Goal: Task Accomplishment & Management: Use online tool/utility

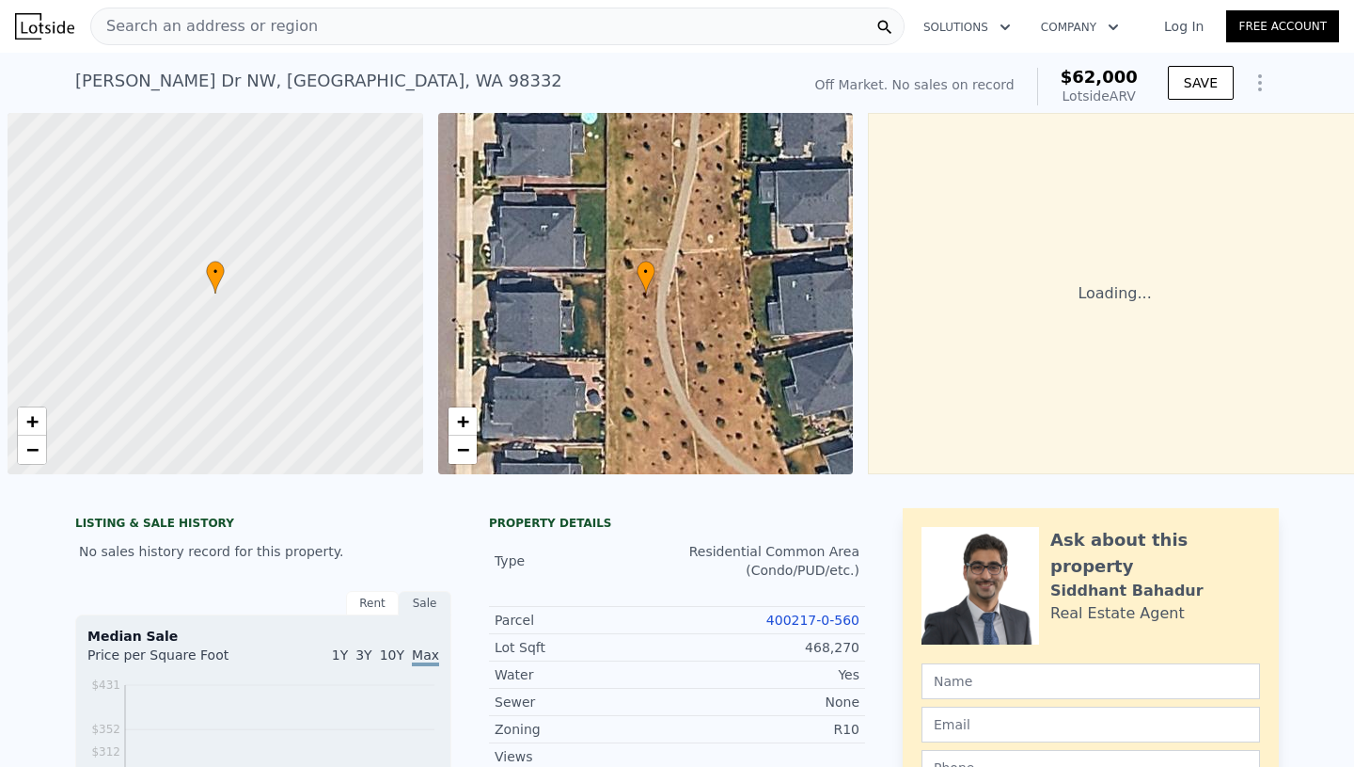
scroll to position [0, 8]
click at [237, 20] on span "Search an address or region" at bounding box center [204, 26] width 227 height 23
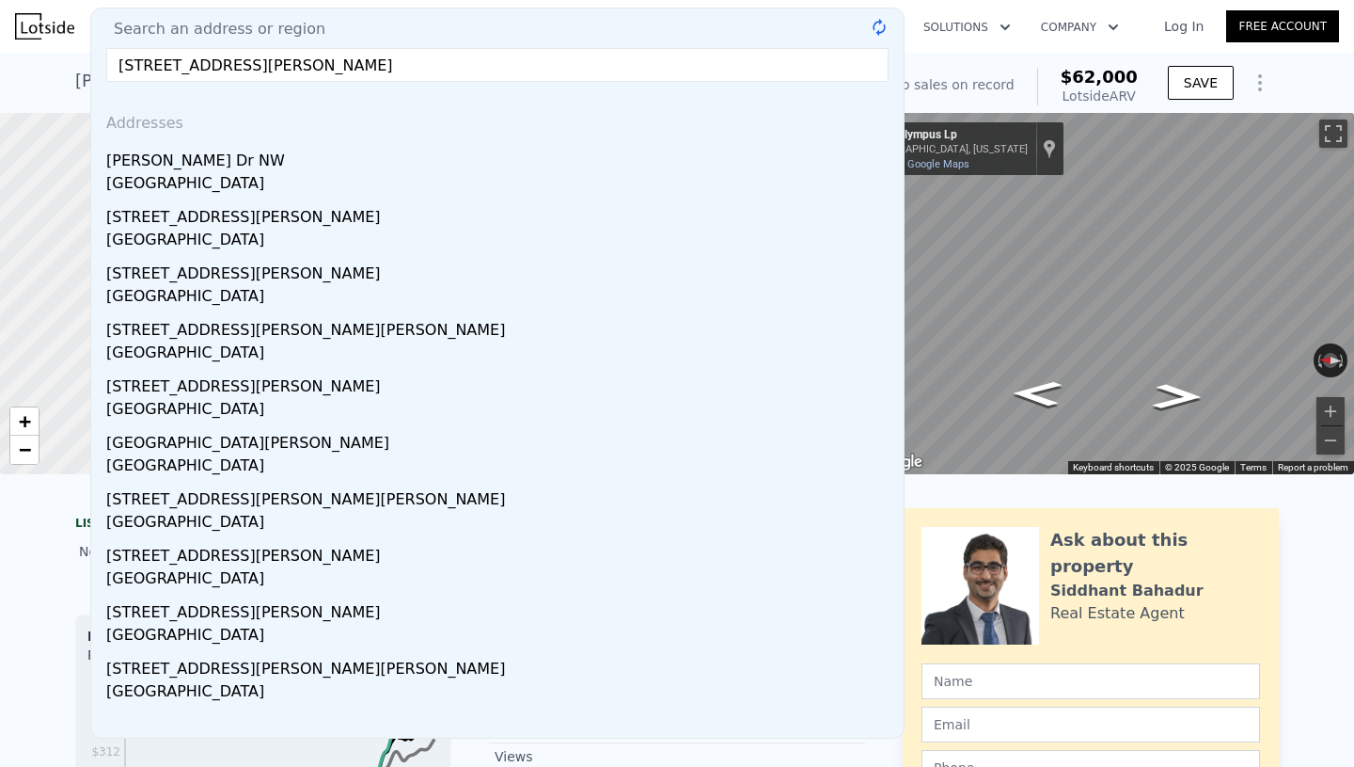
type input "[STREET_ADDRESS][PERSON_NAME]"
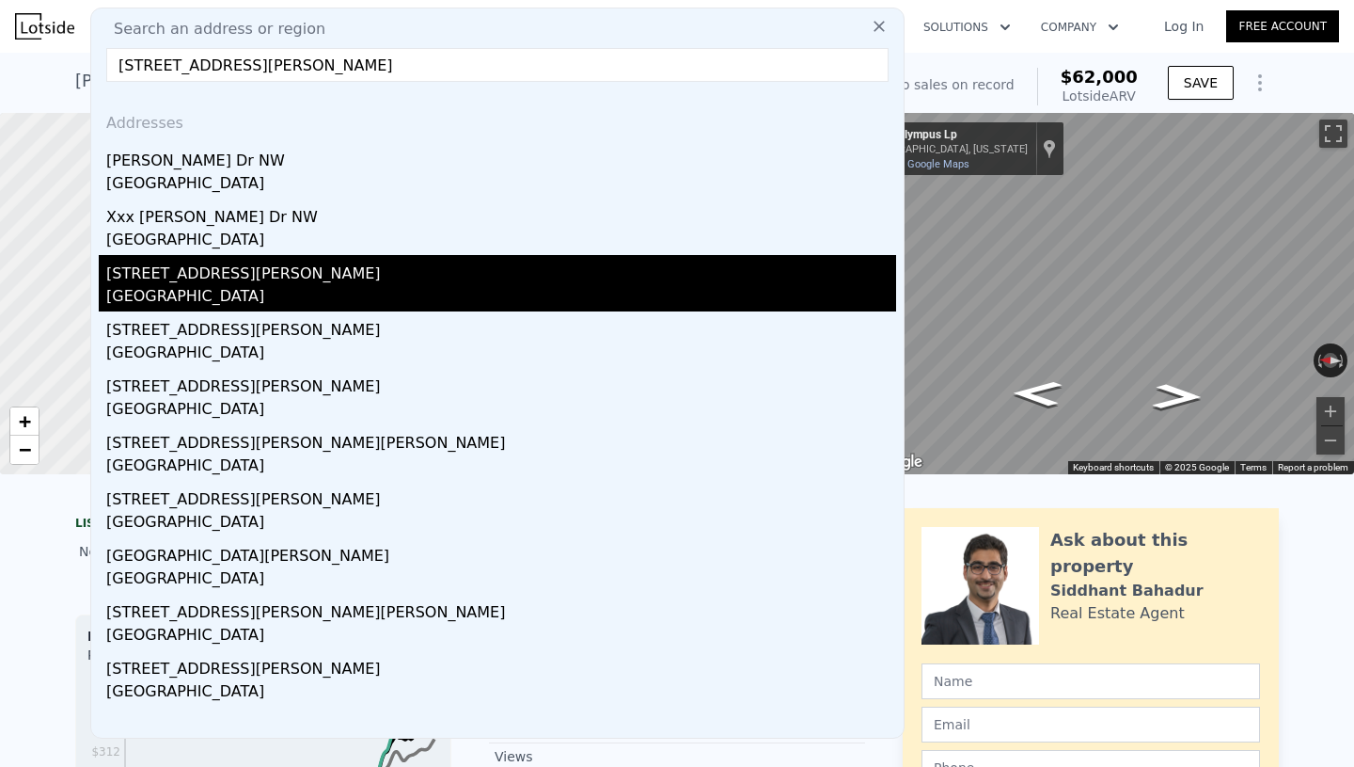
click at [244, 295] on div "Maplewood, WA 98332" at bounding box center [501, 298] width 790 height 26
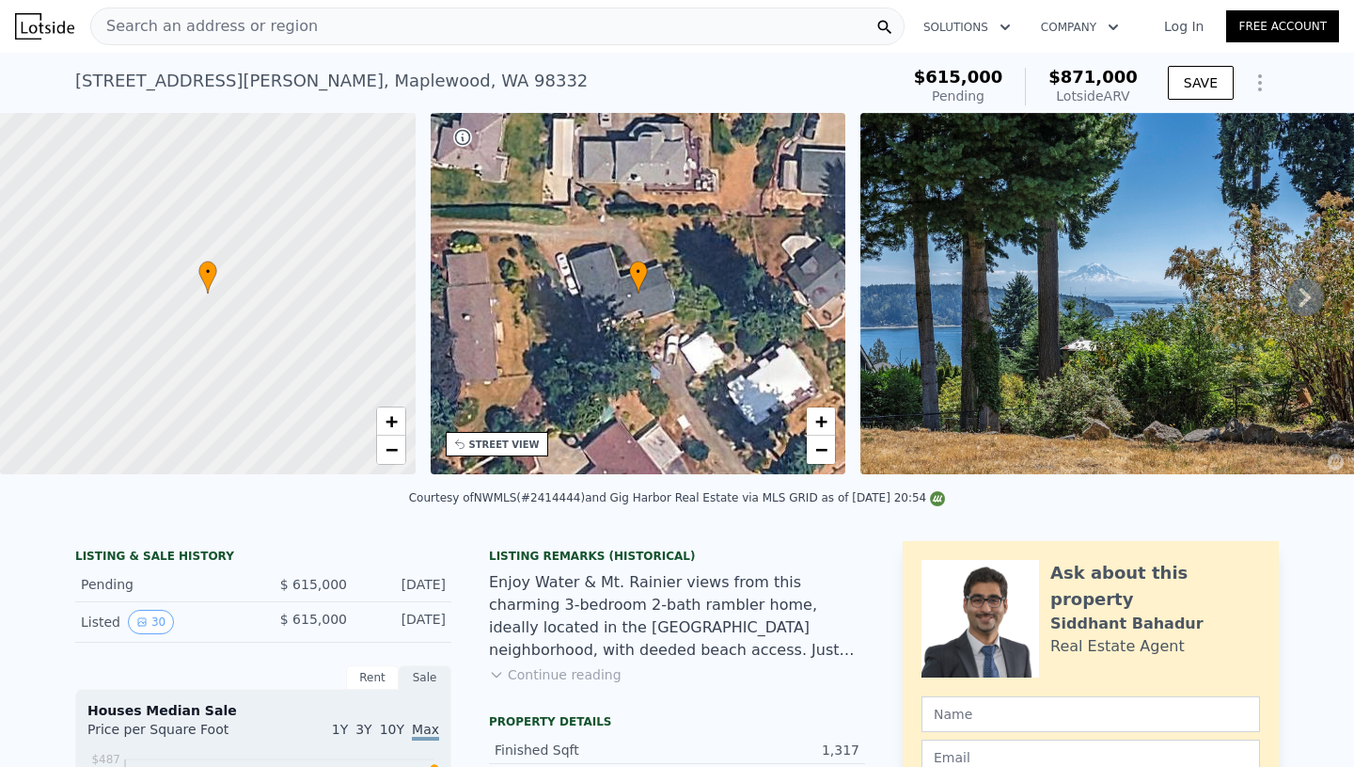
click at [1116, 89] on div "Lotside ARV" at bounding box center [1093, 96] width 89 height 19
click at [1259, 86] on icon "Show Options" at bounding box center [1260, 82] width 23 height 23
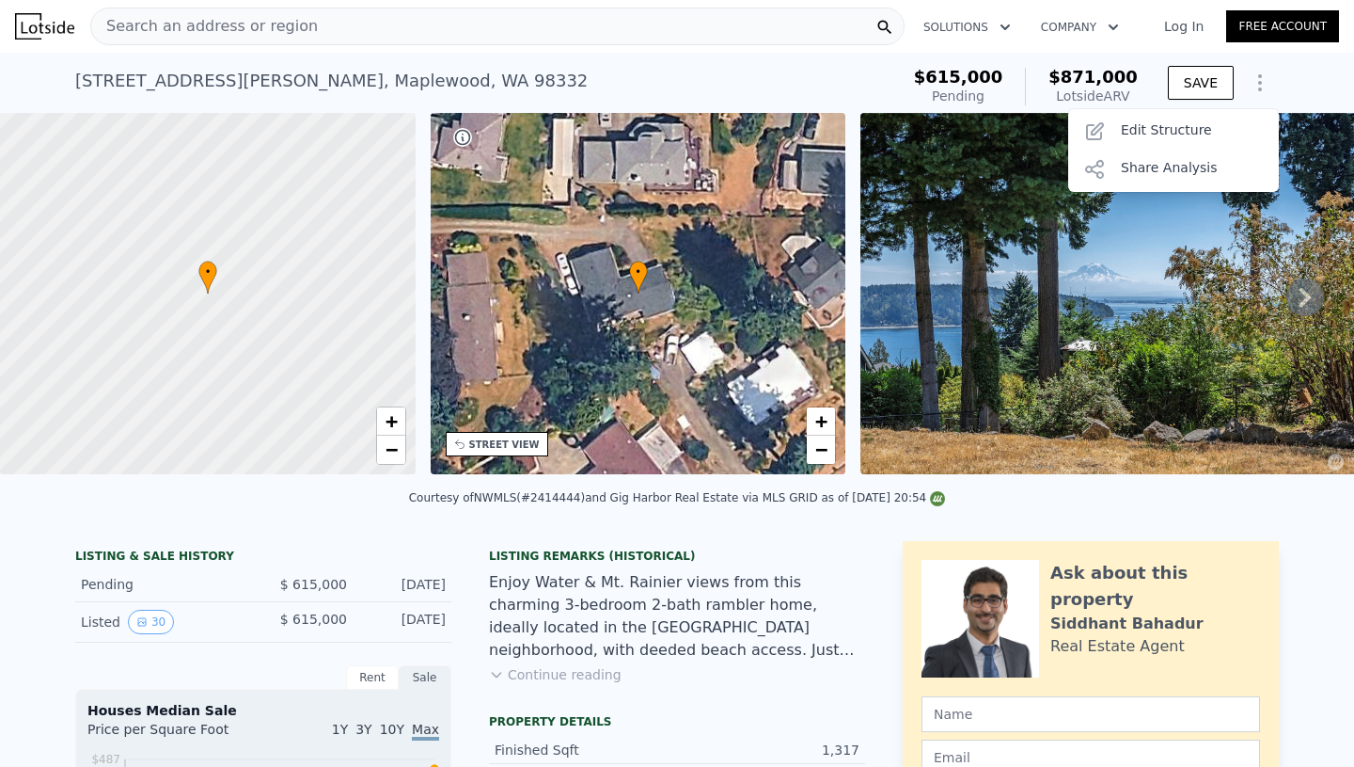
click at [1259, 86] on icon "Show Options" at bounding box center [1260, 82] width 23 height 23
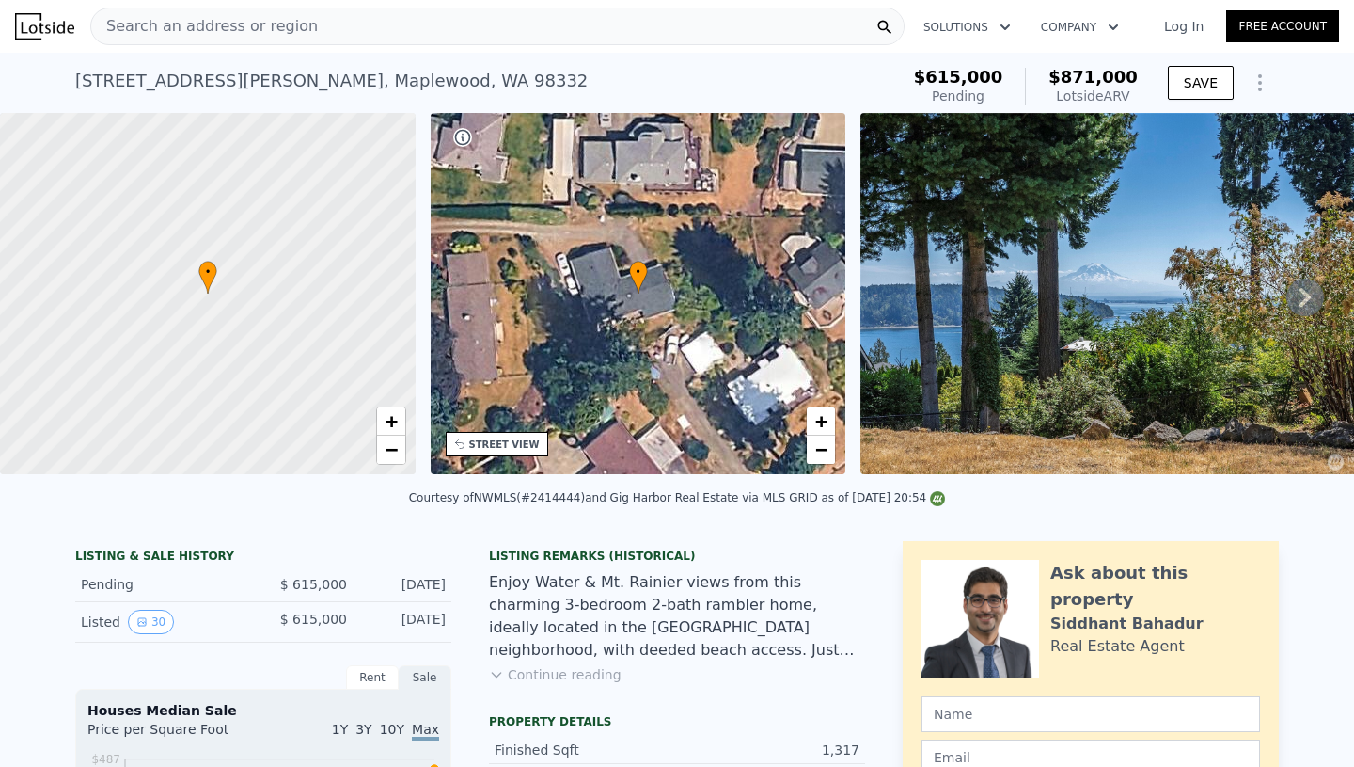
click at [1118, 81] on span "$871,000" at bounding box center [1093, 77] width 89 height 20
click at [1267, 83] on icon "Show Options" at bounding box center [1260, 82] width 23 height 23
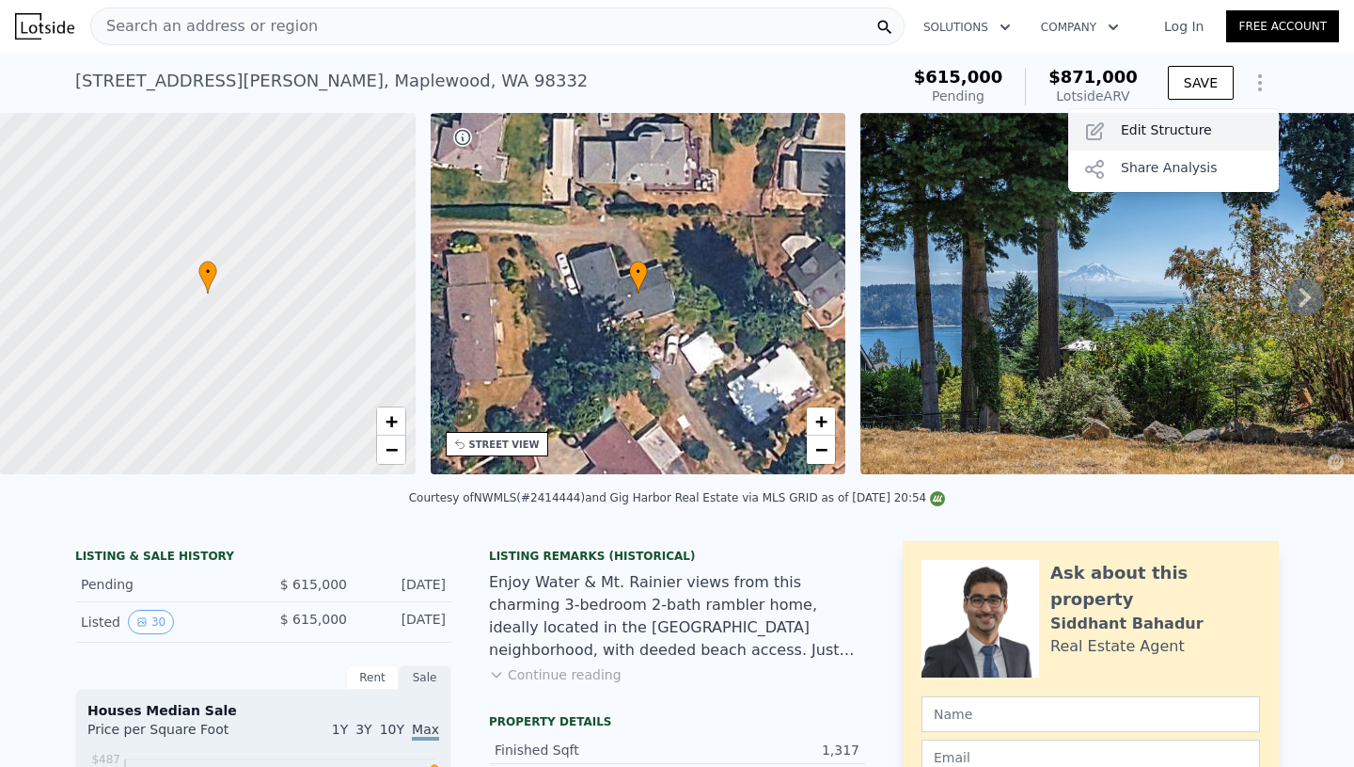
click at [1140, 136] on div "Edit Structure" at bounding box center [1173, 132] width 211 height 38
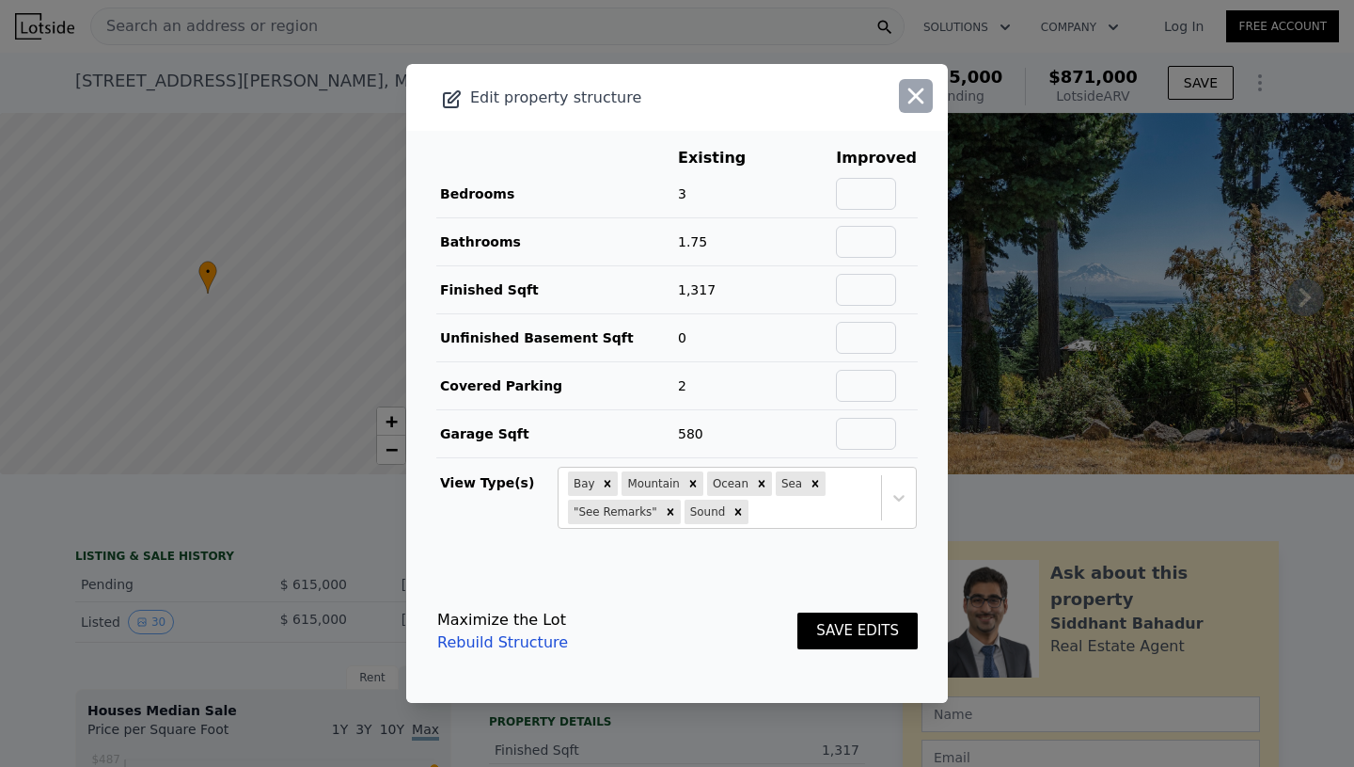
click at [923, 103] on icon "button" at bounding box center [916, 96] width 26 height 26
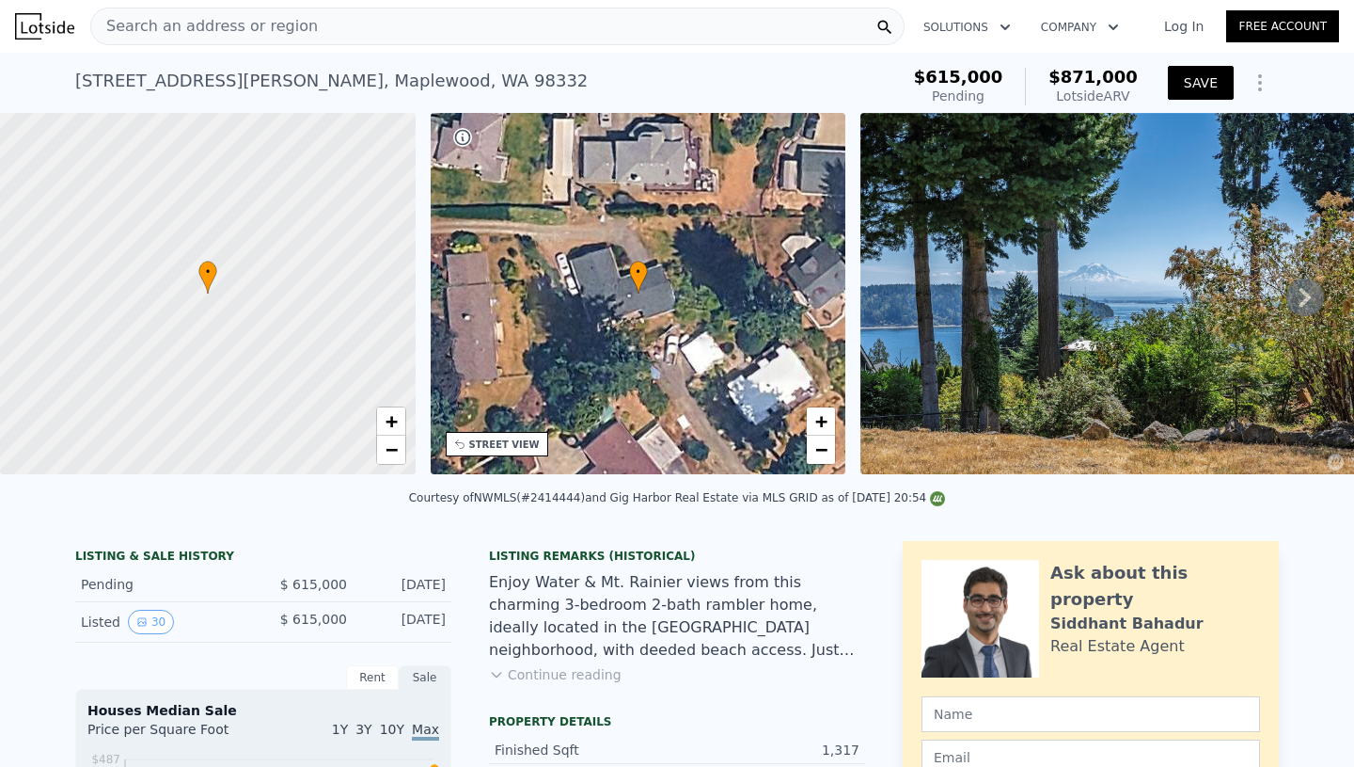
click at [1221, 83] on button "SAVE" at bounding box center [1201, 83] width 66 height 34
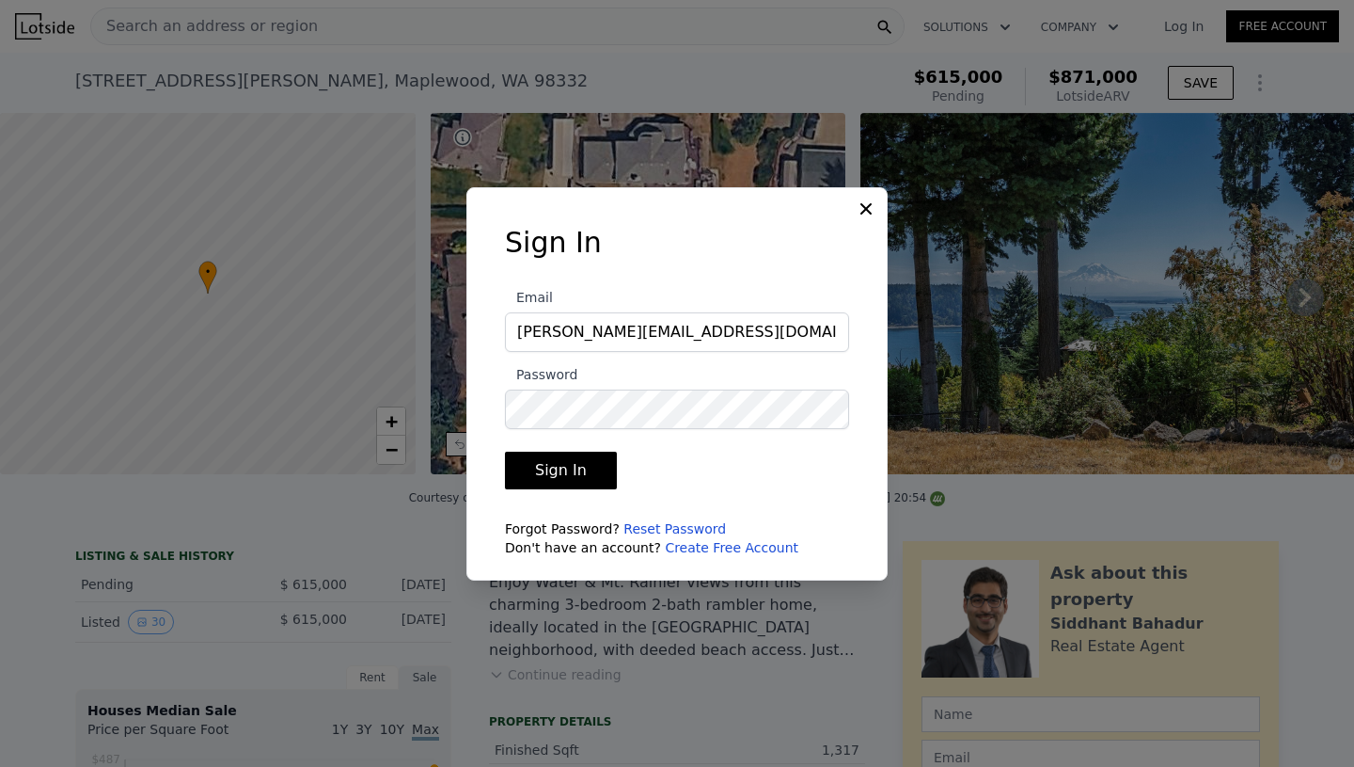
type input "vitaliy@renco.co"
click at [592, 477] on button "Sign In" at bounding box center [561, 470] width 112 height 38
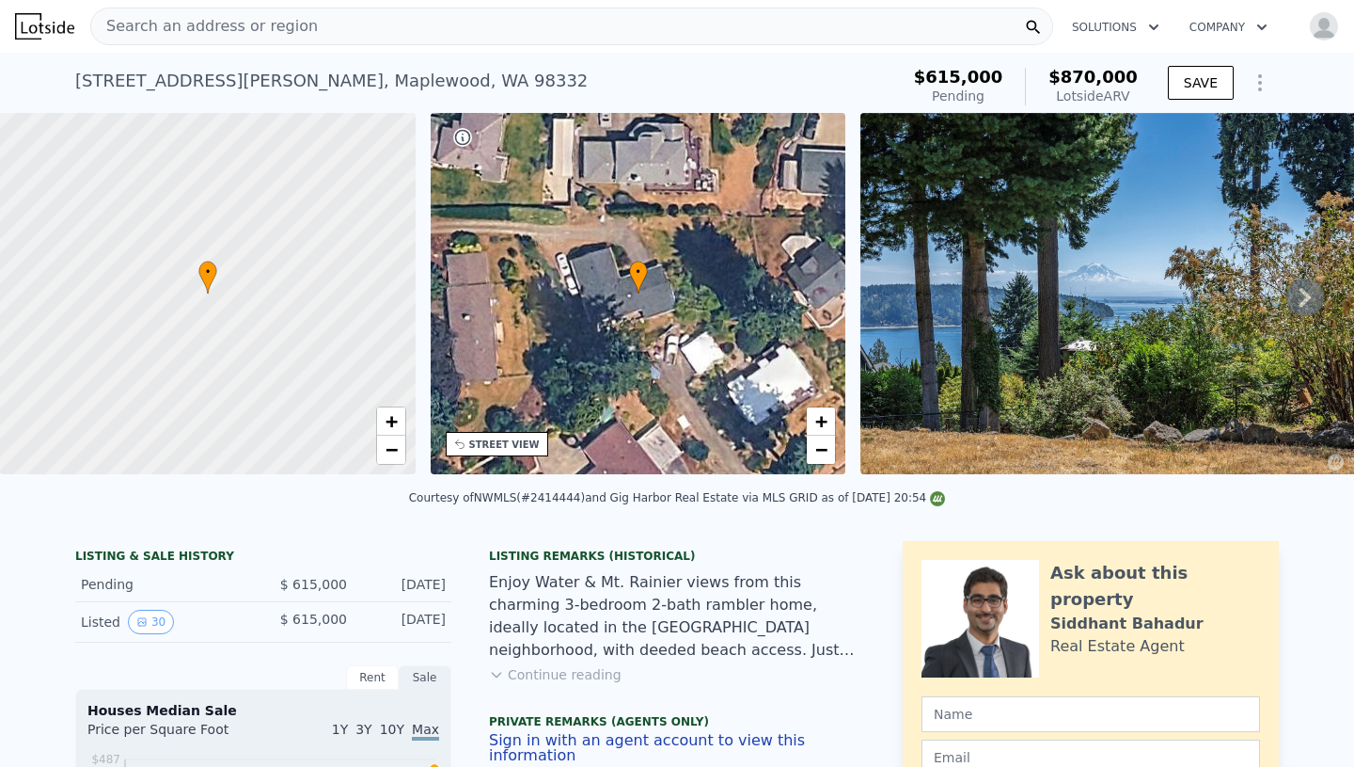
type input "$ 870,000"
type input "$ 141,065"
click at [1203, 93] on button "SAVE" at bounding box center [1201, 83] width 66 height 34
click at [1147, 25] on icon "button" at bounding box center [1154, 27] width 19 height 23
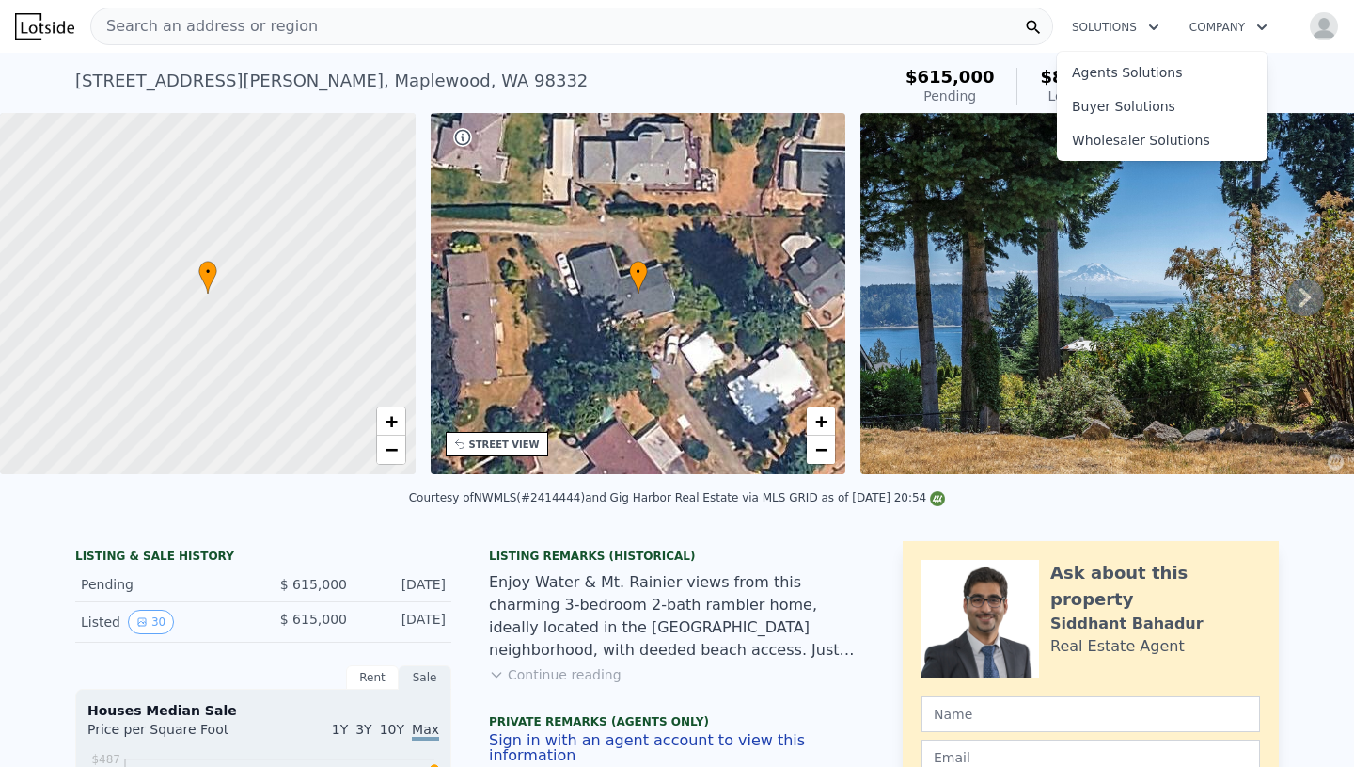
click at [1226, 17] on button "Company" at bounding box center [1229, 27] width 108 height 34
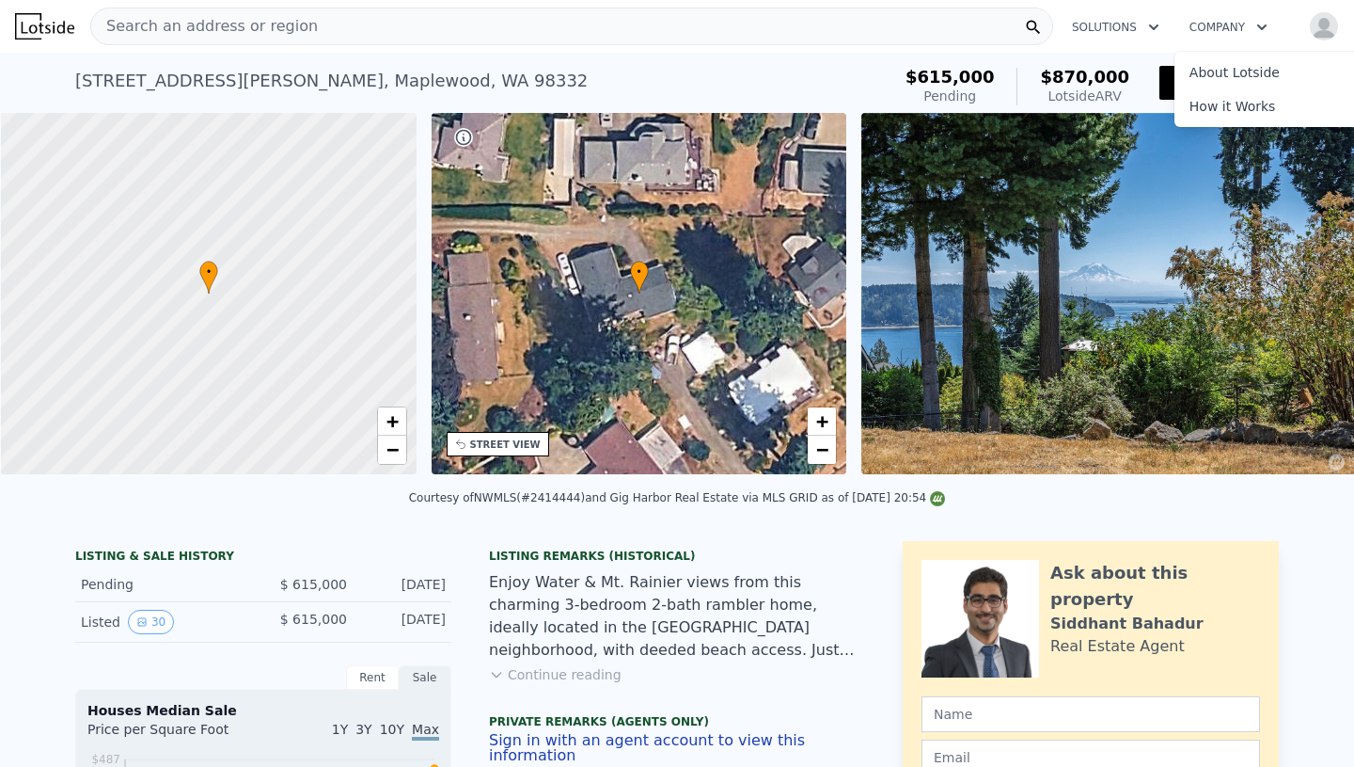
scroll to position [0, 8]
click at [55, 33] on img at bounding box center [44, 26] width 59 height 26
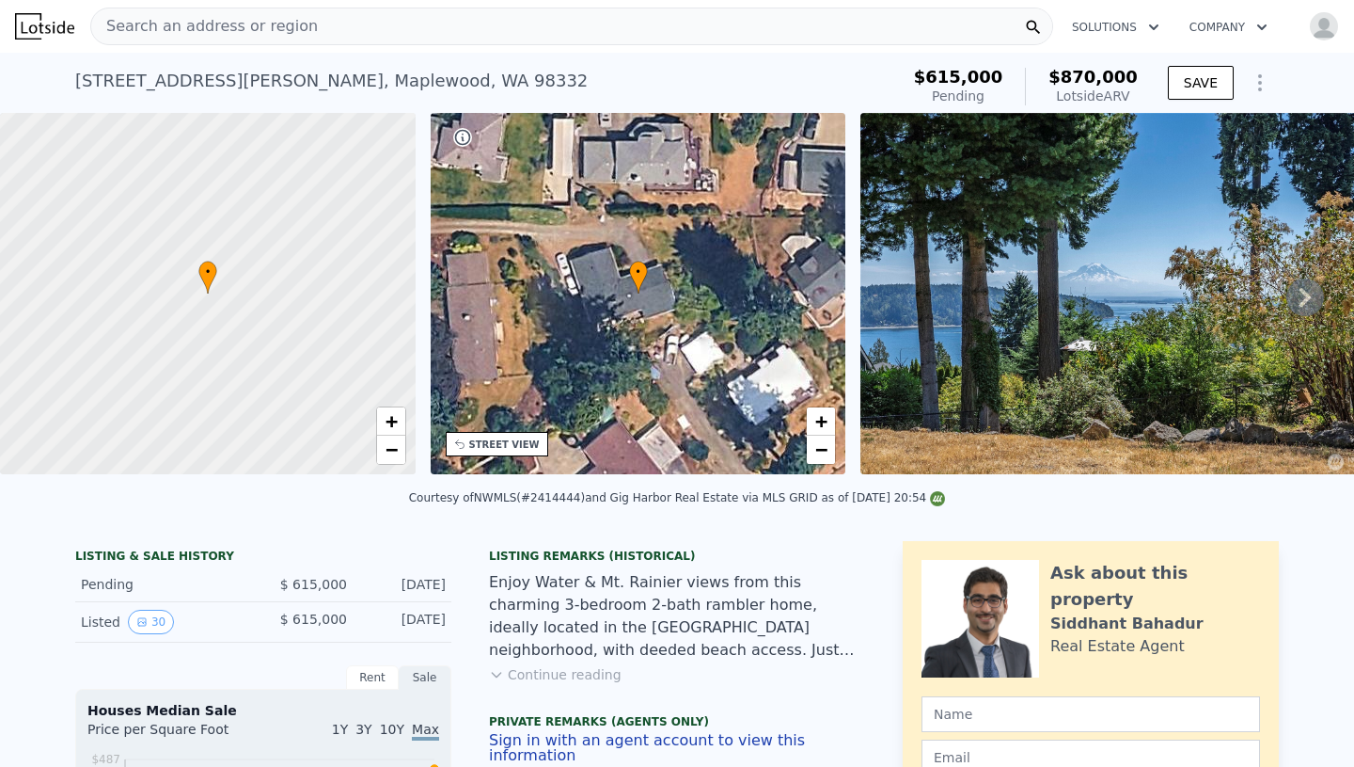
scroll to position [1, 0]
type input "5"
type input "2.25"
type input "1873"
type input "3355"
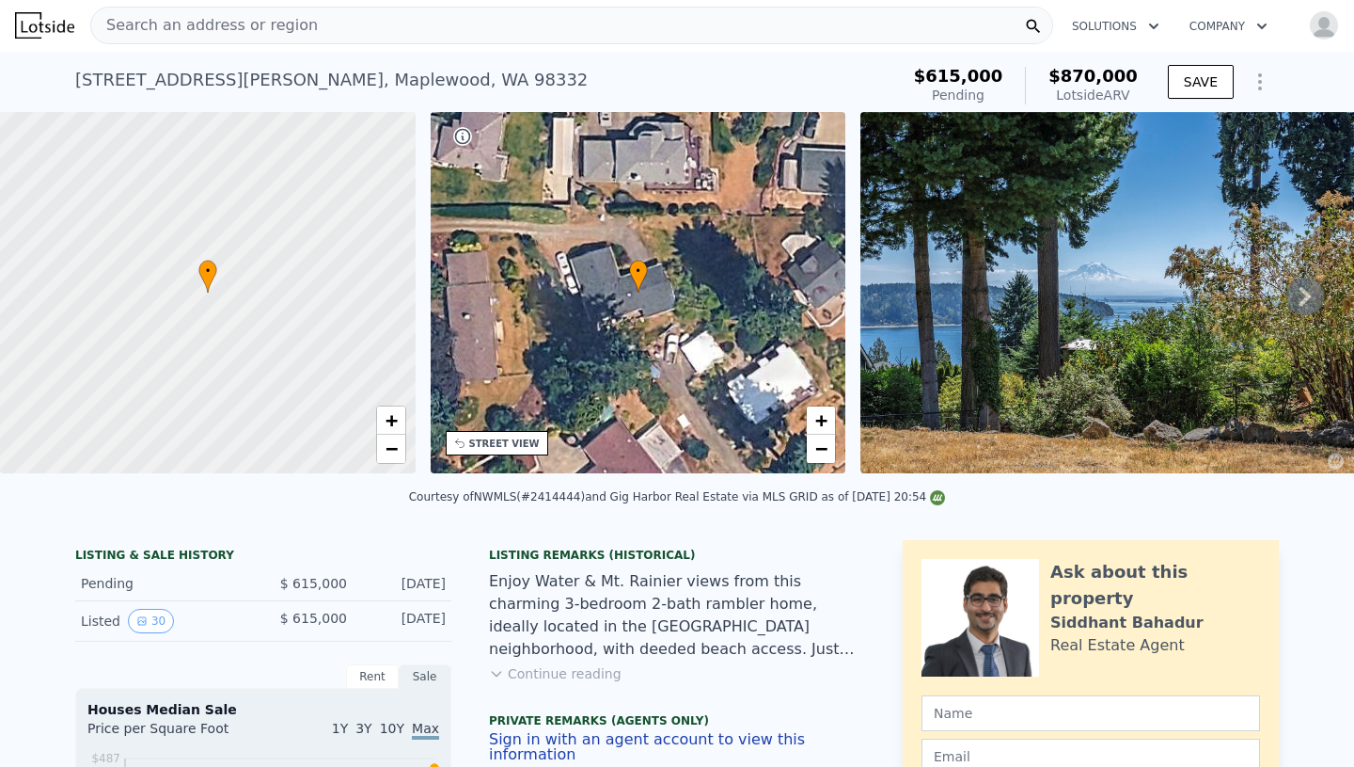
type input "5700"
type input "30492"
type input "$ 62,000"
type input "8"
type input "$ 30,596"
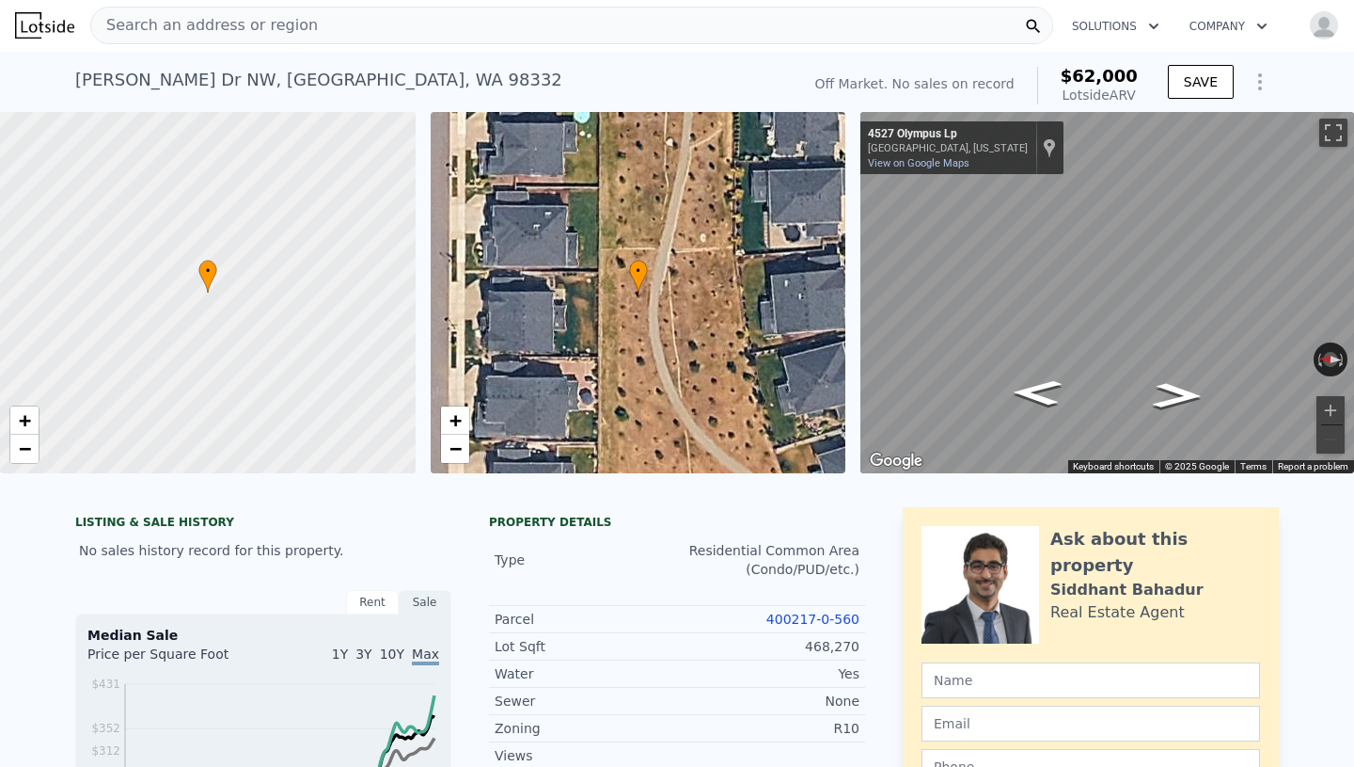
scroll to position [2, 0]
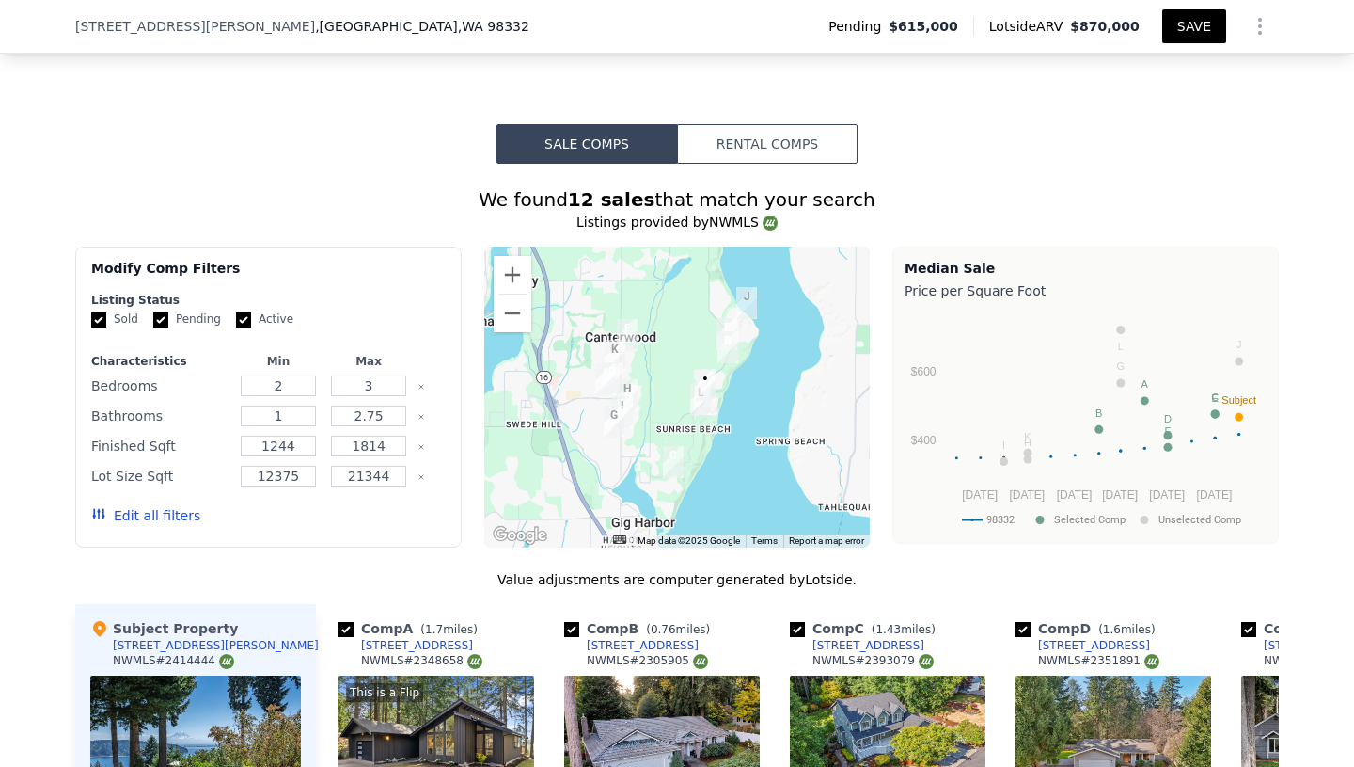
scroll to position [1480, 0]
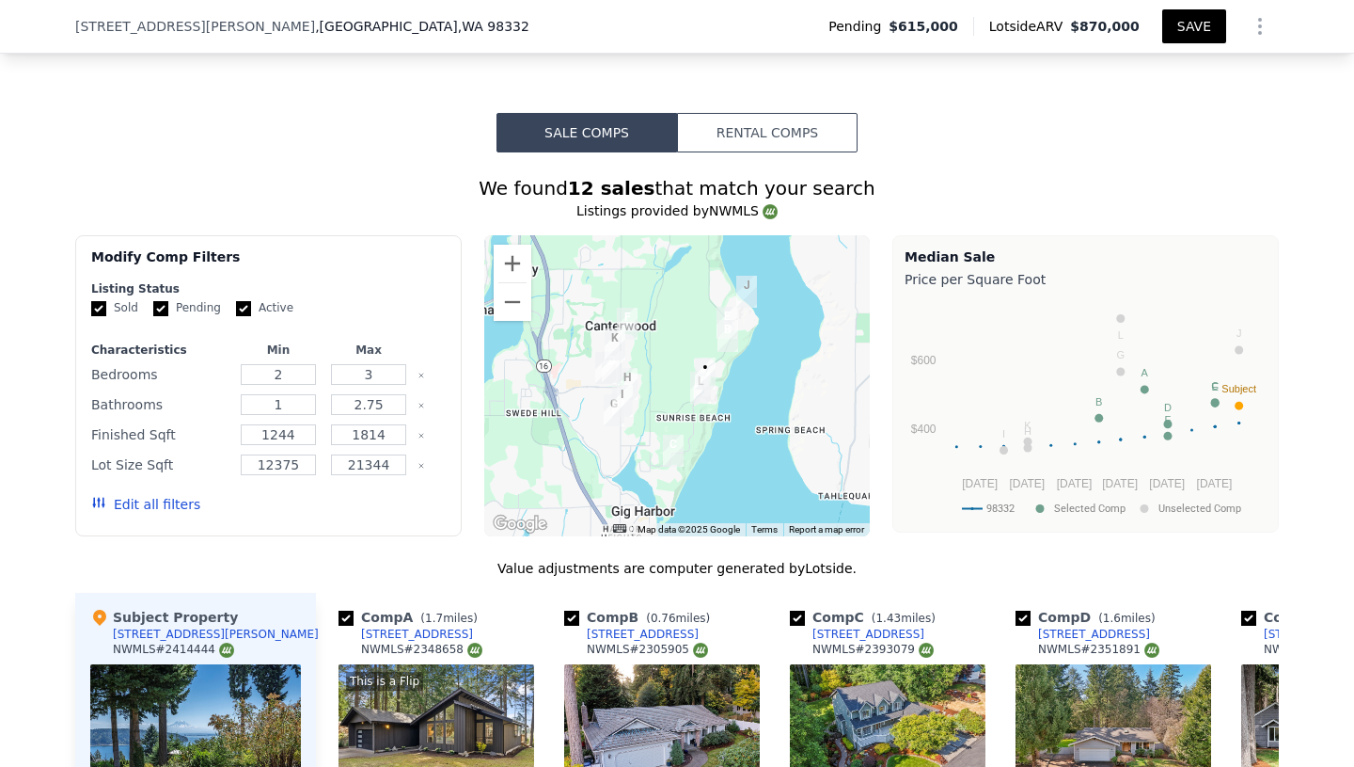
click at [730, 307] on img "909 125th Street Ct NW" at bounding box center [727, 323] width 21 height 32
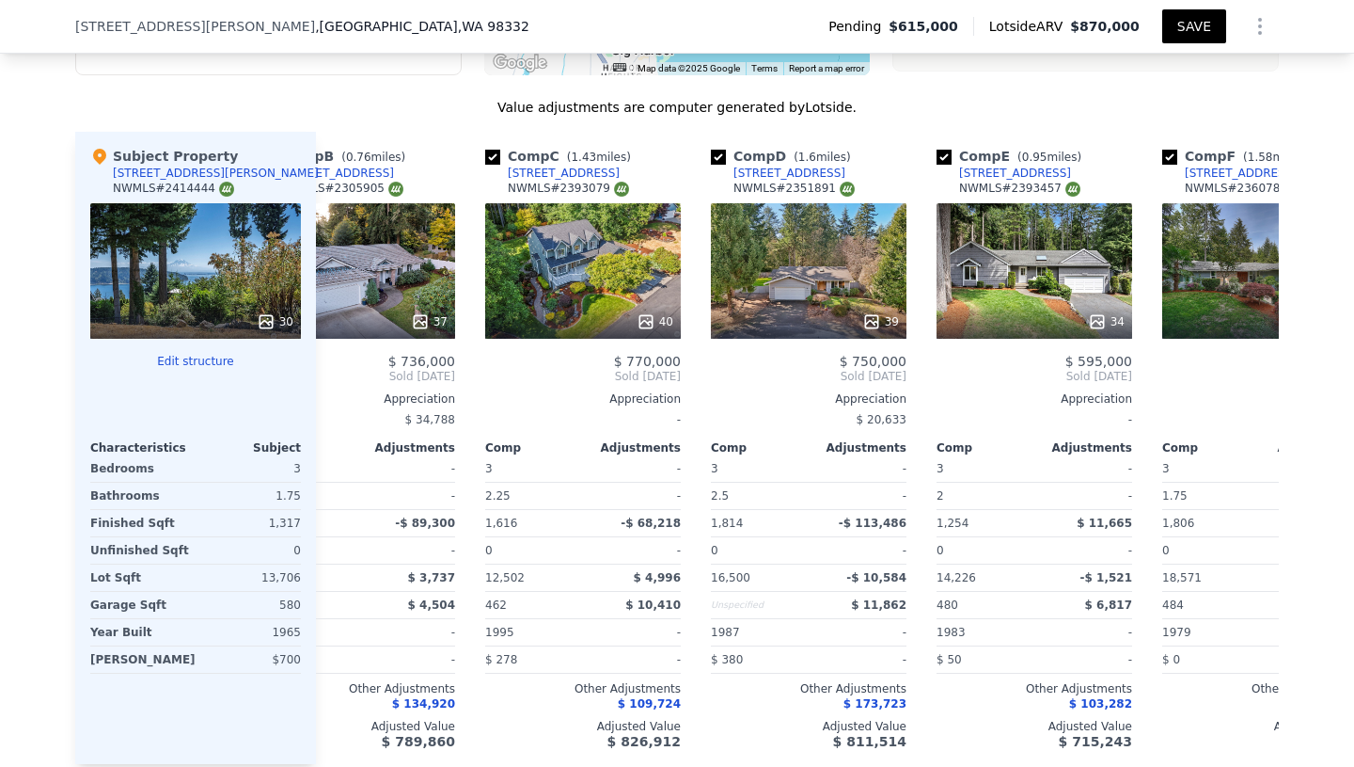
scroll to position [0, 333]
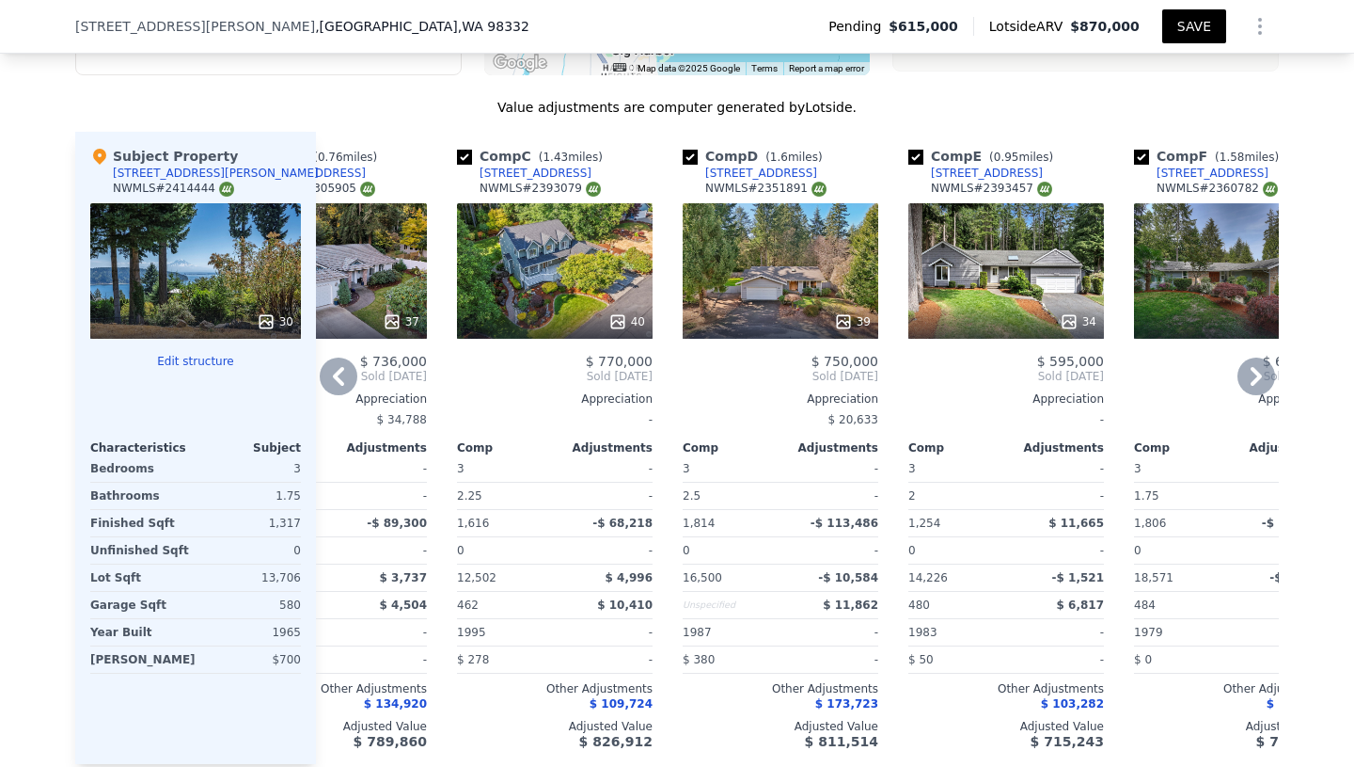
click at [1008, 312] on div "34" at bounding box center [1007, 321] width 180 height 19
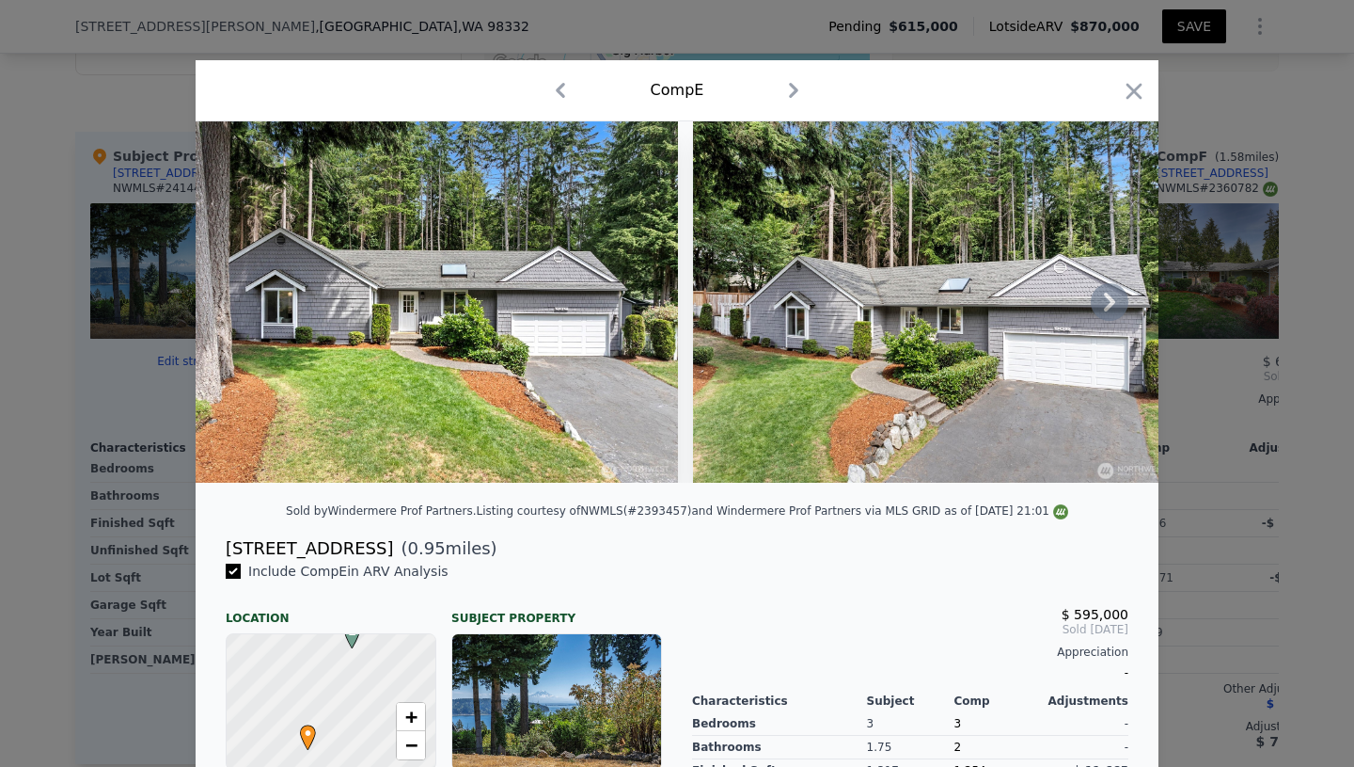
click at [1111, 293] on icon at bounding box center [1110, 302] width 38 height 38
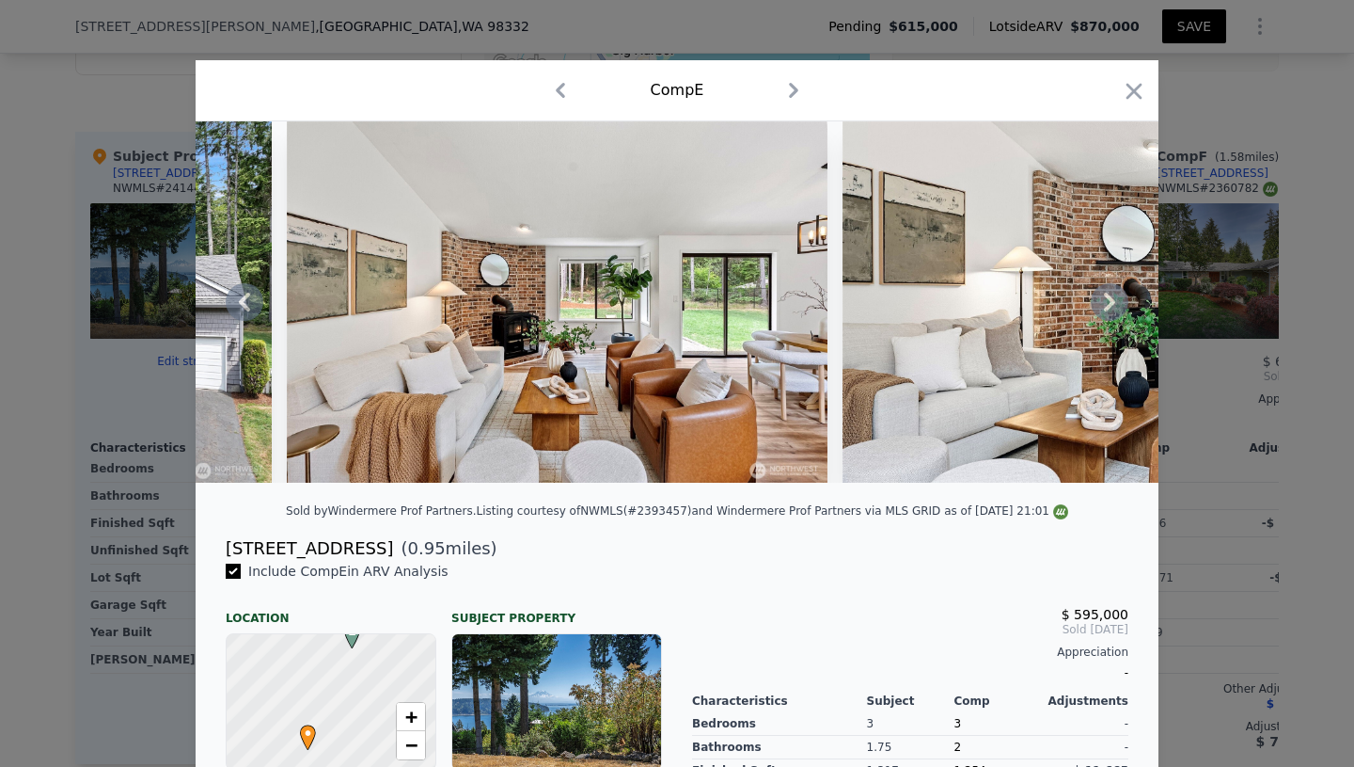
click at [1111, 293] on icon at bounding box center [1110, 302] width 38 height 38
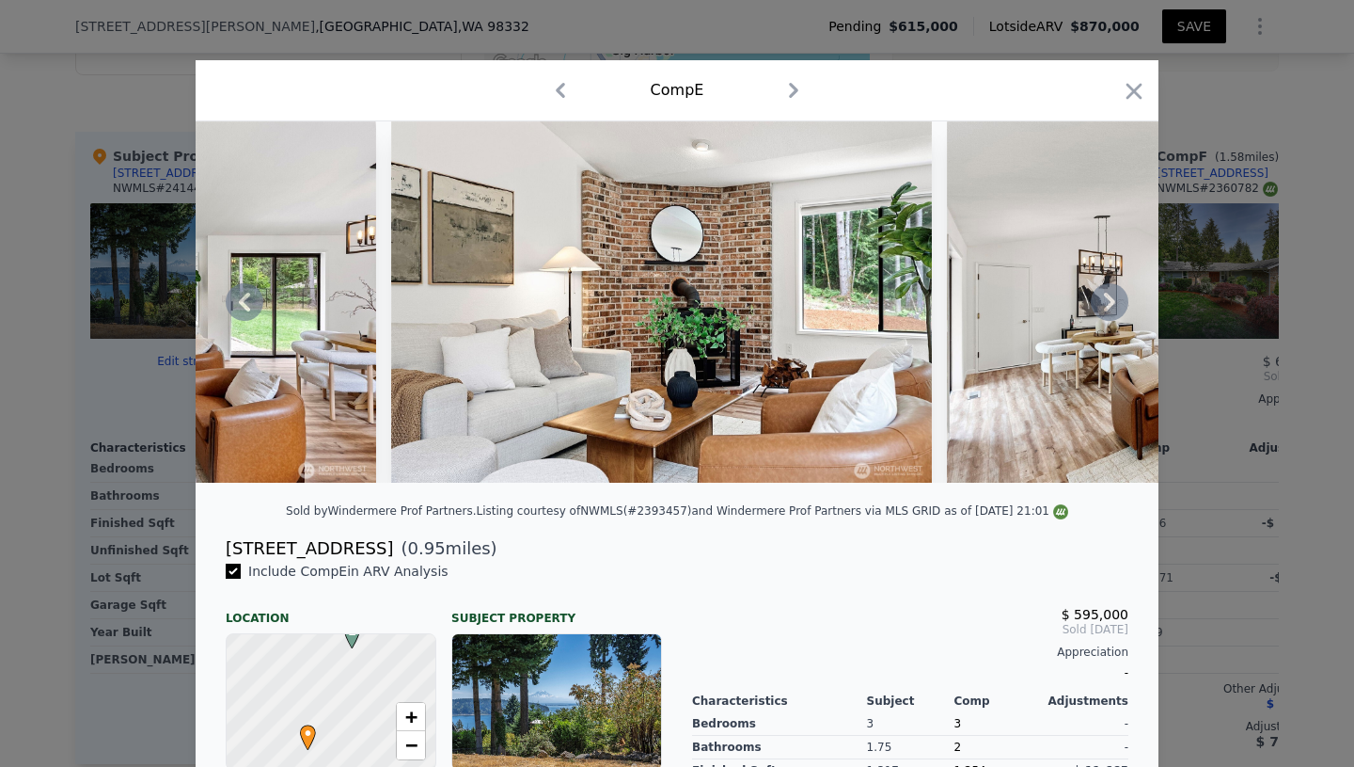
click at [1111, 293] on icon at bounding box center [1110, 302] width 38 height 38
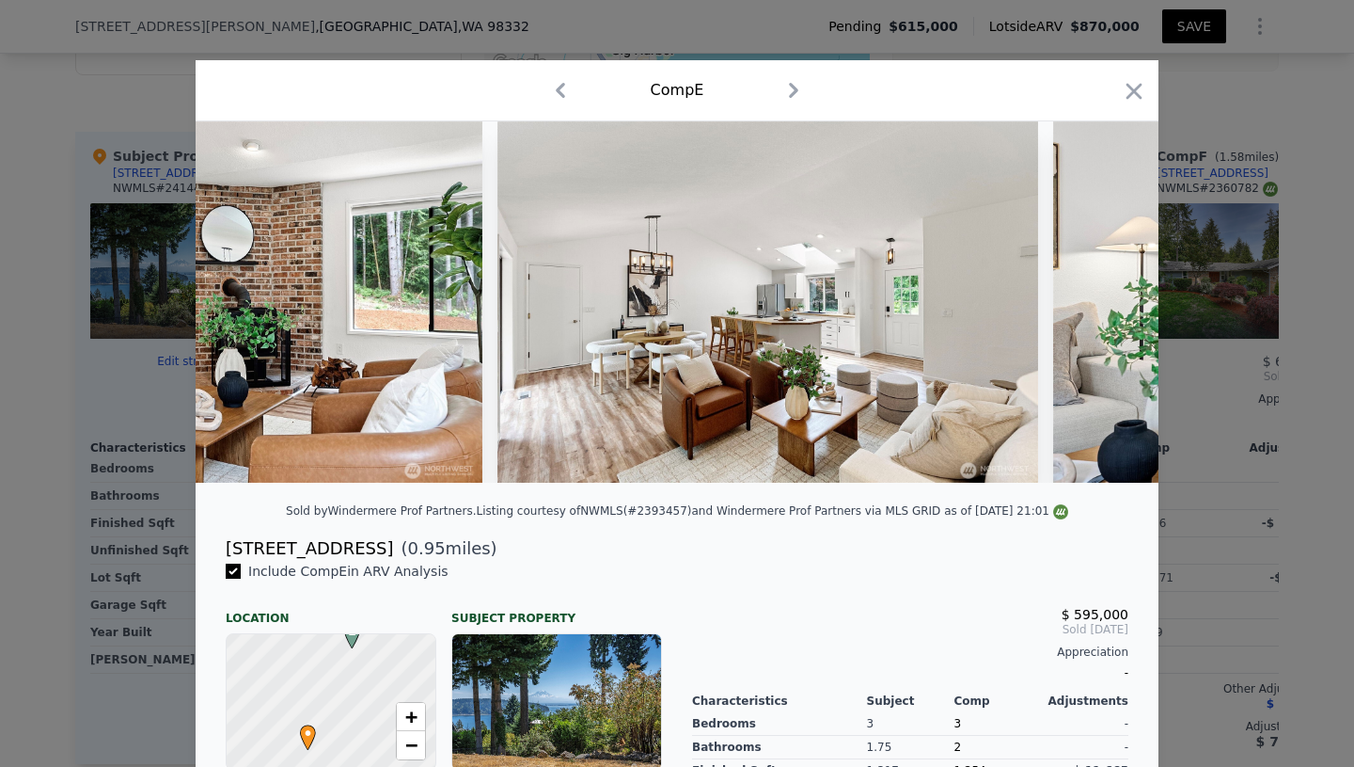
scroll to position [0, 1806]
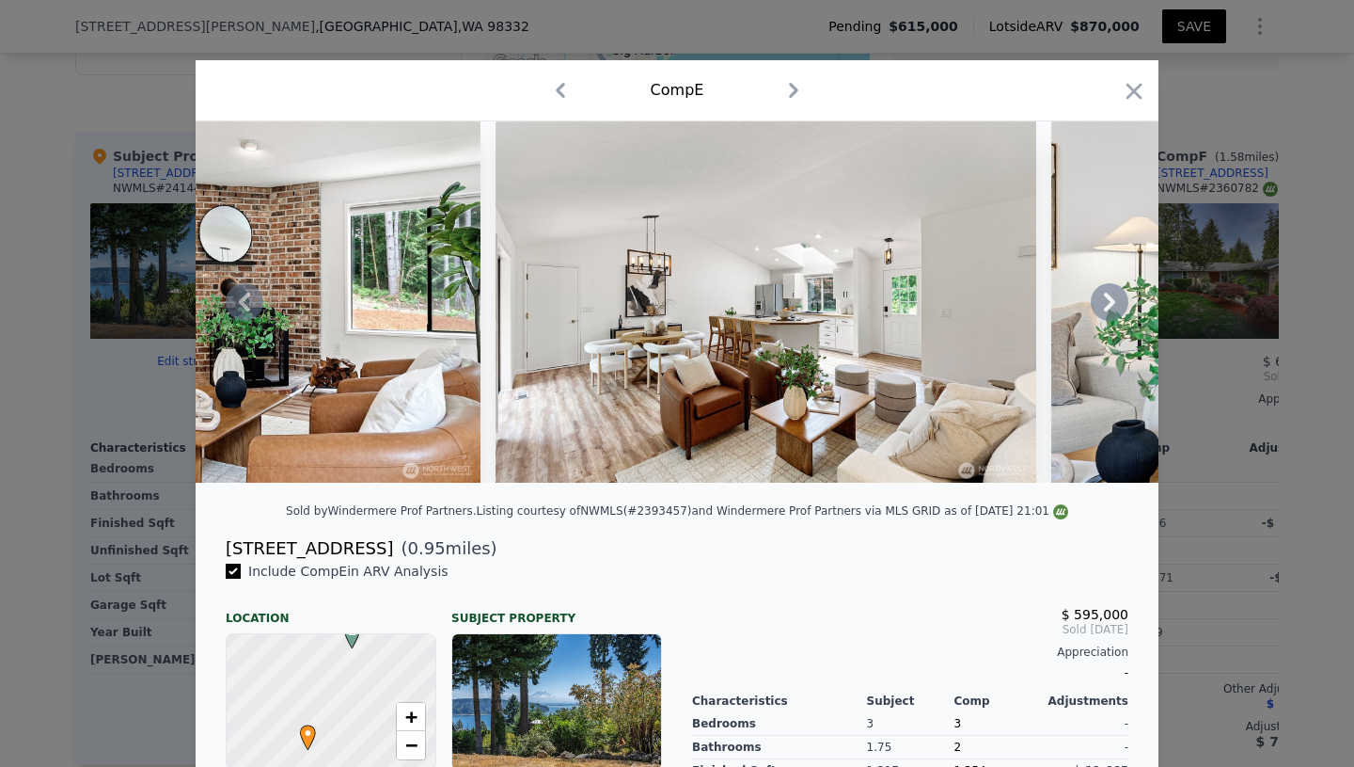
click at [1111, 293] on icon at bounding box center [1110, 302] width 38 height 38
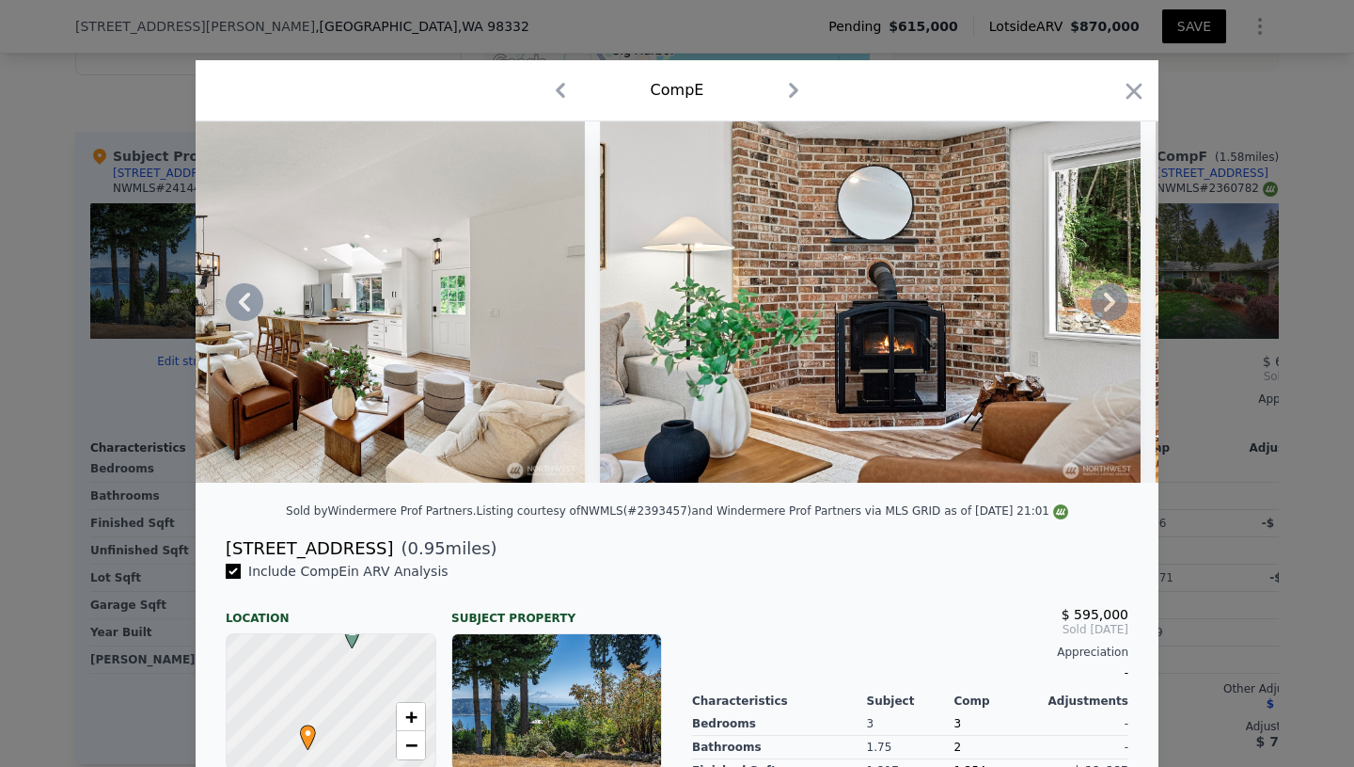
click at [1111, 293] on icon at bounding box center [1110, 302] width 38 height 38
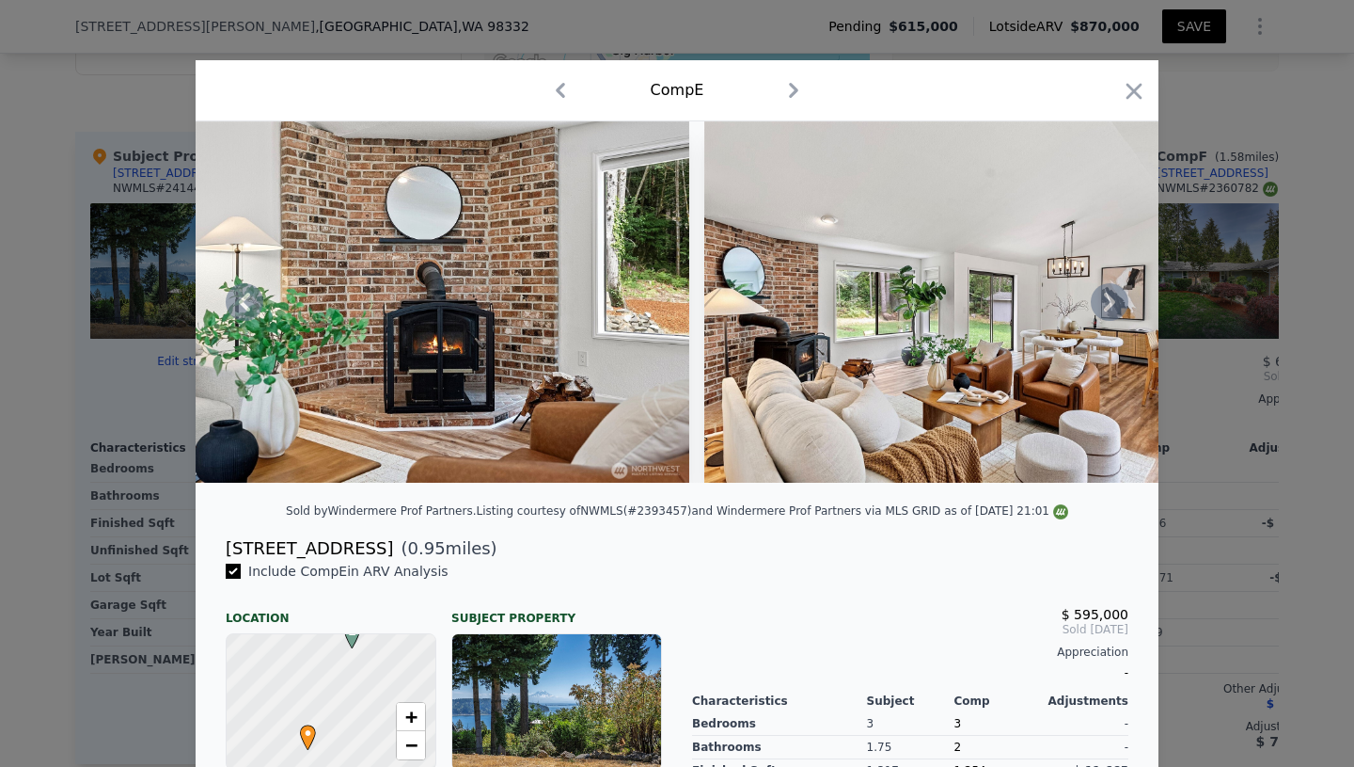
click at [1111, 293] on icon at bounding box center [1110, 302] width 38 height 38
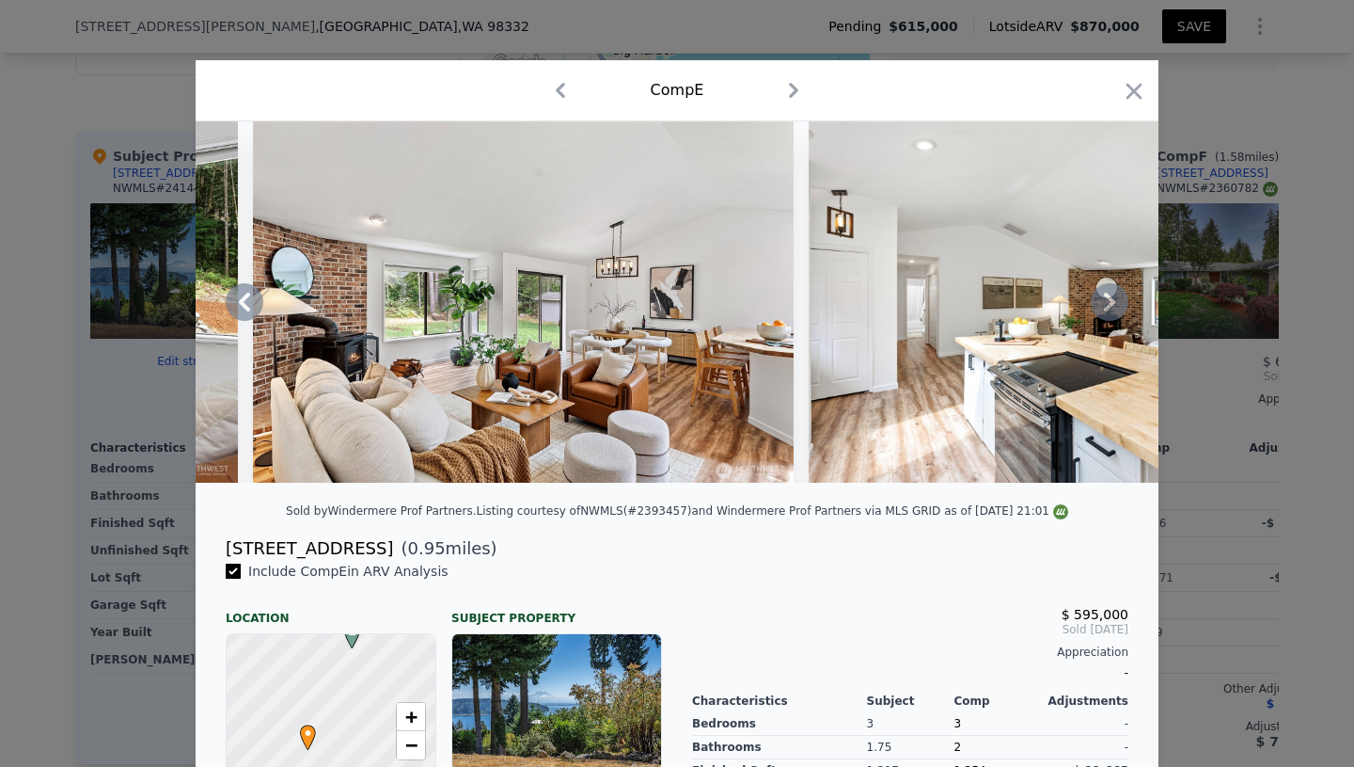
click at [1111, 293] on icon at bounding box center [1110, 302] width 38 height 38
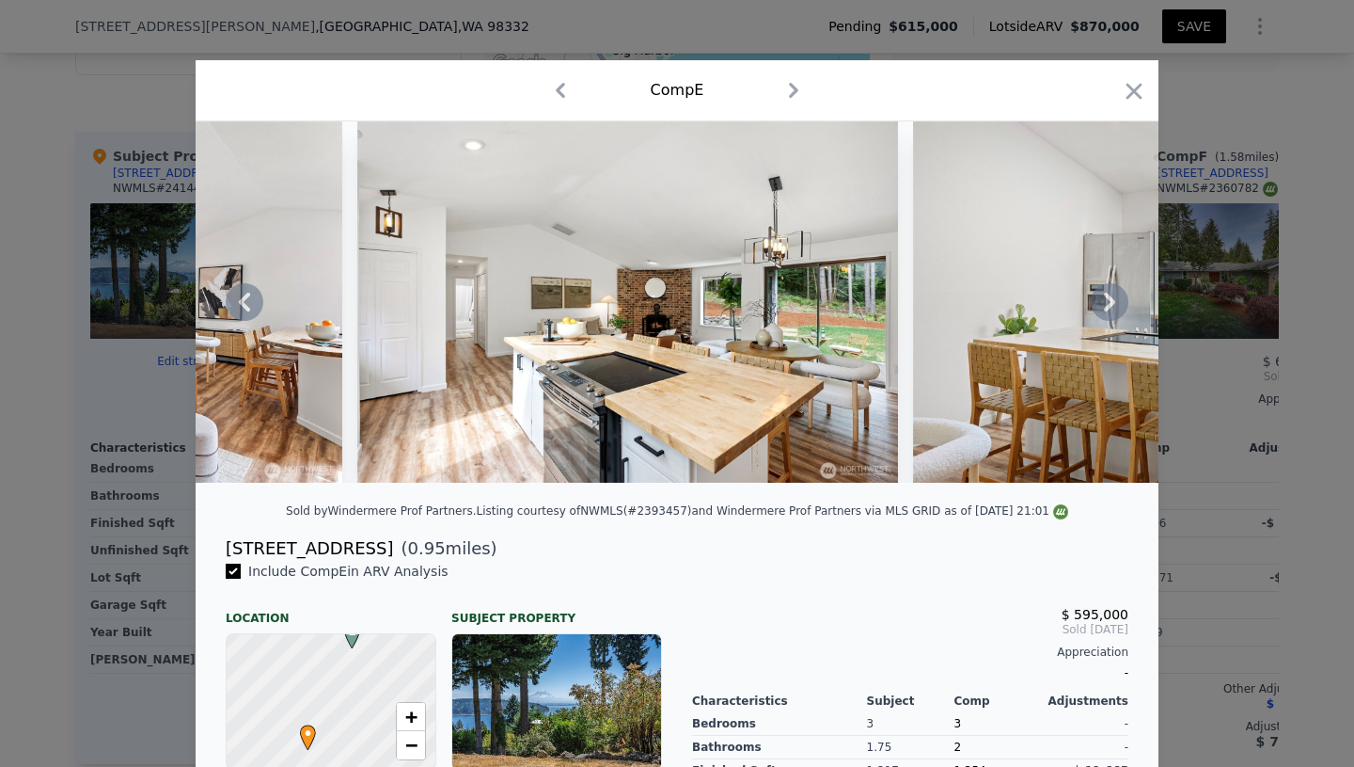
click at [1111, 293] on icon at bounding box center [1110, 302] width 38 height 38
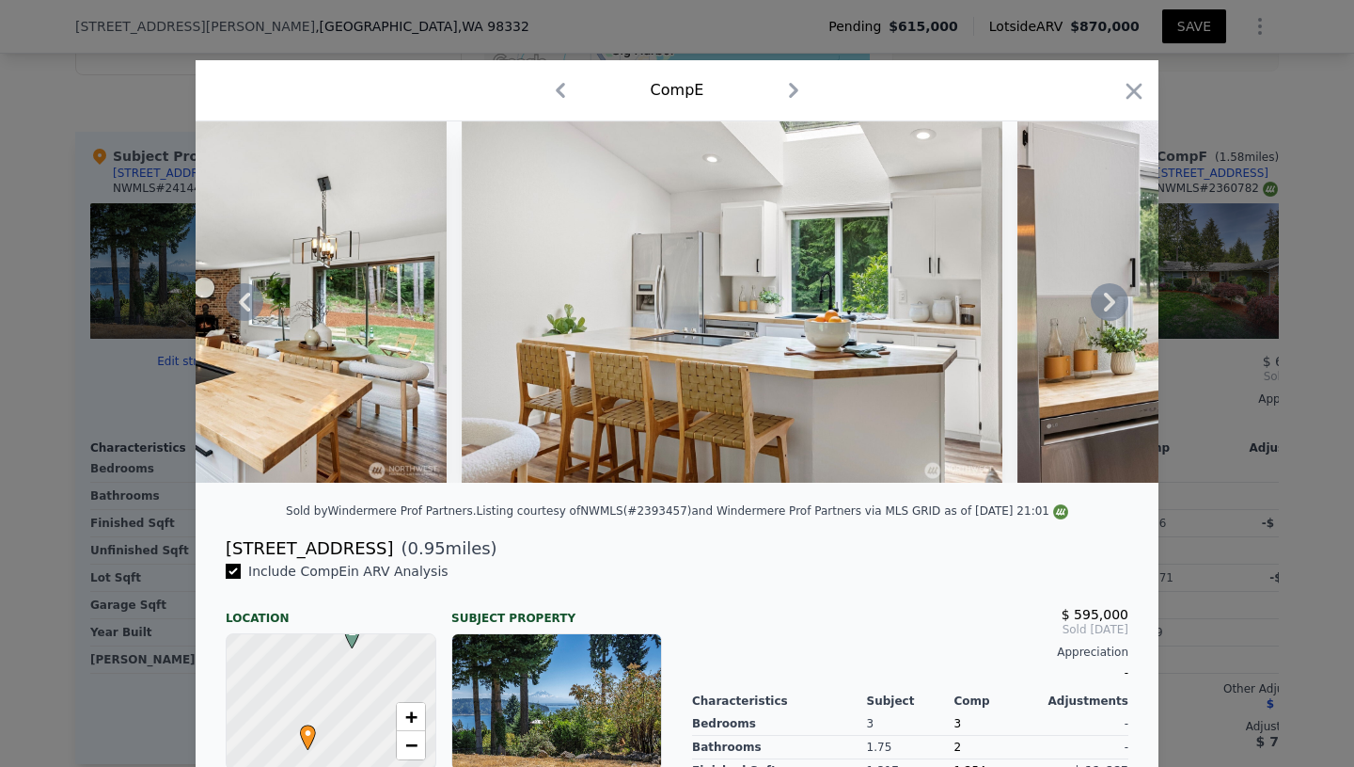
click at [1111, 293] on icon at bounding box center [1110, 302] width 38 height 38
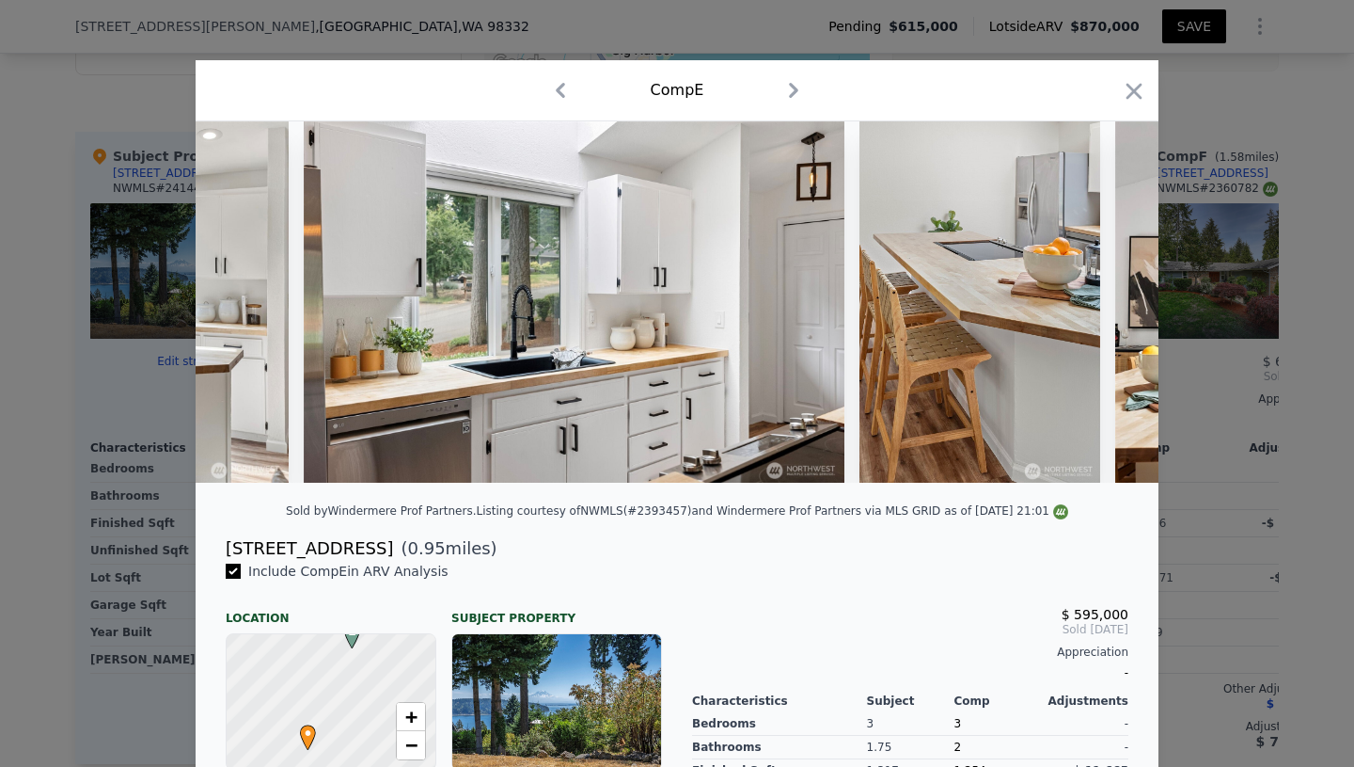
scroll to position [0, 4966]
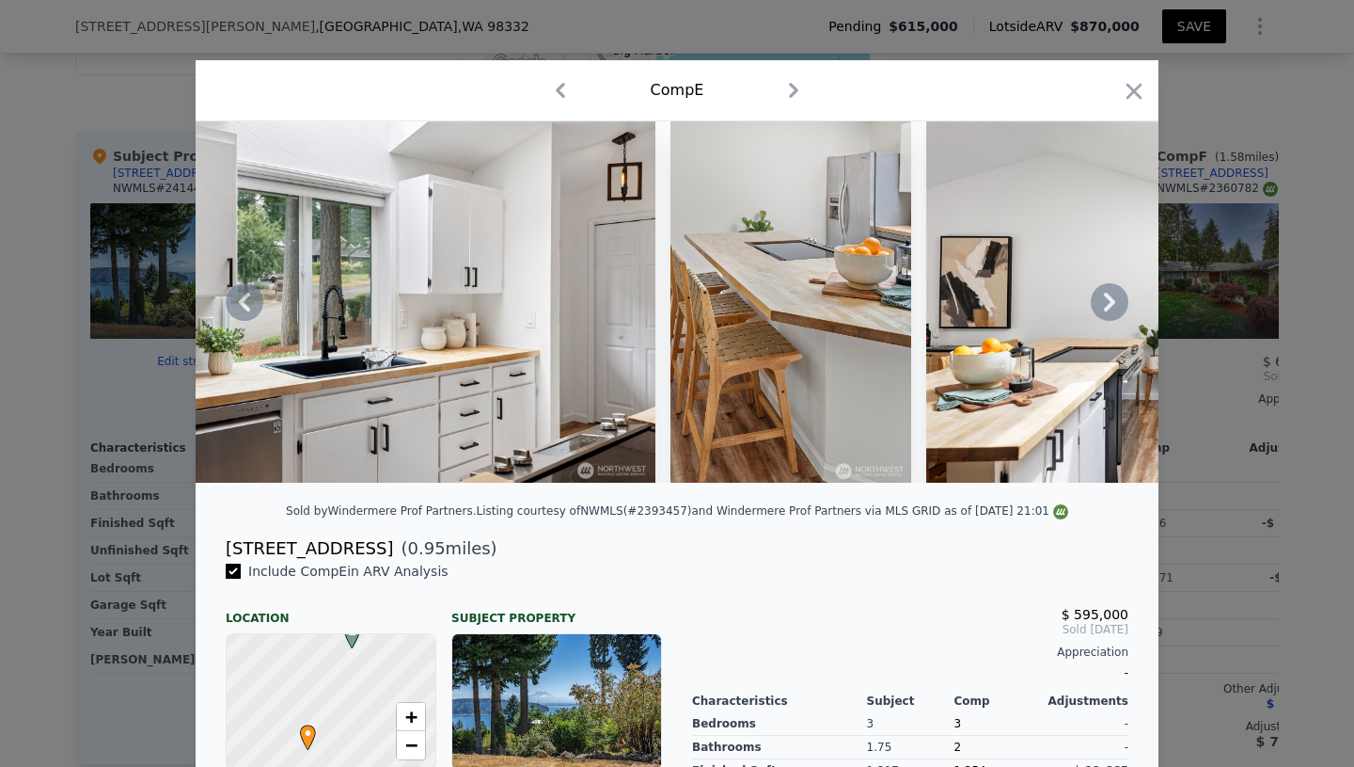
click at [1111, 293] on icon at bounding box center [1110, 302] width 38 height 38
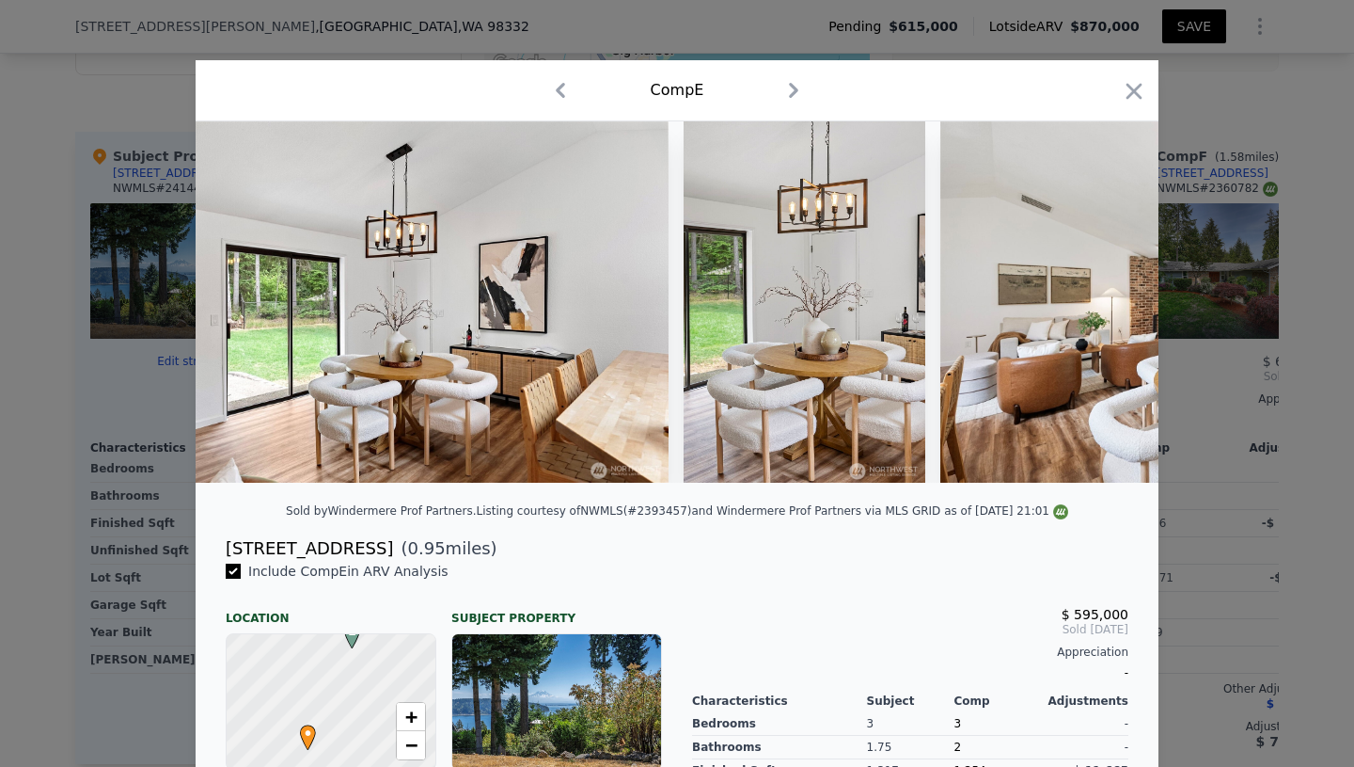
click at [1111, 293] on img at bounding box center [1211, 301] width 541 height 361
click at [1111, 293] on icon at bounding box center [1110, 302] width 38 height 38
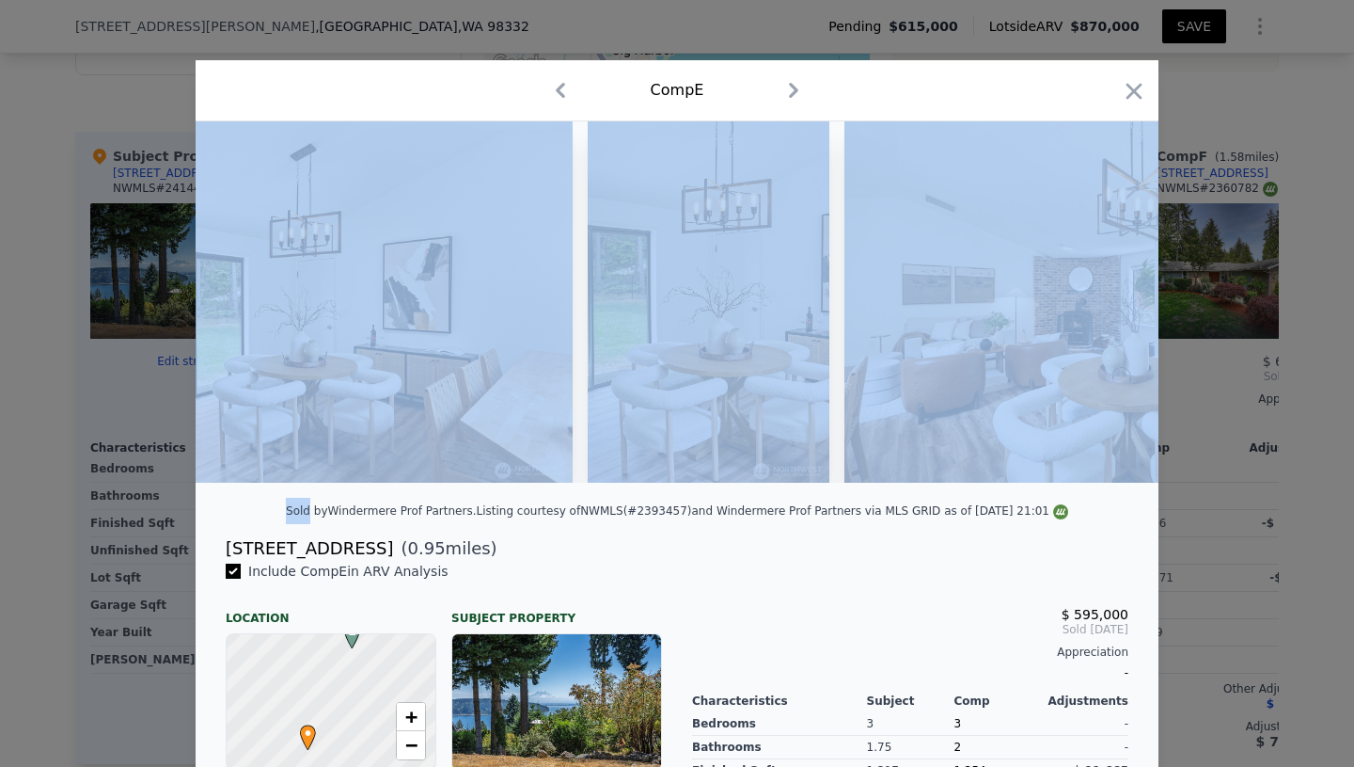
click at [1111, 293] on img at bounding box center [1115, 301] width 541 height 361
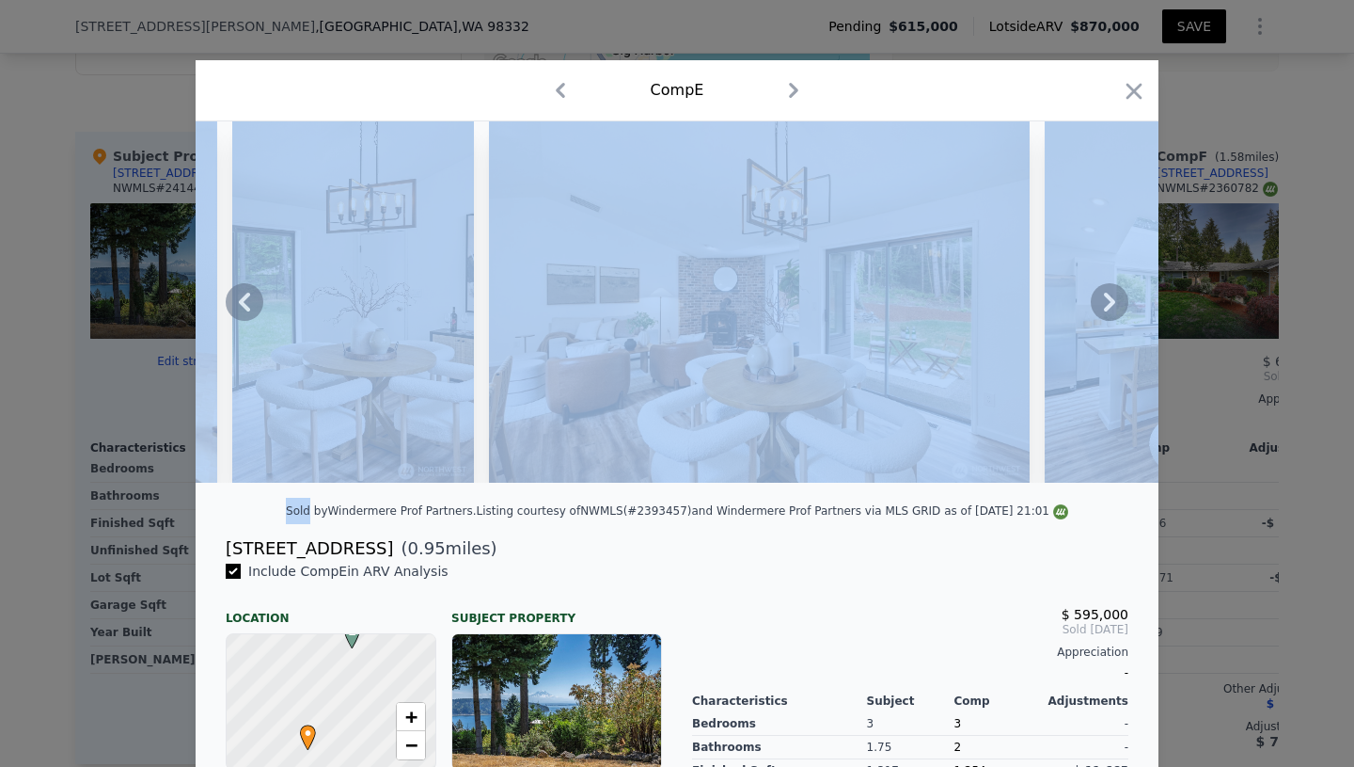
click at [1111, 293] on icon at bounding box center [1110, 302] width 38 height 38
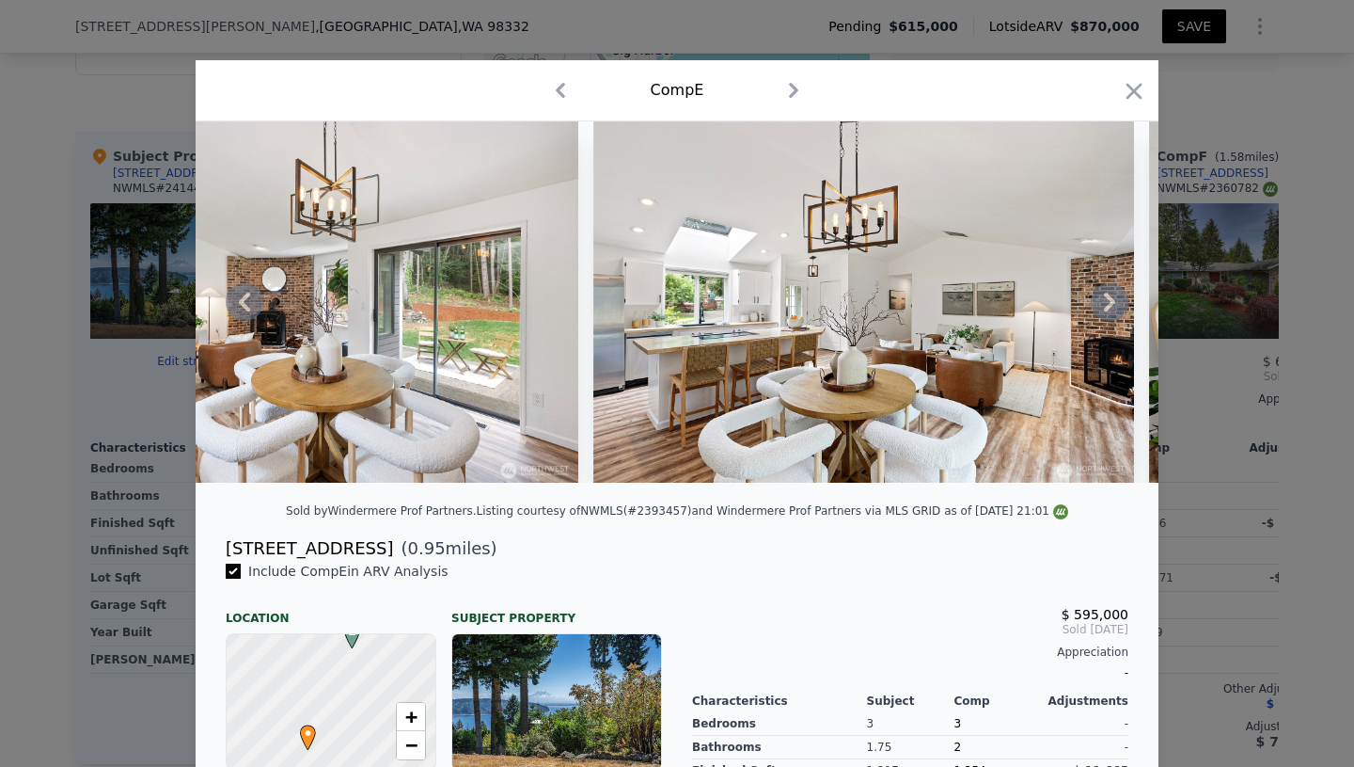
click at [1111, 293] on icon at bounding box center [1110, 302] width 38 height 38
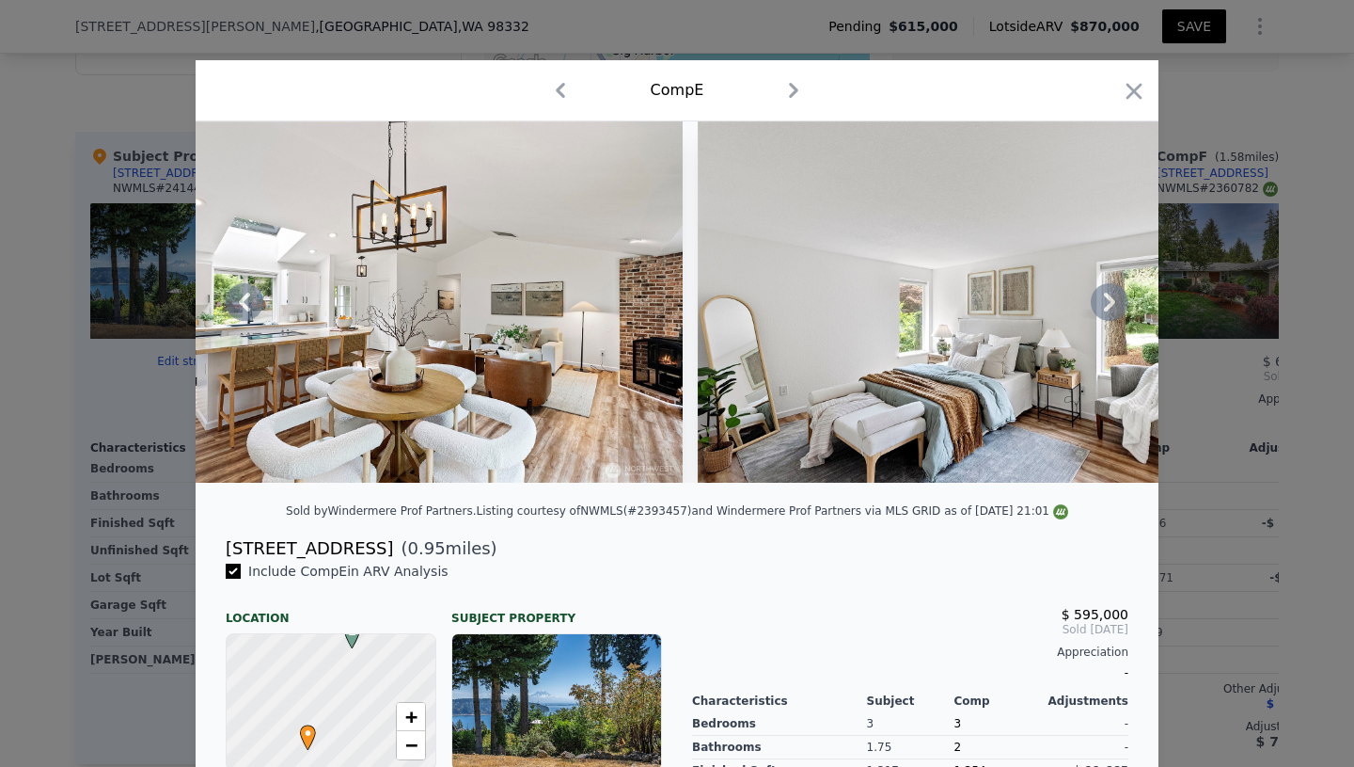
click at [1111, 293] on icon at bounding box center [1110, 302] width 38 height 38
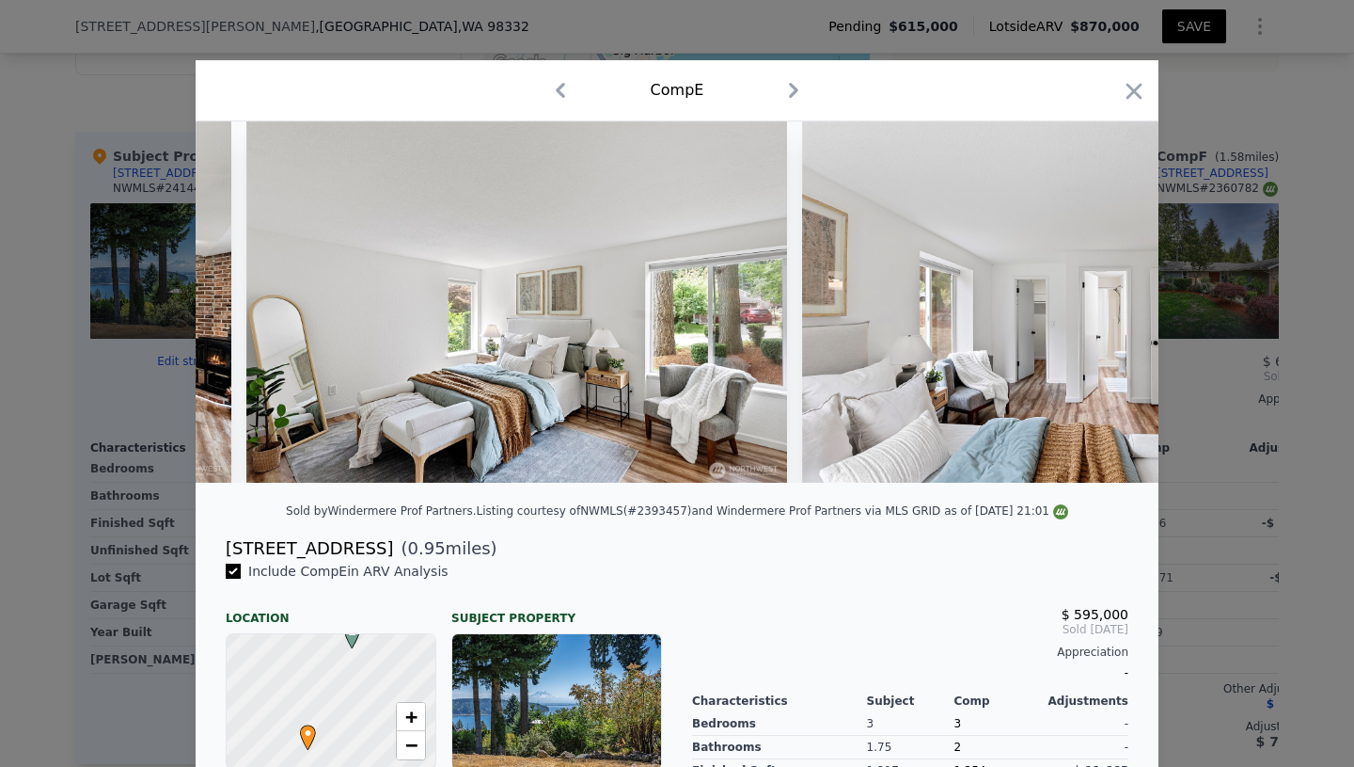
click at [1111, 293] on img at bounding box center [1072, 301] width 541 height 361
click at [1111, 293] on icon at bounding box center [1110, 302] width 38 height 38
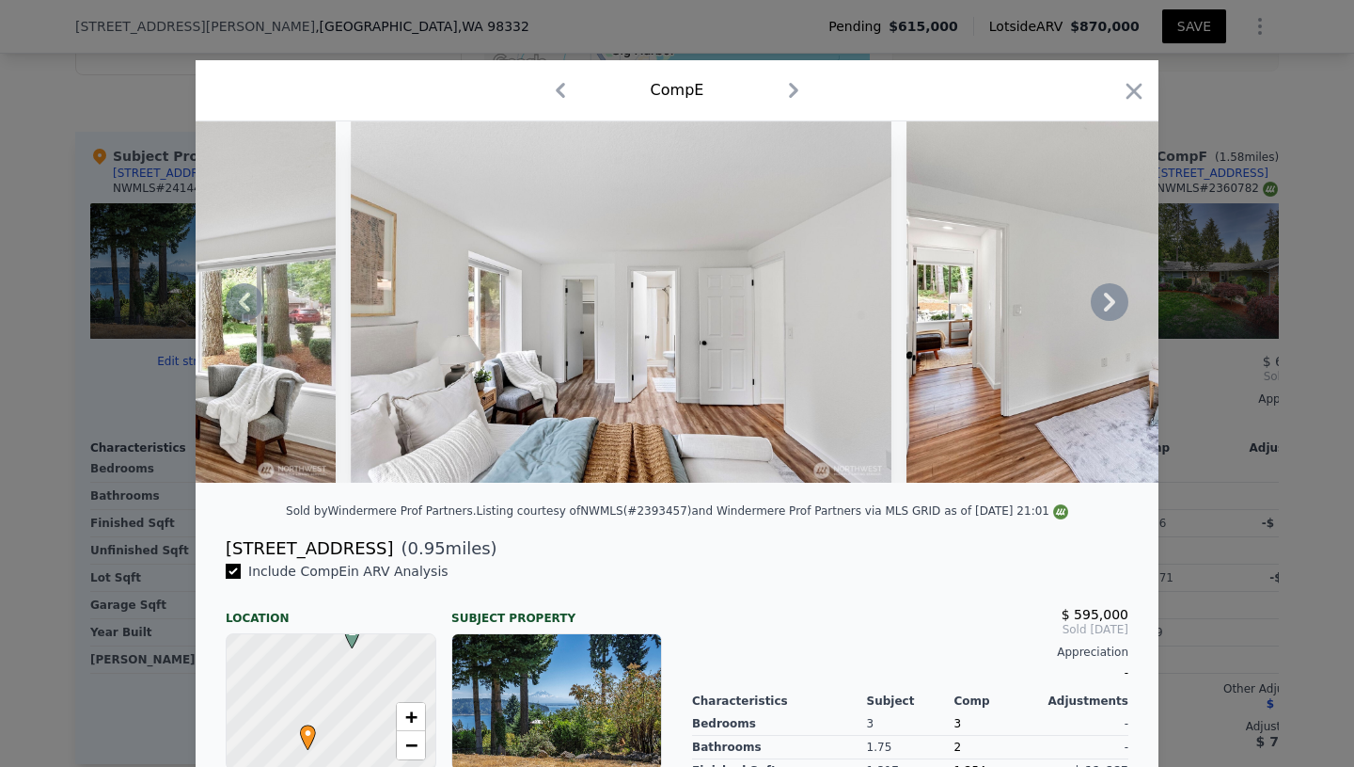
click at [1111, 293] on icon at bounding box center [1110, 302] width 38 height 38
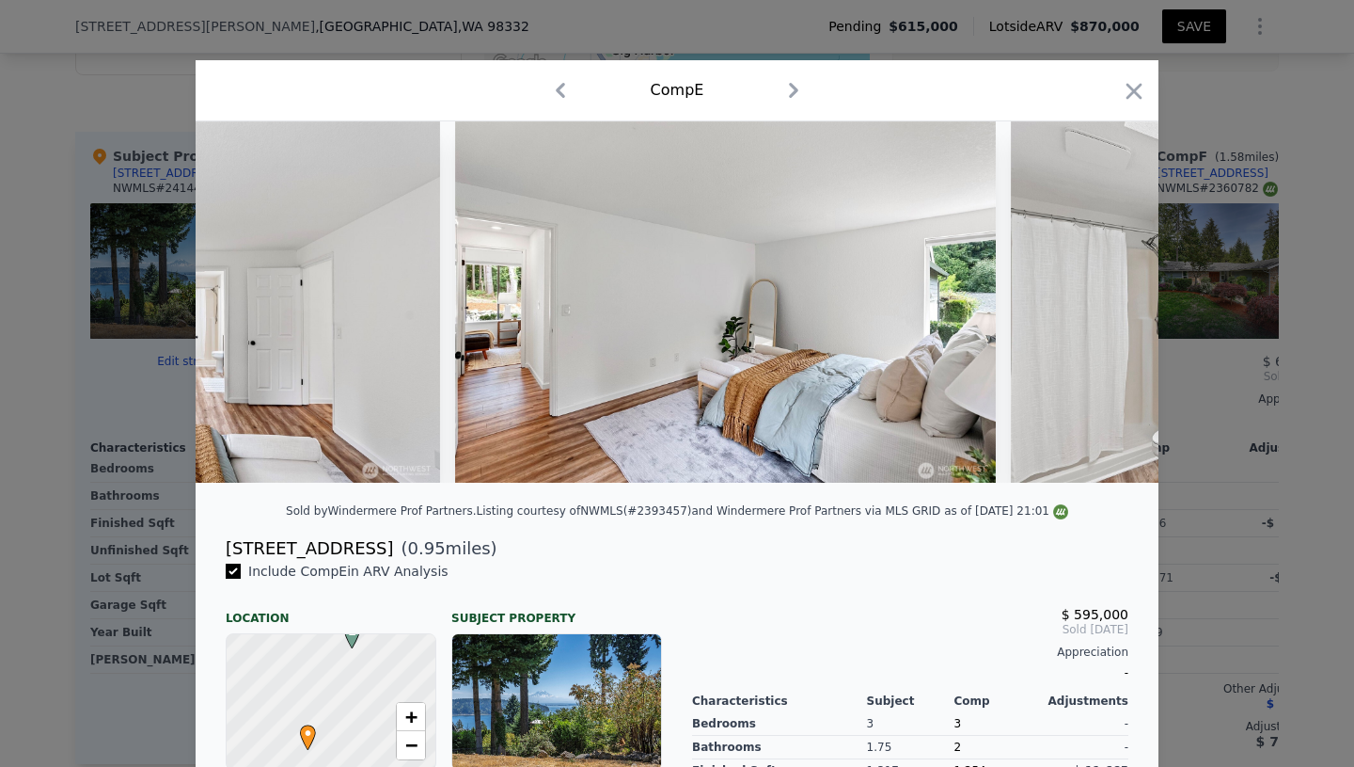
click at [1111, 293] on img at bounding box center [1281, 301] width 541 height 361
click at [1111, 293] on icon at bounding box center [1110, 302] width 38 height 38
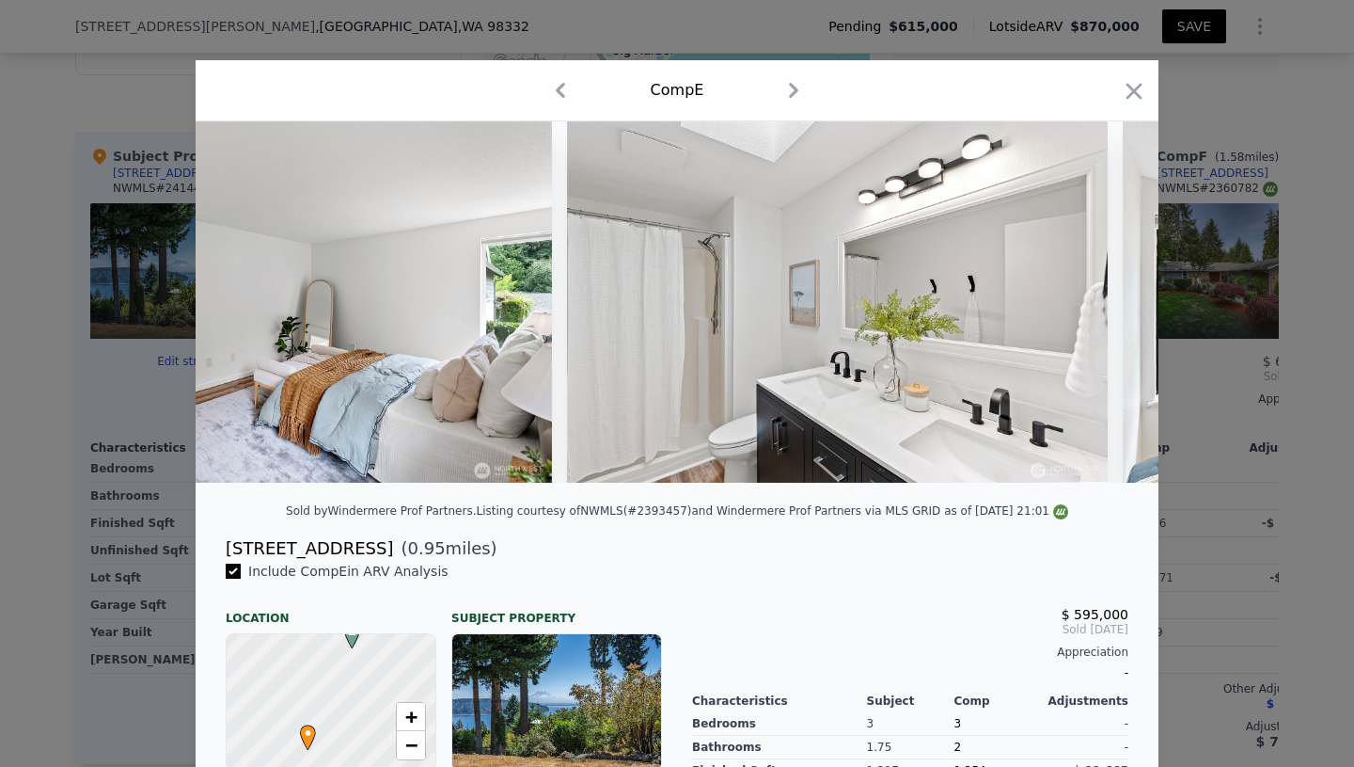
scroll to position [0, 9481]
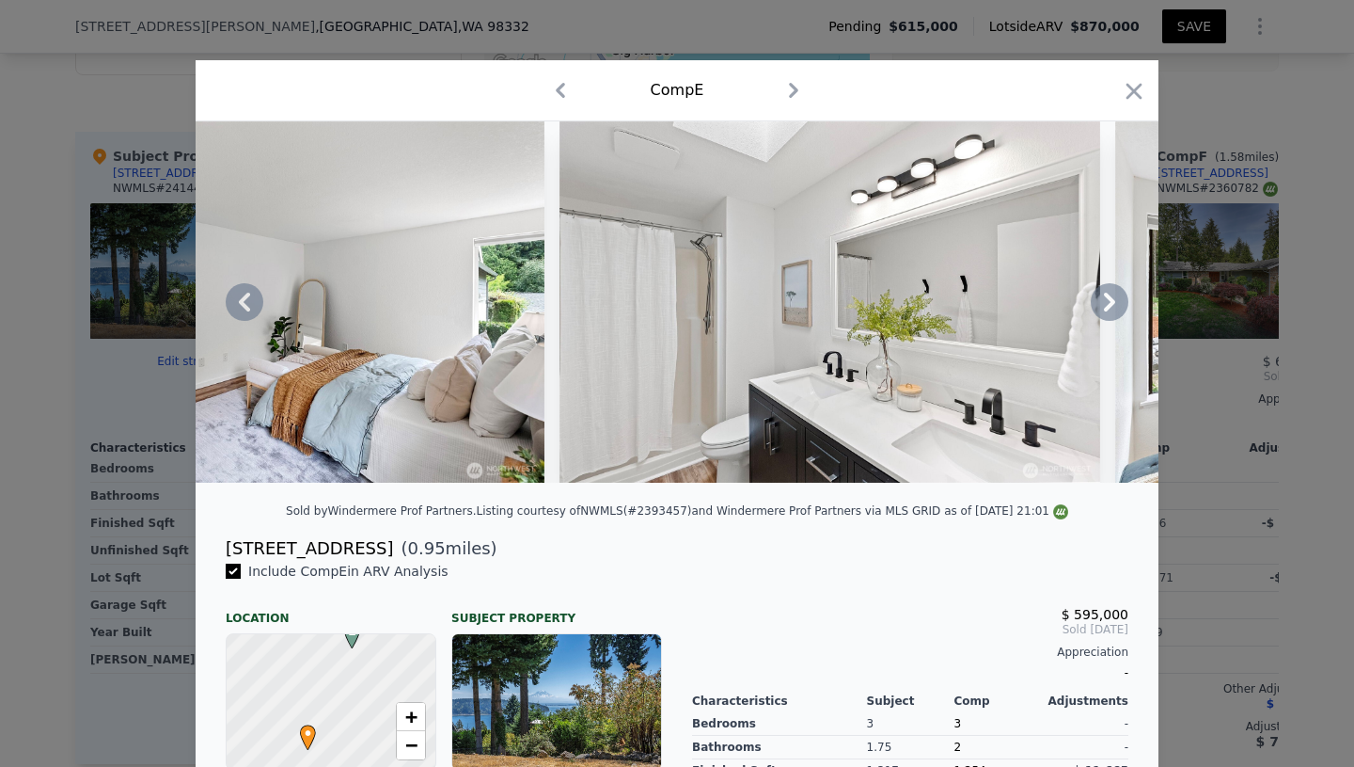
click at [1109, 301] on icon at bounding box center [1110, 302] width 38 height 38
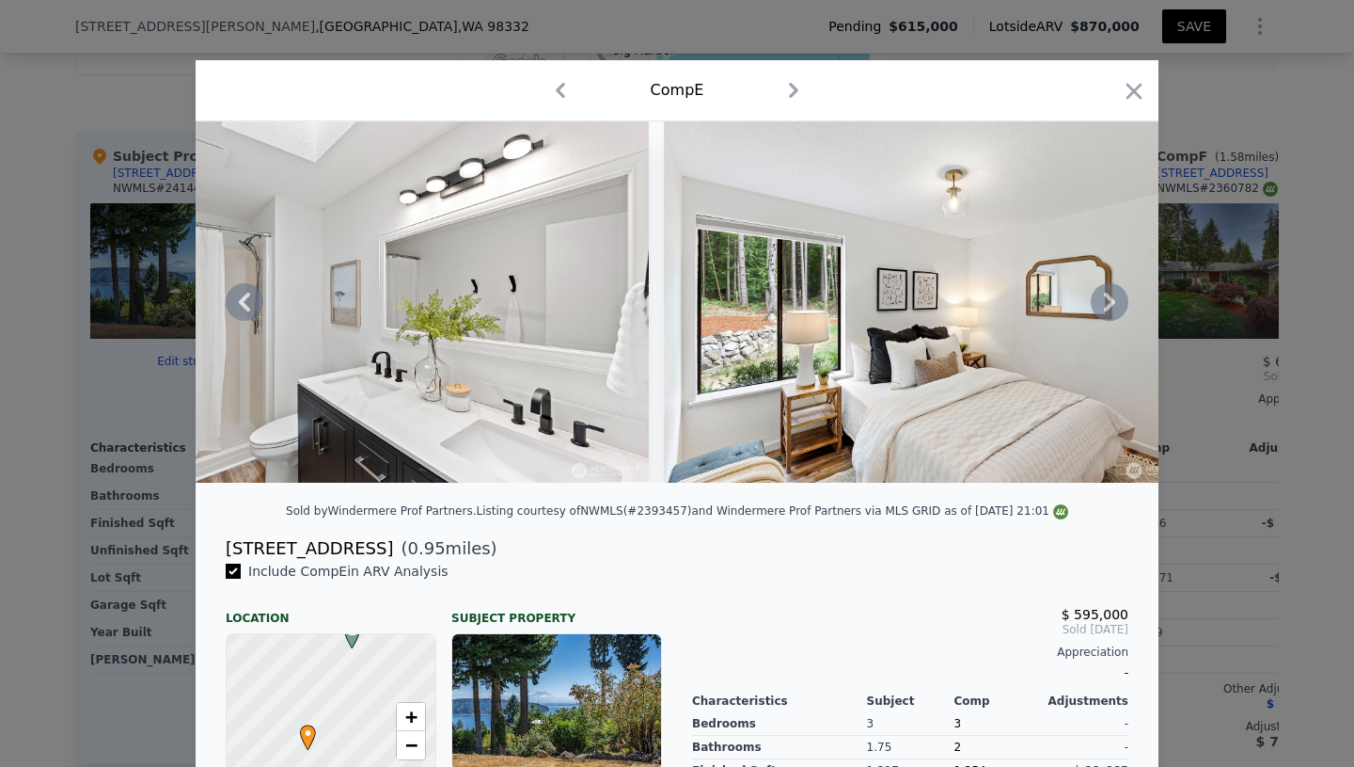
click at [1109, 301] on icon at bounding box center [1110, 302] width 38 height 38
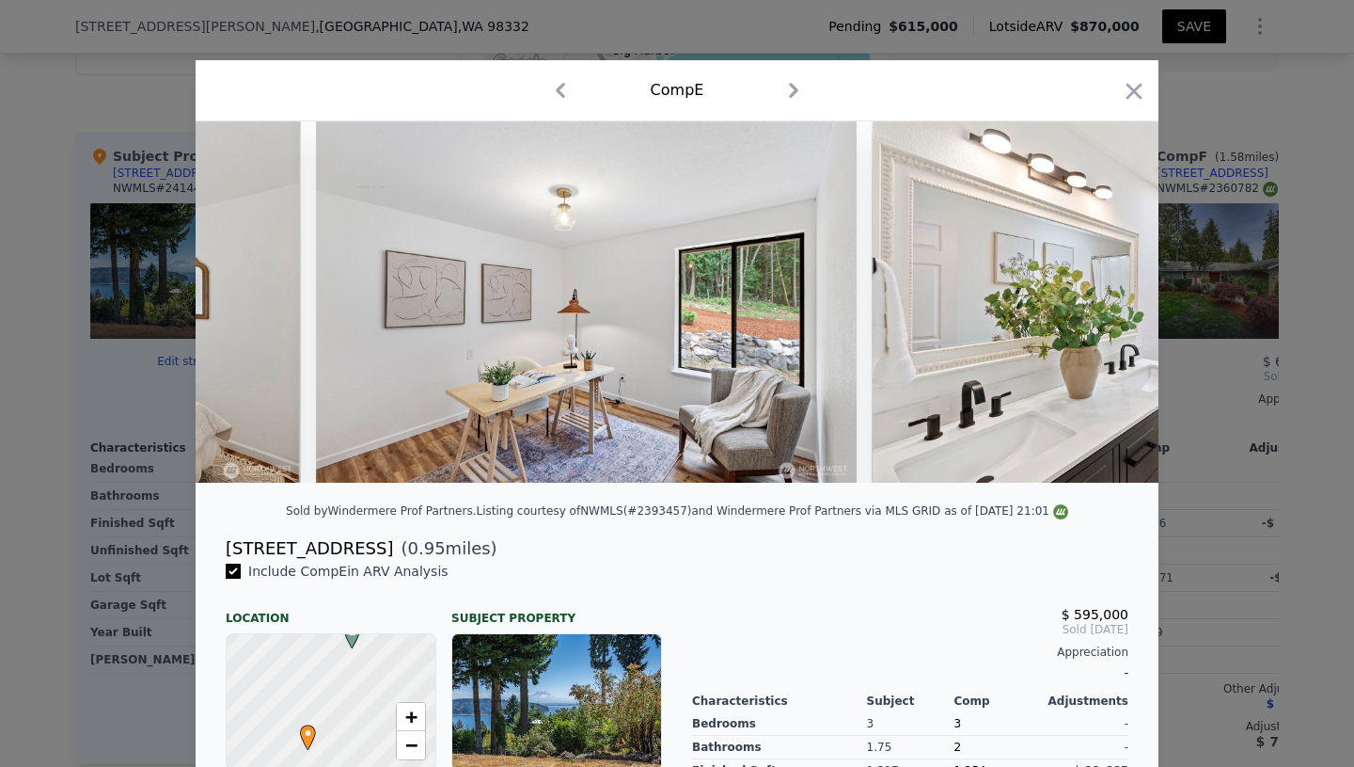
click at [1109, 301] on img at bounding box center [1142, 301] width 541 height 361
click at [1109, 301] on icon at bounding box center [1110, 302] width 38 height 38
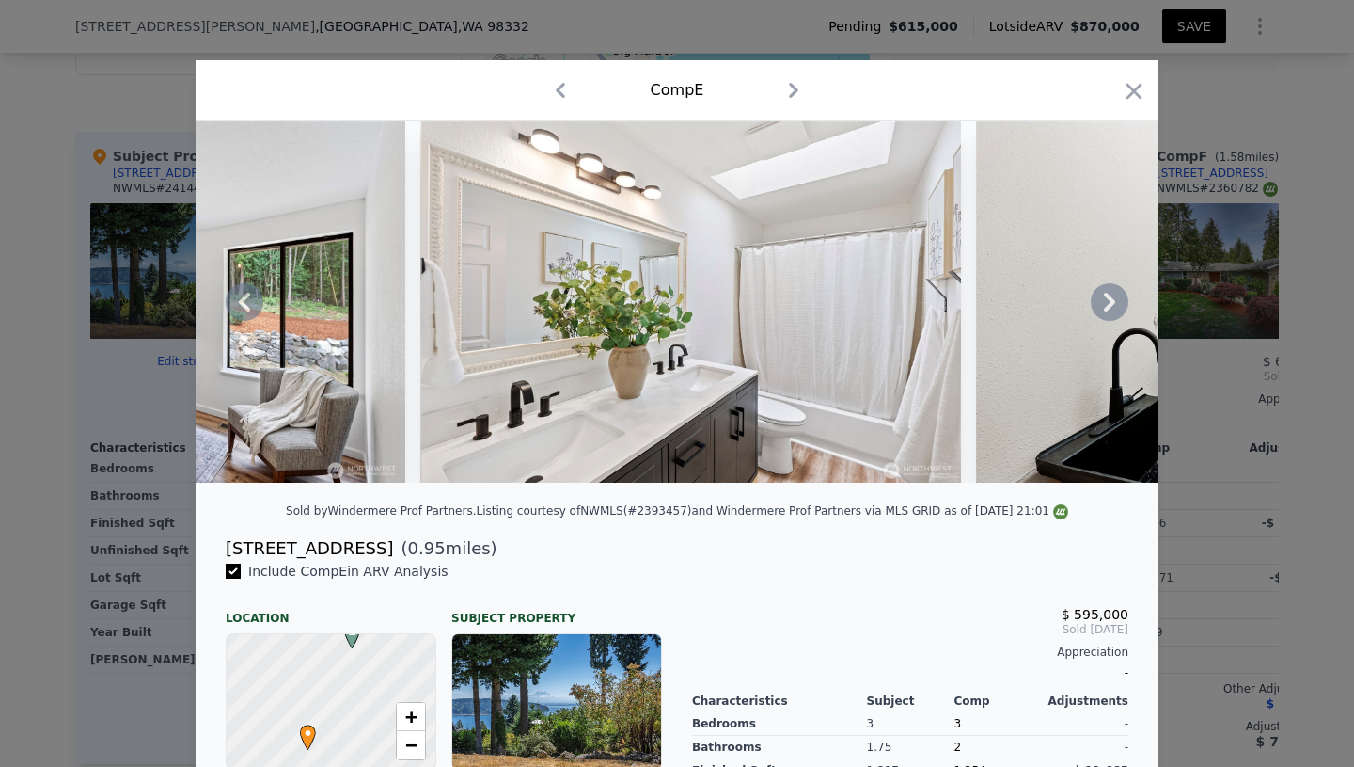
click at [1109, 301] on icon at bounding box center [1110, 302] width 38 height 38
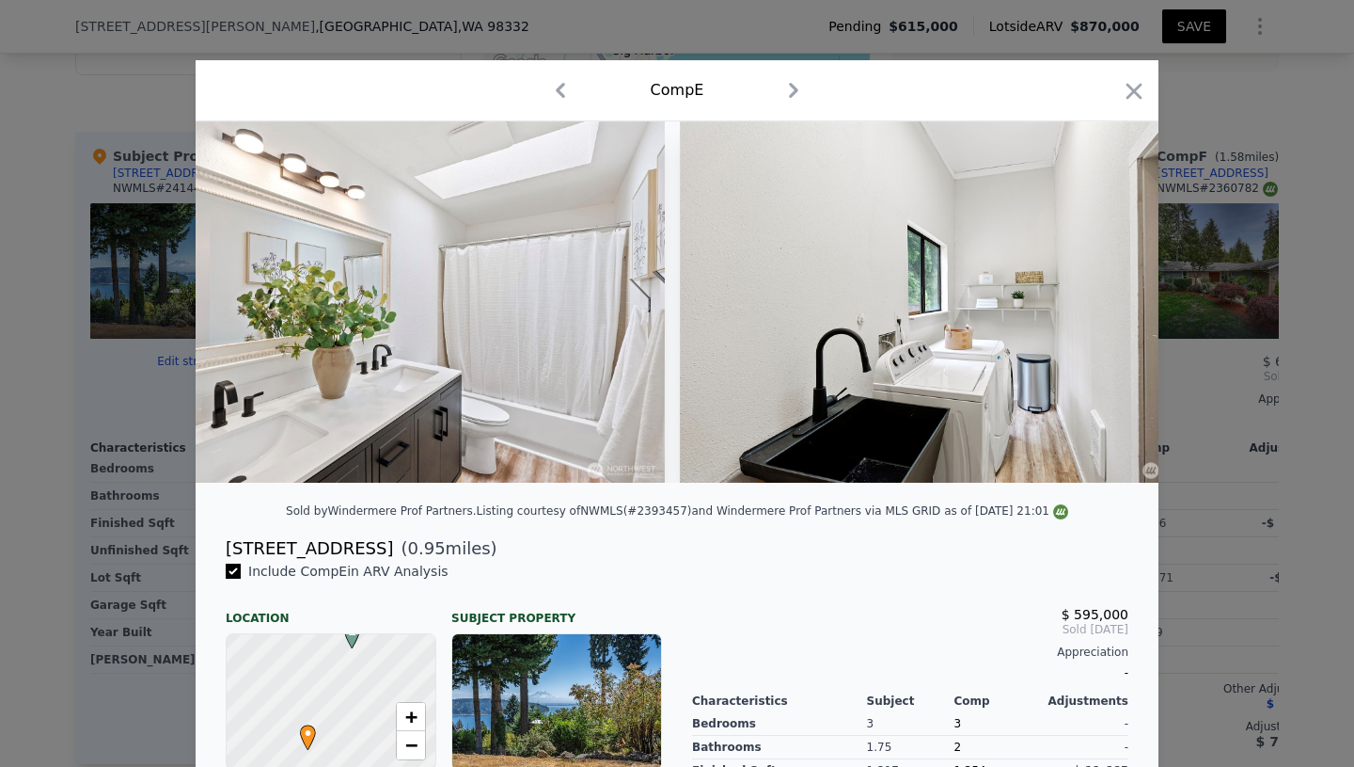
scroll to position [0, 11738]
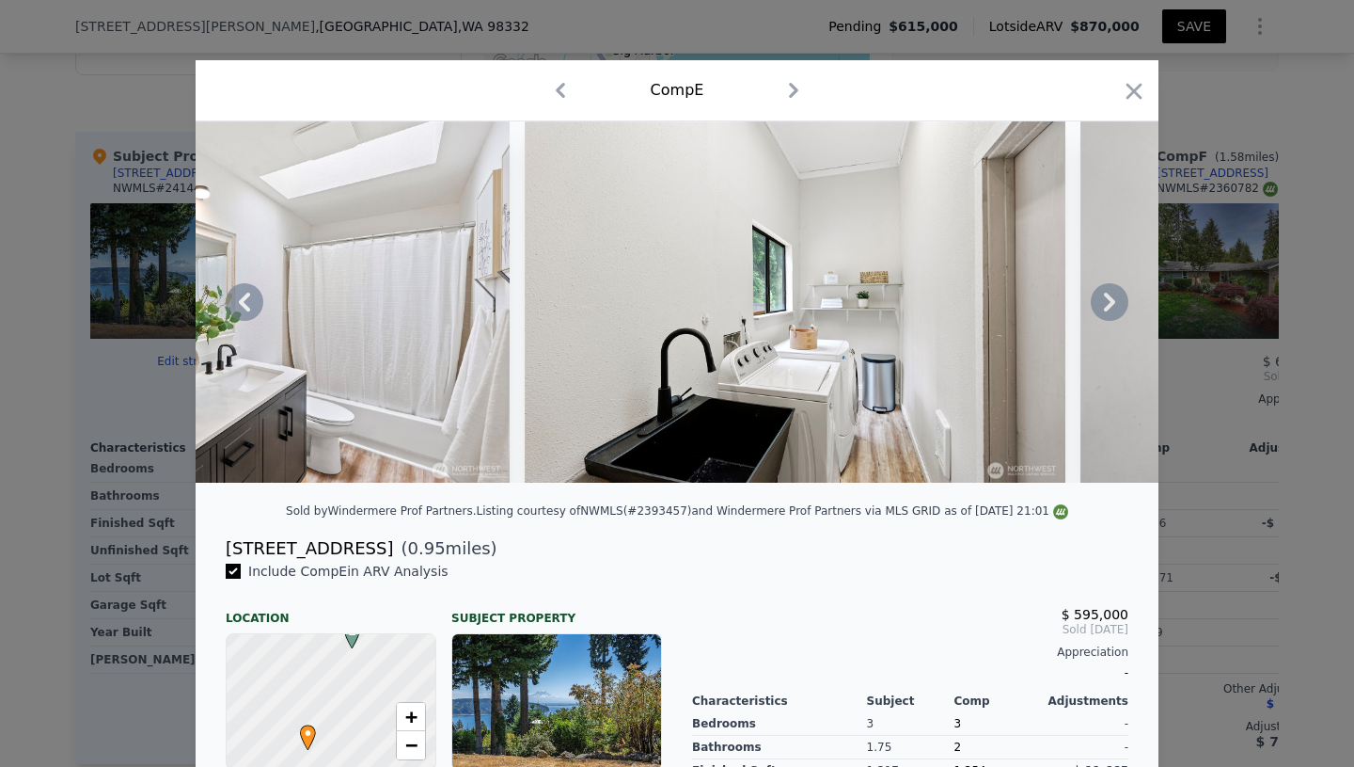
click at [1109, 301] on icon at bounding box center [1110, 302] width 38 height 38
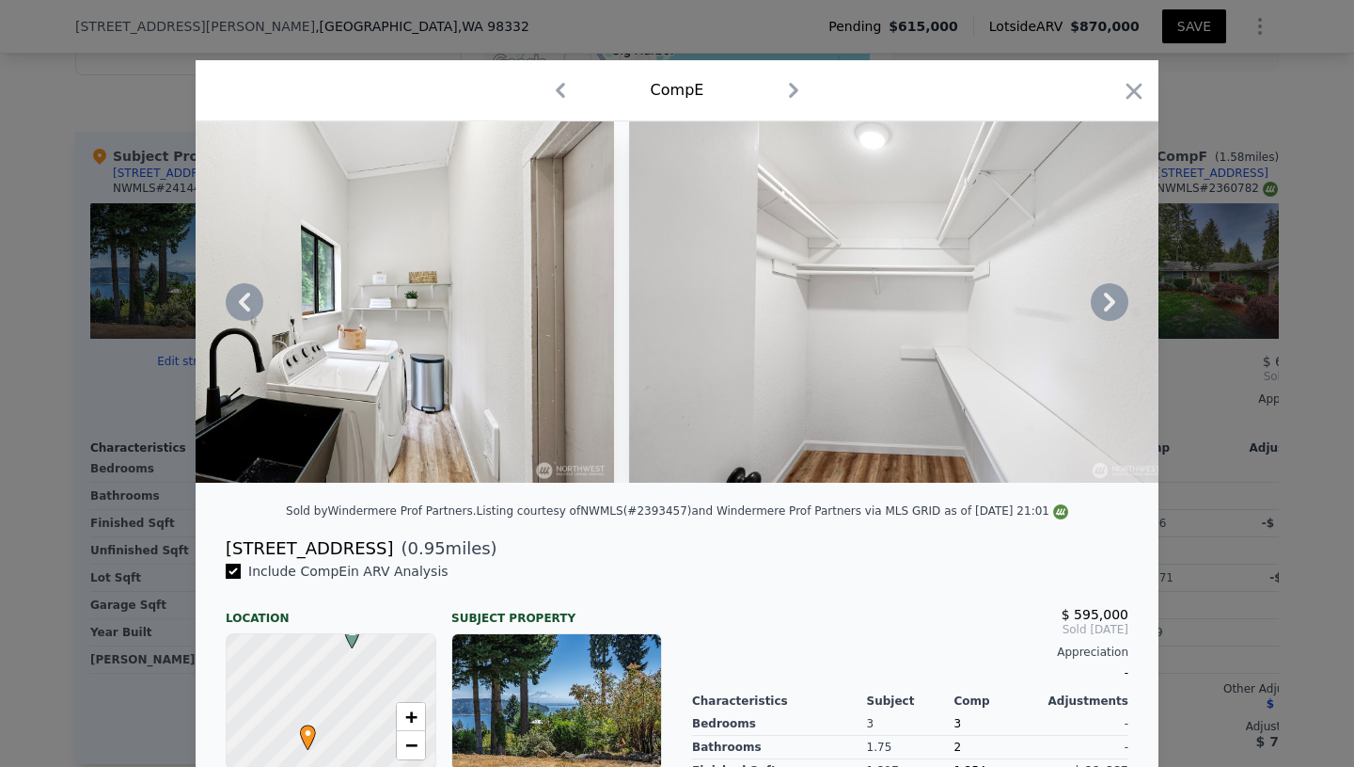
click at [1109, 301] on icon at bounding box center [1110, 302] width 38 height 38
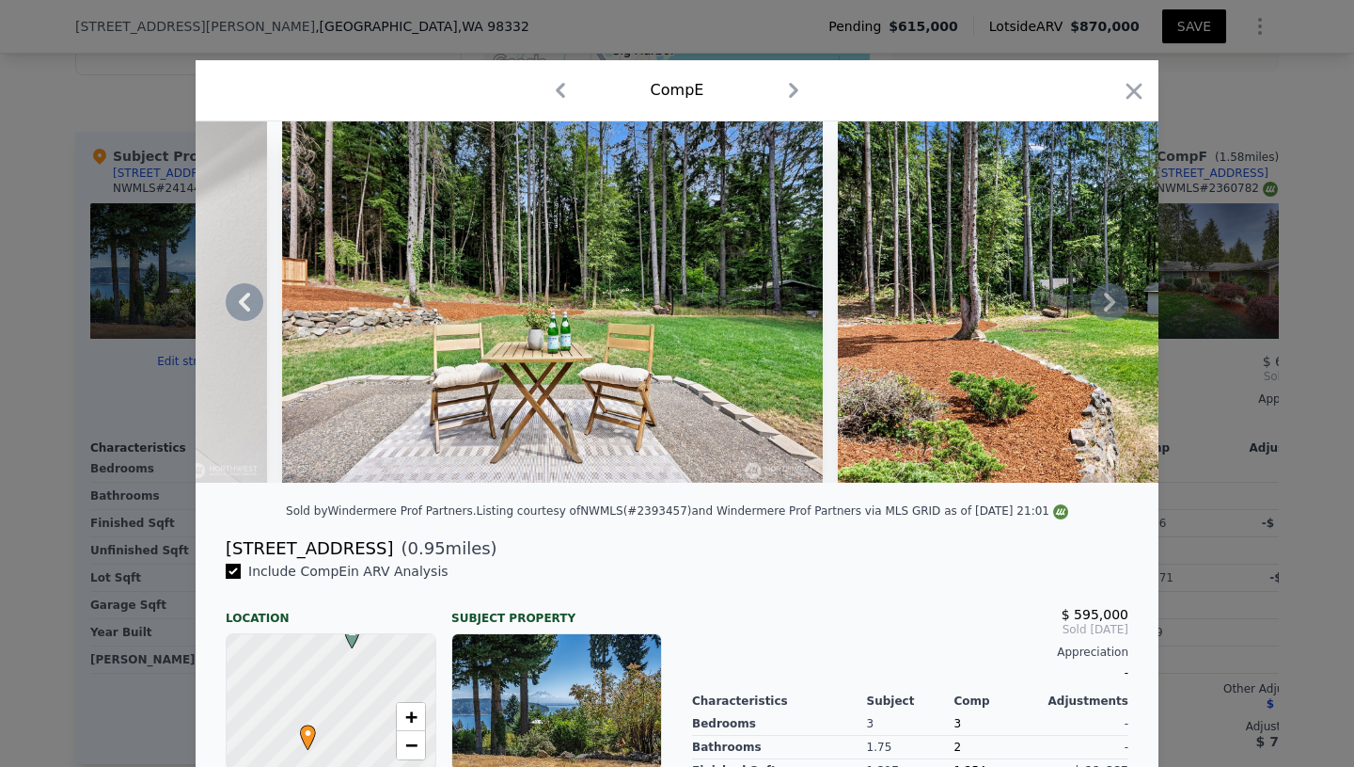
click at [1109, 301] on icon at bounding box center [1110, 302] width 38 height 38
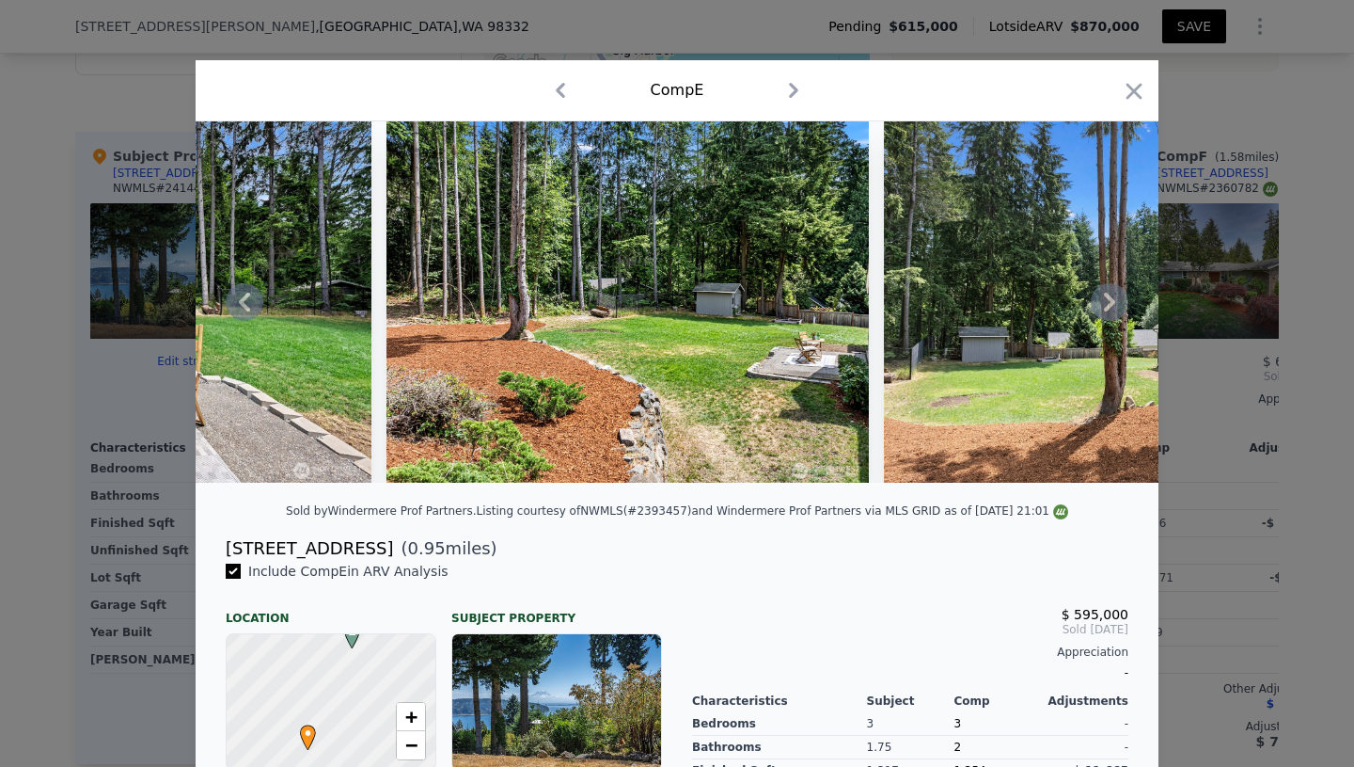
click at [1109, 301] on icon at bounding box center [1110, 302] width 38 height 38
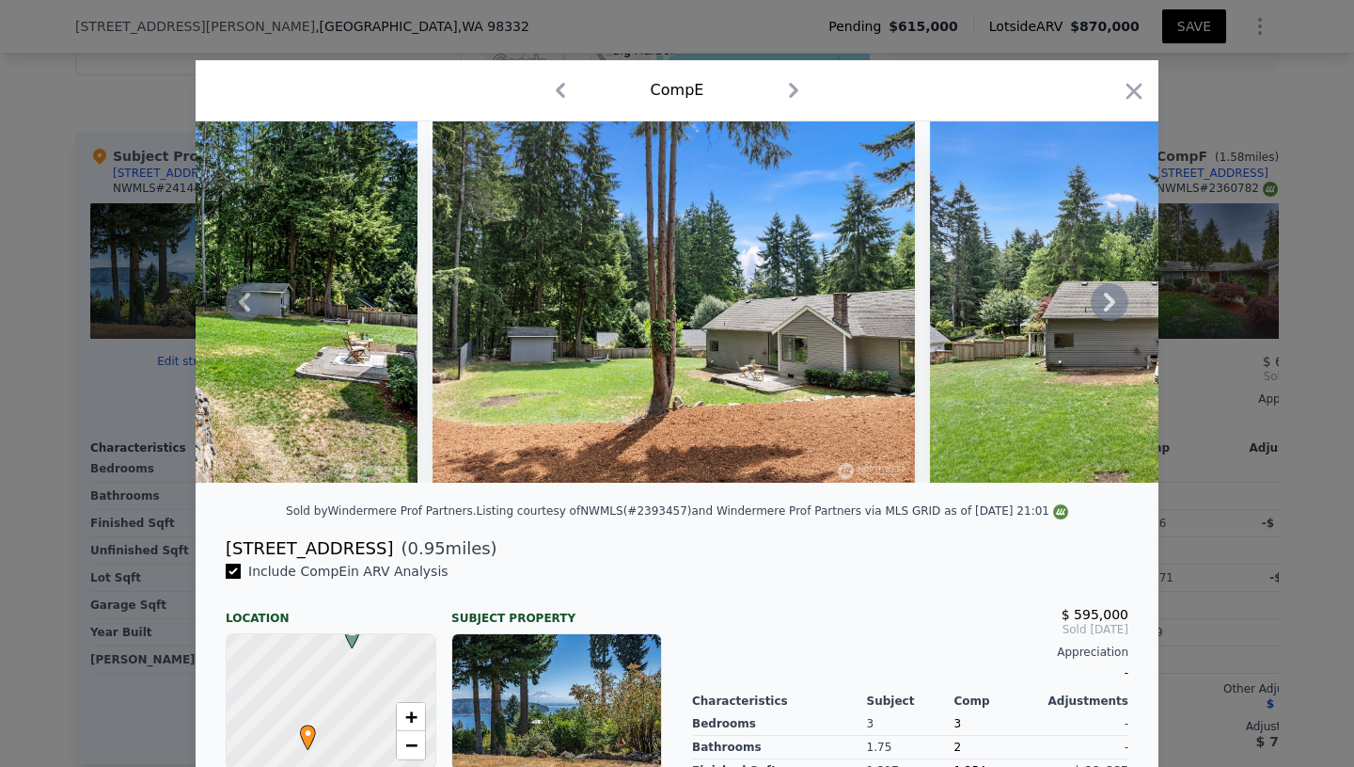
click at [1109, 301] on icon at bounding box center [1110, 302] width 38 height 38
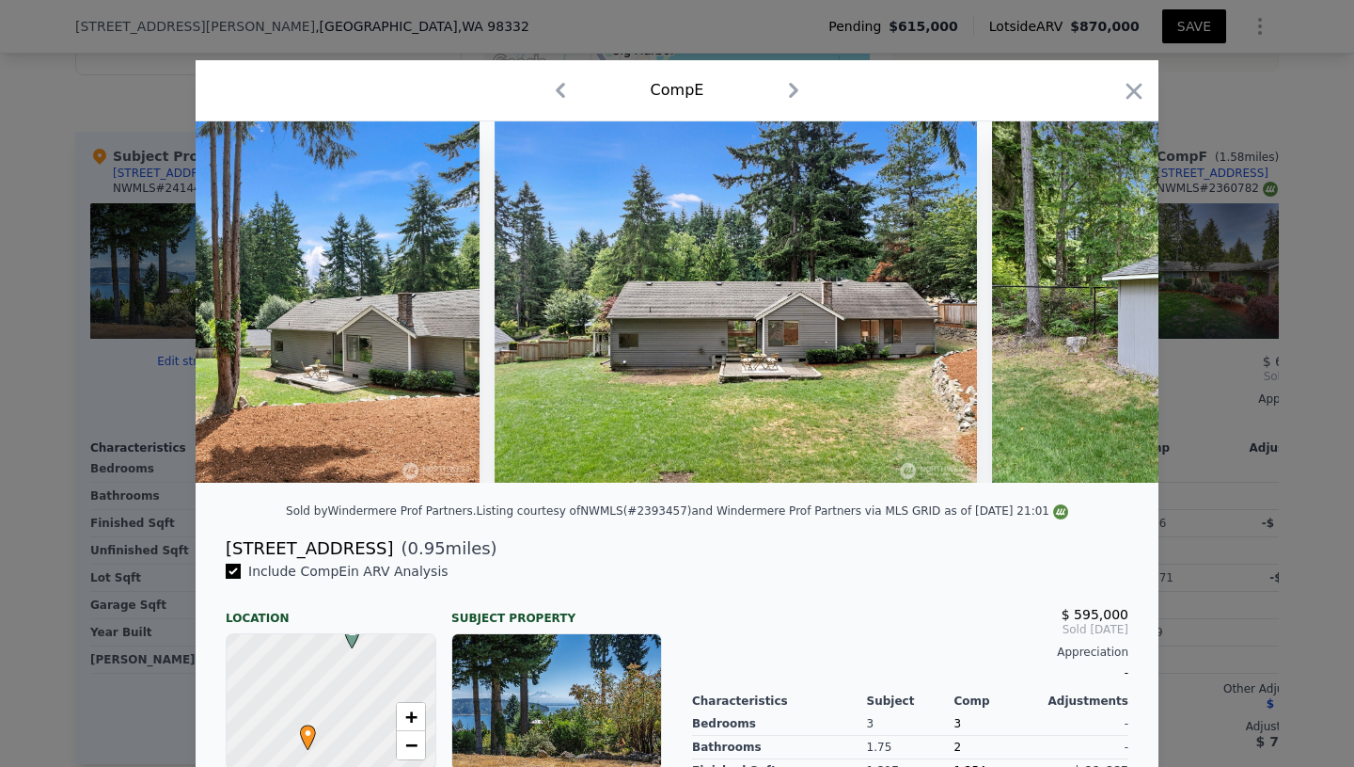
scroll to position [0, 14447]
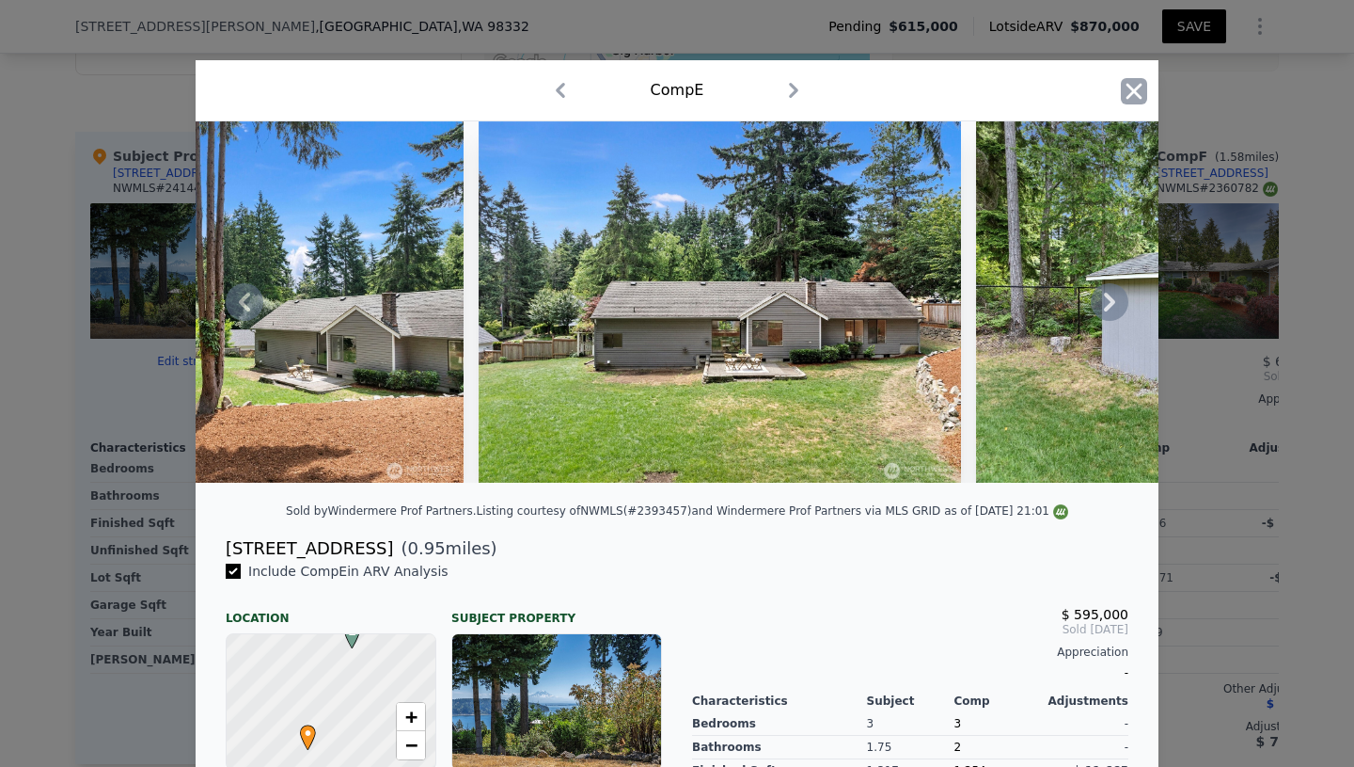
click at [1135, 99] on icon "button" at bounding box center [1134, 91] width 26 height 26
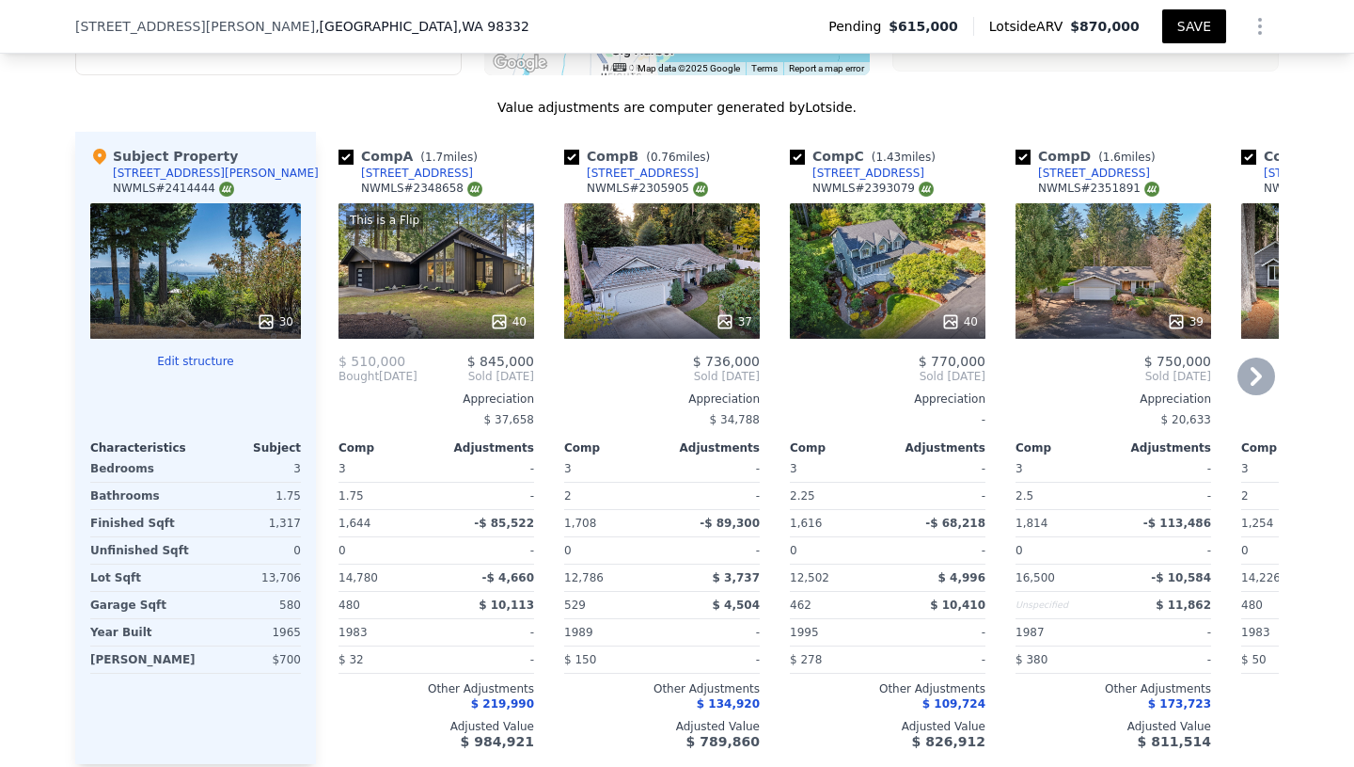
click at [449, 282] on div "This is a Flip 40" at bounding box center [437, 270] width 196 height 135
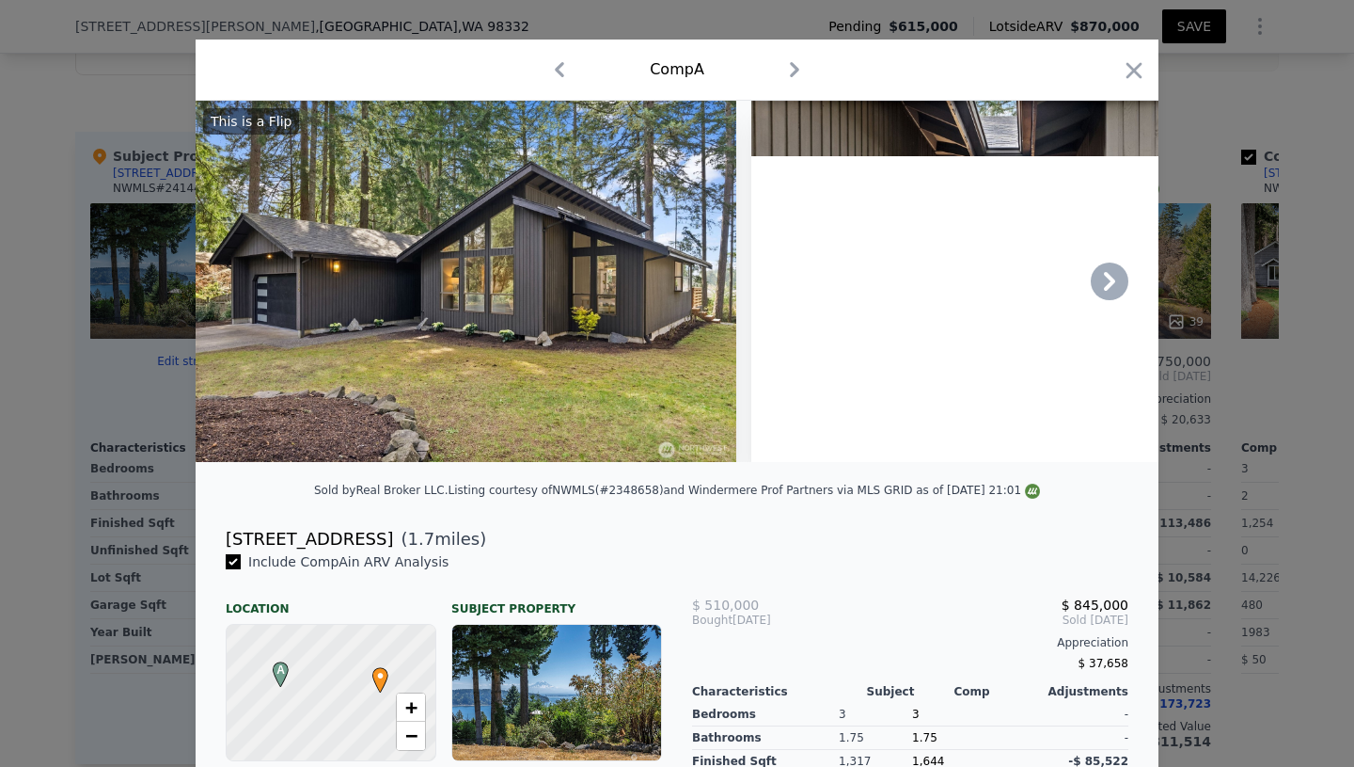
scroll to position [11, 0]
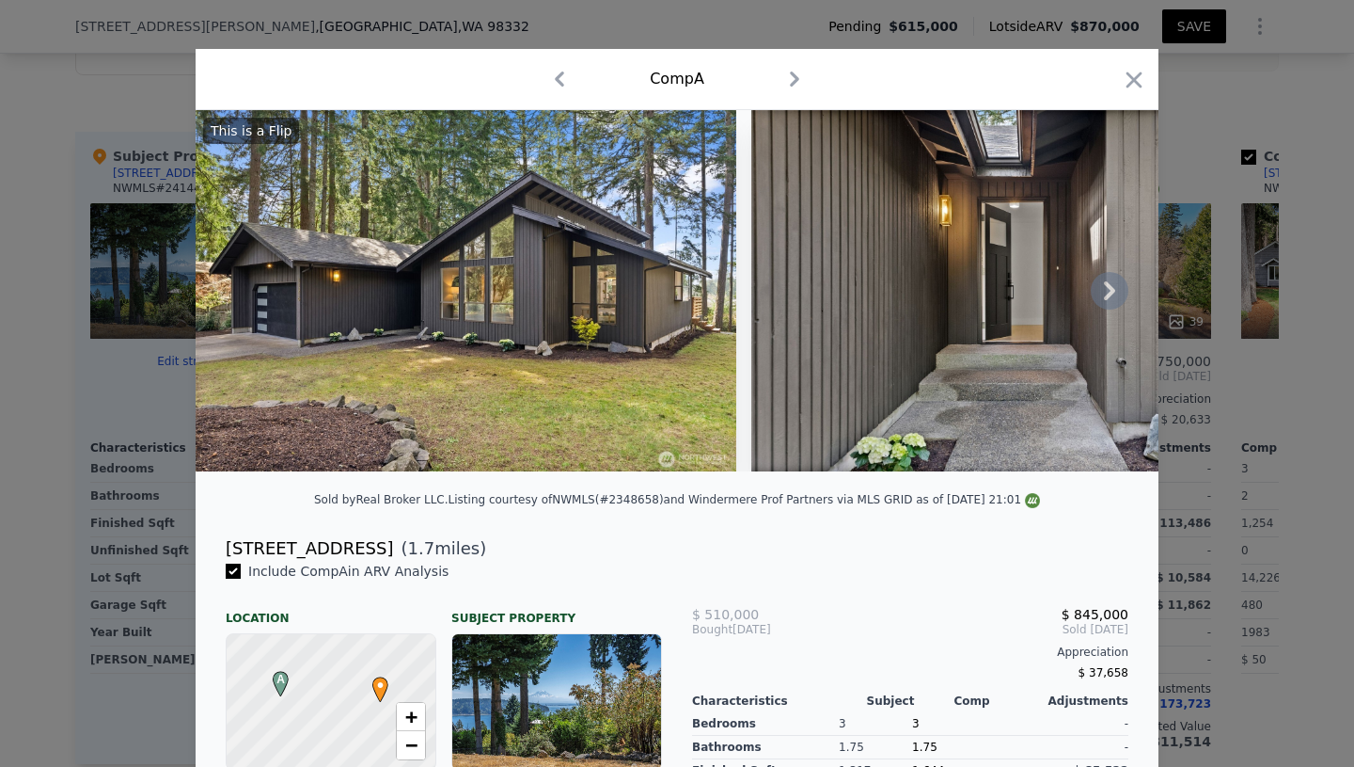
click at [1115, 293] on icon at bounding box center [1110, 291] width 38 height 38
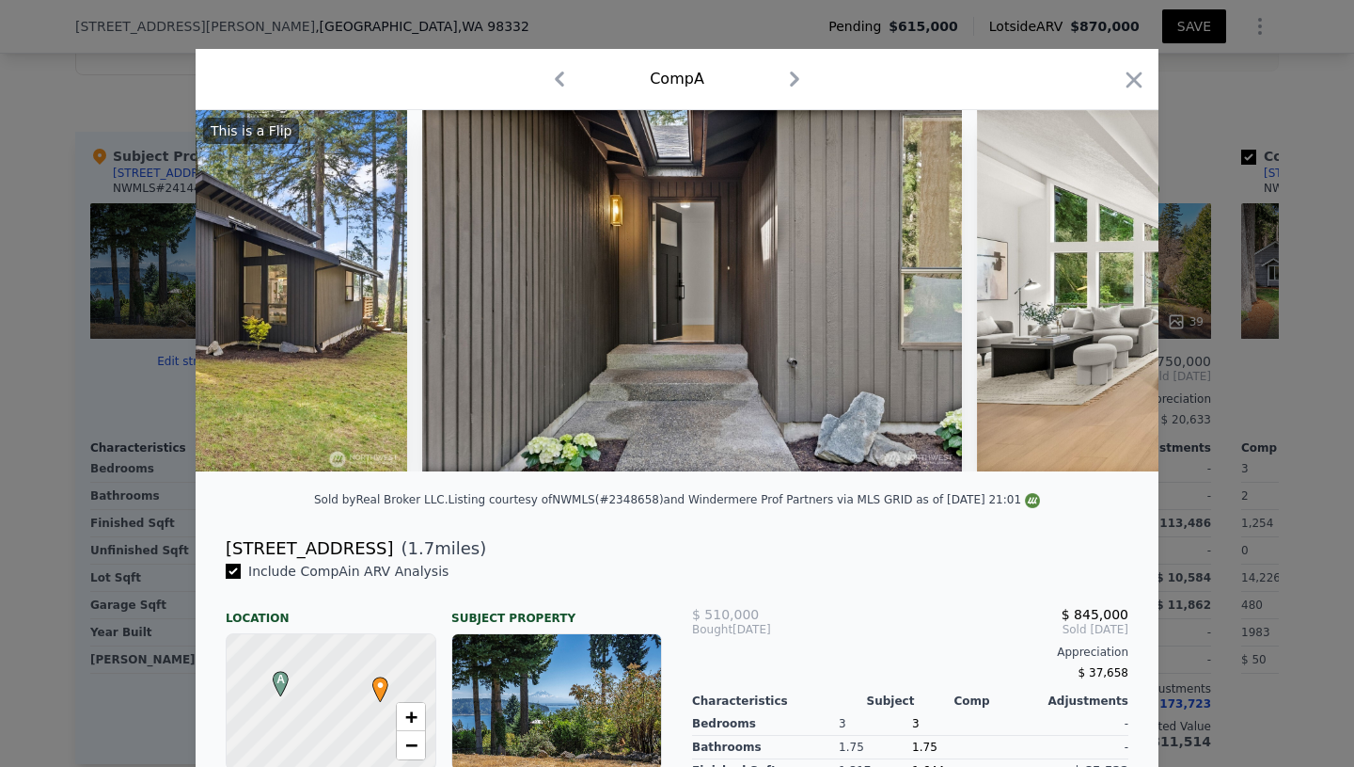
scroll to position [0, 451]
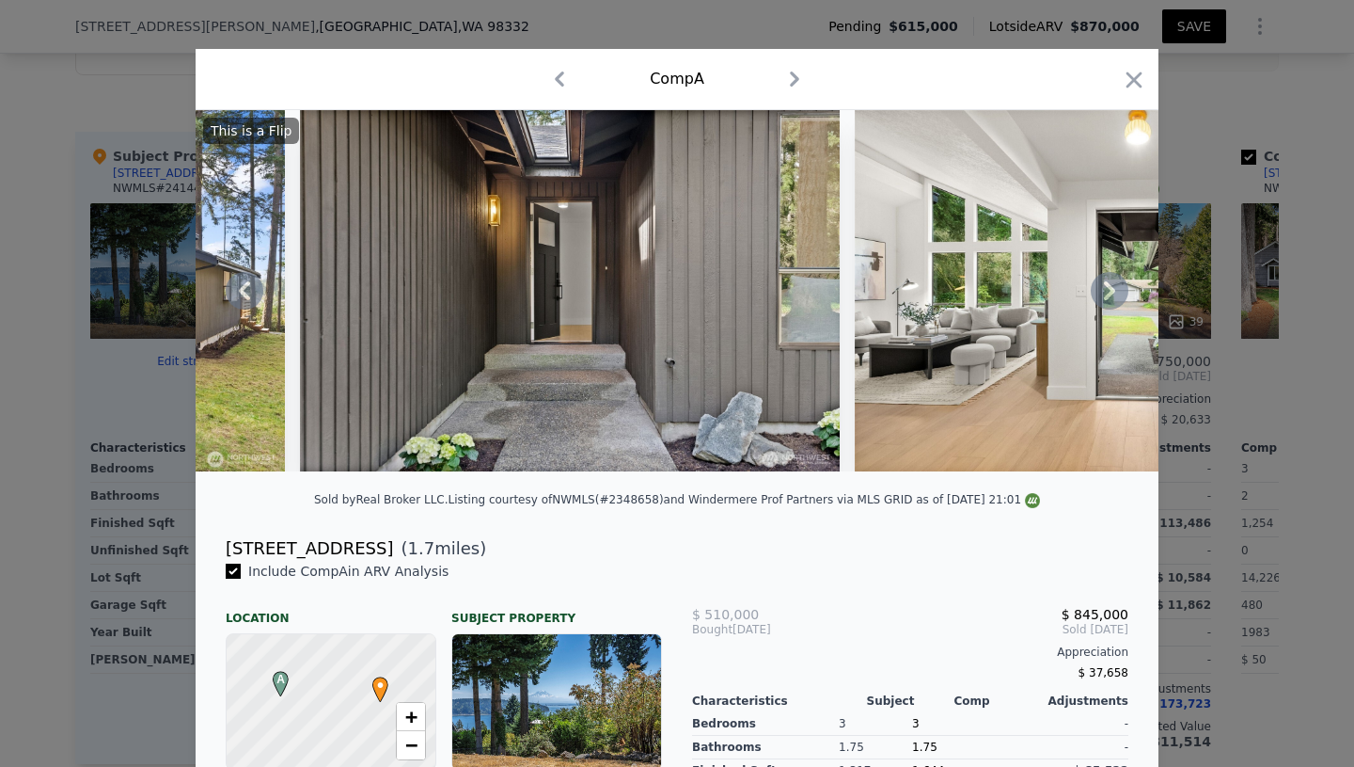
click at [1115, 293] on icon at bounding box center [1110, 291] width 38 height 38
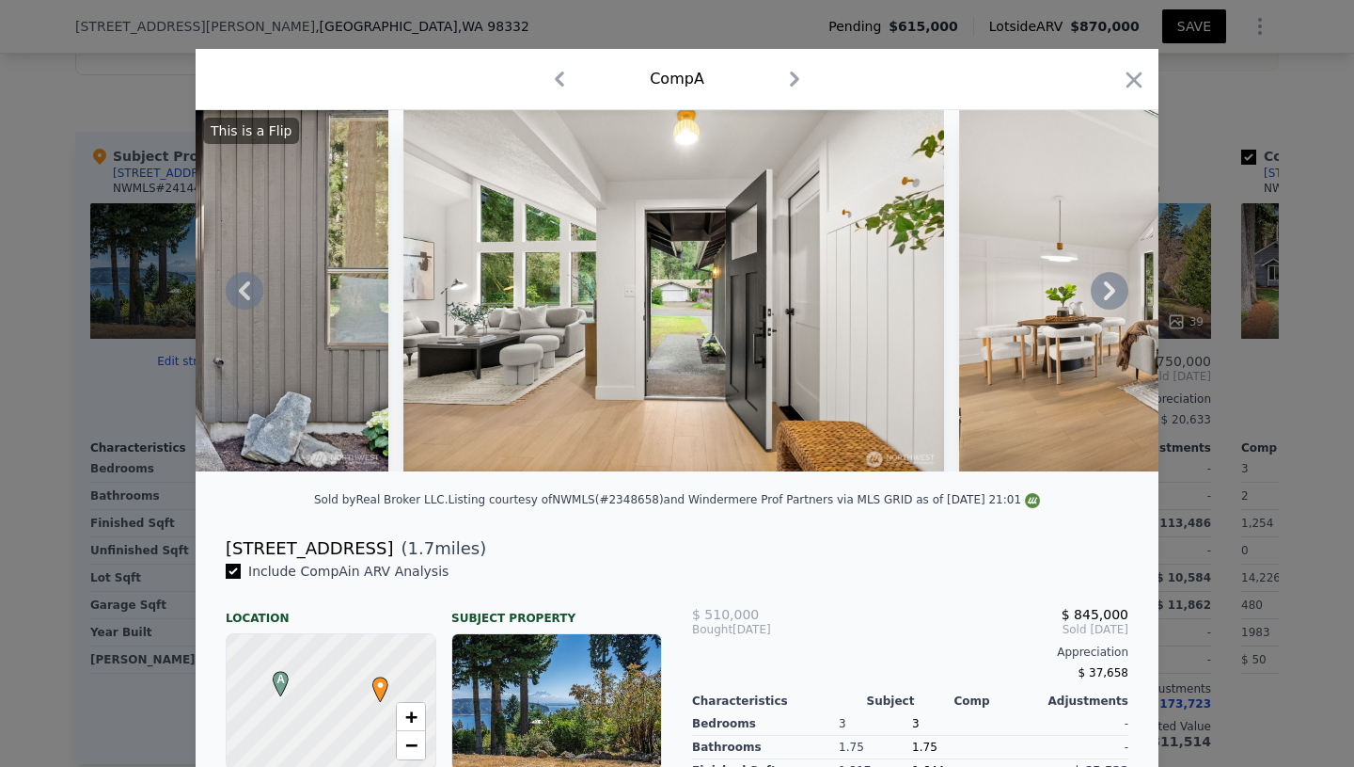
click at [1115, 293] on icon at bounding box center [1110, 291] width 38 height 38
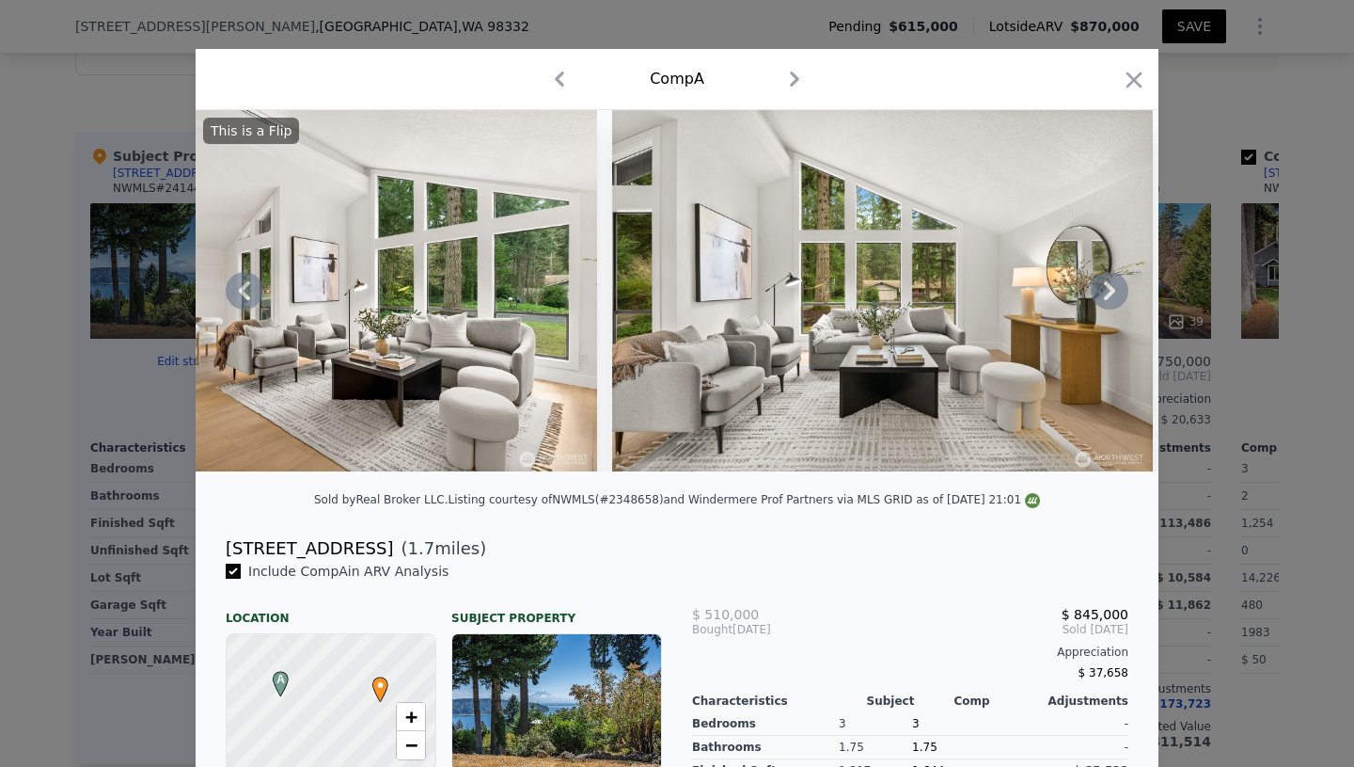
click at [1115, 293] on icon at bounding box center [1110, 291] width 38 height 38
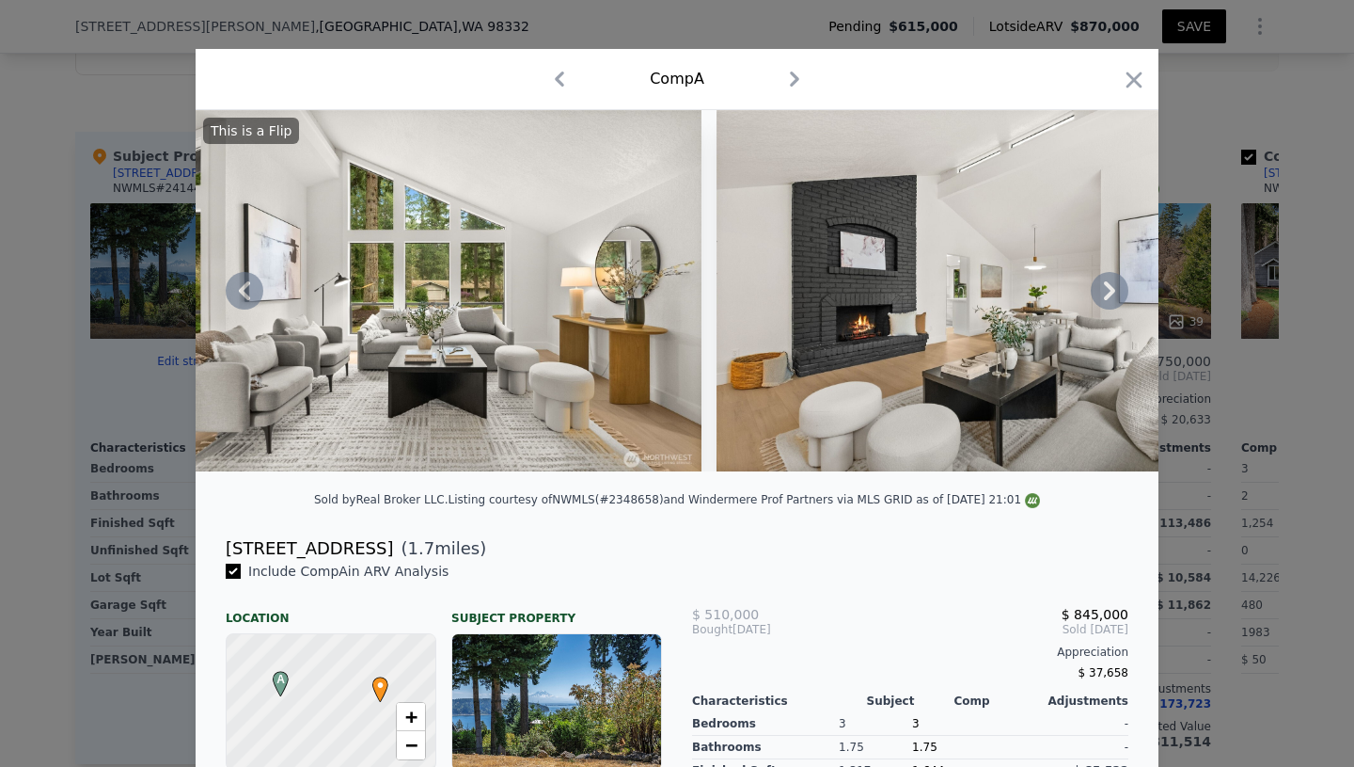
click at [1115, 293] on icon at bounding box center [1110, 291] width 38 height 38
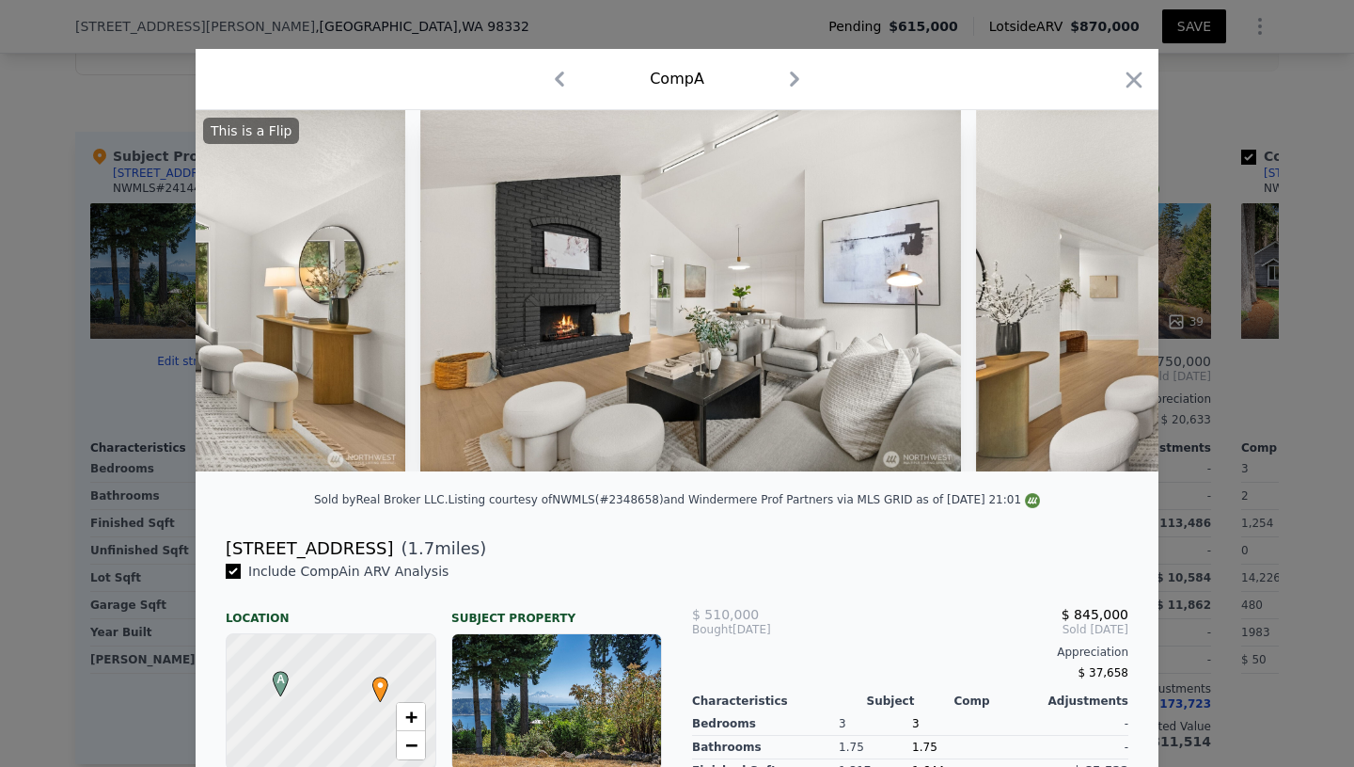
scroll to position [0, 2709]
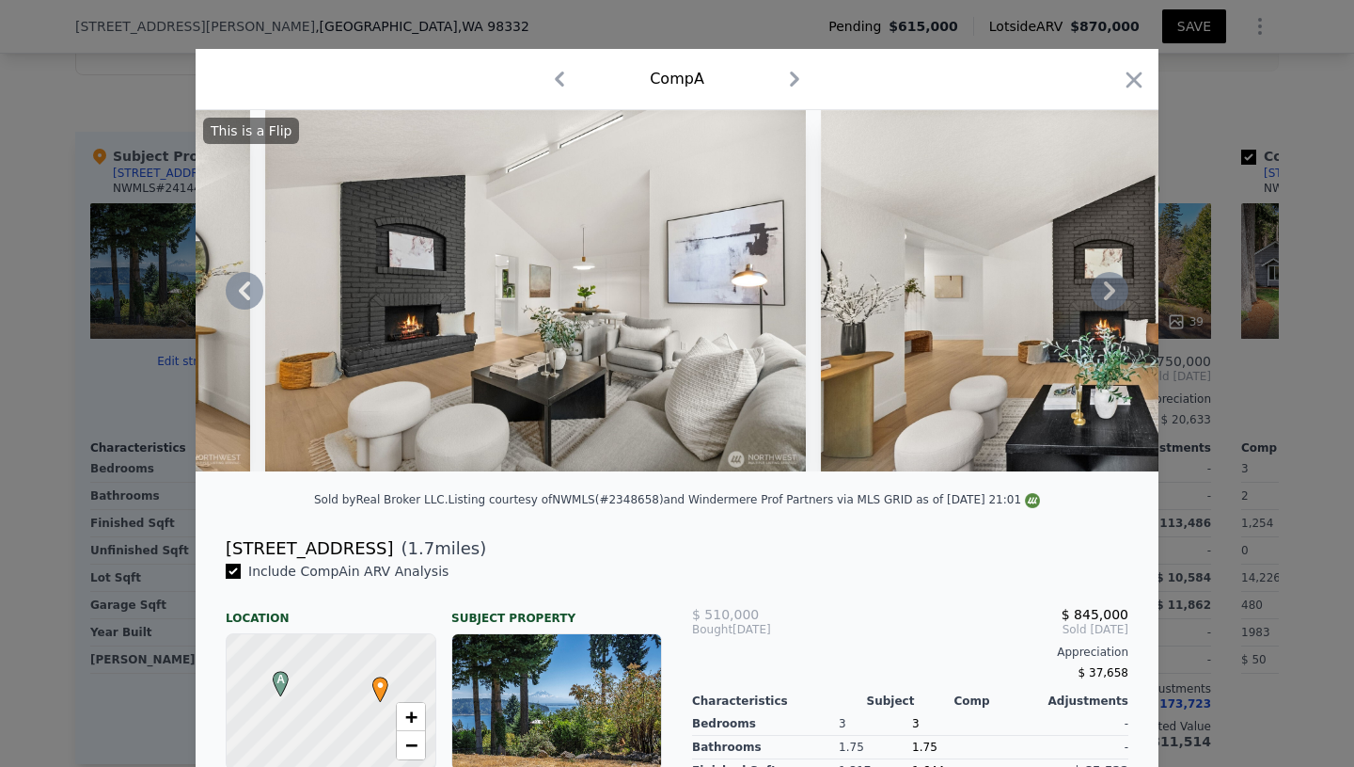
click at [1115, 293] on icon at bounding box center [1110, 291] width 38 height 38
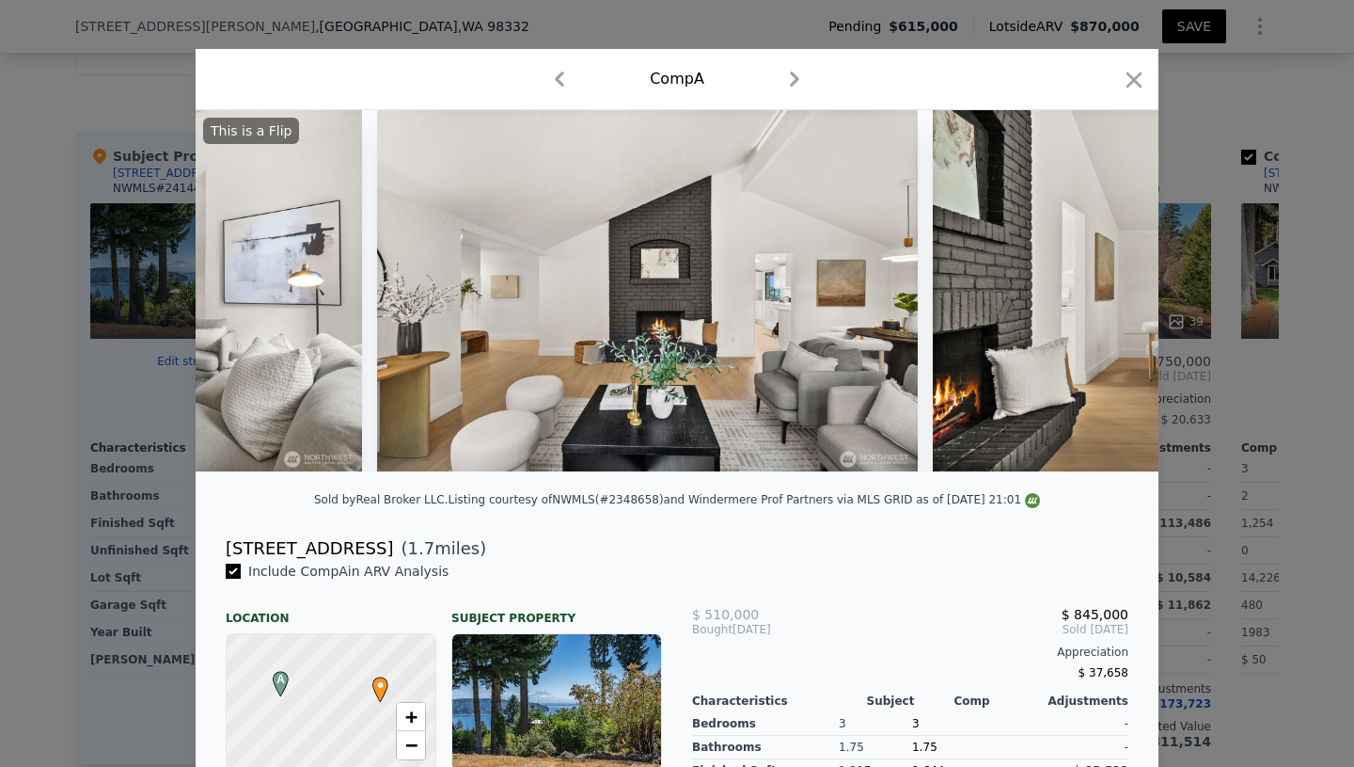
scroll to position [0, 3160]
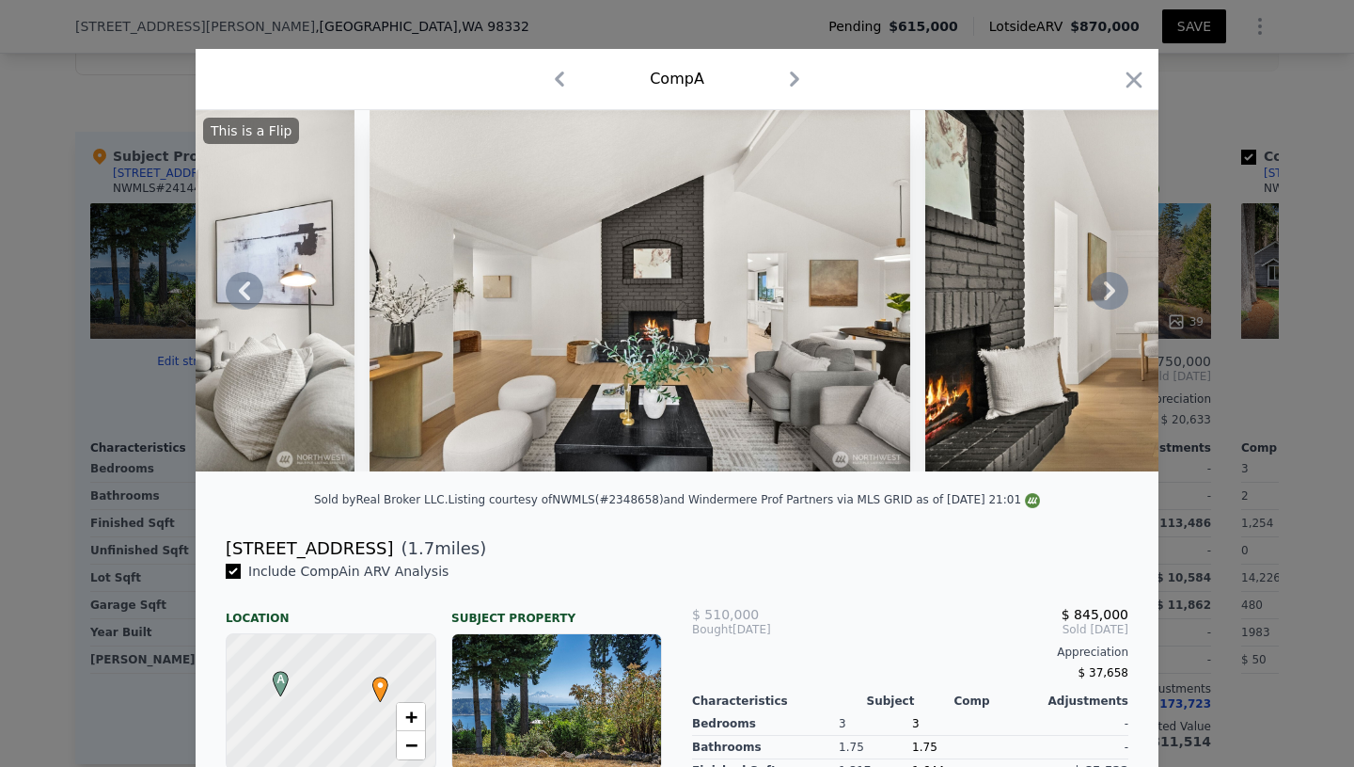
click at [1115, 293] on icon at bounding box center [1110, 291] width 38 height 38
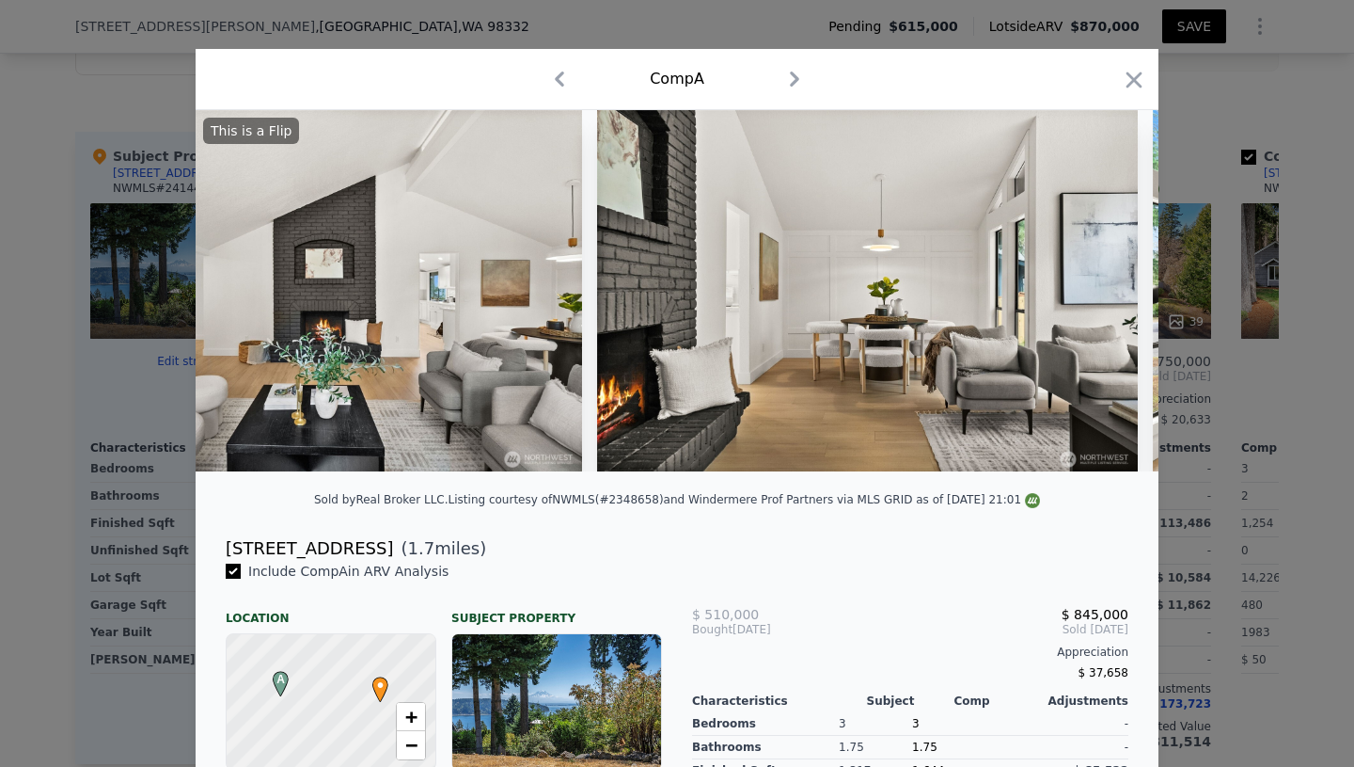
scroll to position [0, 3612]
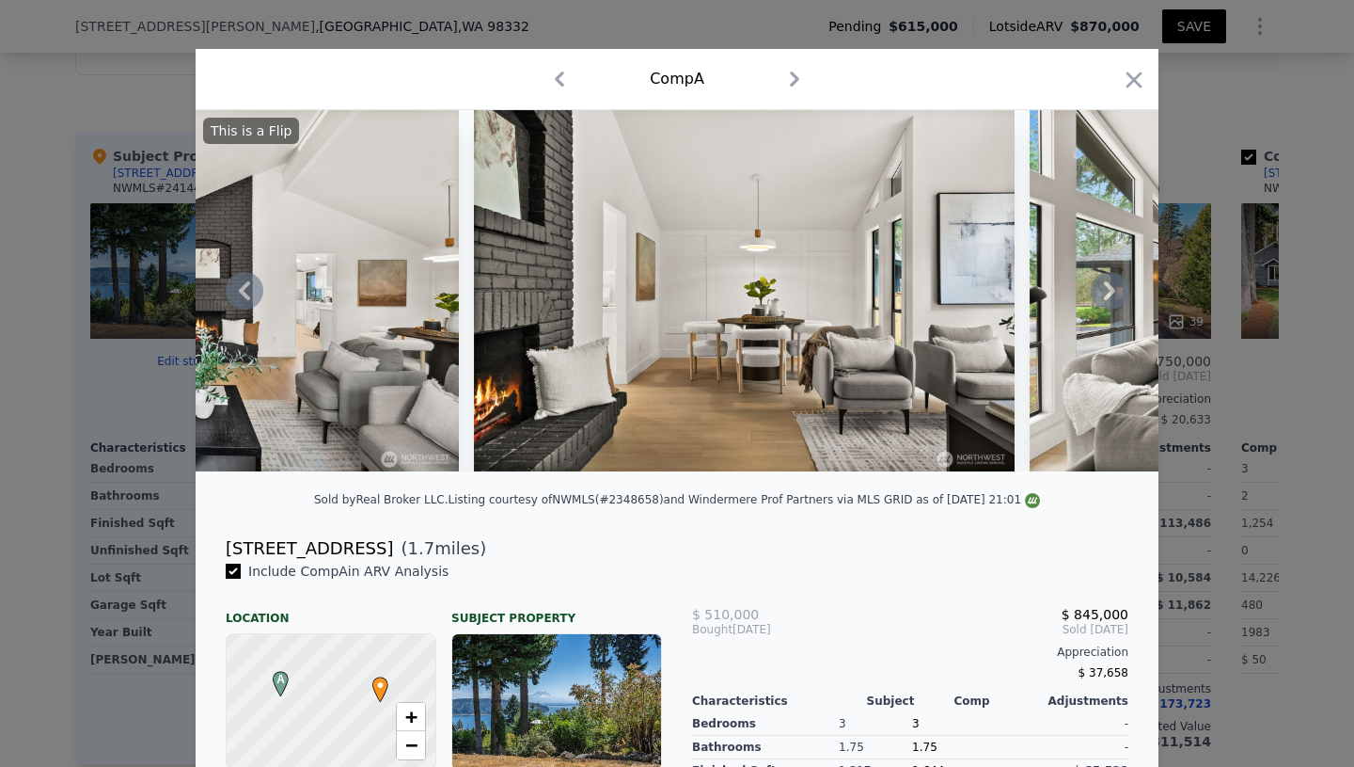
click at [1115, 293] on icon at bounding box center [1110, 291] width 38 height 38
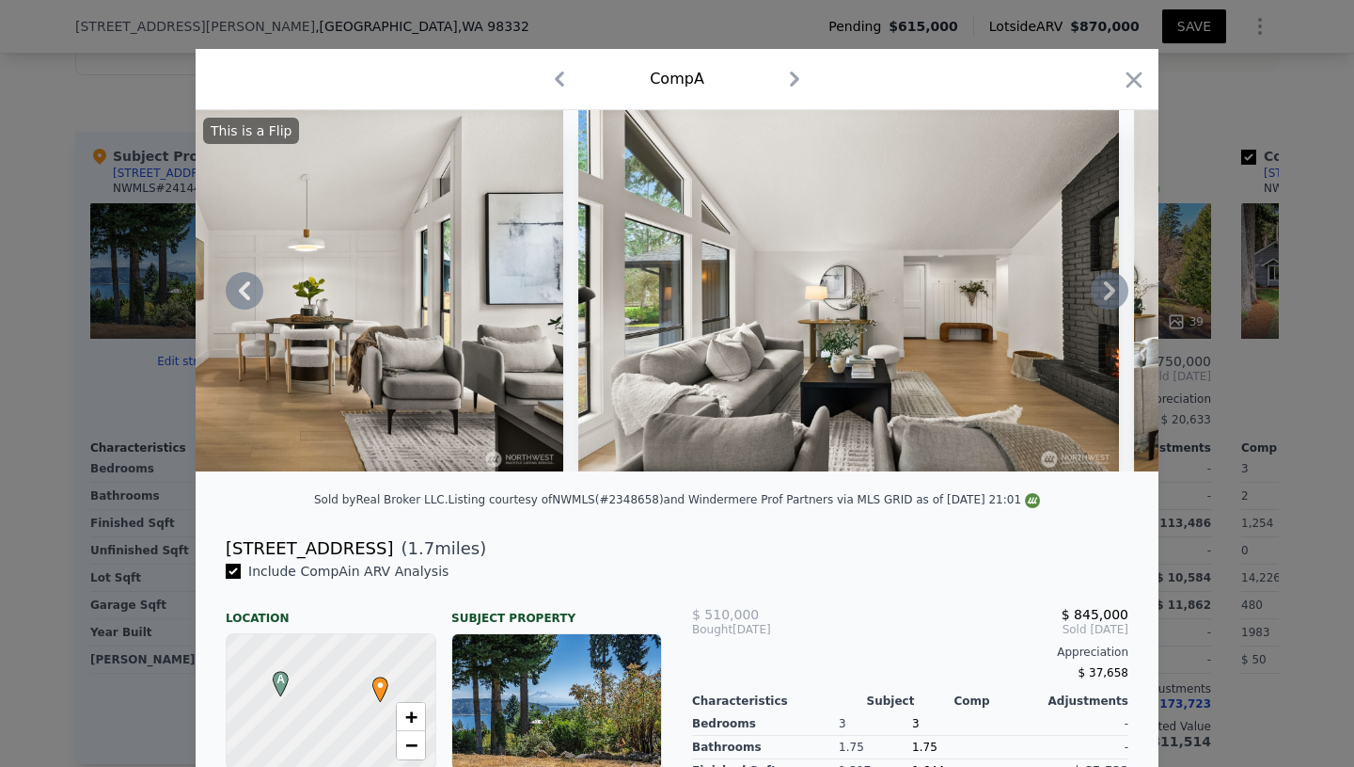
click at [1115, 293] on icon at bounding box center [1110, 291] width 38 height 38
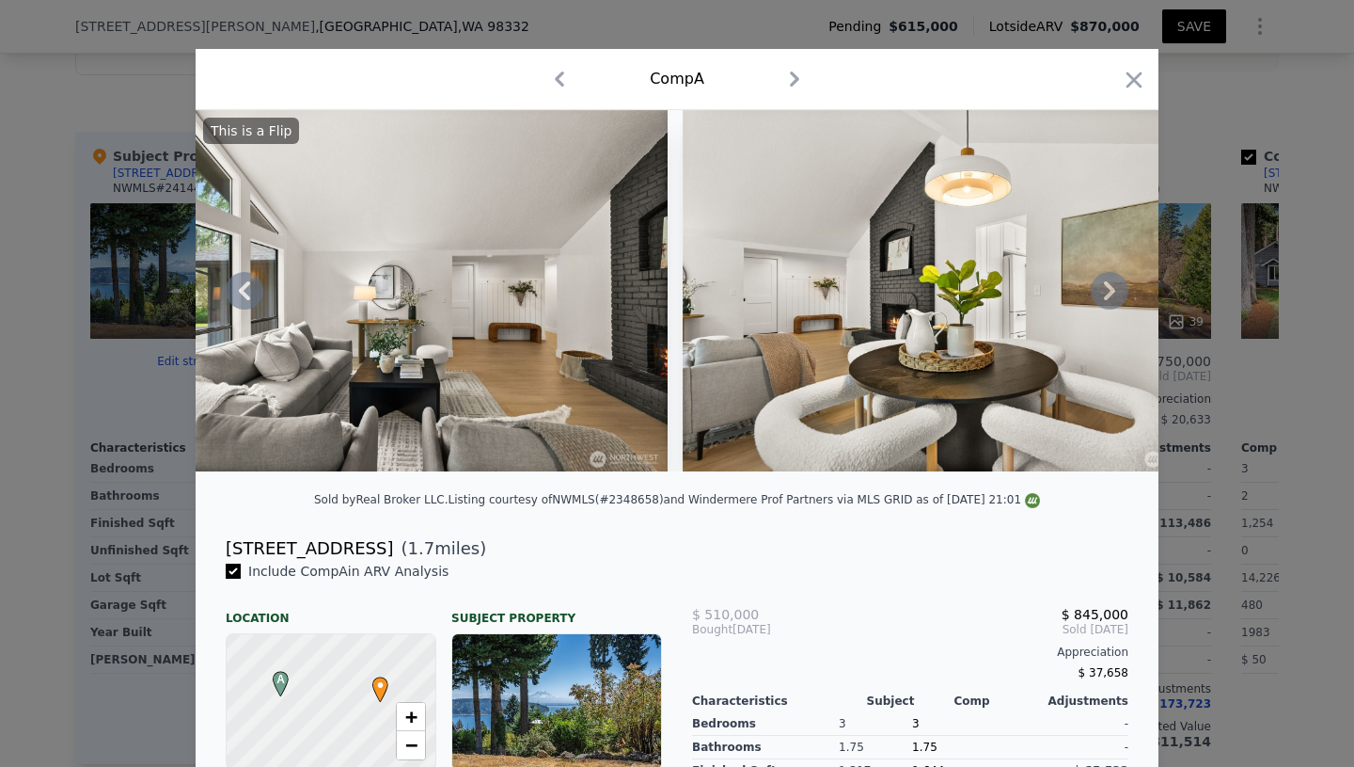
click at [1115, 293] on icon at bounding box center [1110, 291] width 38 height 38
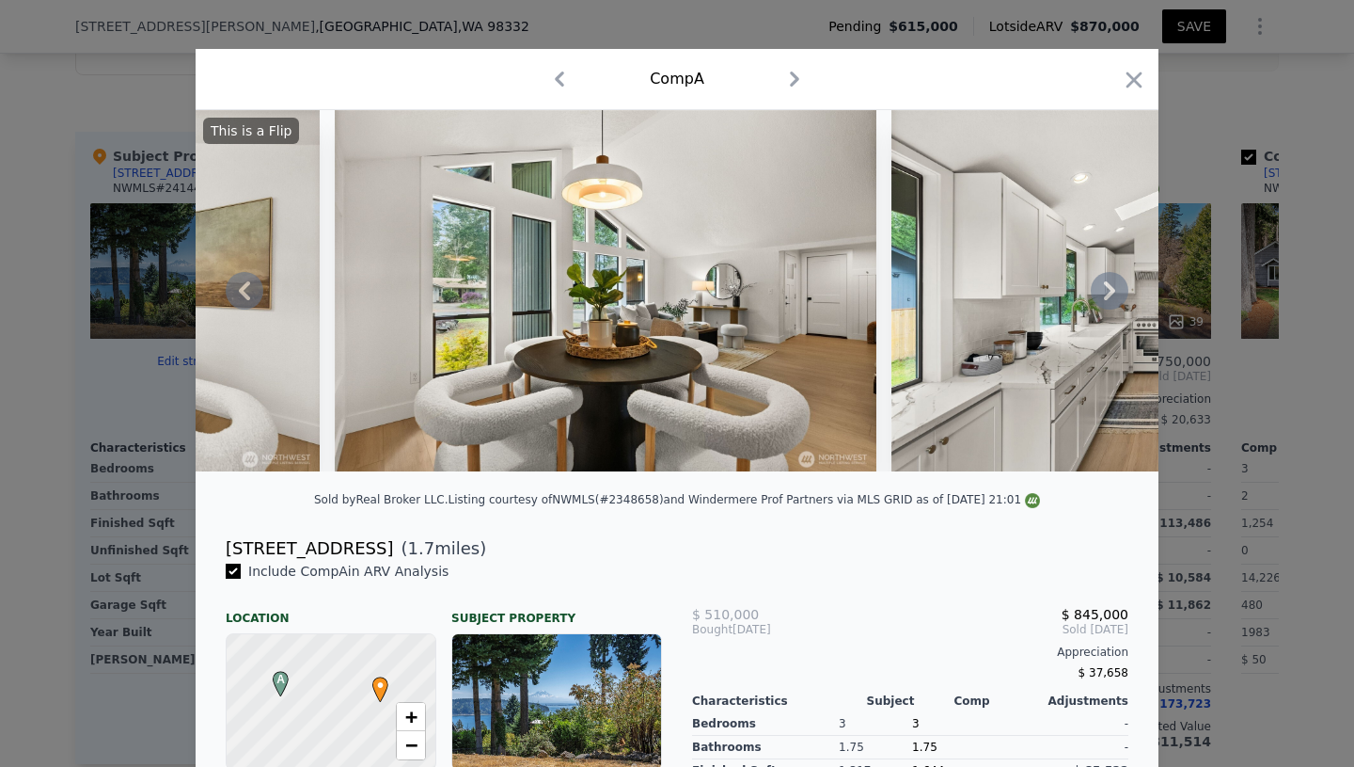
click at [1115, 293] on icon at bounding box center [1110, 291] width 38 height 38
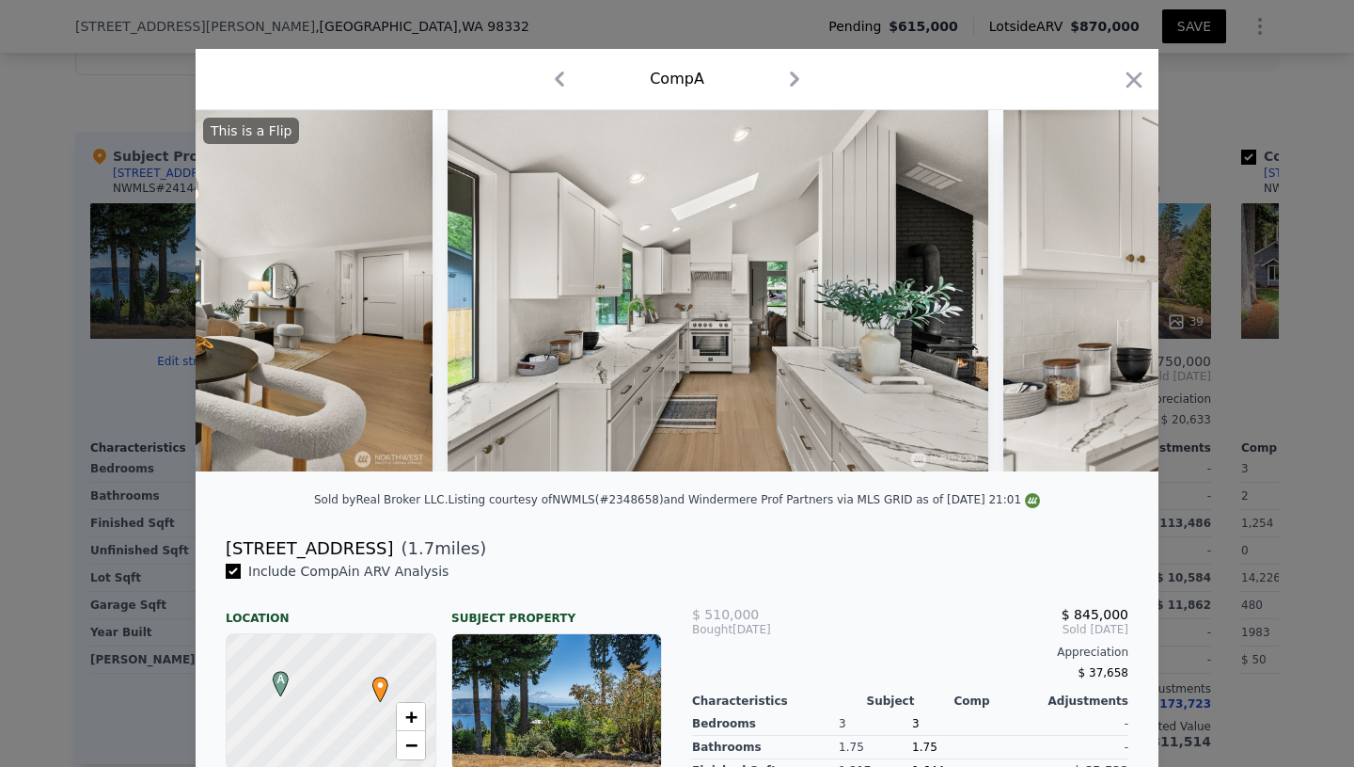
scroll to position [0, 5869]
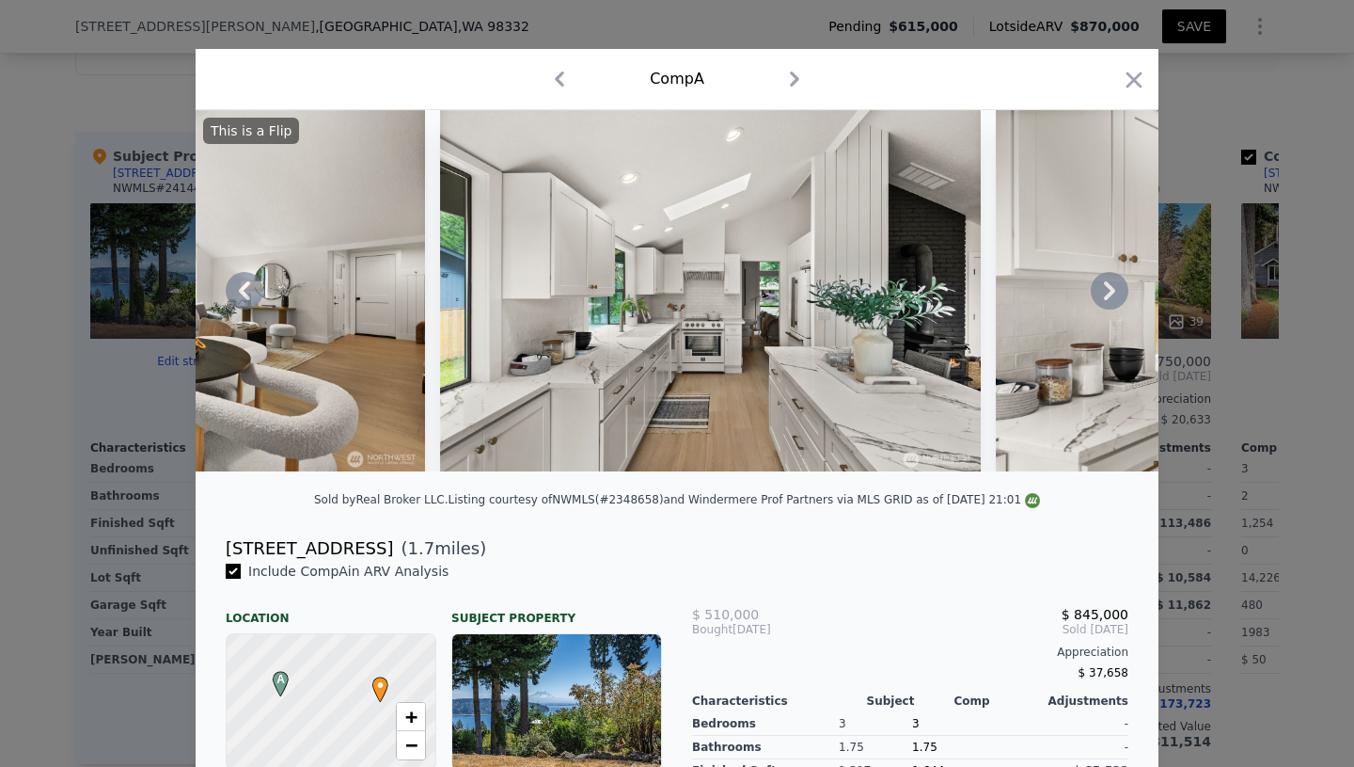
click at [1115, 293] on icon at bounding box center [1110, 291] width 38 height 38
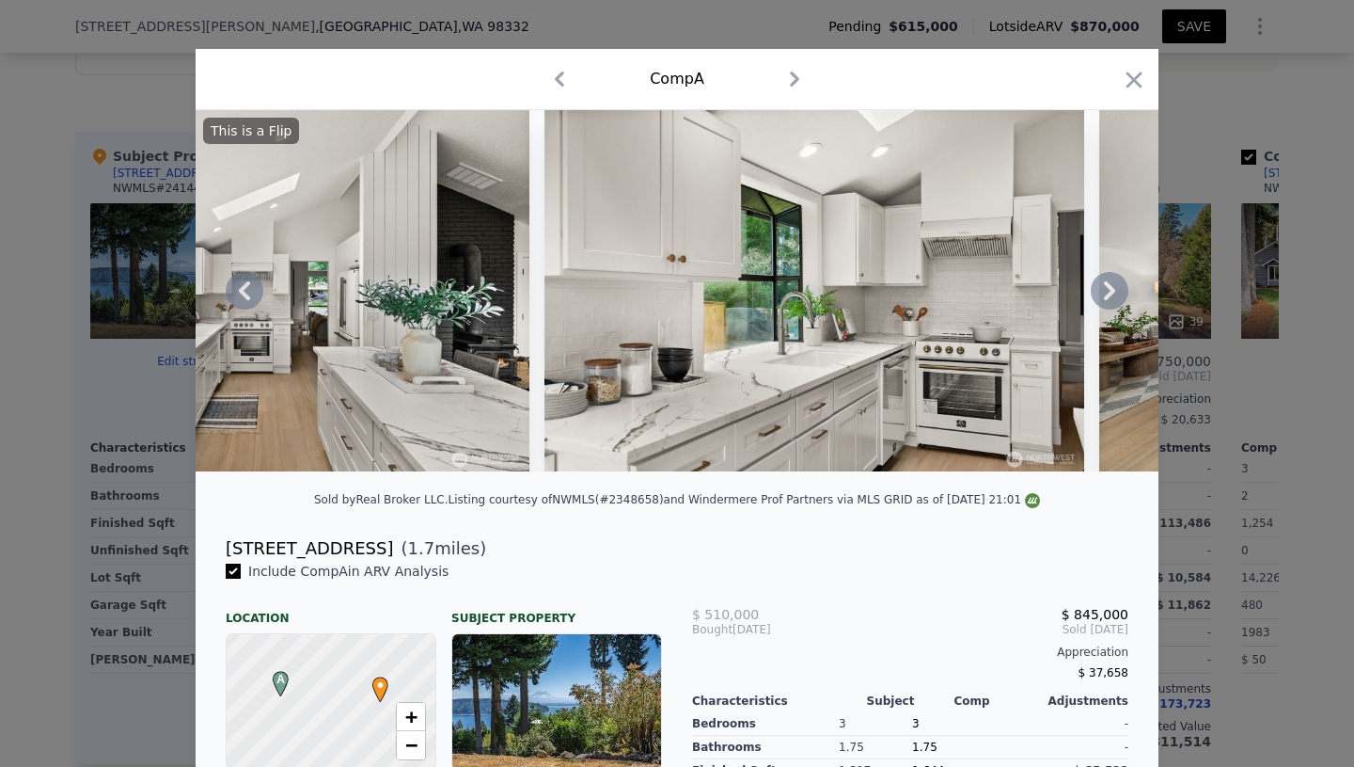
click at [1115, 293] on icon at bounding box center [1110, 291] width 38 height 38
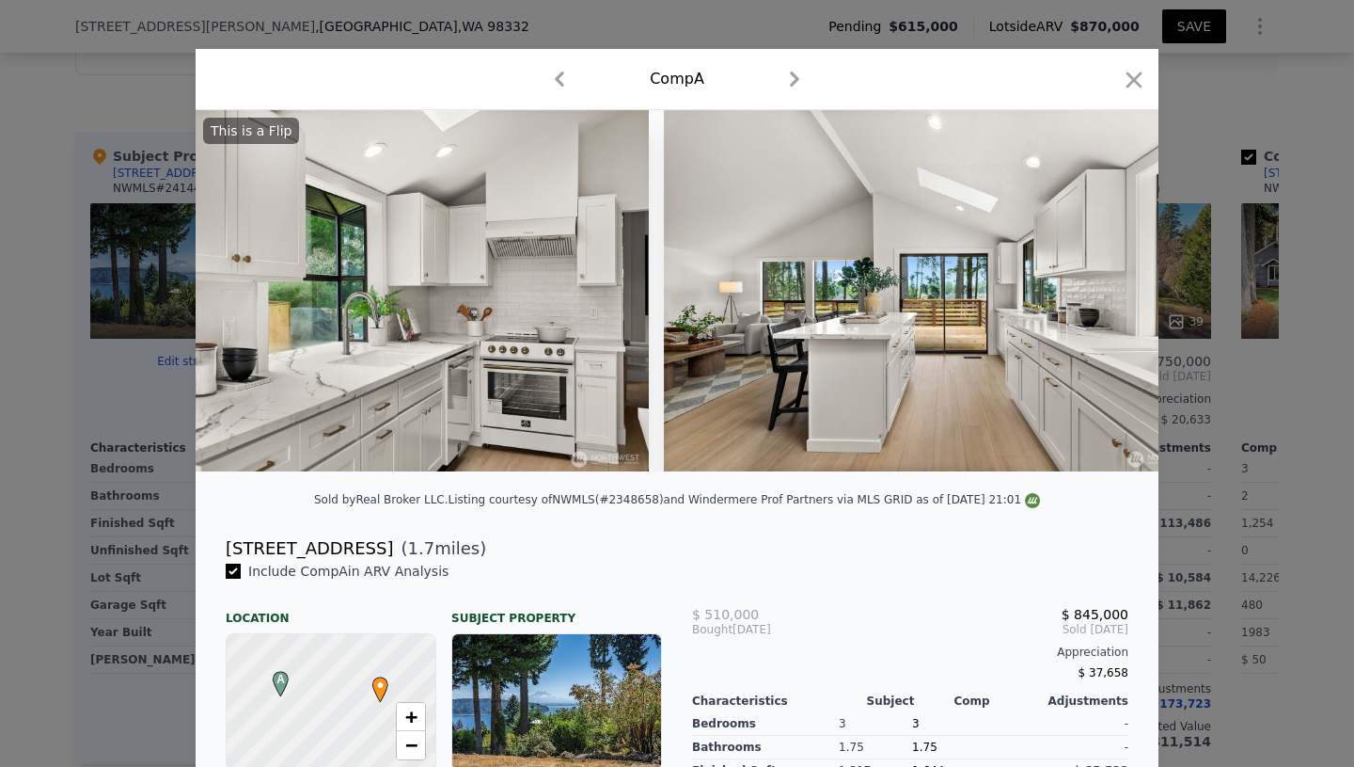
scroll to position [0, 6772]
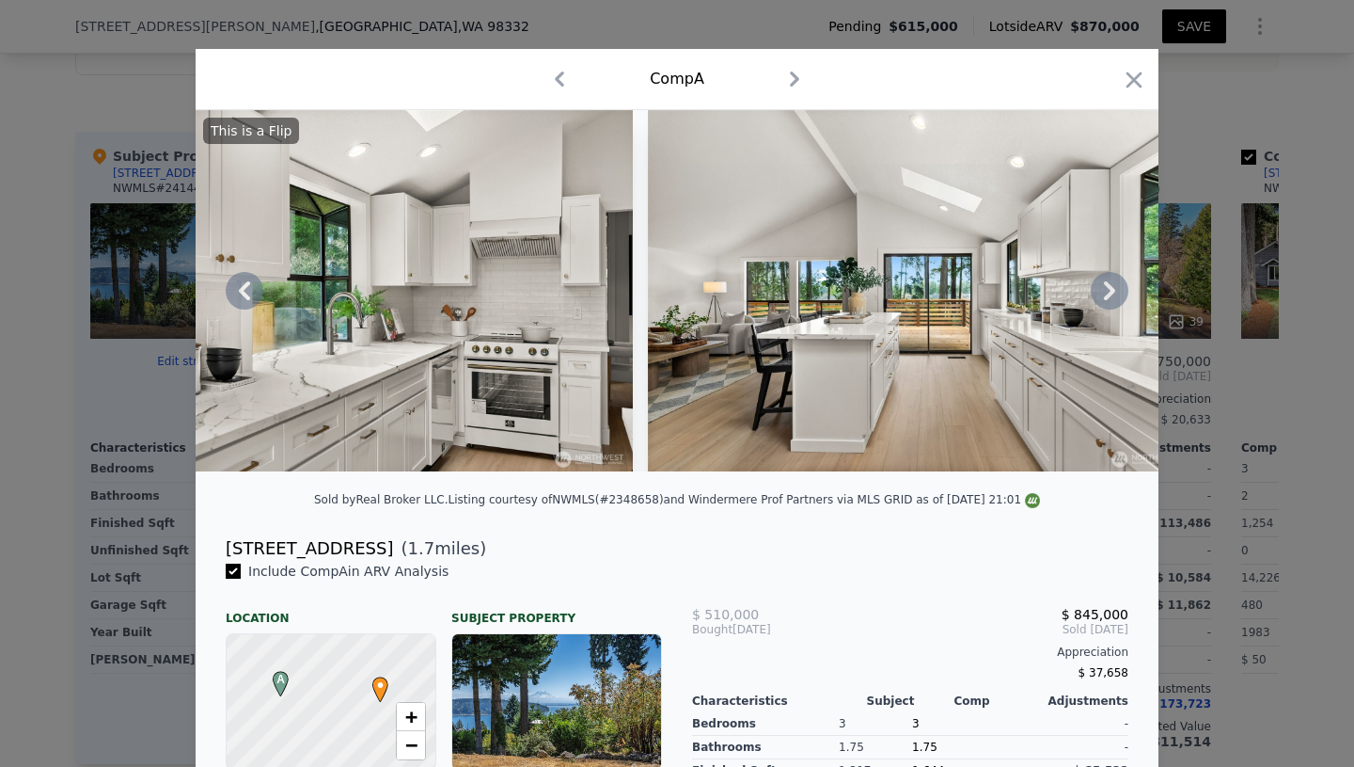
click at [1115, 293] on icon at bounding box center [1110, 291] width 38 height 38
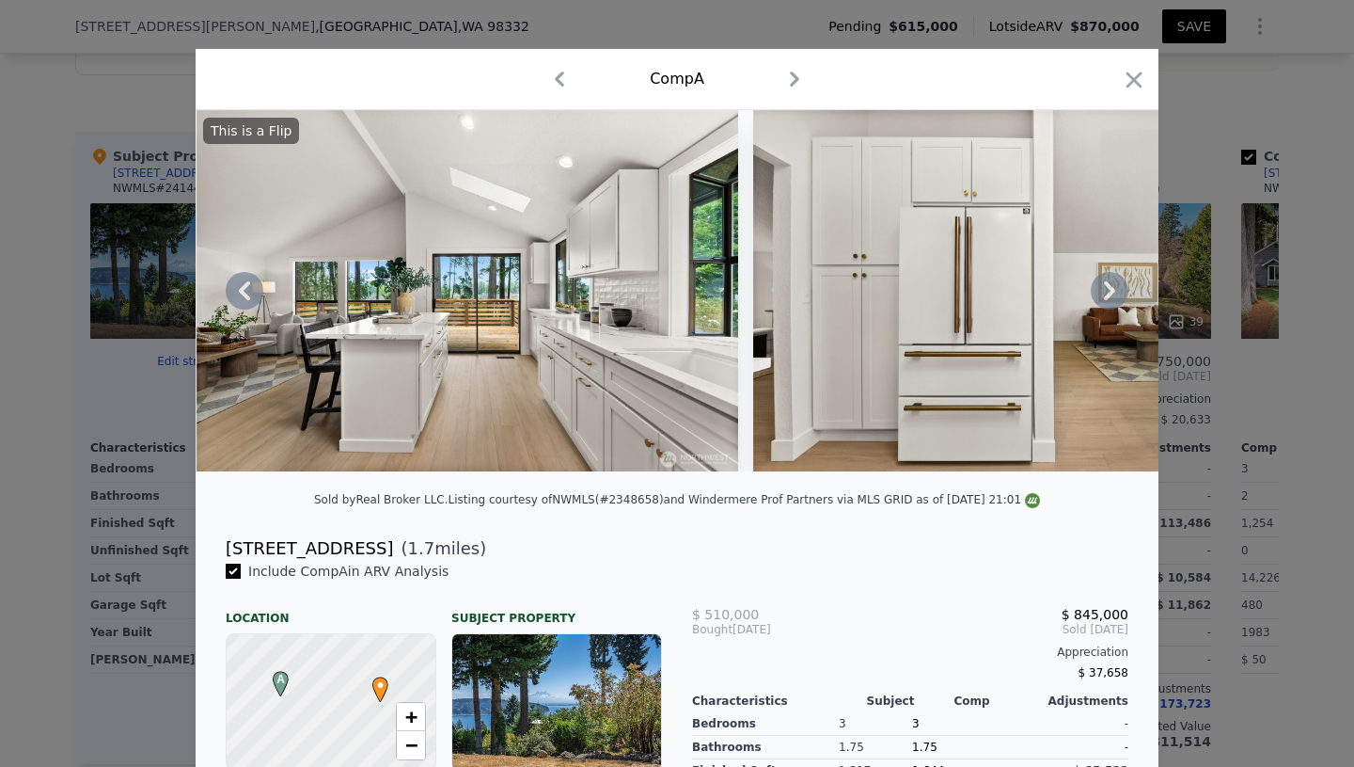
click at [1115, 293] on icon at bounding box center [1110, 291] width 38 height 38
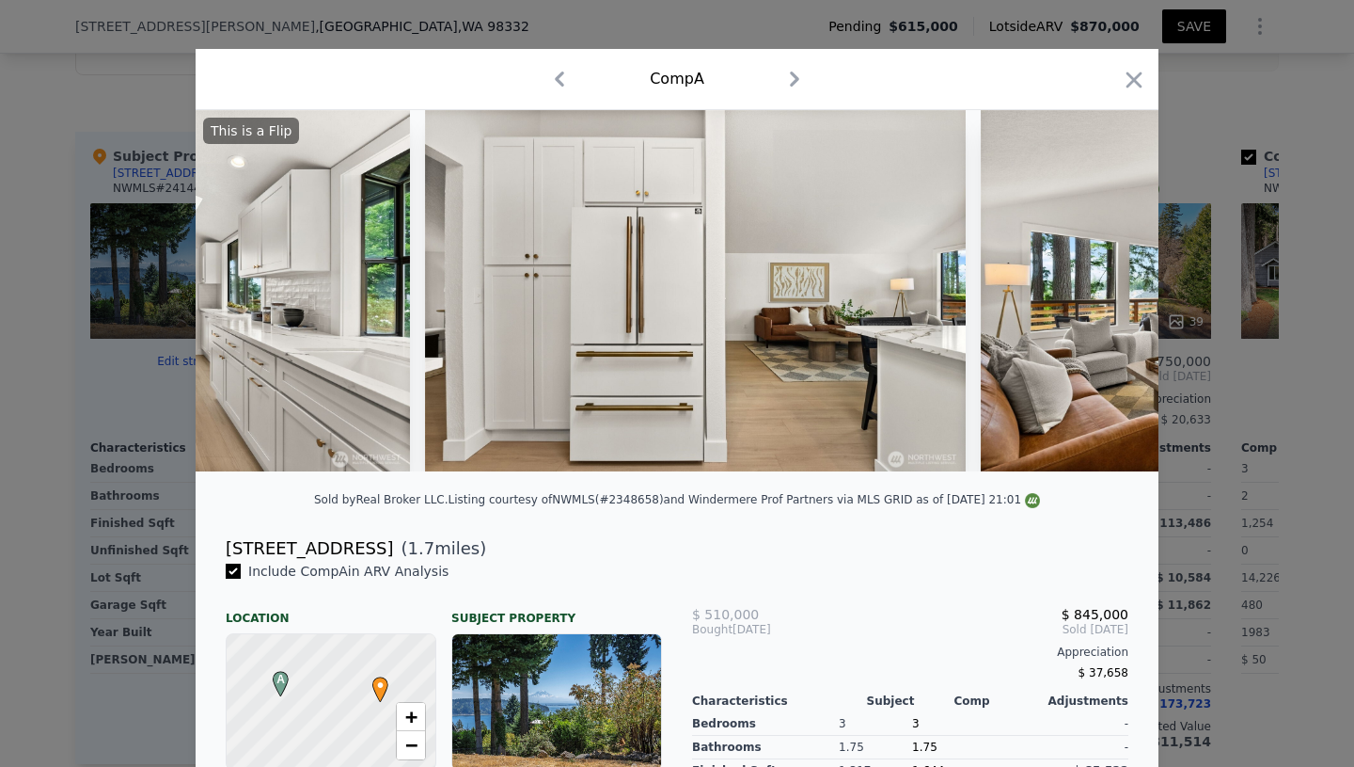
scroll to position [0, 7675]
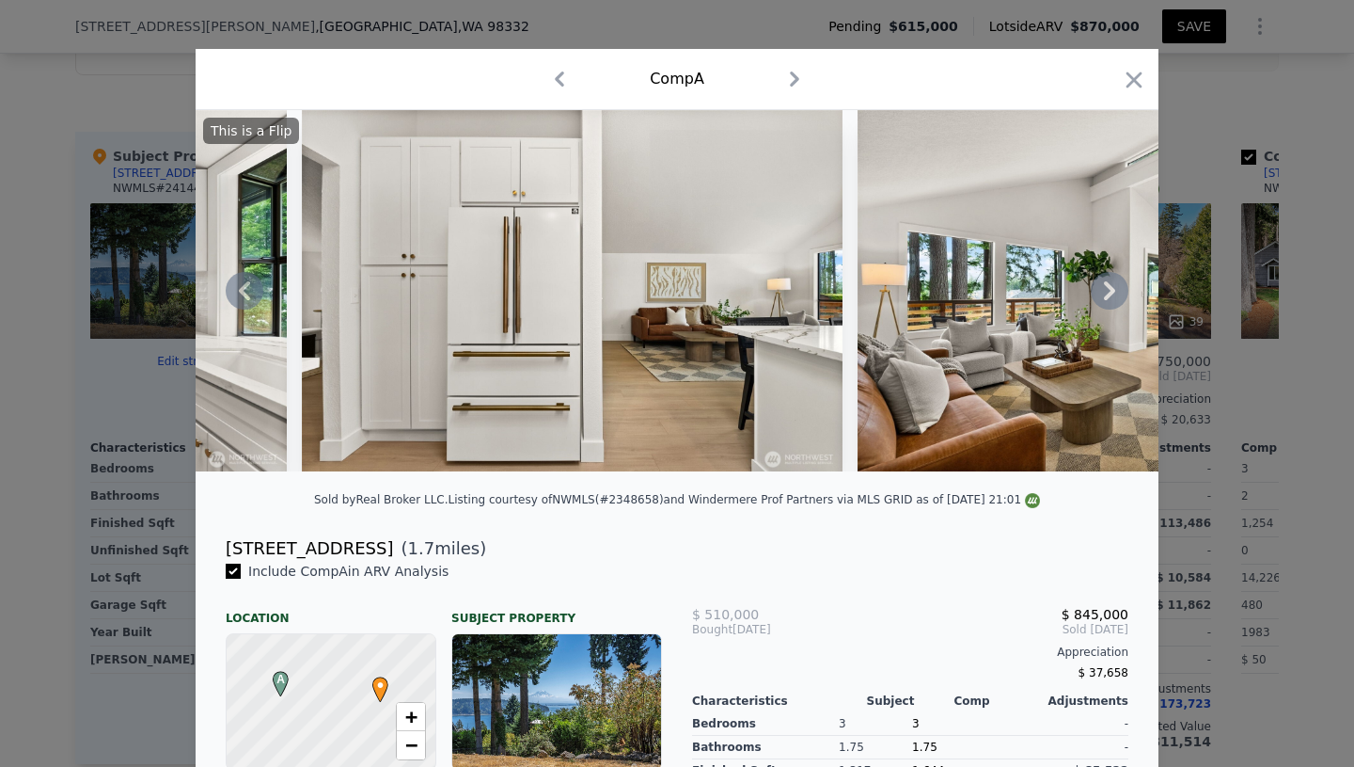
click at [1115, 293] on icon at bounding box center [1110, 291] width 38 height 38
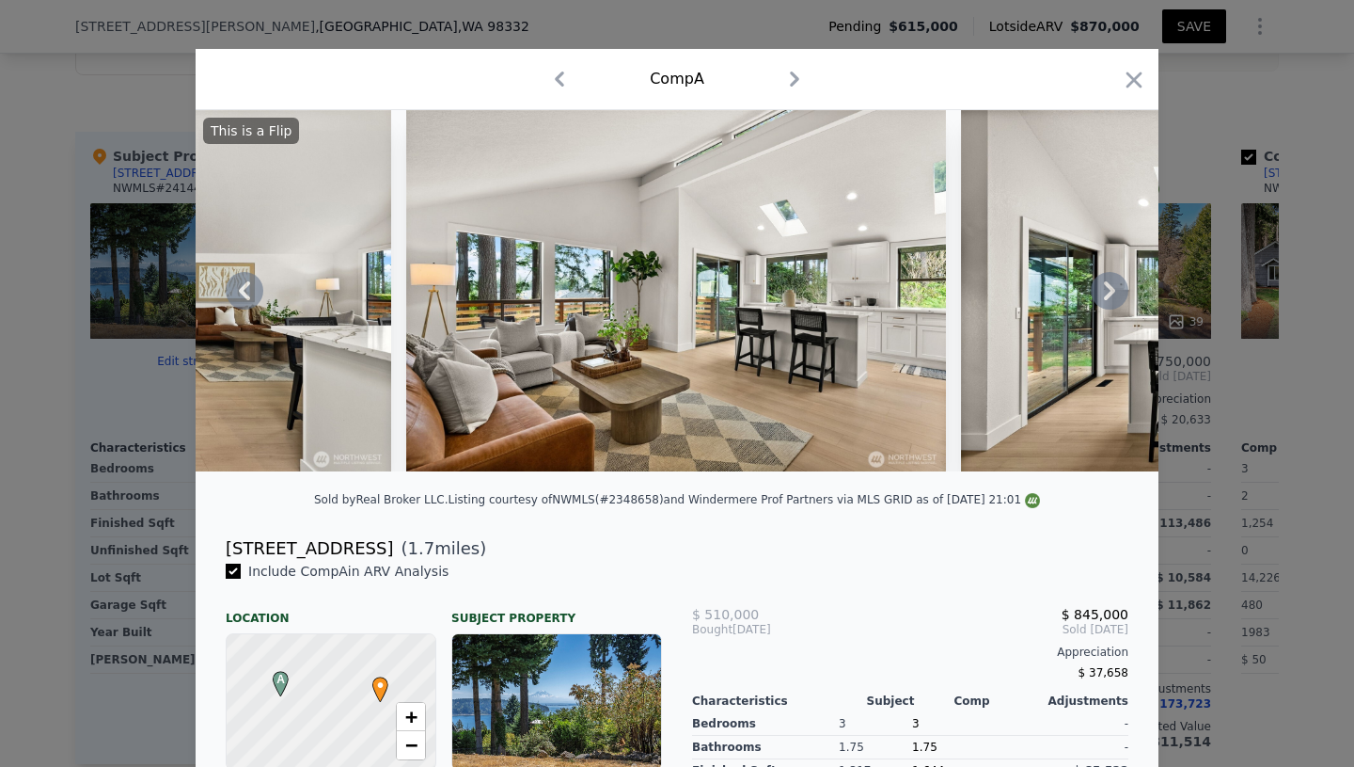
click at [1115, 293] on icon at bounding box center [1110, 291] width 38 height 38
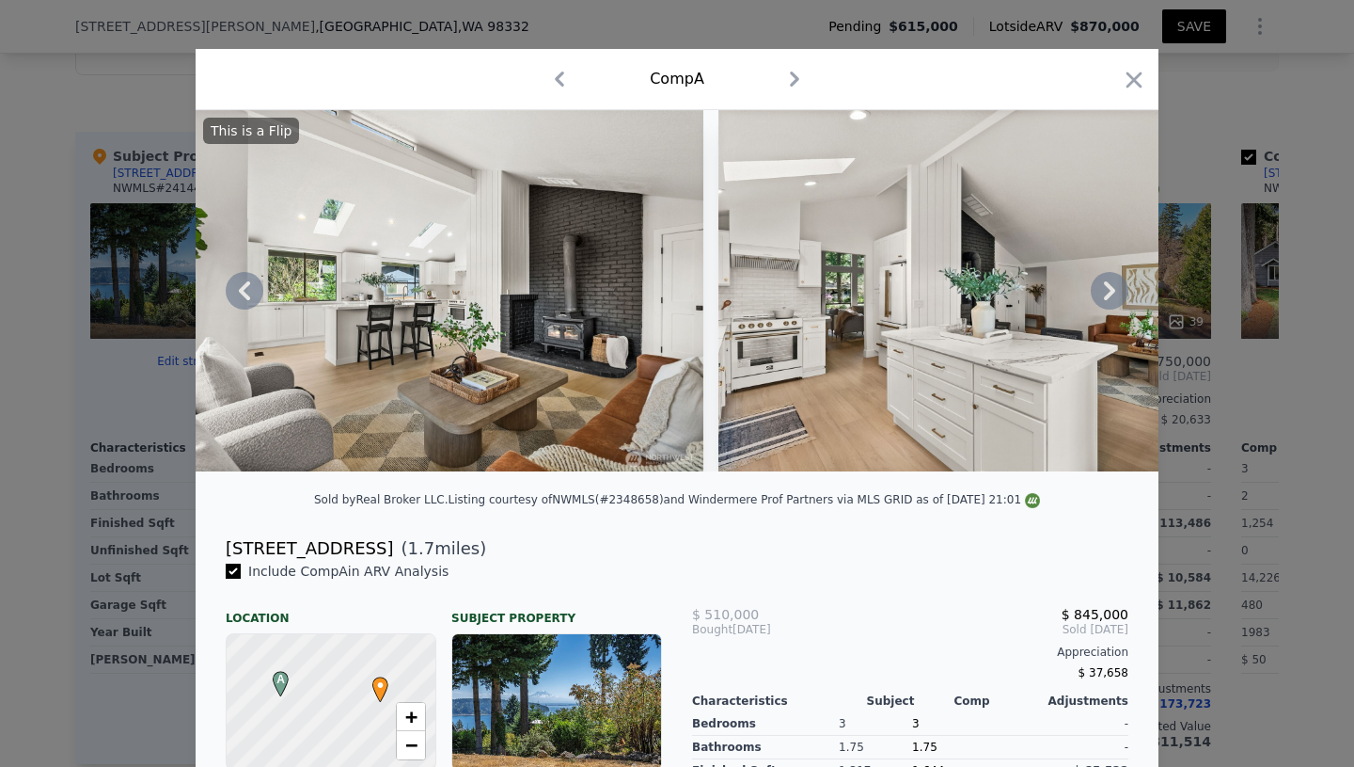
click at [1115, 293] on icon at bounding box center [1110, 291] width 38 height 38
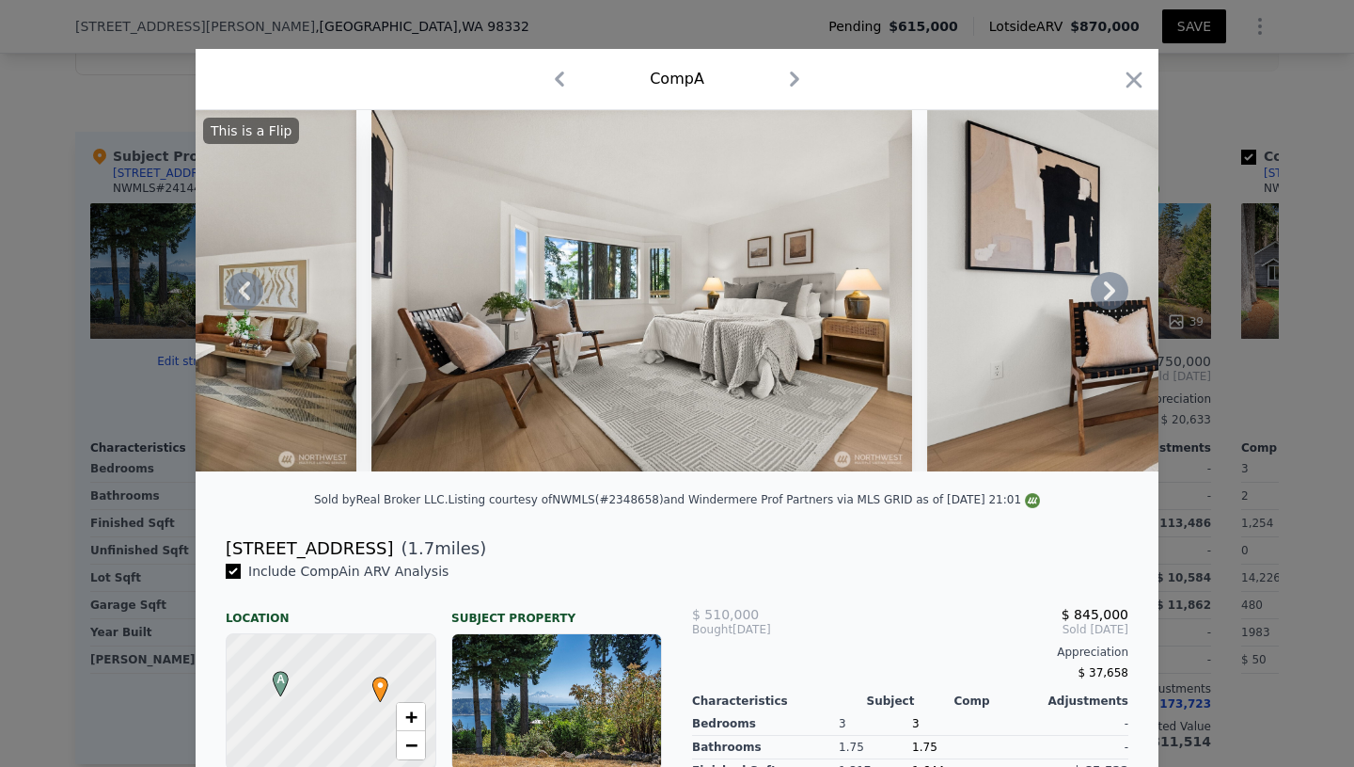
click at [1115, 293] on icon at bounding box center [1110, 291] width 38 height 38
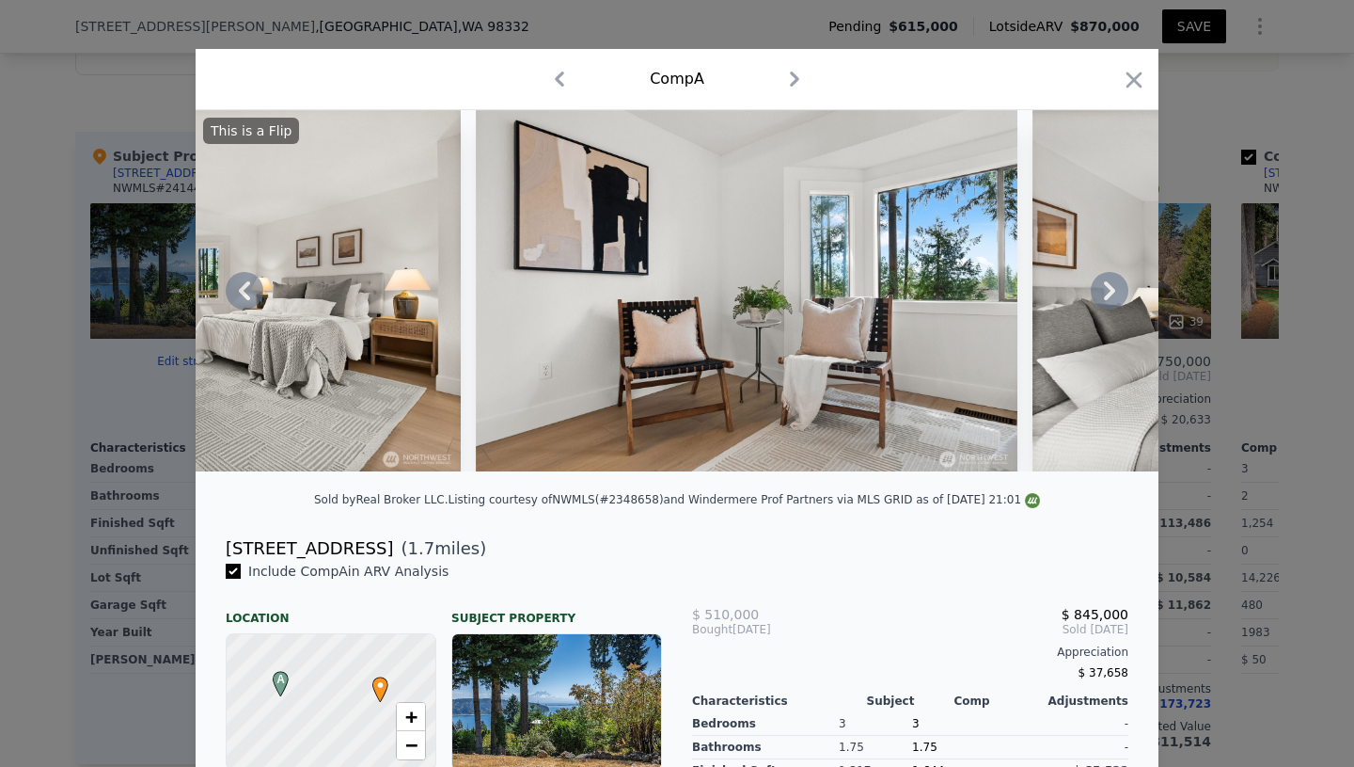
click at [1115, 293] on icon at bounding box center [1110, 291] width 38 height 38
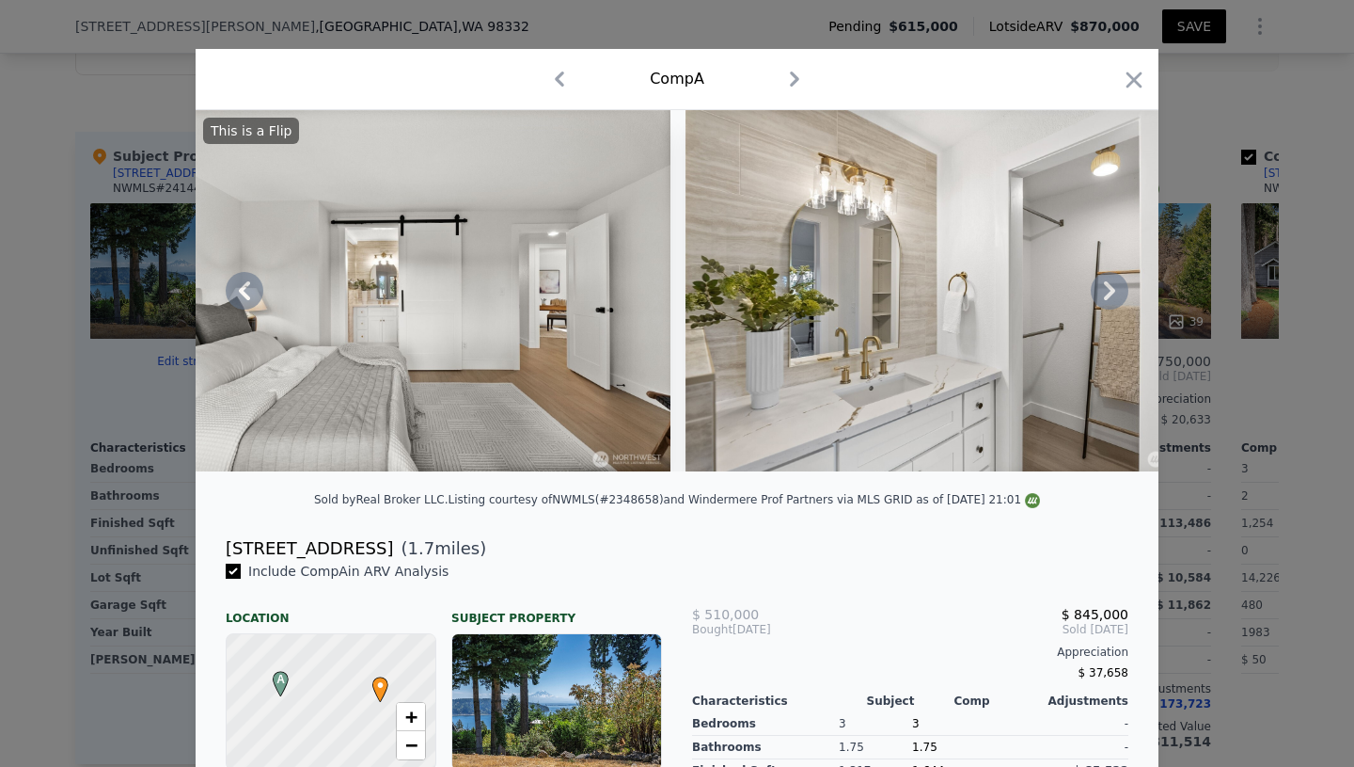
click at [1115, 293] on icon at bounding box center [1110, 291] width 38 height 38
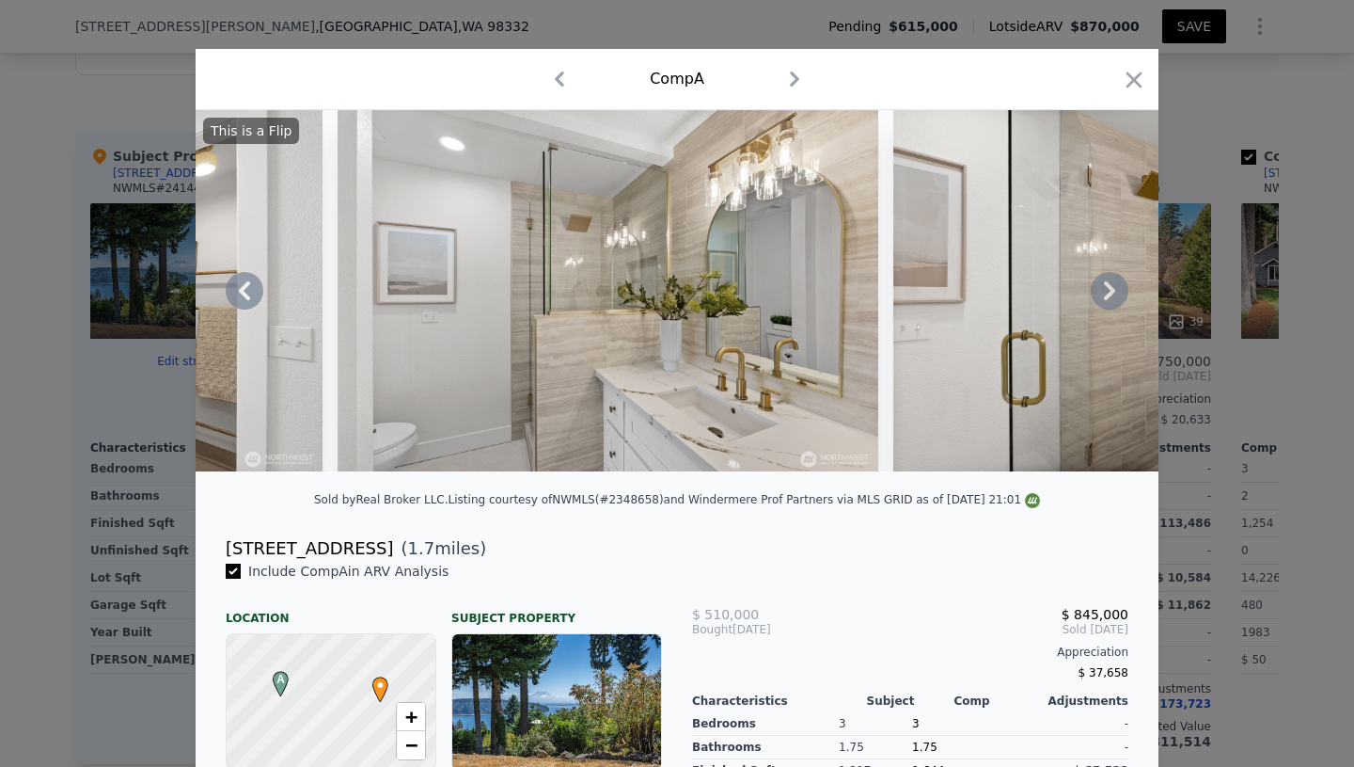
click at [1115, 293] on icon at bounding box center [1110, 291] width 38 height 38
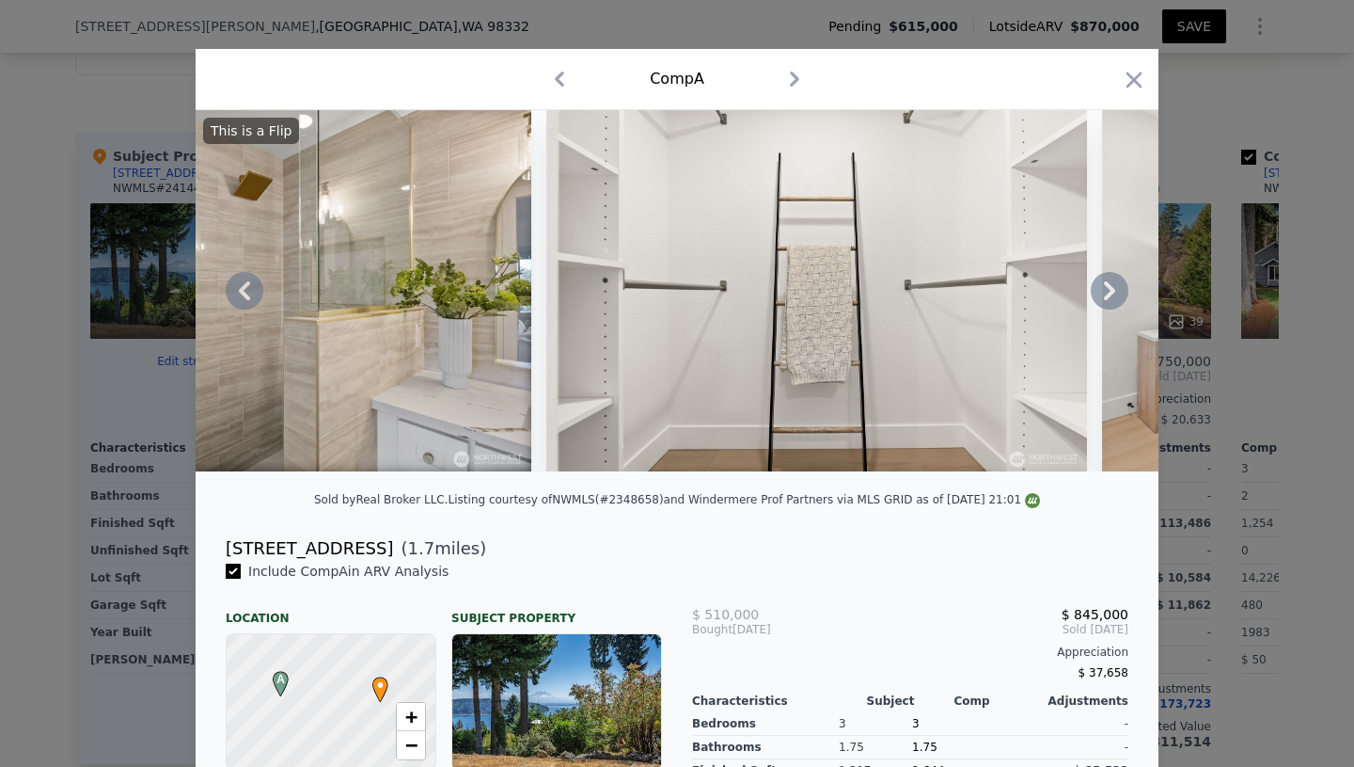
click at [1115, 293] on icon at bounding box center [1110, 291] width 38 height 38
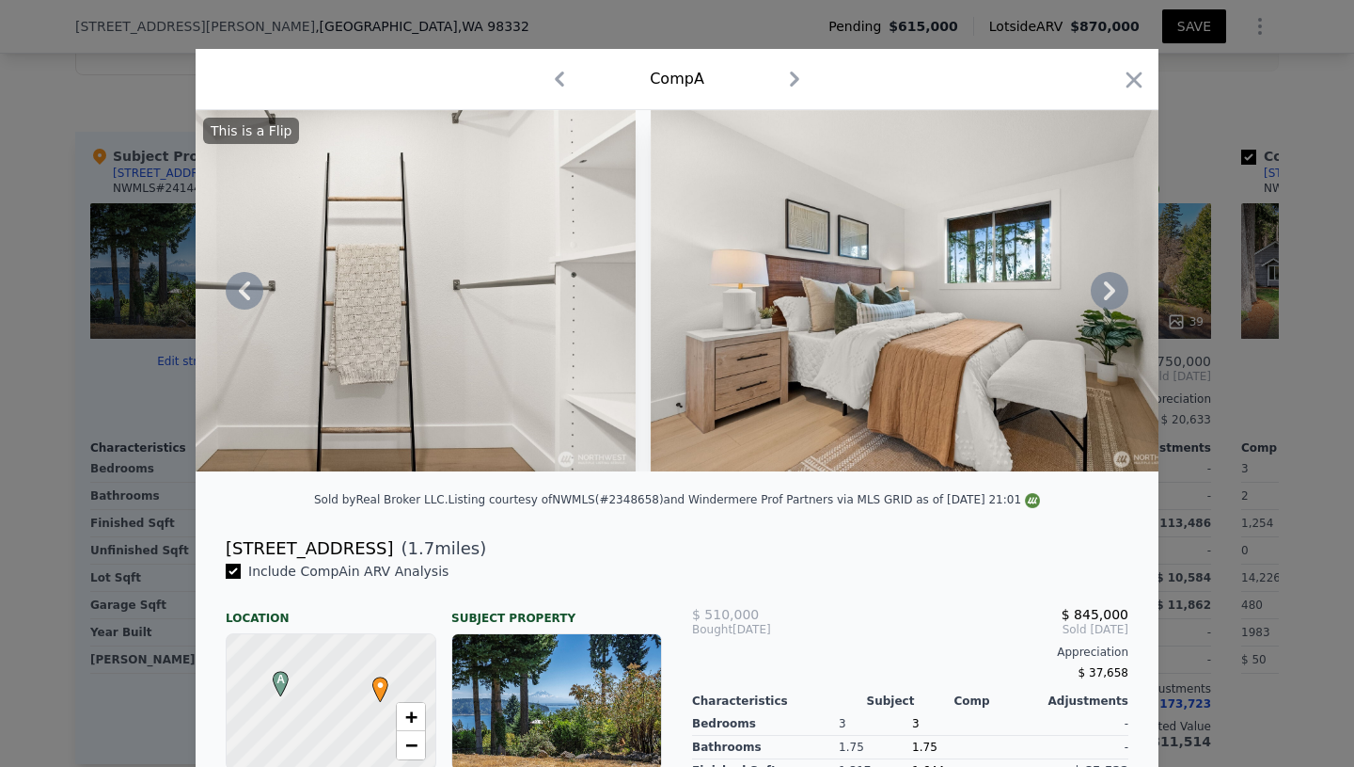
click at [1115, 293] on icon at bounding box center [1110, 291] width 38 height 38
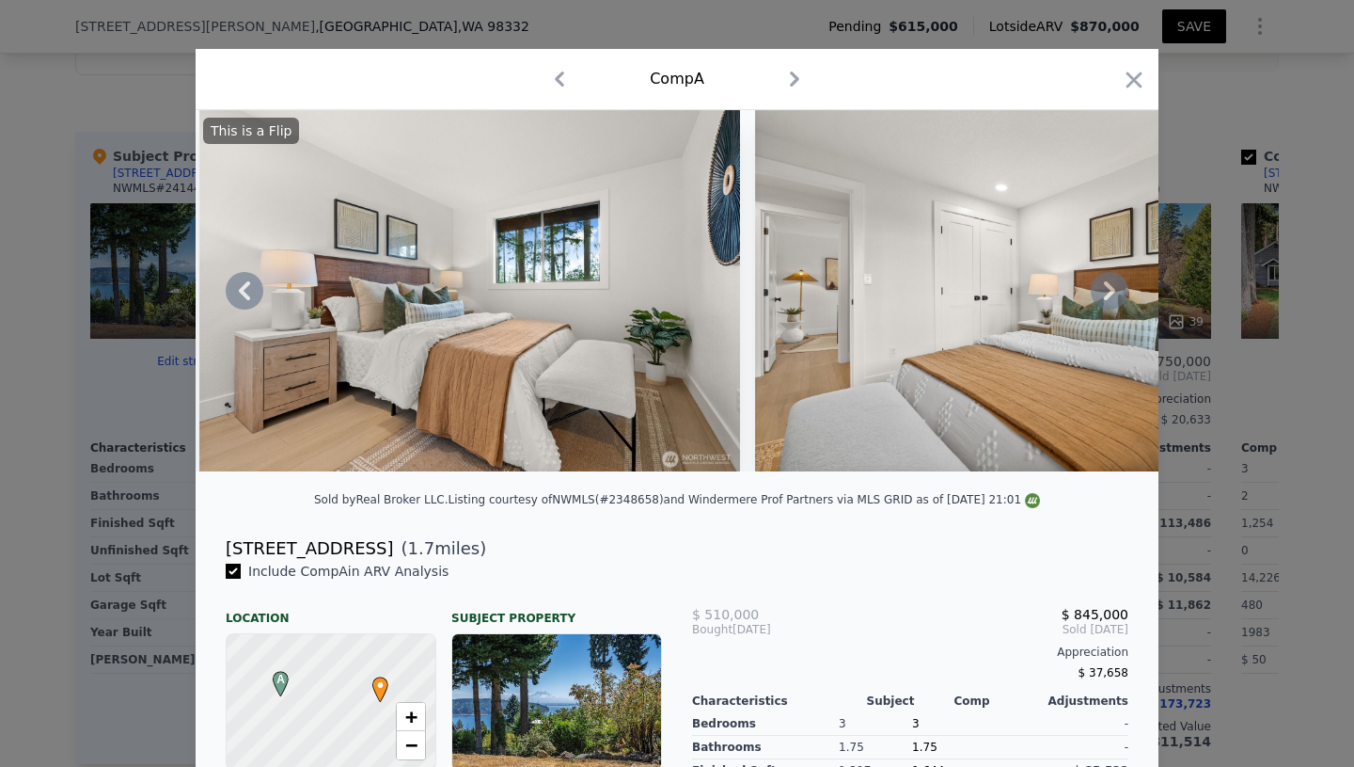
click at [1115, 293] on icon at bounding box center [1110, 291] width 38 height 38
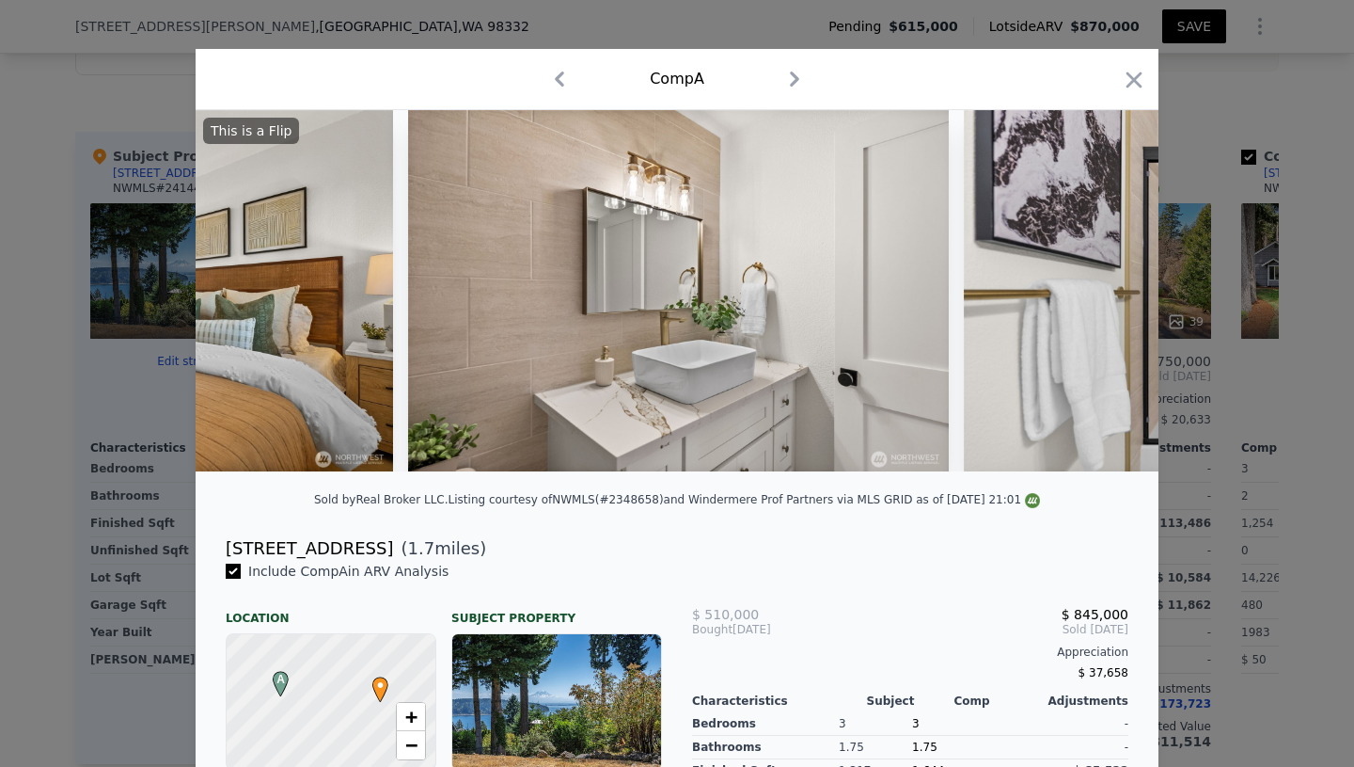
click at [1115, 293] on div "This is a Flip" at bounding box center [677, 290] width 963 height 361
click at [1115, 293] on icon at bounding box center [1110, 291] width 38 height 38
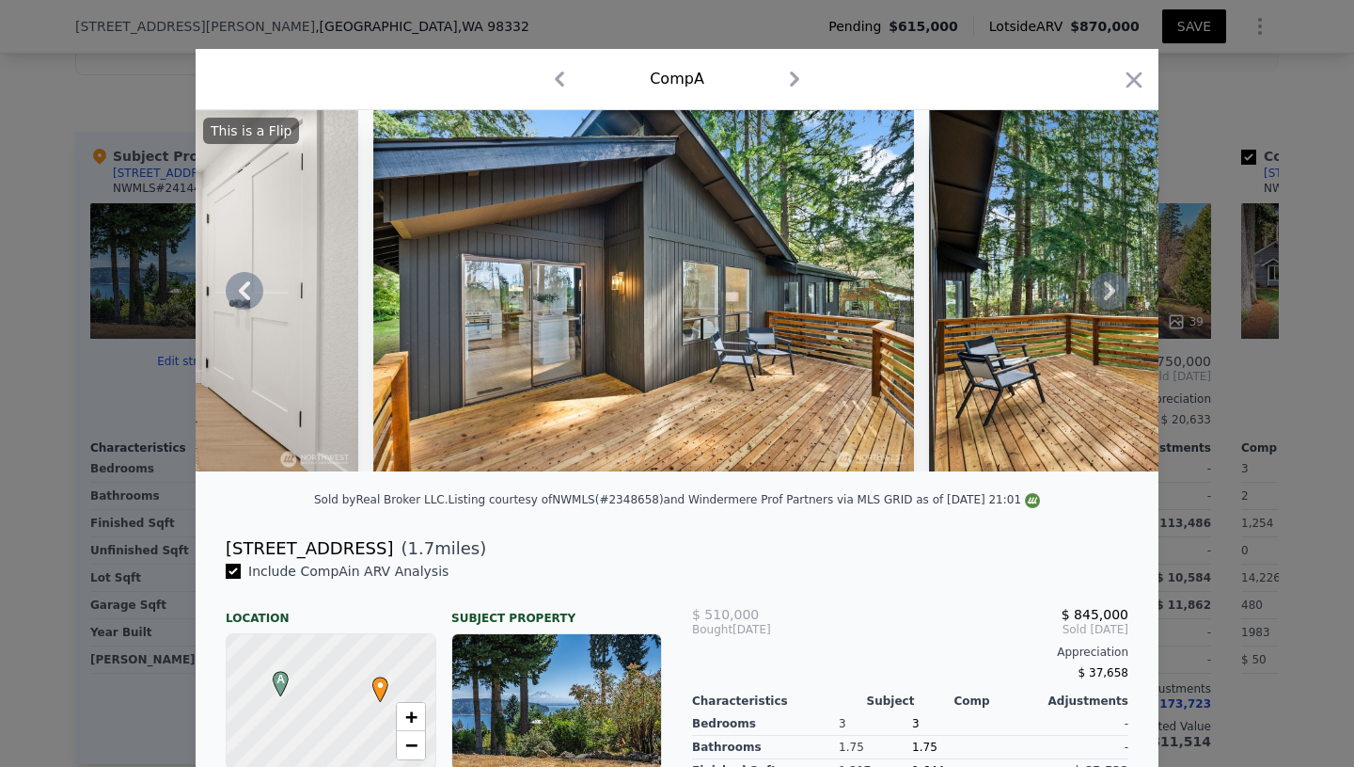
click at [1115, 293] on icon at bounding box center [1110, 291] width 38 height 38
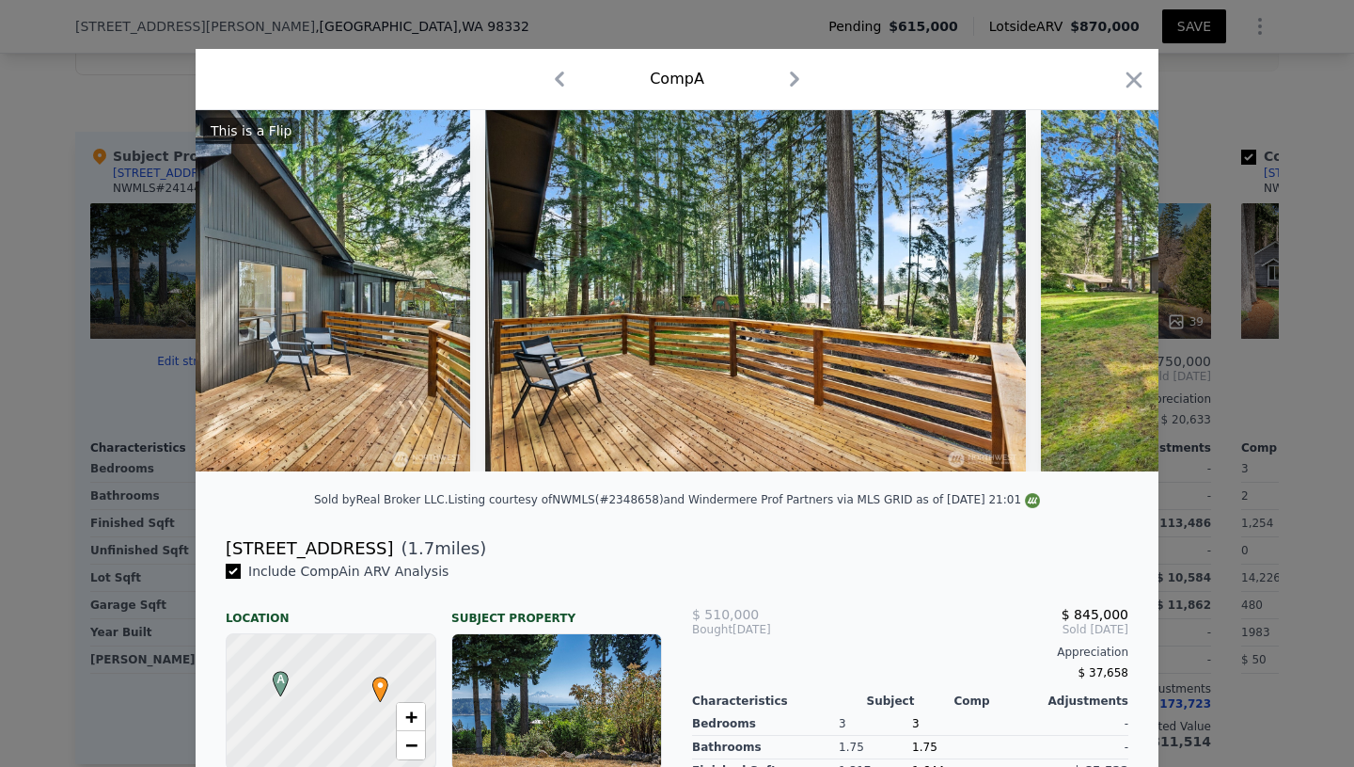
scroll to position [0, 18059]
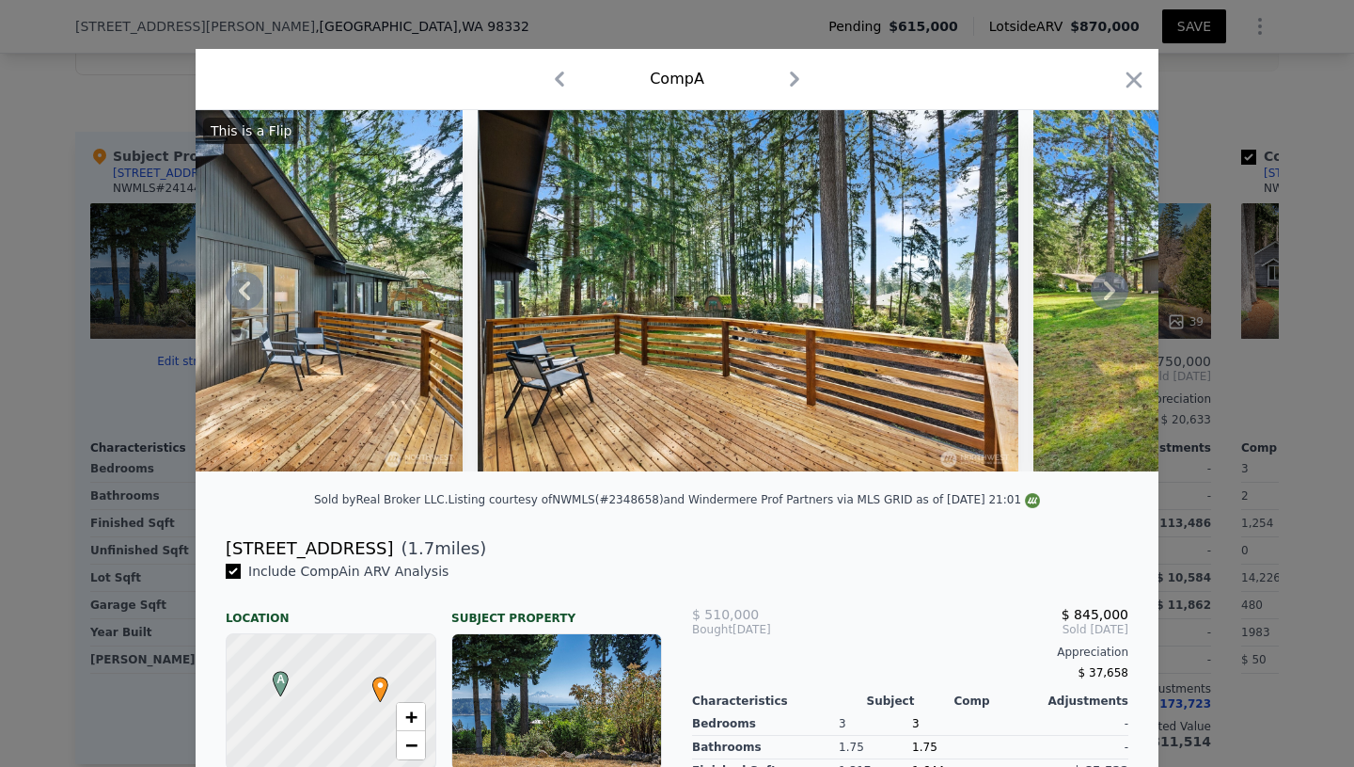
click at [1115, 293] on icon at bounding box center [1110, 291] width 38 height 38
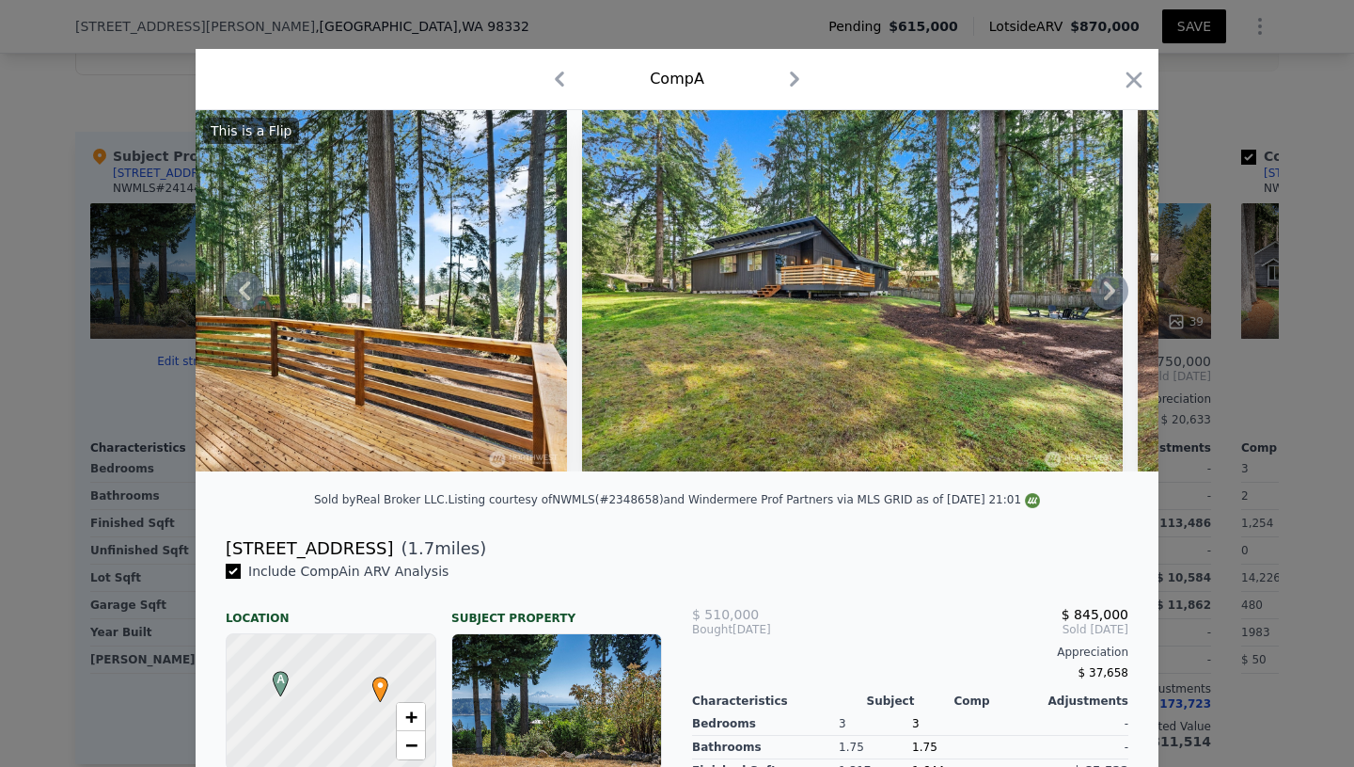
click at [1115, 293] on icon at bounding box center [1110, 291] width 38 height 38
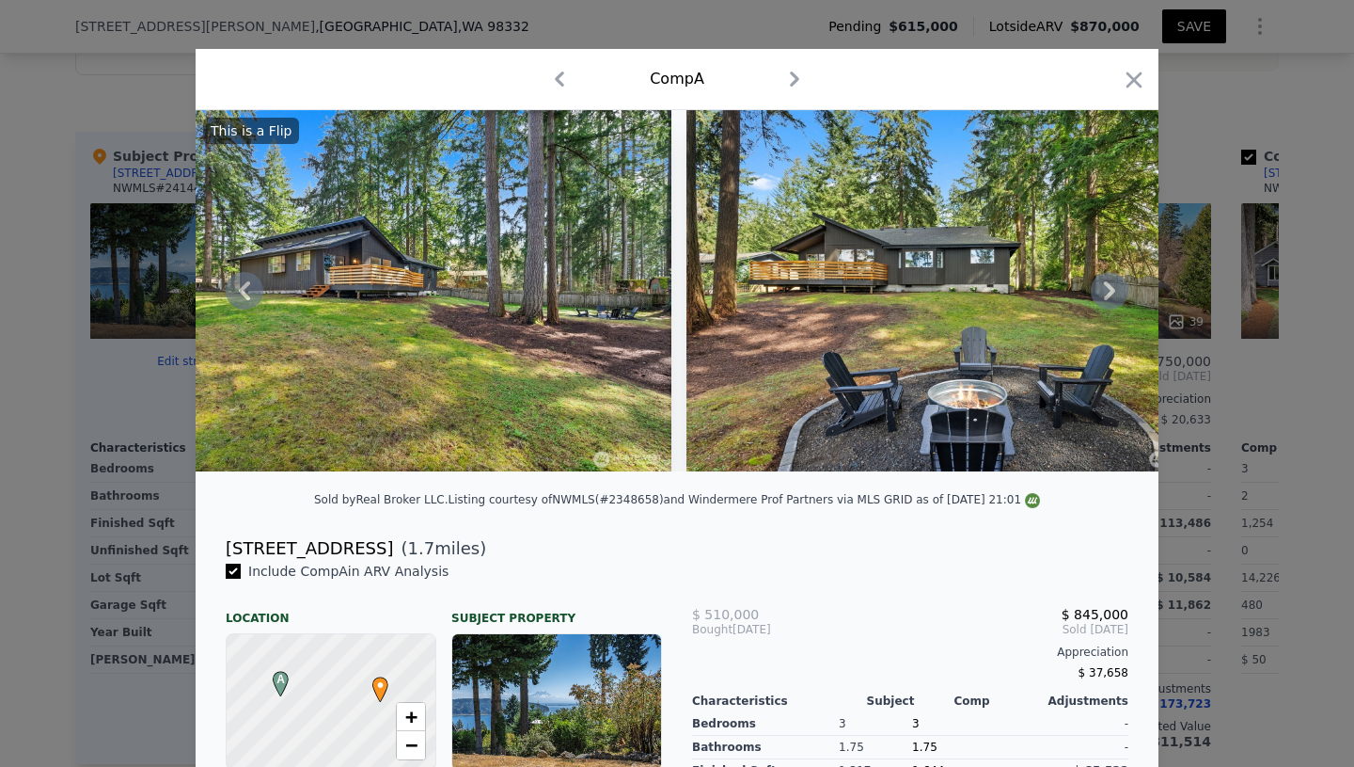
click at [1115, 293] on icon at bounding box center [1110, 291] width 38 height 38
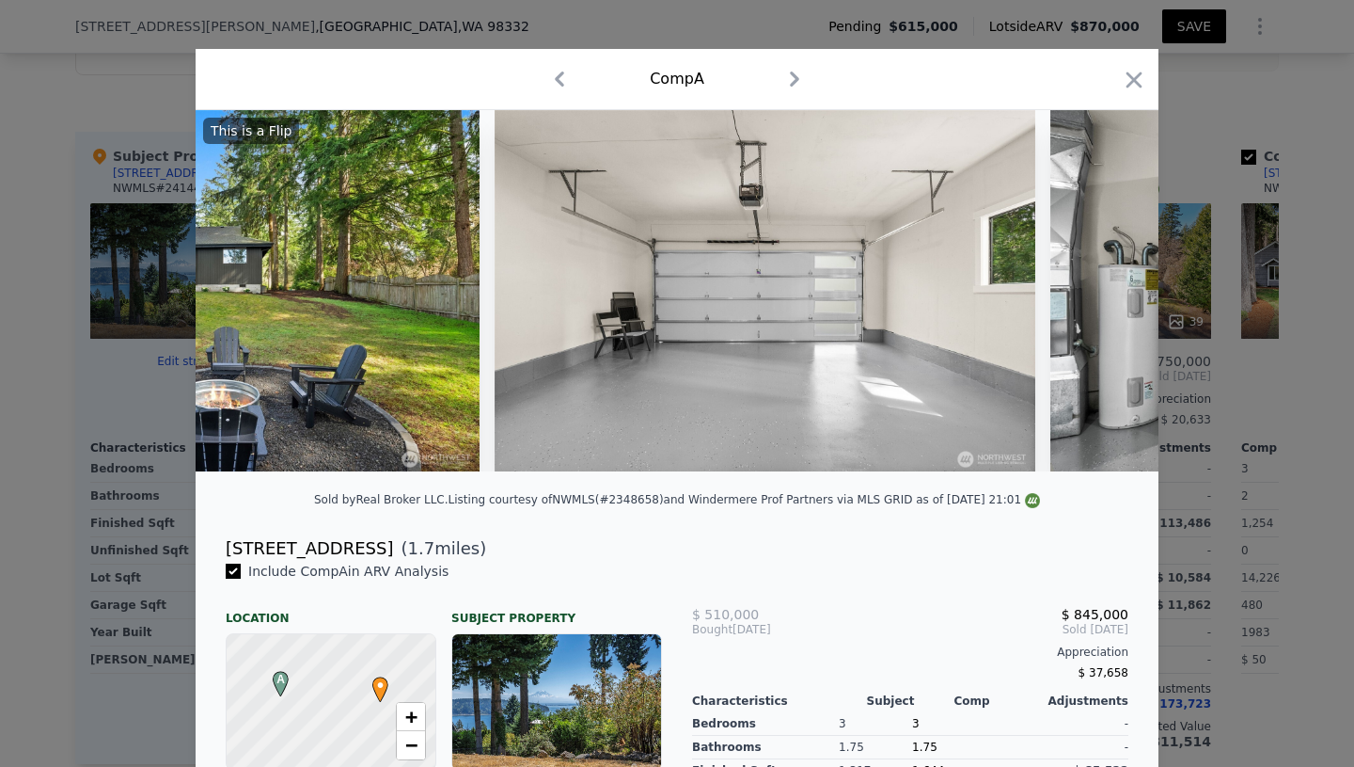
scroll to position [0, 19864]
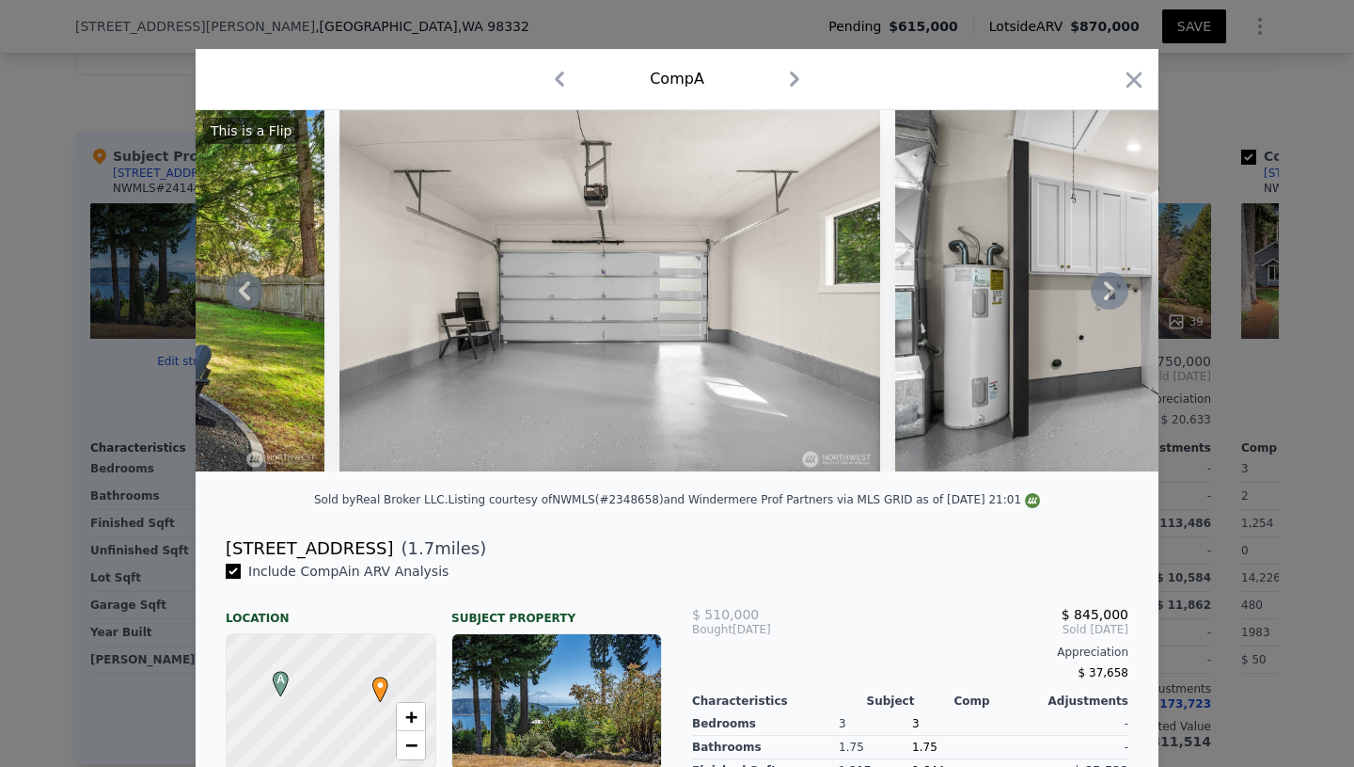
click at [1115, 293] on icon at bounding box center [1110, 291] width 38 height 38
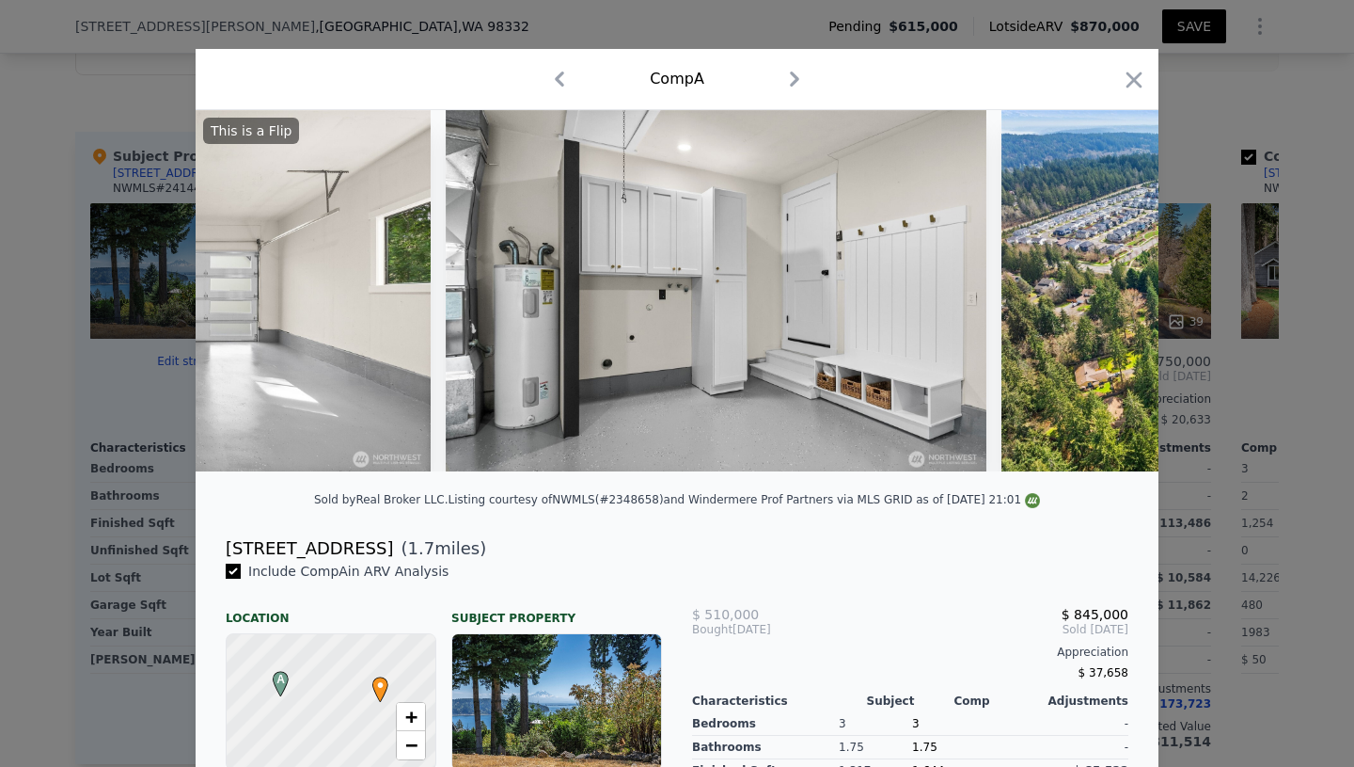
scroll to position [0, 20316]
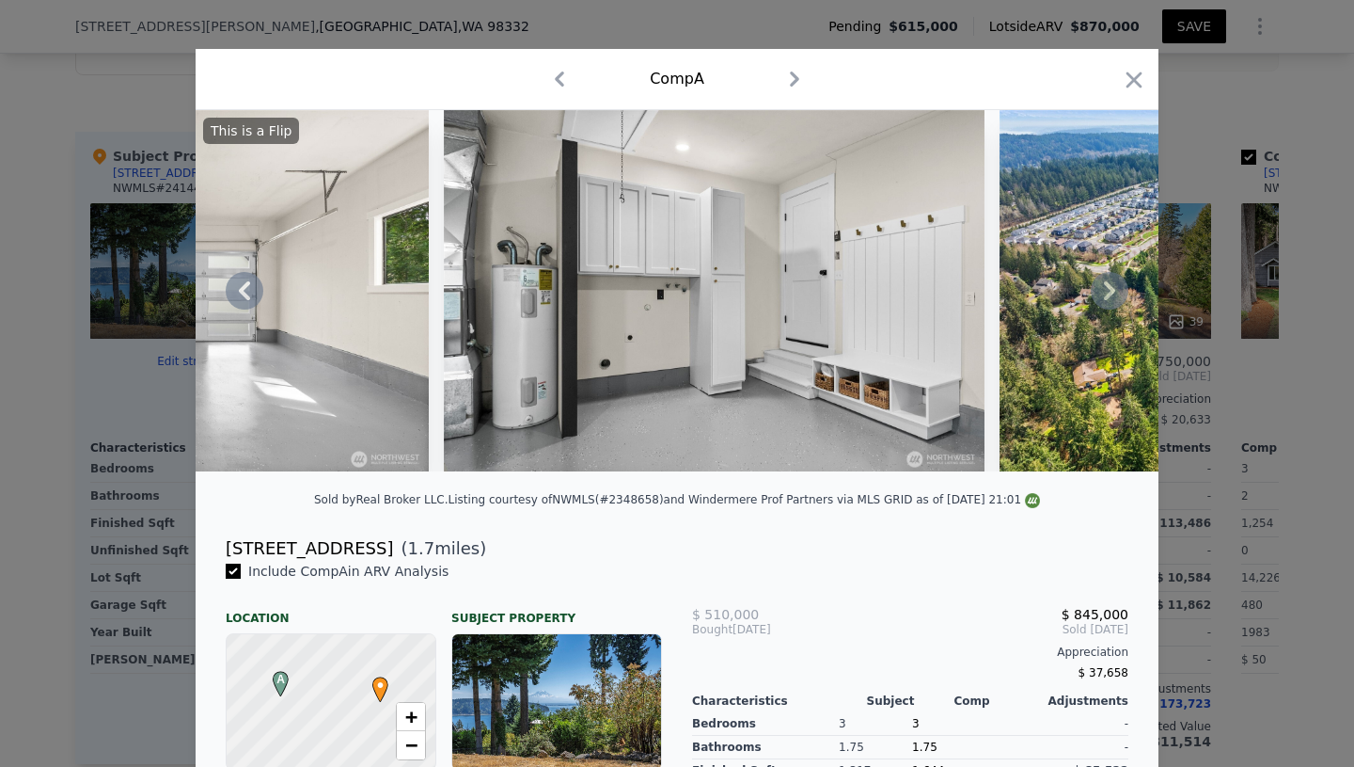
click at [1115, 293] on icon at bounding box center [1110, 291] width 38 height 38
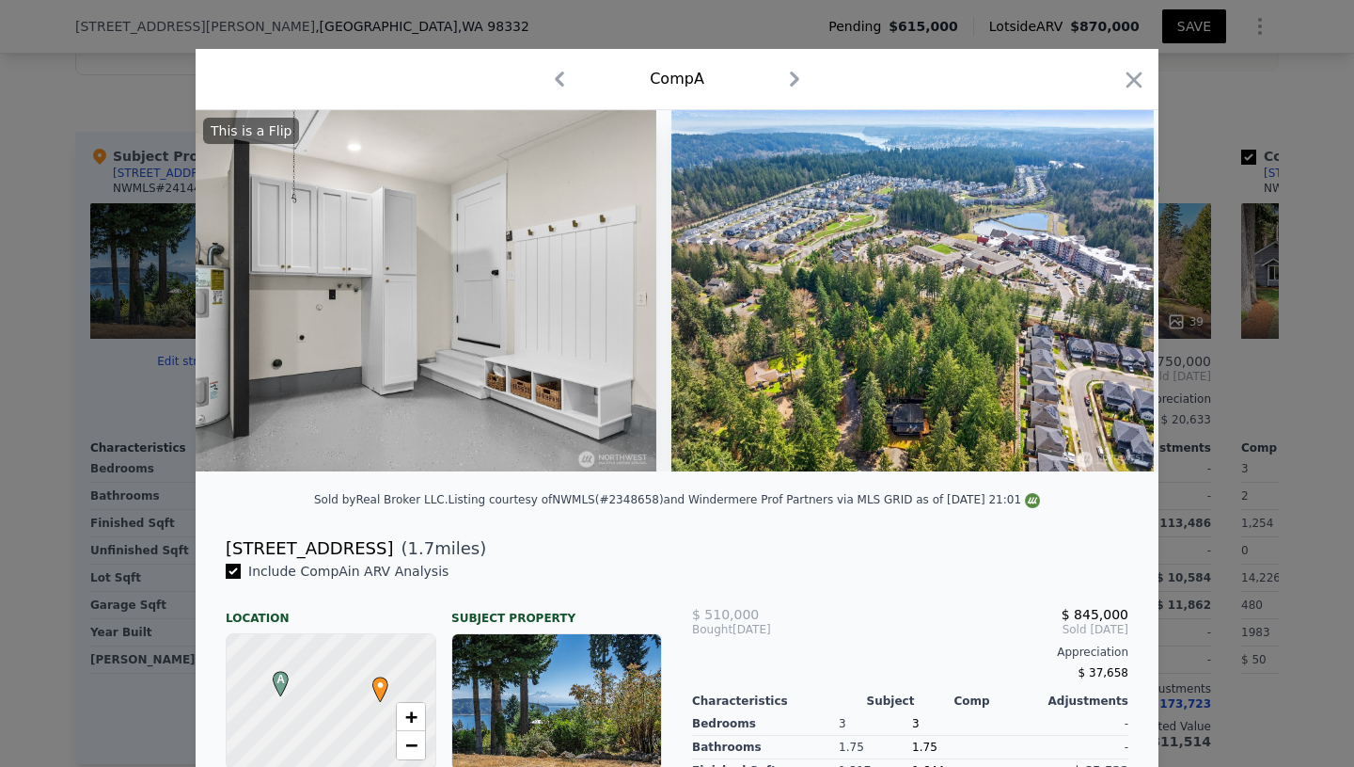
scroll to position [0, 20767]
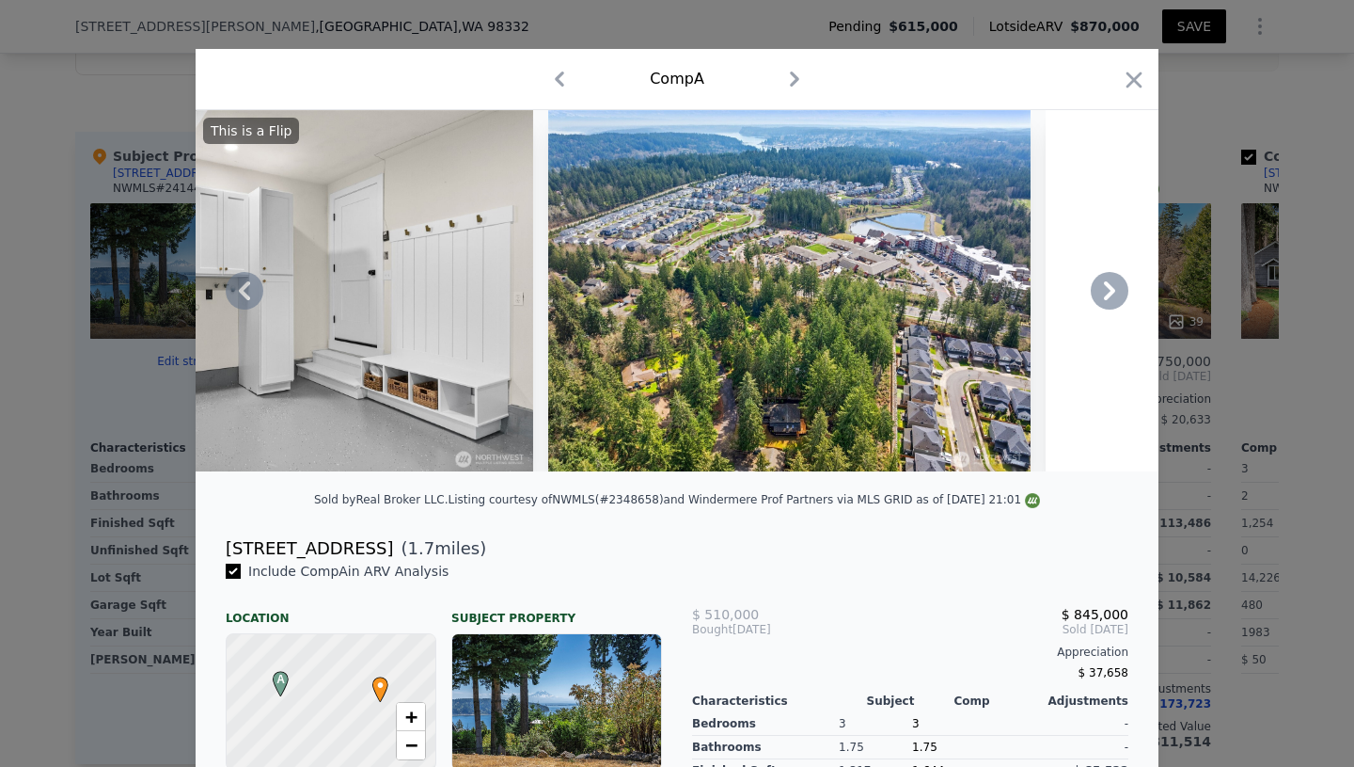
click at [1115, 293] on icon at bounding box center [1110, 291] width 38 height 38
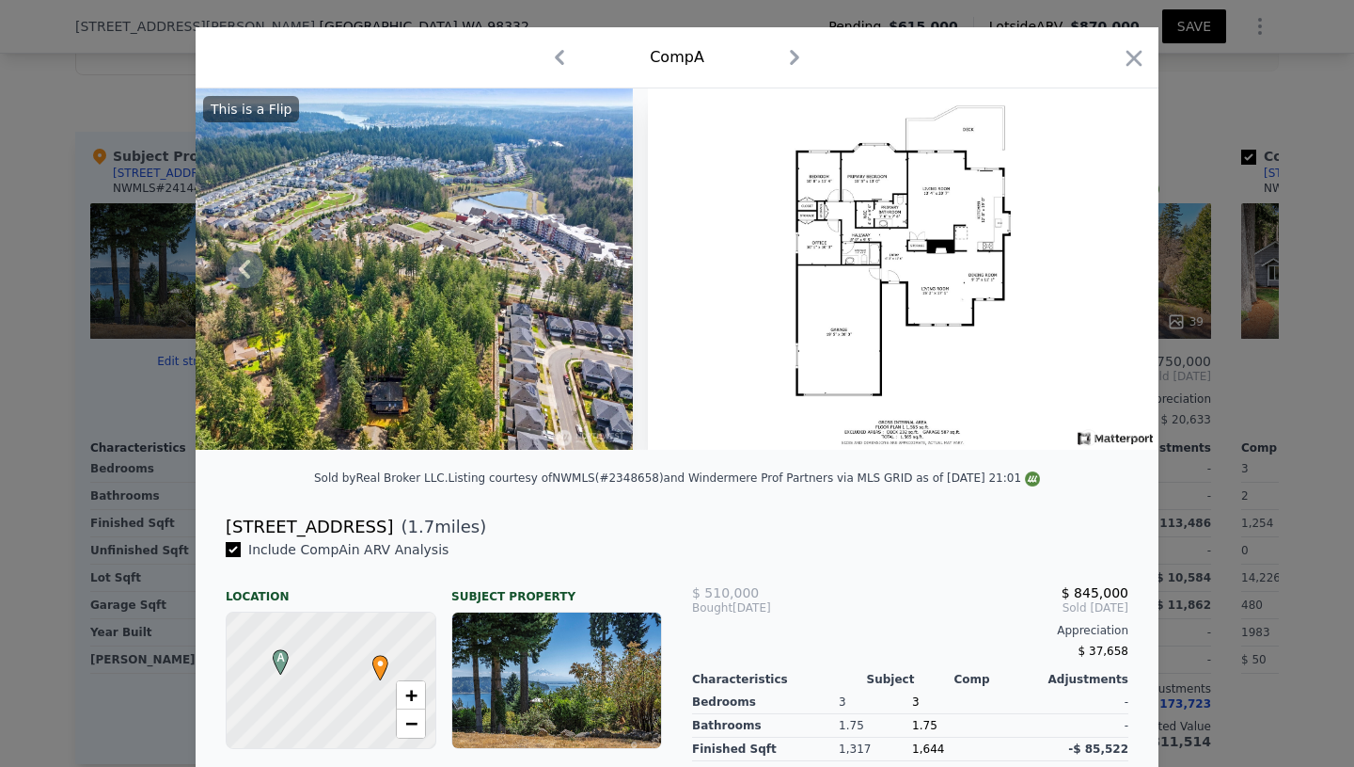
scroll to position [0, 0]
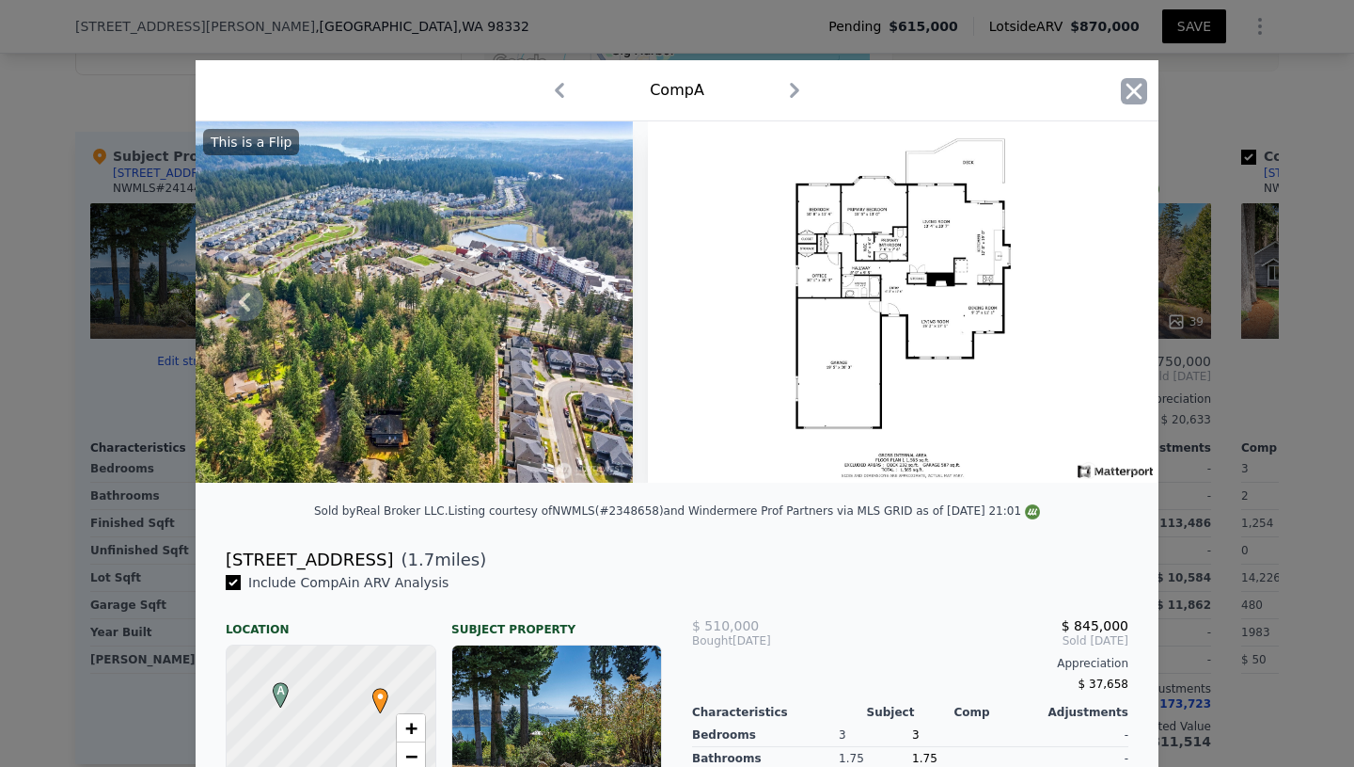
click at [1137, 85] on icon "button" at bounding box center [1134, 91] width 26 height 26
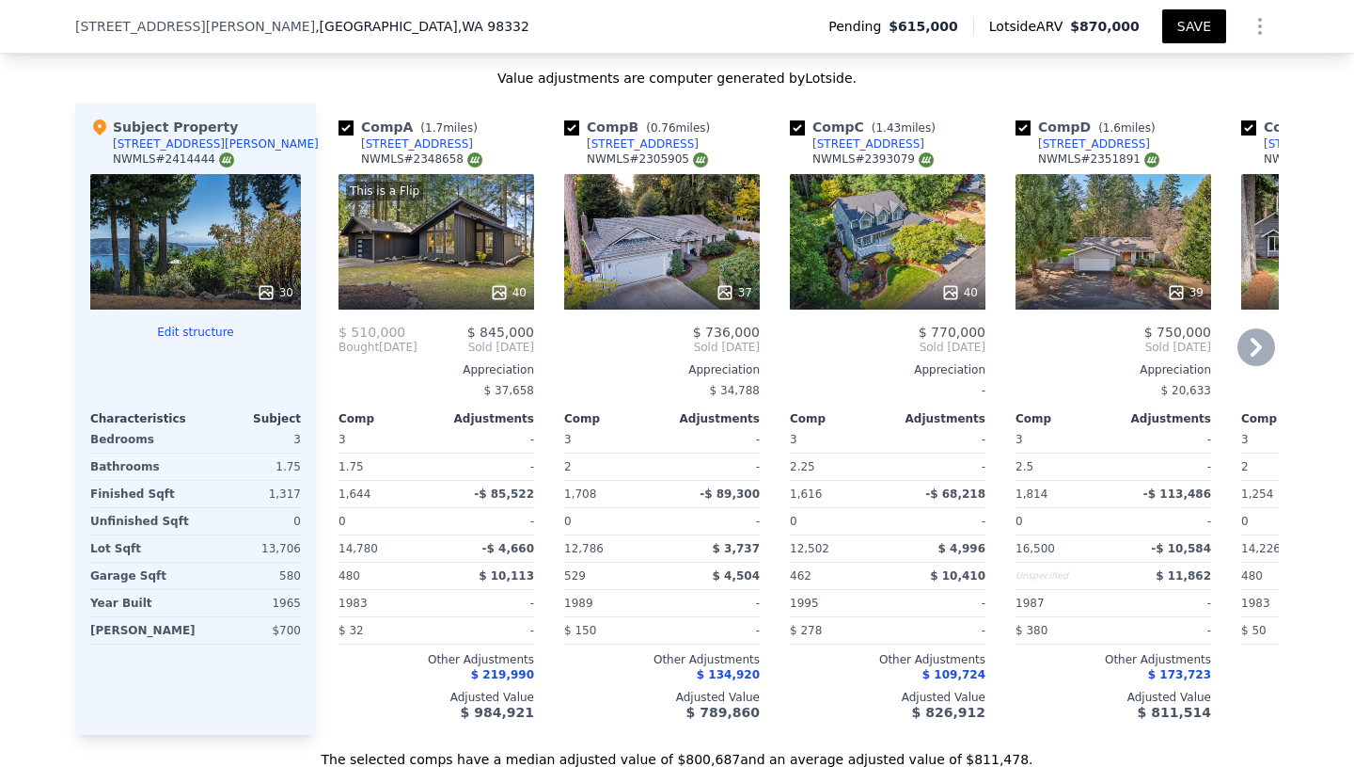
scroll to position [1979, 0]
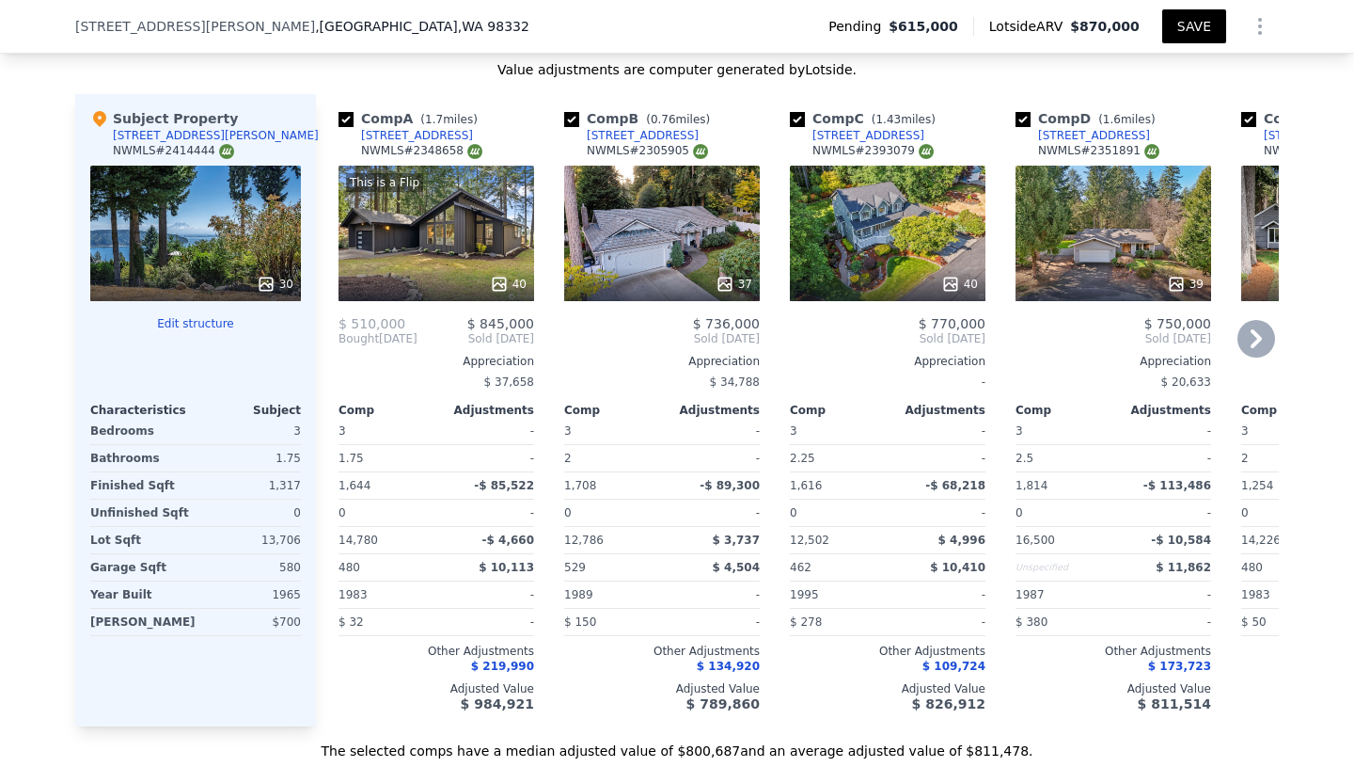
click at [444, 267] on div at bounding box center [437, 284] width 196 height 34
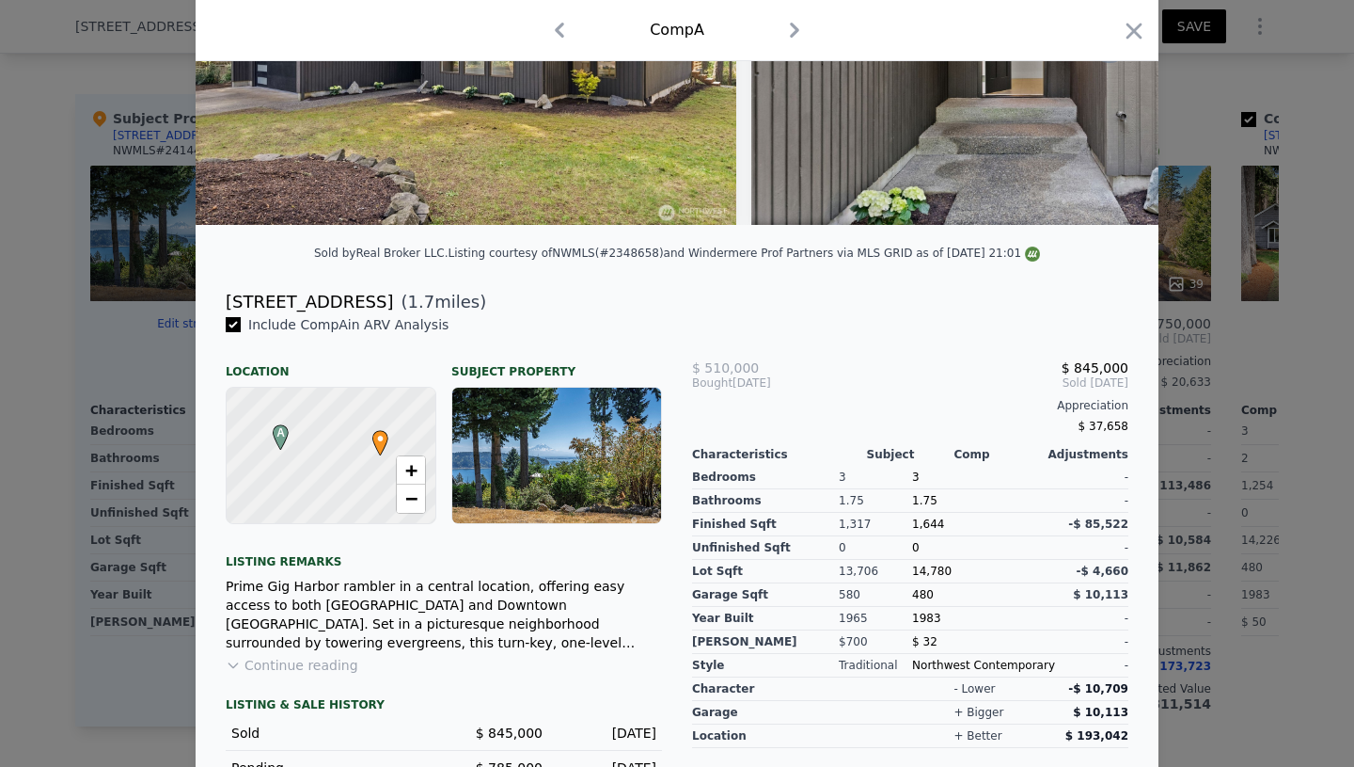
scroll to position [259, 0]
click at [29, 554] on div at bounding box center [677, 383] width 1354 height 767
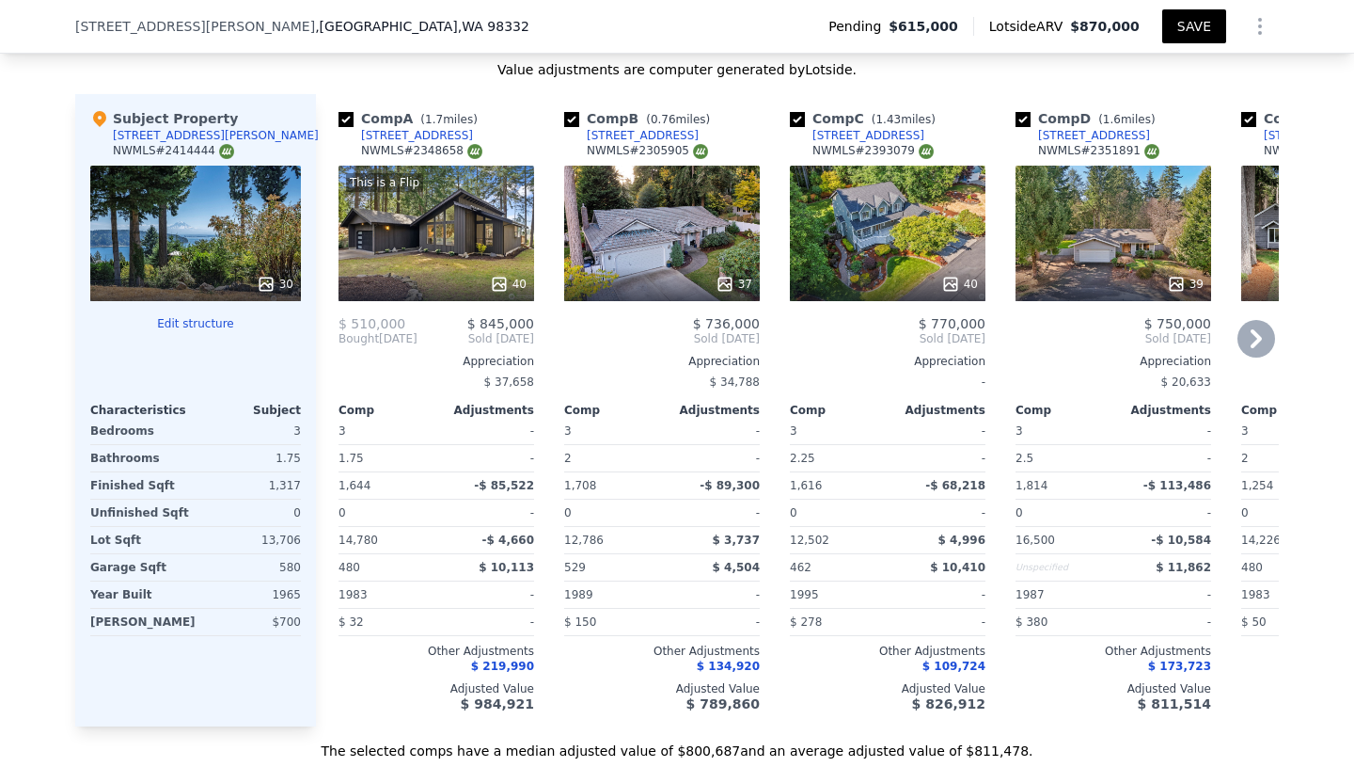
click at [425, 239] on div "This is a Flip 40" at bounding box center [437, 233] width 196 height 135
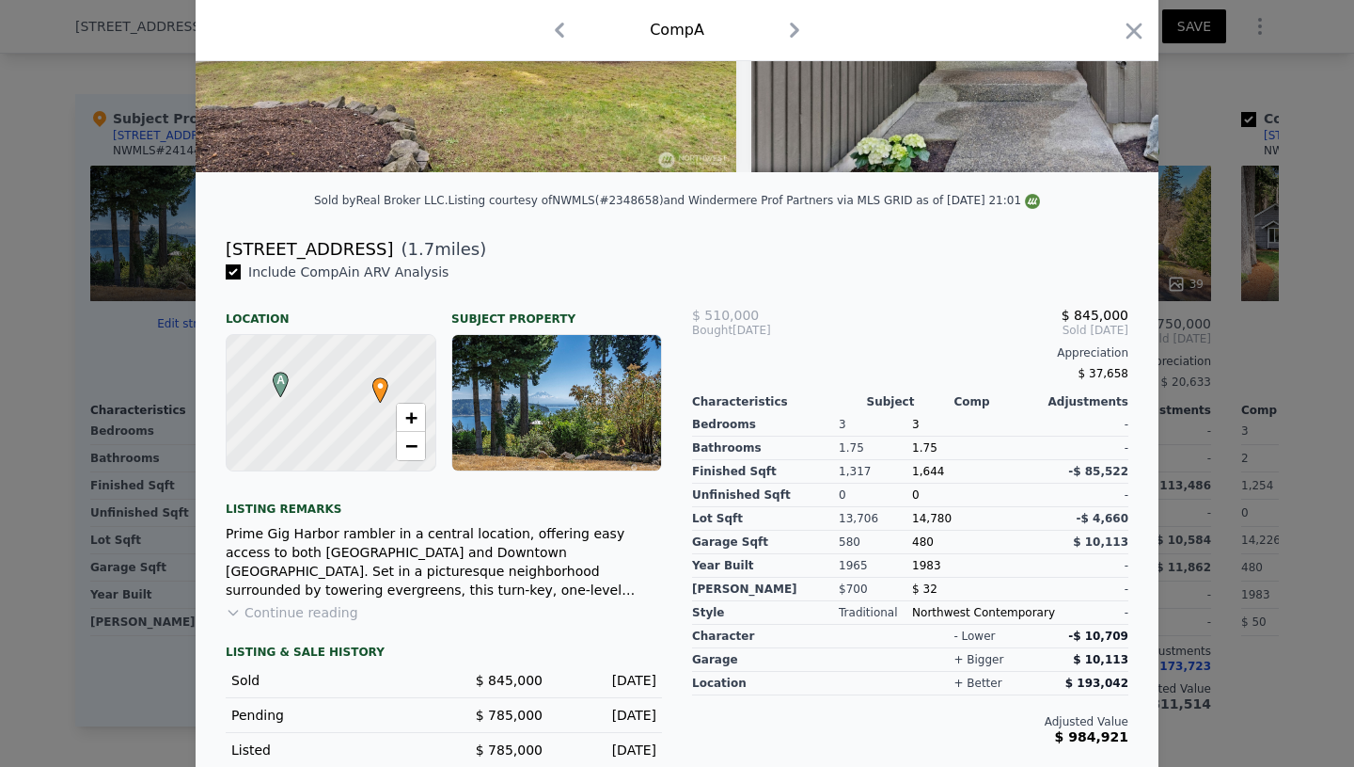
scroll to position [326, 0]
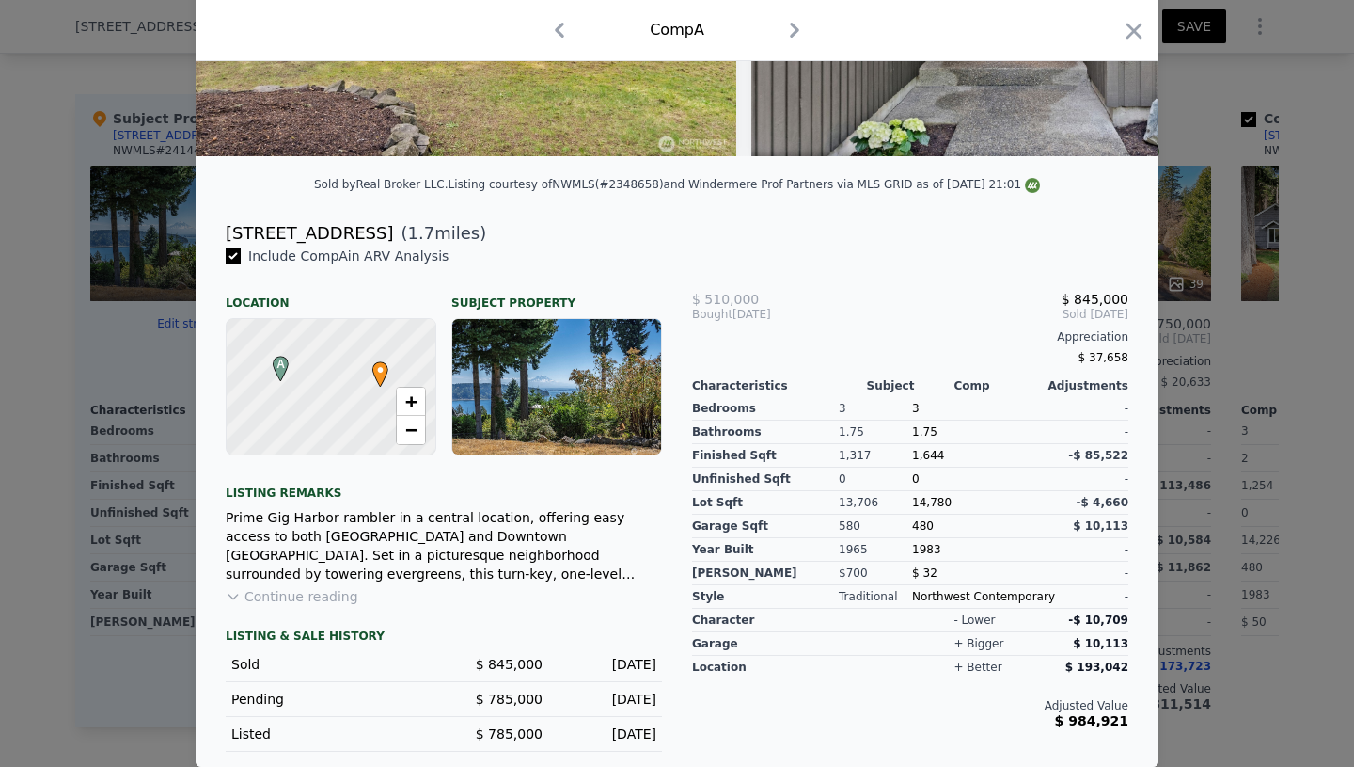
click at [44, 484] on div at bounding box center [677, 383] width 1354 height 767
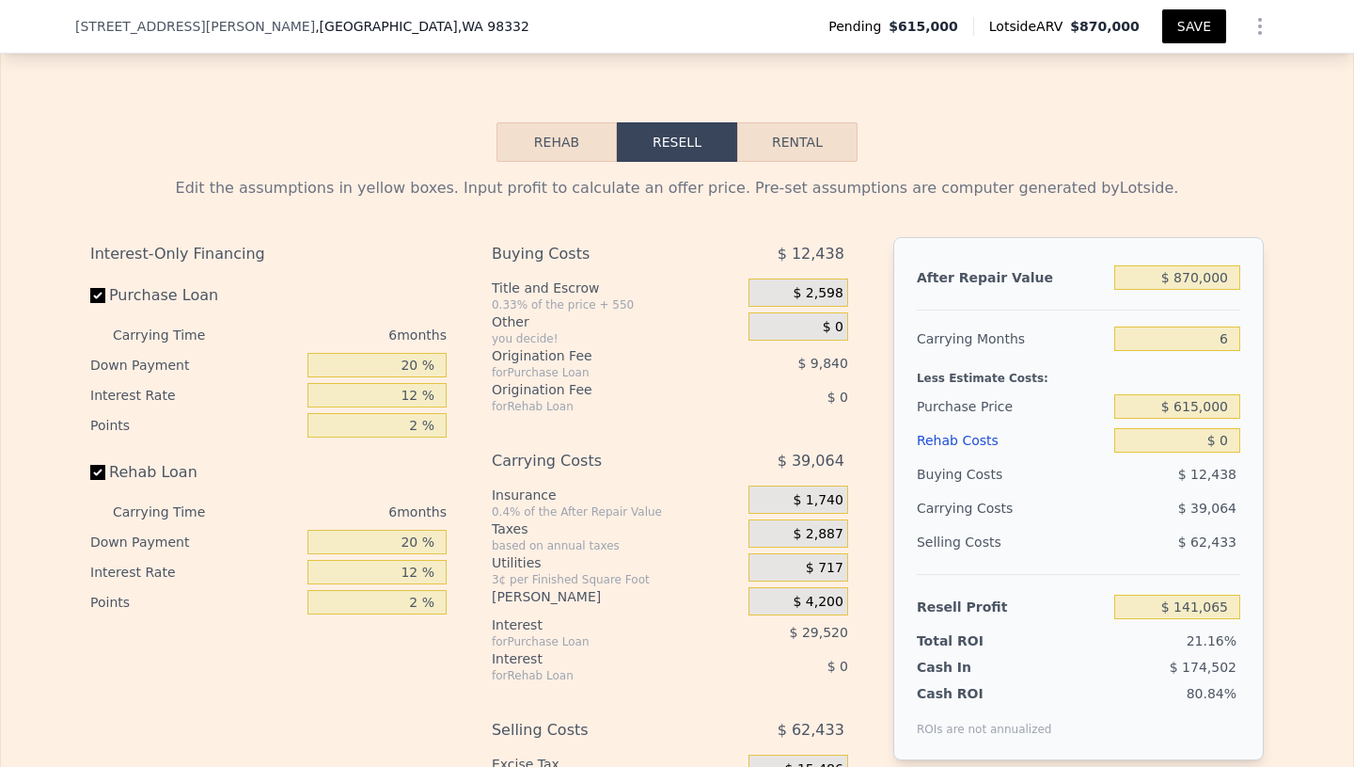
scroll to position [2780, 0]
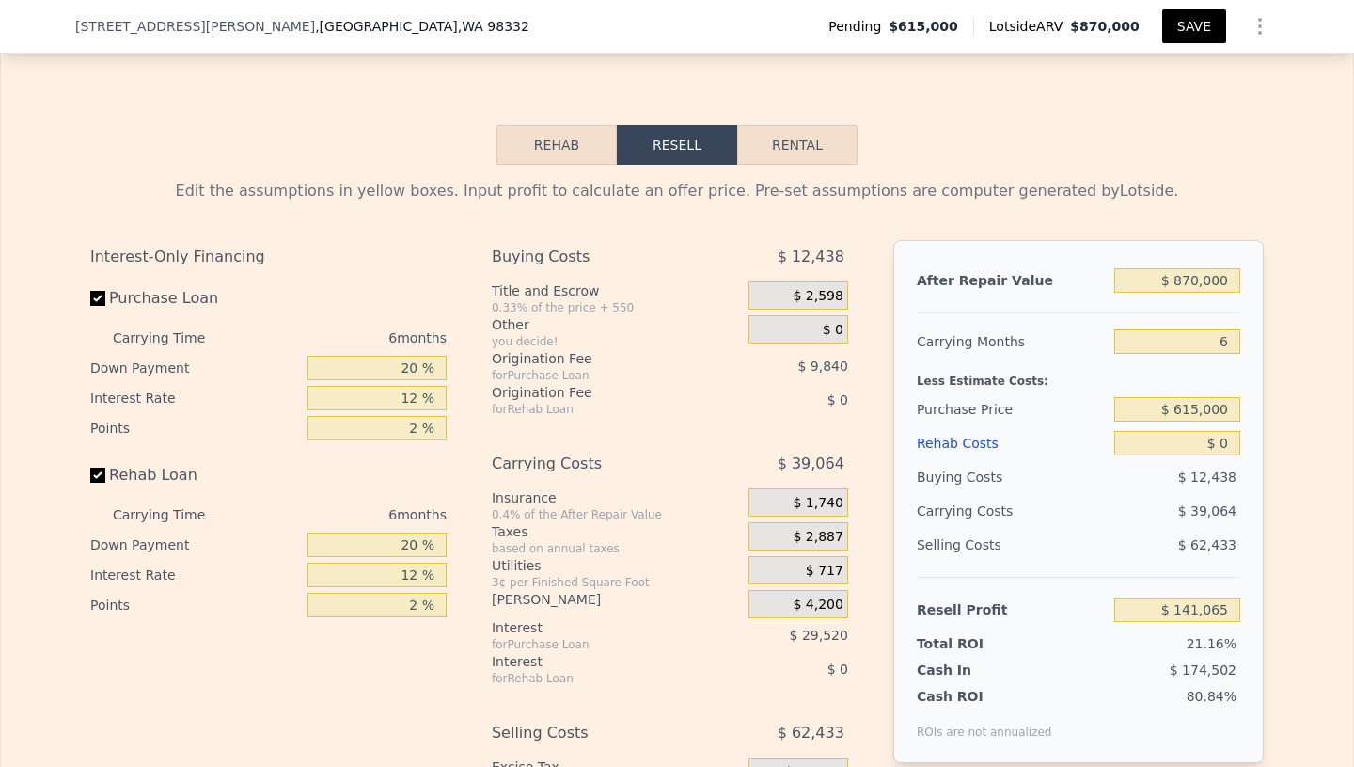
click at [543, 125] on button "Rehab" at bounding box center [557, 145] width 120 height 40
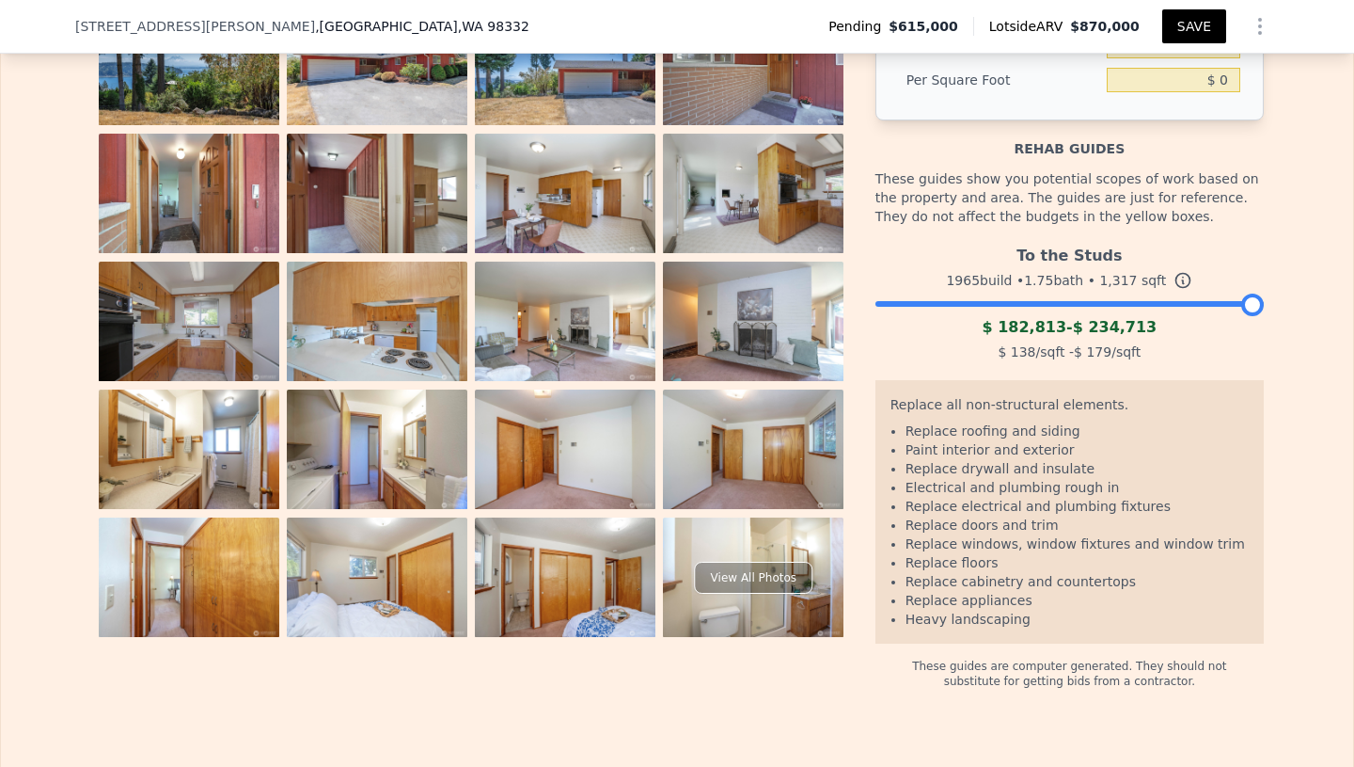
scroll to position [3013, 0]
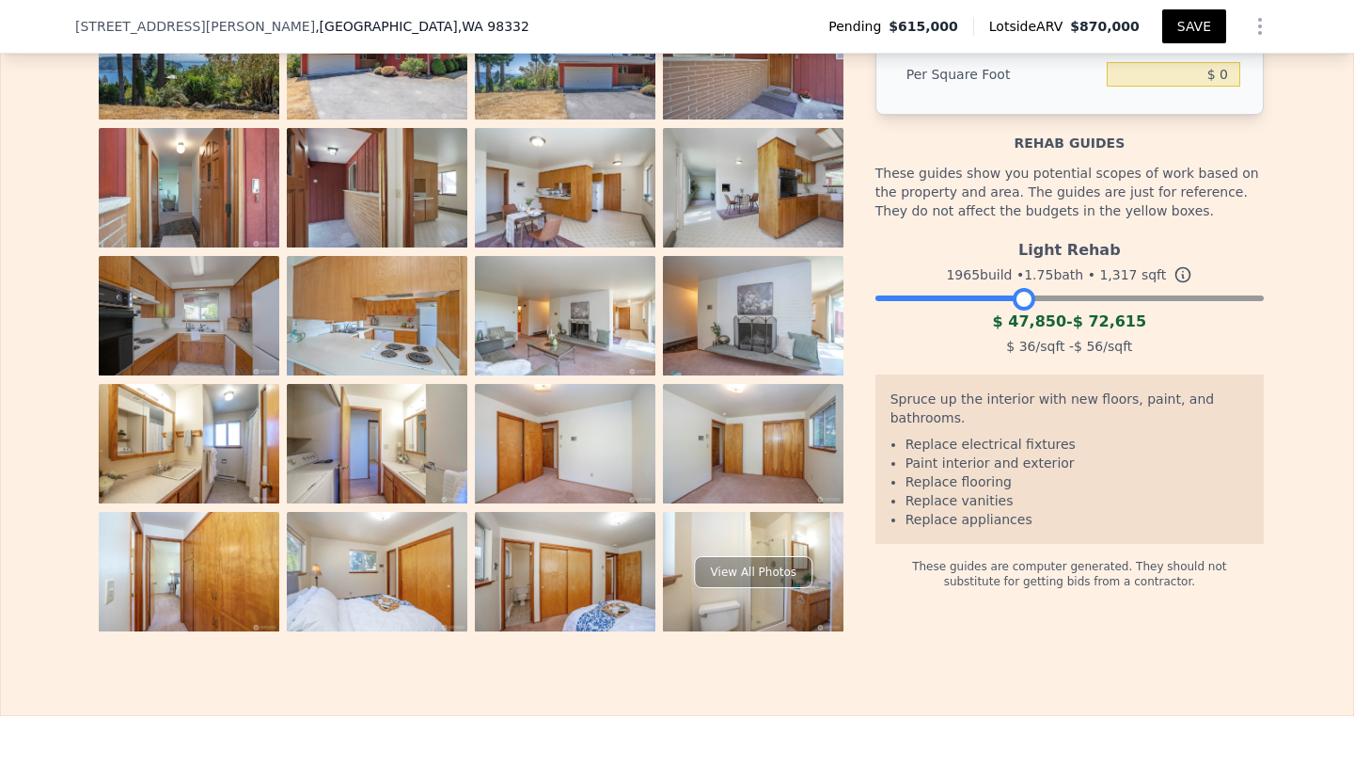
drag, startPoint x: 1251, startPoint y: 280, endPoint x: 1020, endPoint y: 297, distance: 231.1
click at [1020, 297] on div at bounding box center [1024, 299] width 23 height 23
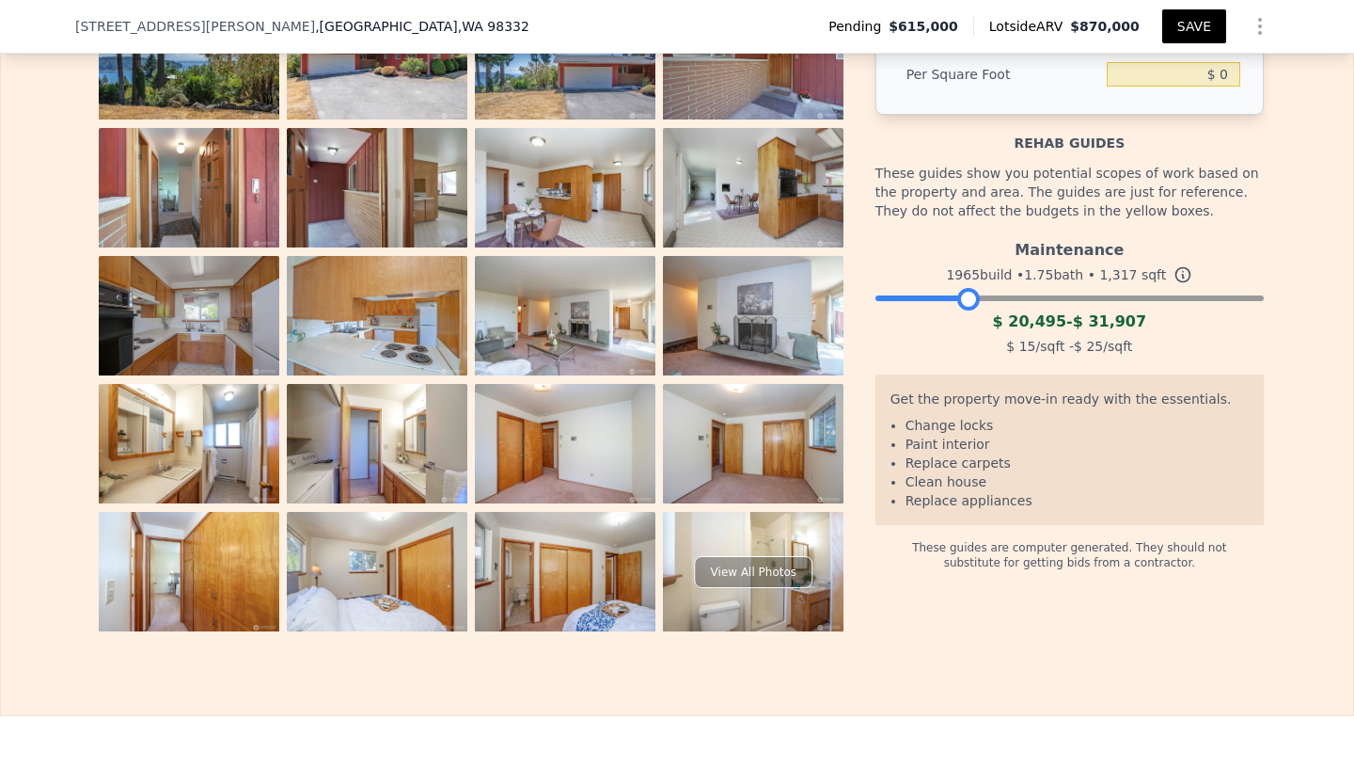
drag, startPoint x: 1024, startPoint y: 287, endPoint x: 970, endPoint y: 286, distance: 54.6
click at [970, 288] on div at bounding box center [968, 299] width 23 height 23
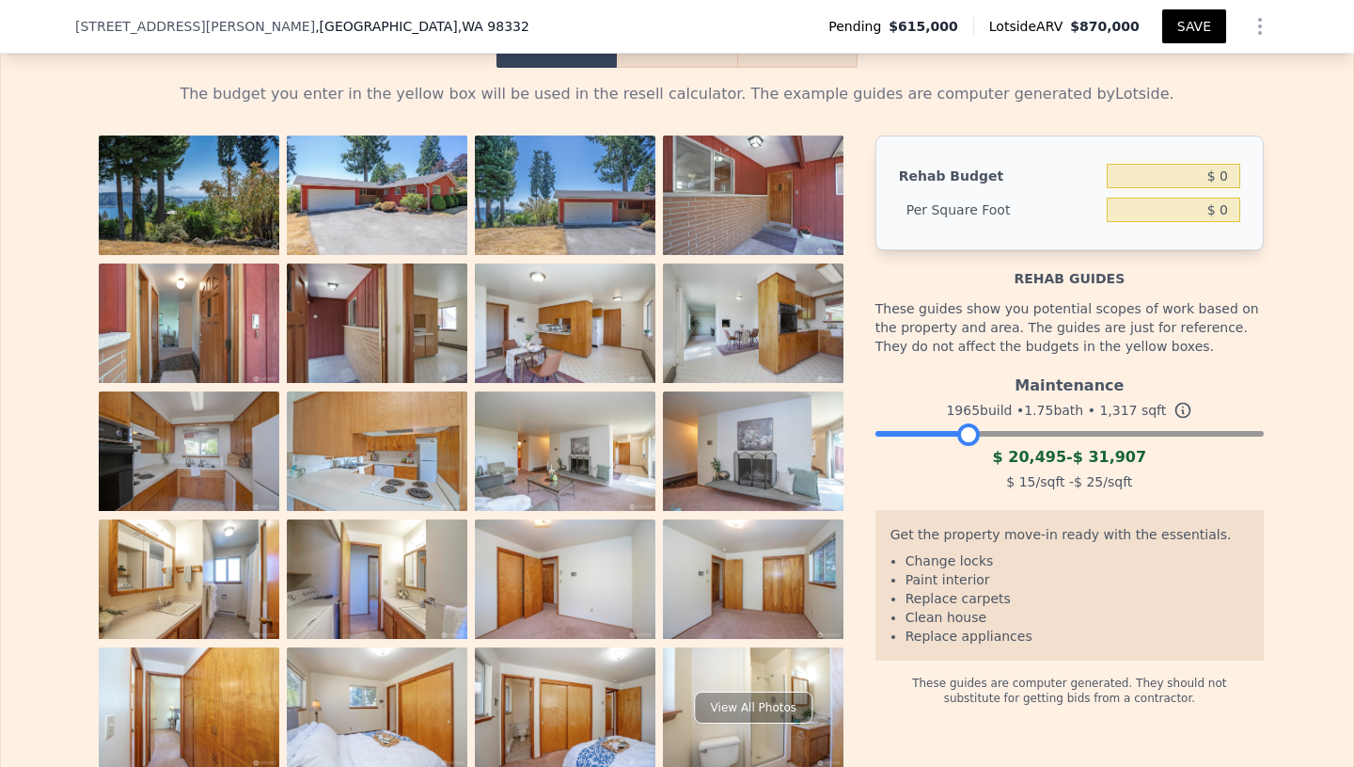
scroll to position [2835, 0]
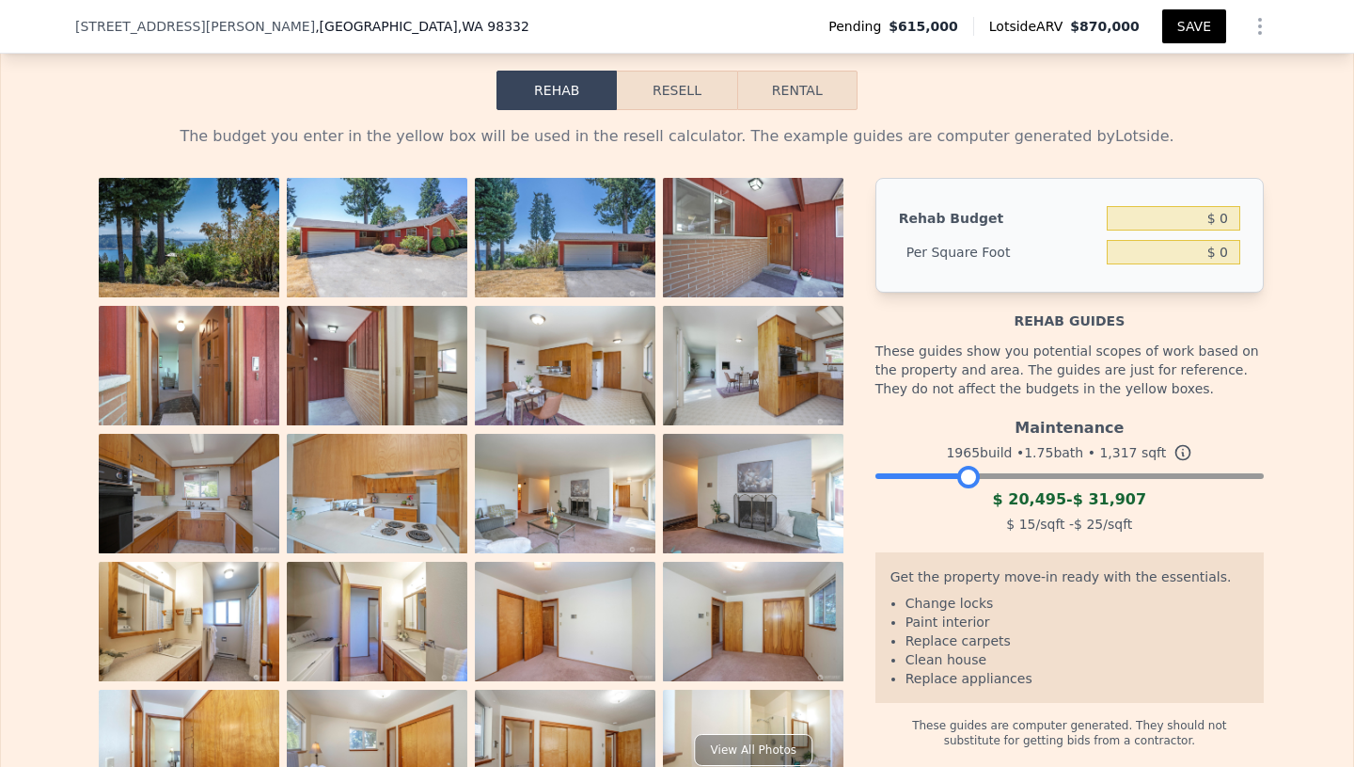
click at [1002, 466] on div at bounding box center [1070, 471] width 388 height 11
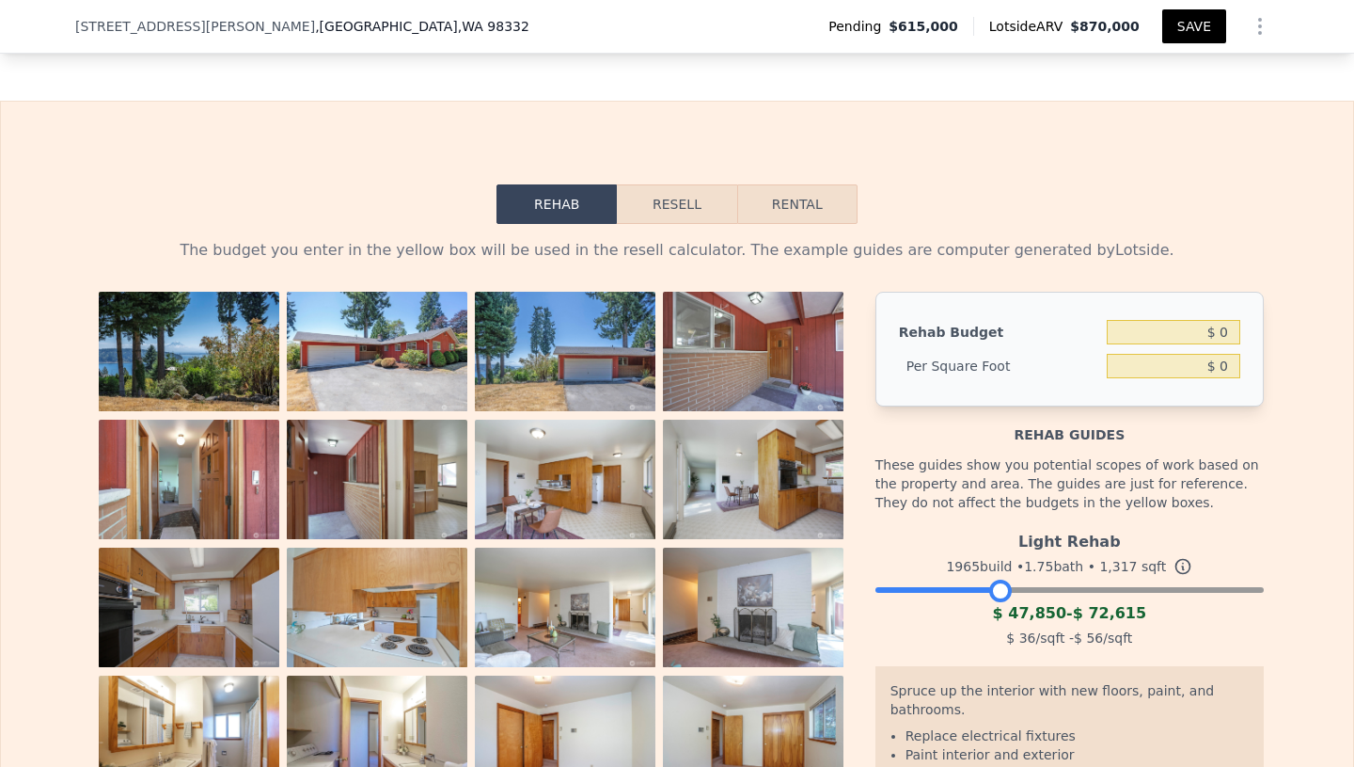
scroll to position [2722, 0]
click at [688, 194] on button "Resell" at bounding box center [676, 203] width 119 height 40
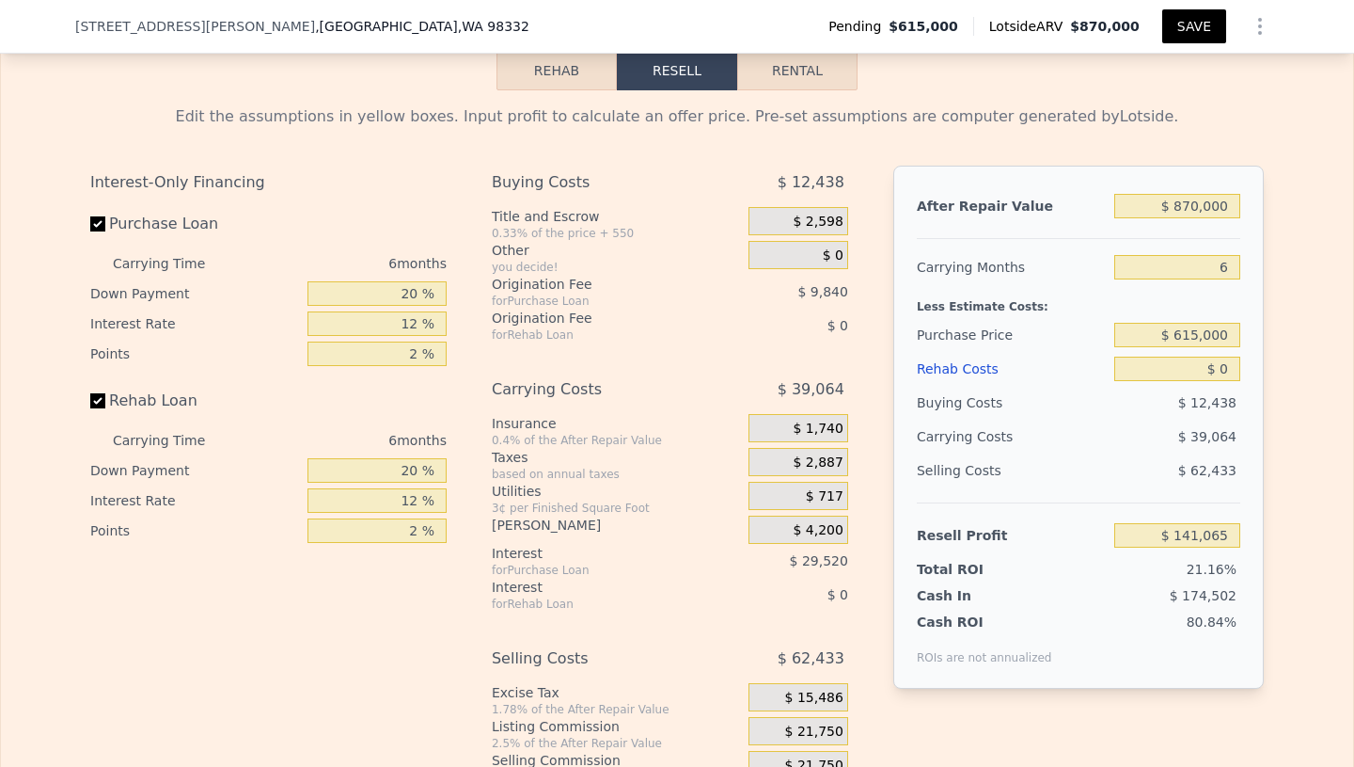
scroll to position [2857, 0]
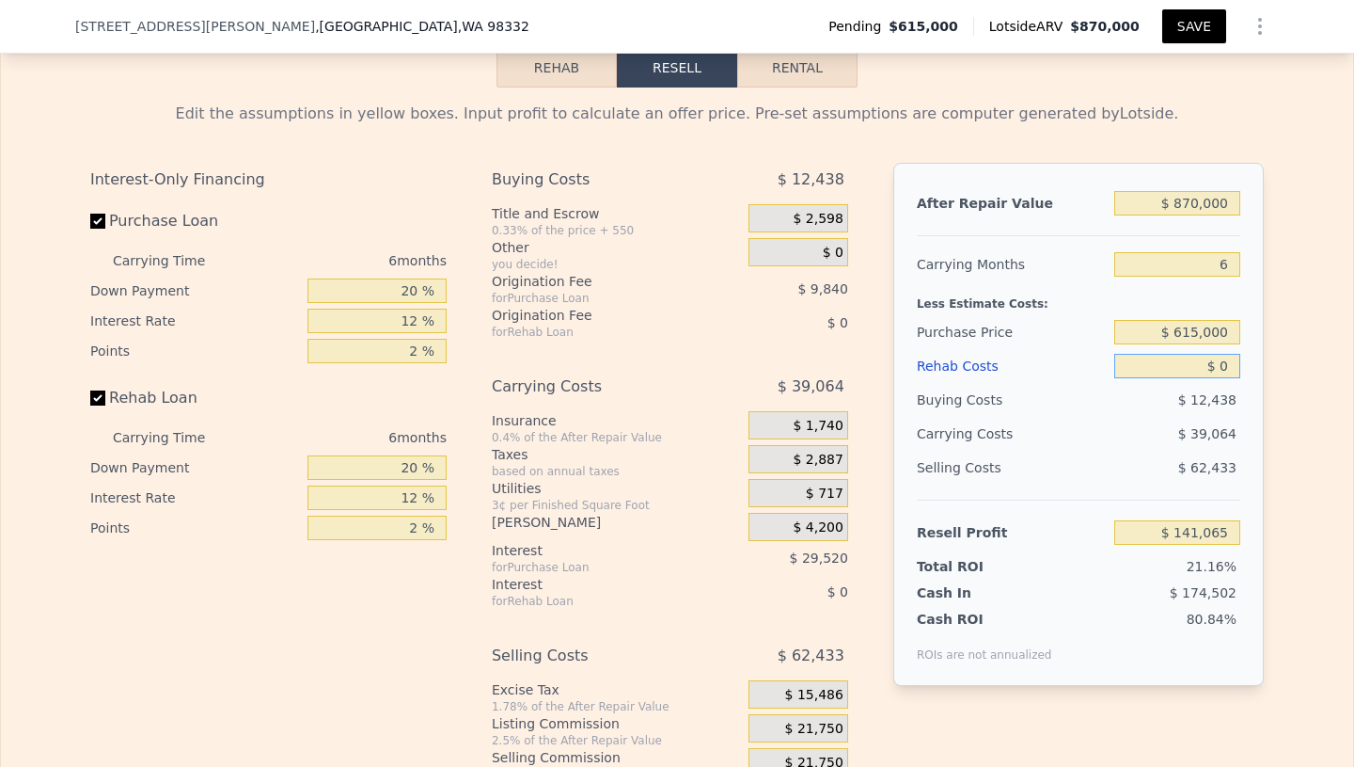
click at [1228, 354] on input "$ 0" at bounding box center [1178, 366] width 126 height 24
type input "$ 60"
type input "$ 141,004"
type input "$ 600"
type input "$ 140,425"
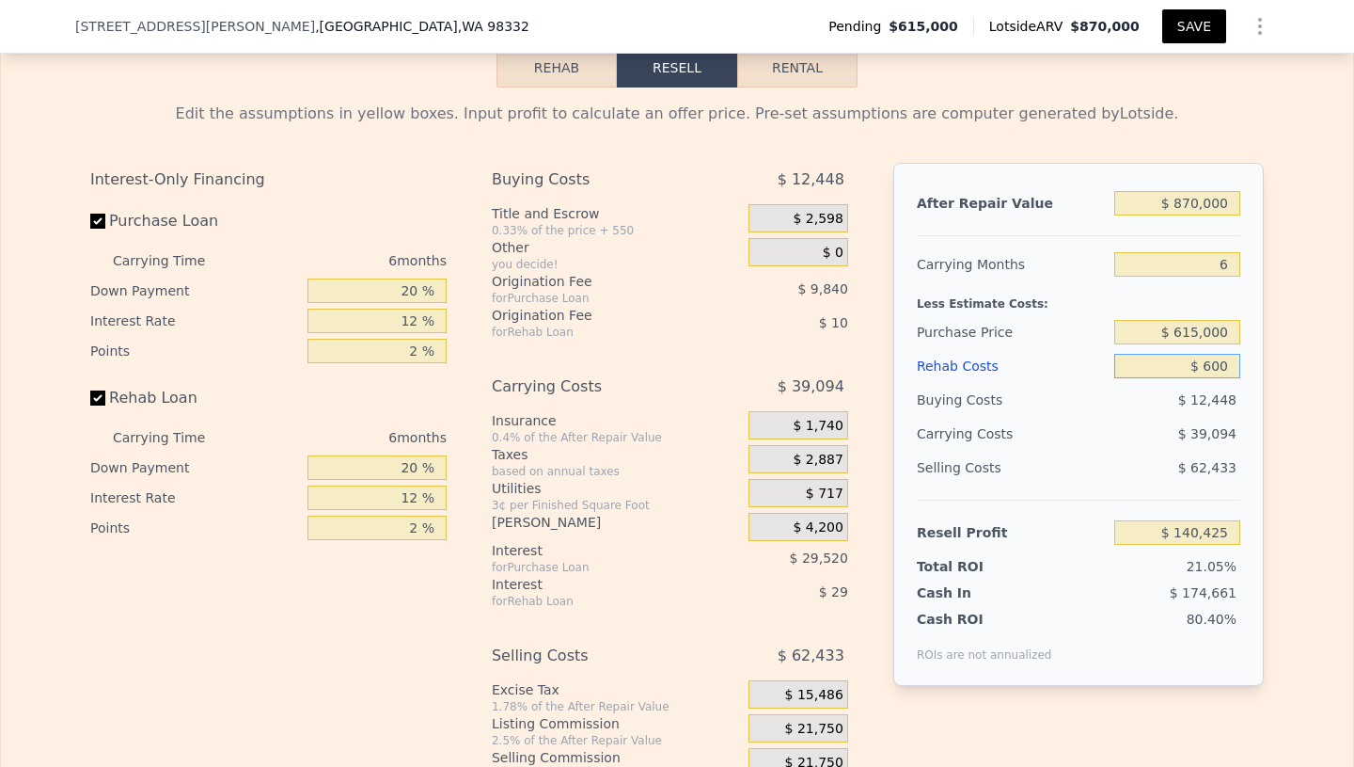
type input "$ 6,000"
type input "$ 134,681"
type input "$ 60,000"
type input "$ 77,225"
type input "$ 60,000"
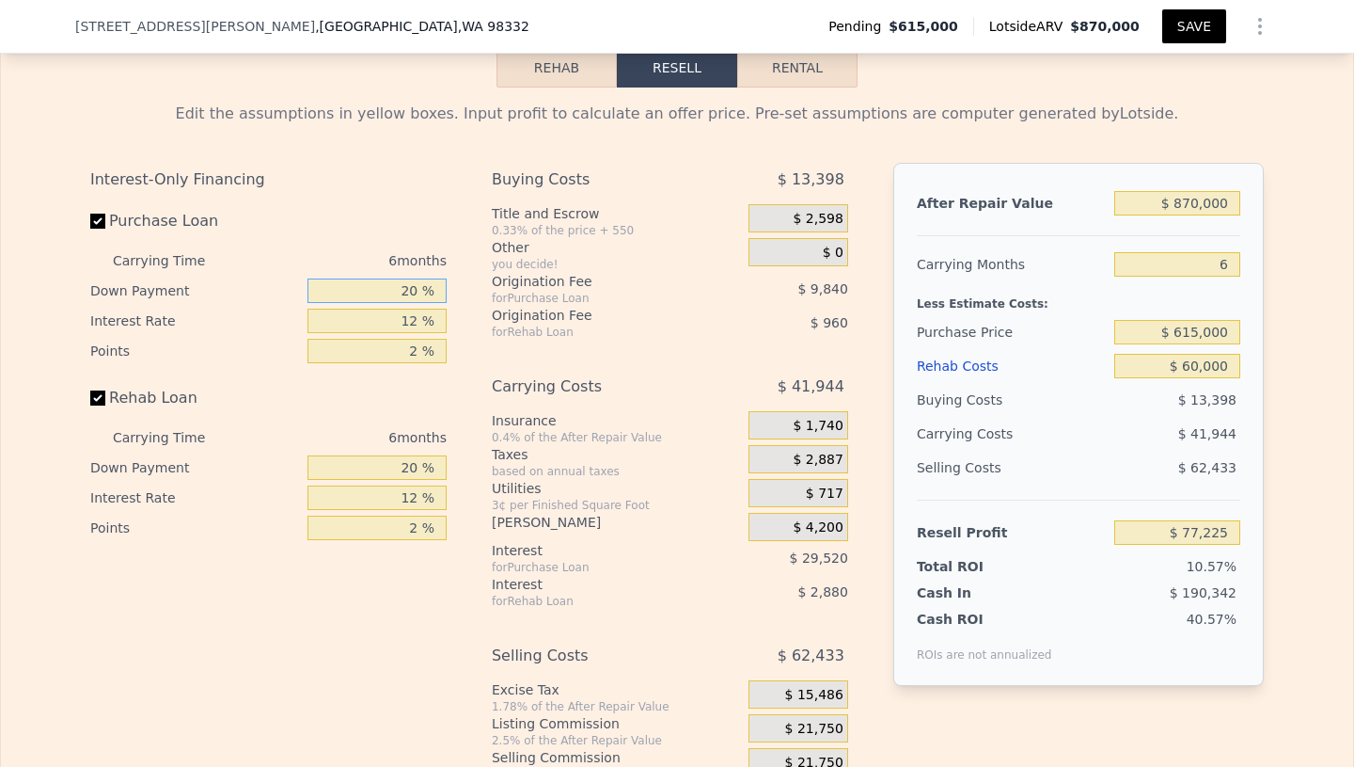
click at [418, 278] on input "20 %" at bounding box center [377, 290] width 139 height 24
type input "25 %"
type input "$ 79,682"
type input "25 %"
click at [99, 390] on input "Rehab Loan" at bounding box center [97, 397] width 15 height 15
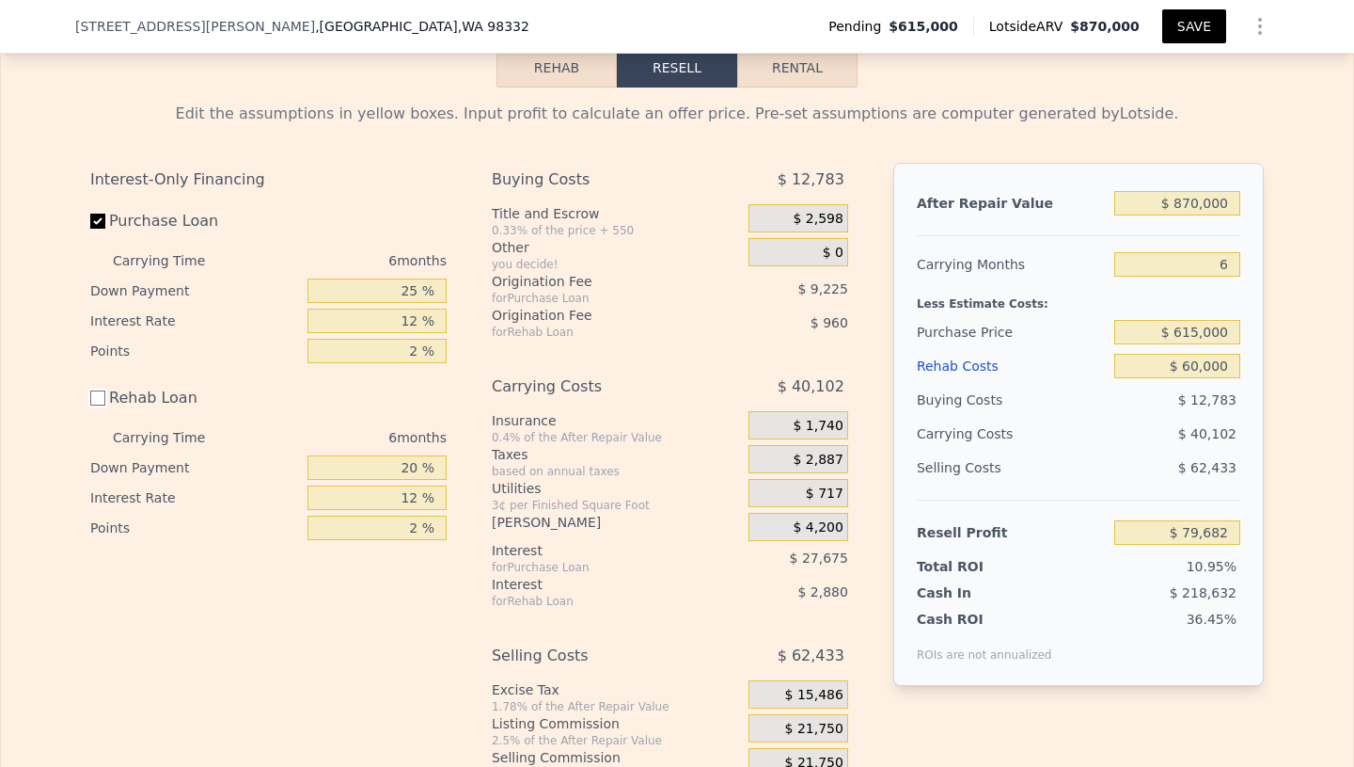
checkbox input "false"
type input "$ 83,522"
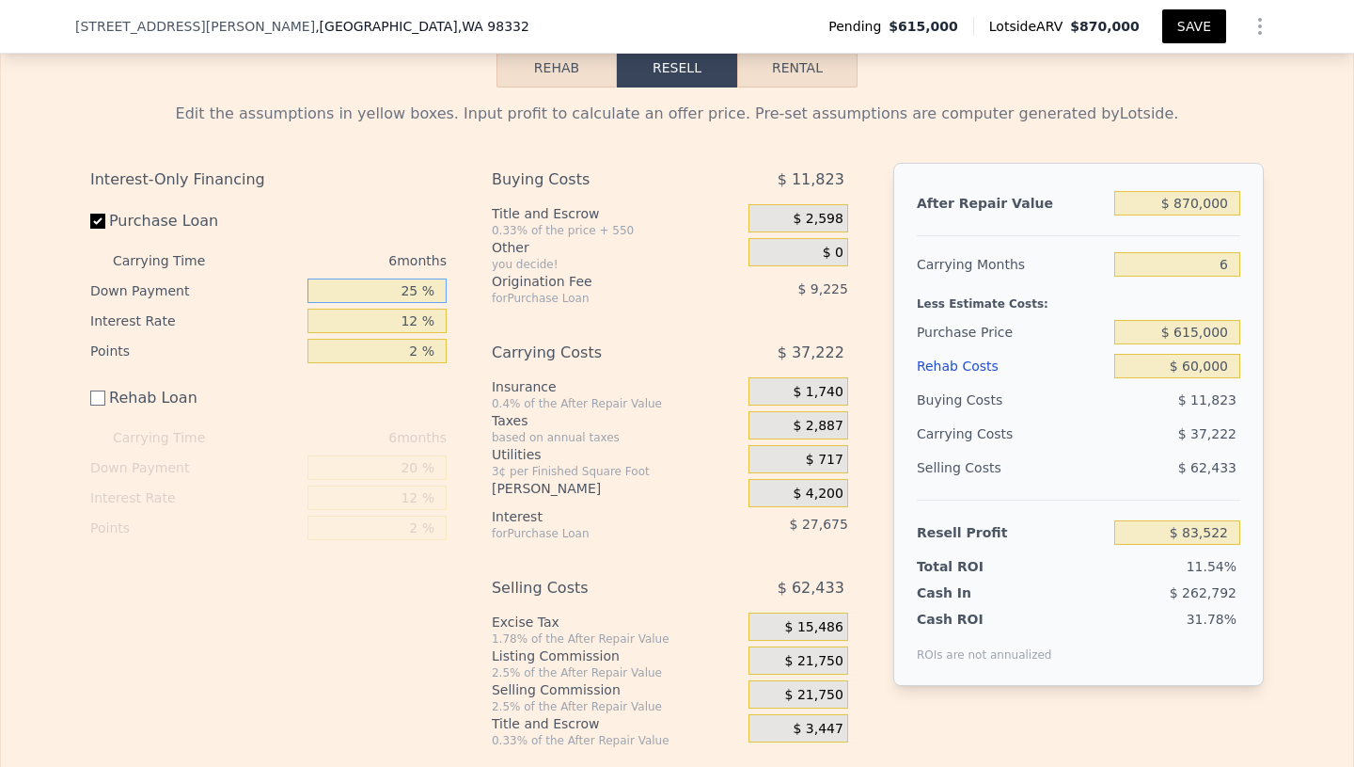
click at [409, 282] on input "25 %" at bounding box center [377, 290] width 139 height 24
type input "5 %"
type input "$ 73,682"
type input "15 %"
type input "$ 78,602"
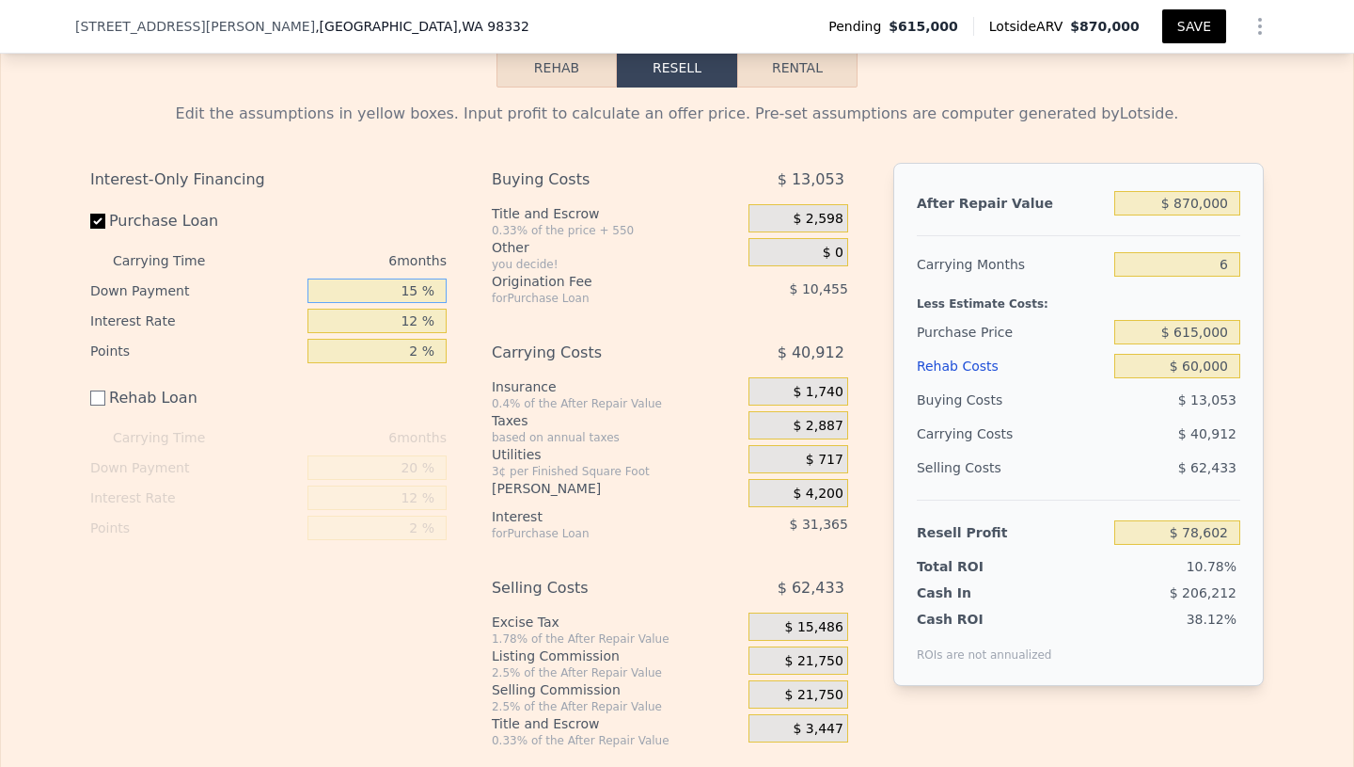
type input "15 %"
click at [470, 372] on div "Interest-Only Financing Purchase Loan Carrying Time 6 months Down Payment 15 % …" at bounding box center [677, 455] width 1174 height 585
click at [832, 485] on span "$ 4,200" at bounding box center [818, 493] width 50 height 17
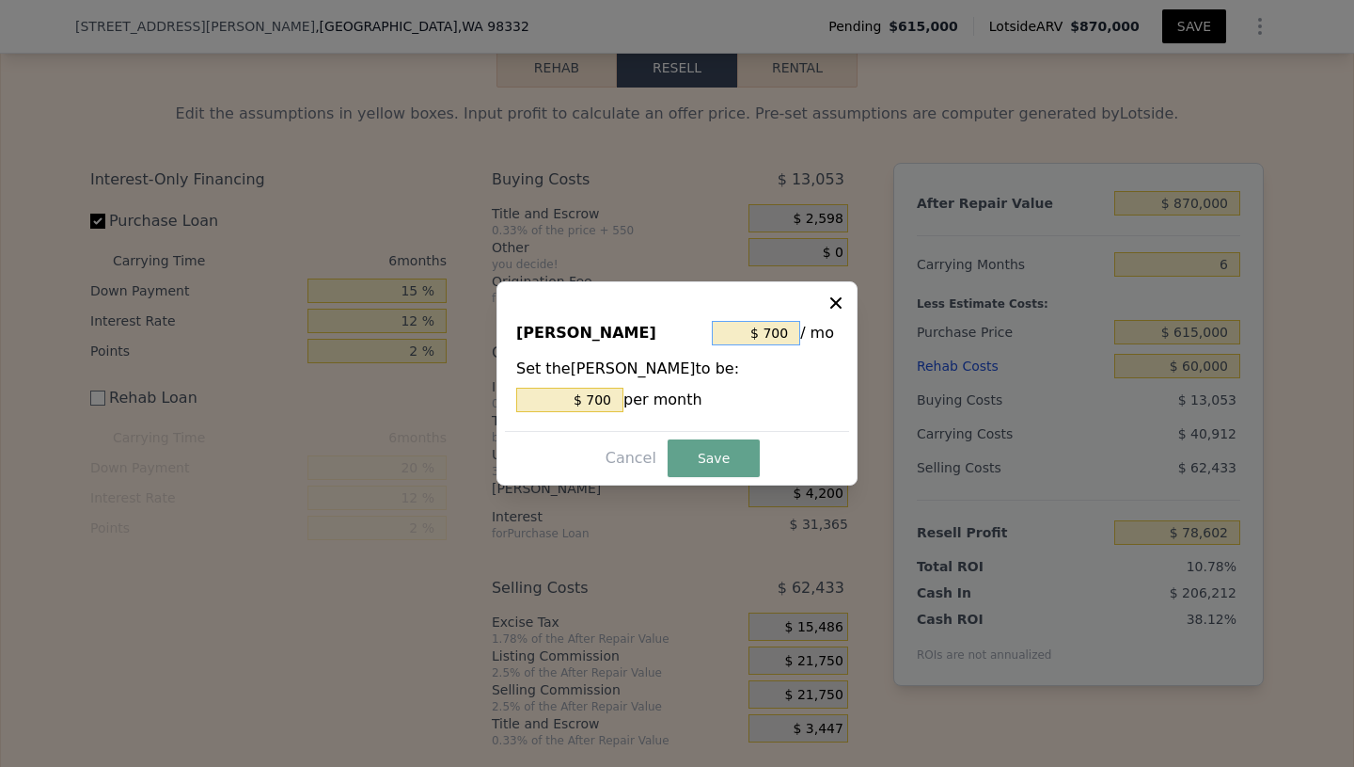
click at [783, 335] on input "$ 700" at bounding box center [756, 333] width 88 height 24
type input "$ 6"
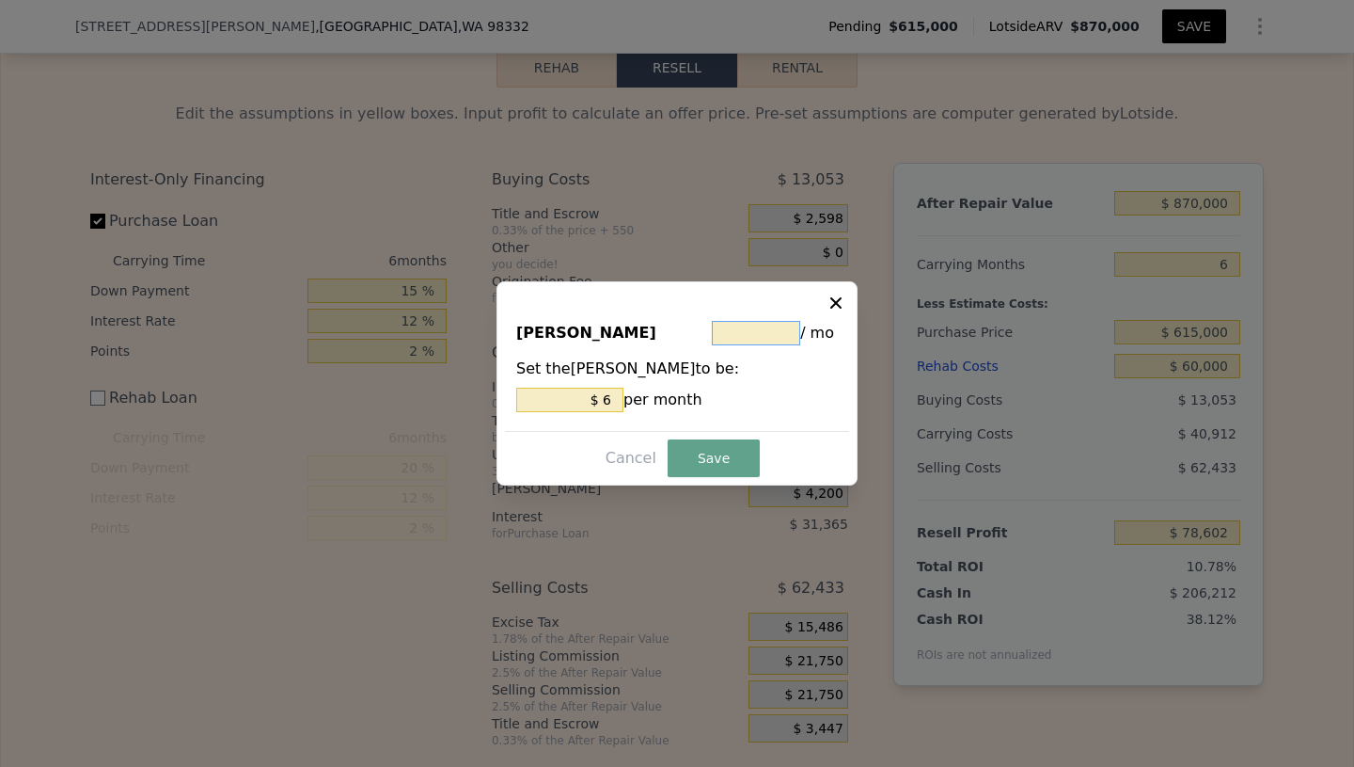
type input "$ 5"
type input "$ 54"
type input "$ 5"
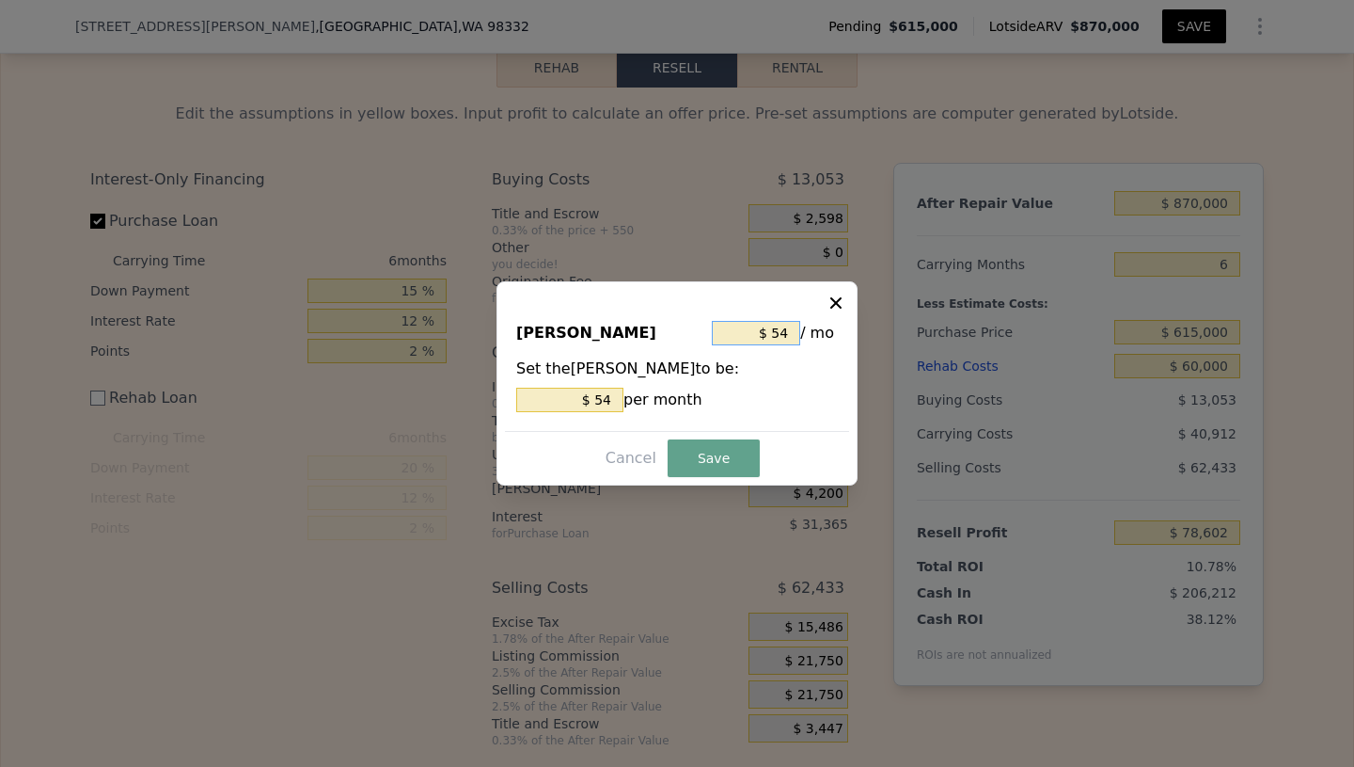
type input "$ 5"
type input "$ 58"
click at [713, 463] on button "Save" at bounding box center [714, 458] width 92 height 38
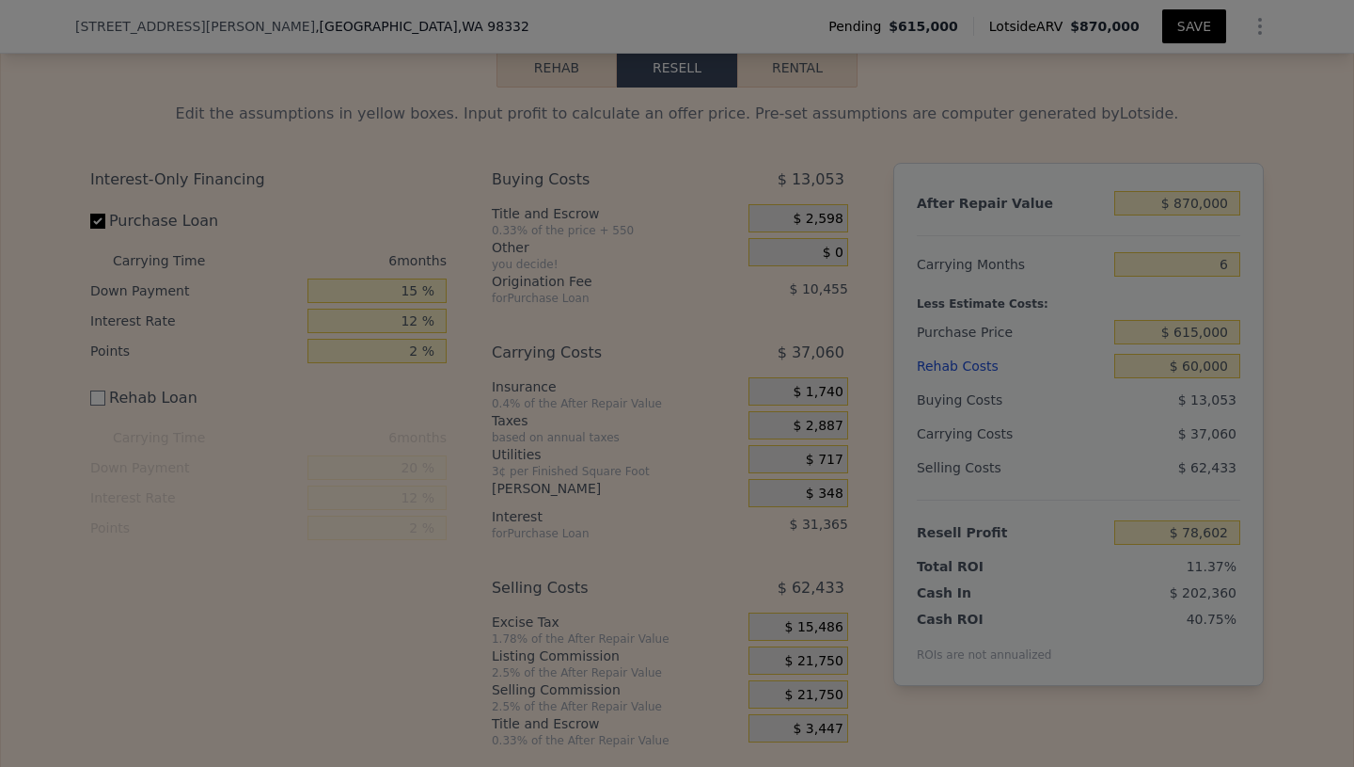
type input "$ 82,454"
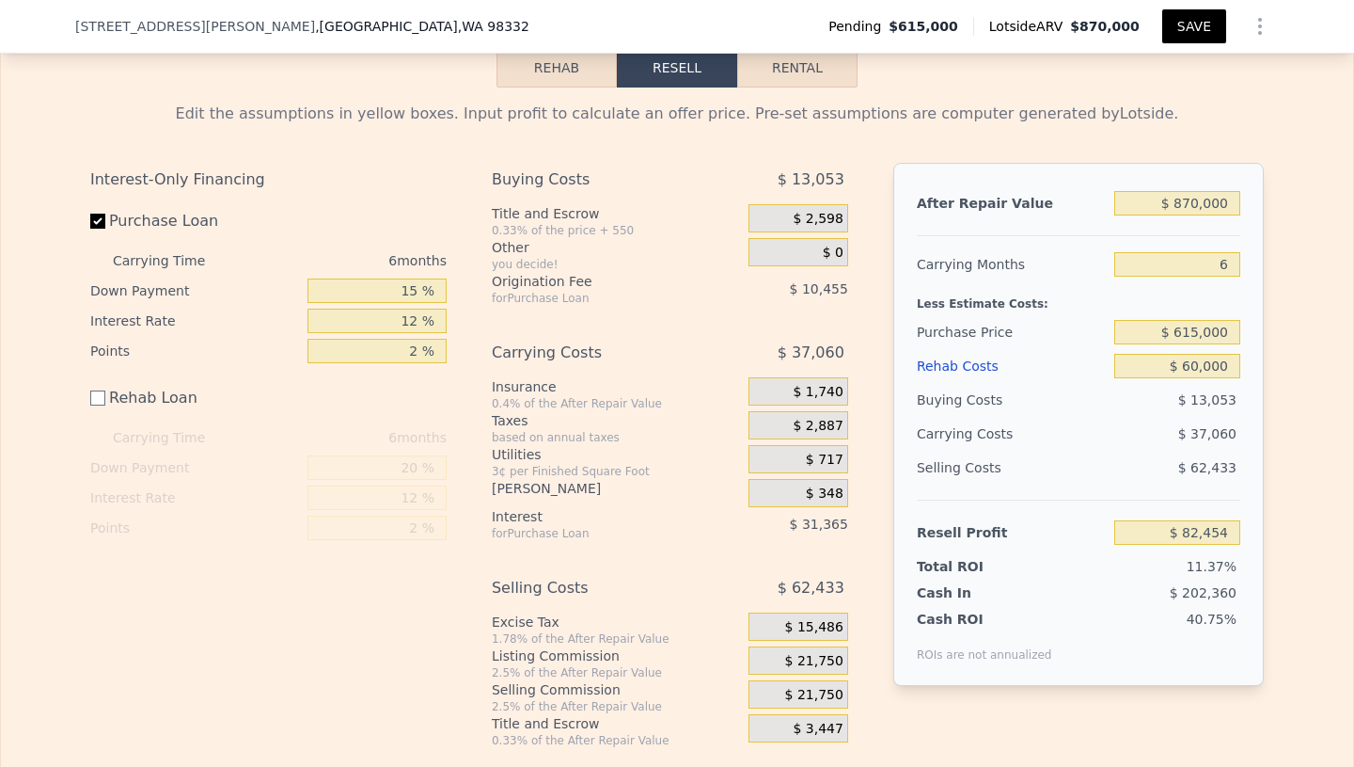
click at [824, 384] on span "$ 1,740" at bounding box center [818, 392] width 50 height 17
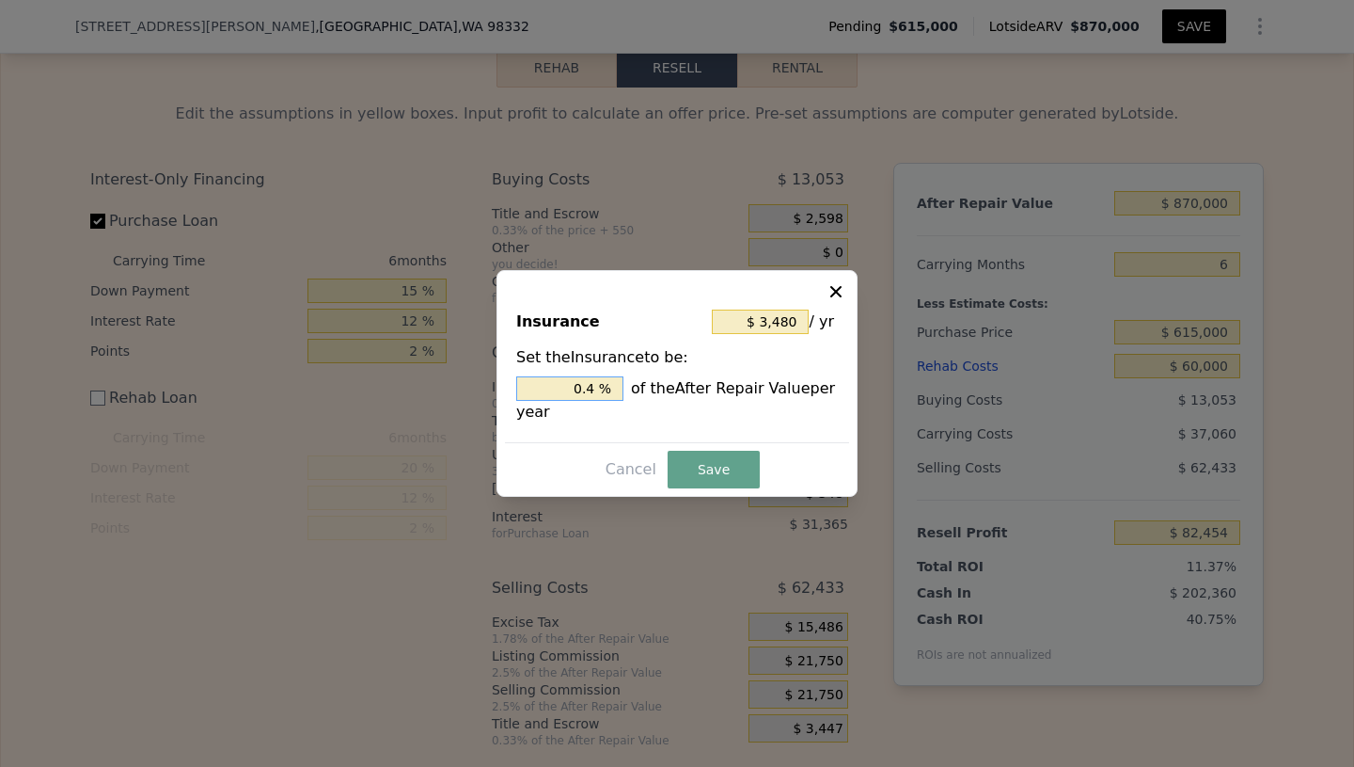
click at [597, 387] on input "0.4 %" at bounding box center [569, 388] width 107 height 24
type input "$ 0"
type input "0. %"
type input "$ 870"
type input "0.1 %"
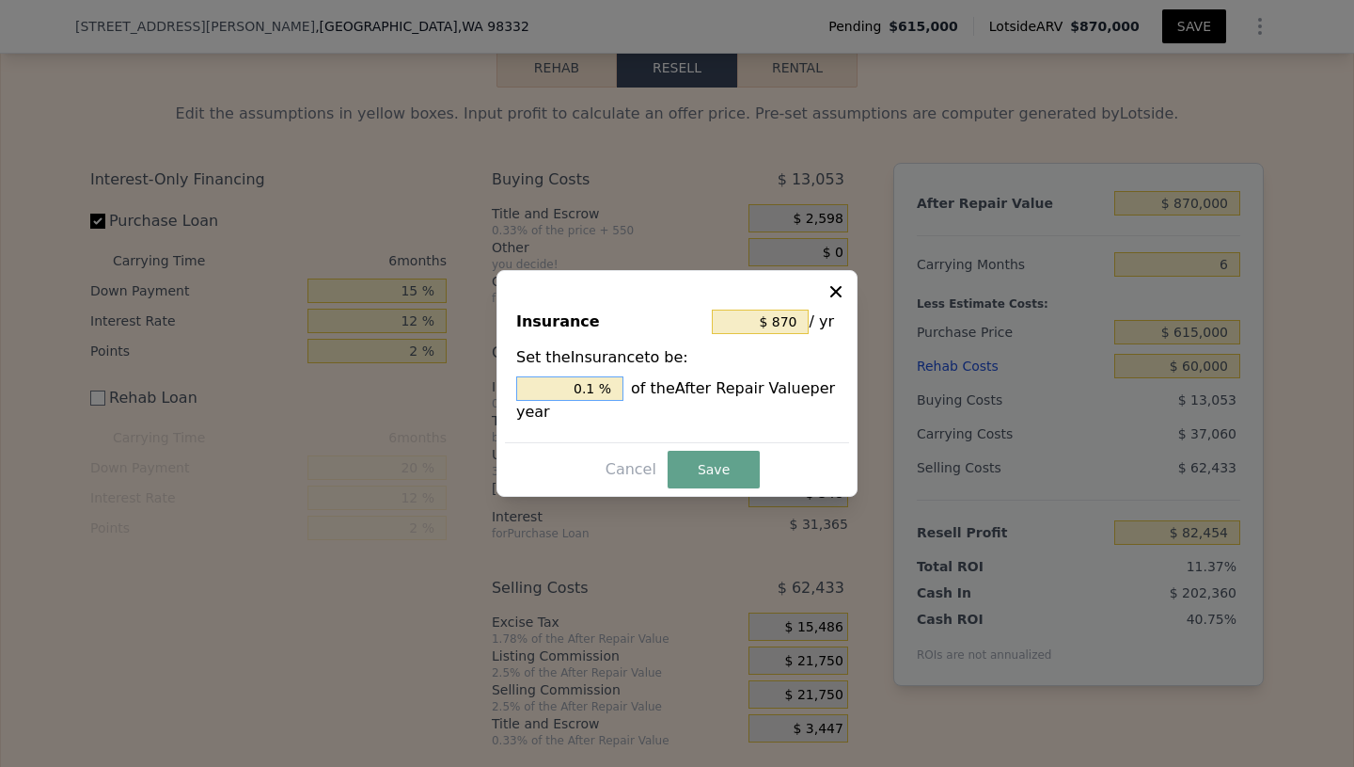
type input "$ 0"
type input "0. %"
type input "$ 3,480"
type input "0.4 %"
click at [714, 469] on button "Save" at bounding box center [714, 470] width 92 height 38
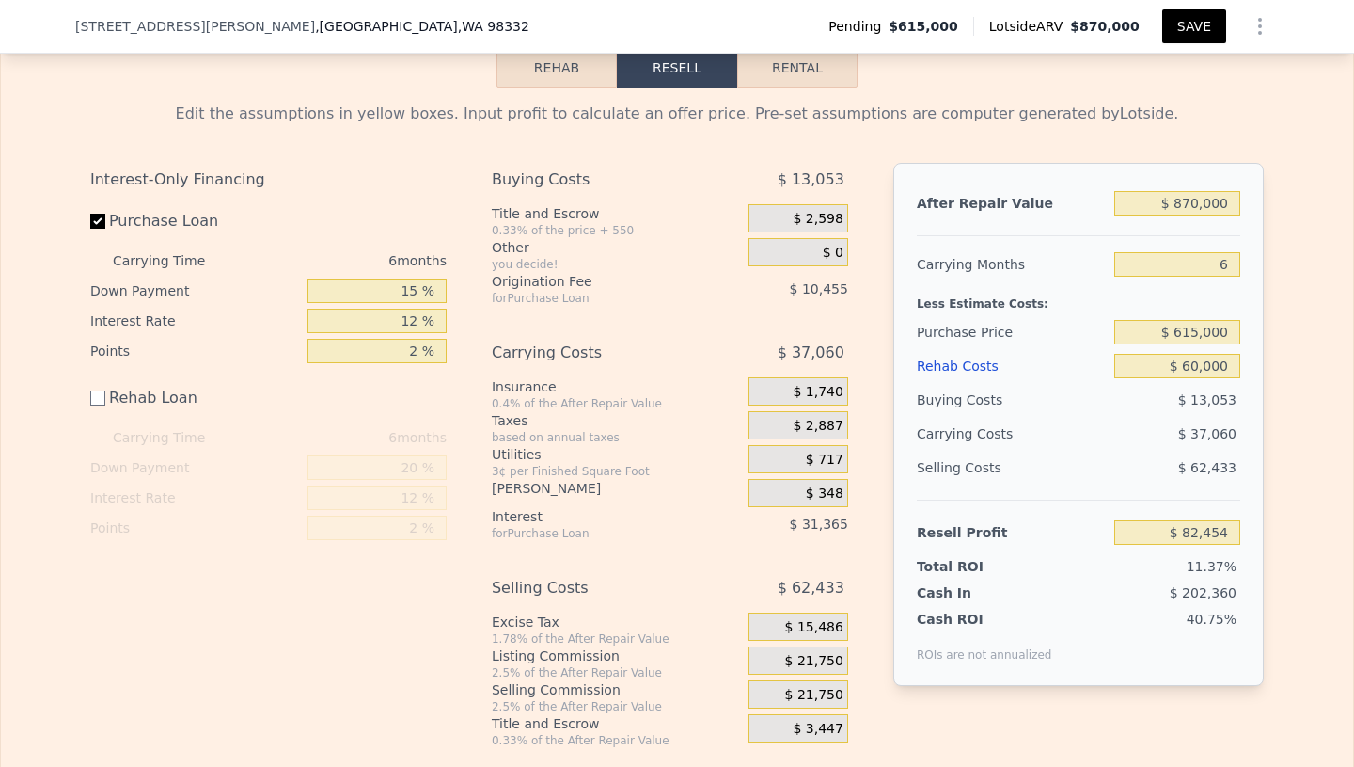
click at [820, 384] on span "$ 1,740" at bounding box center [818, 392] width 50 height 17
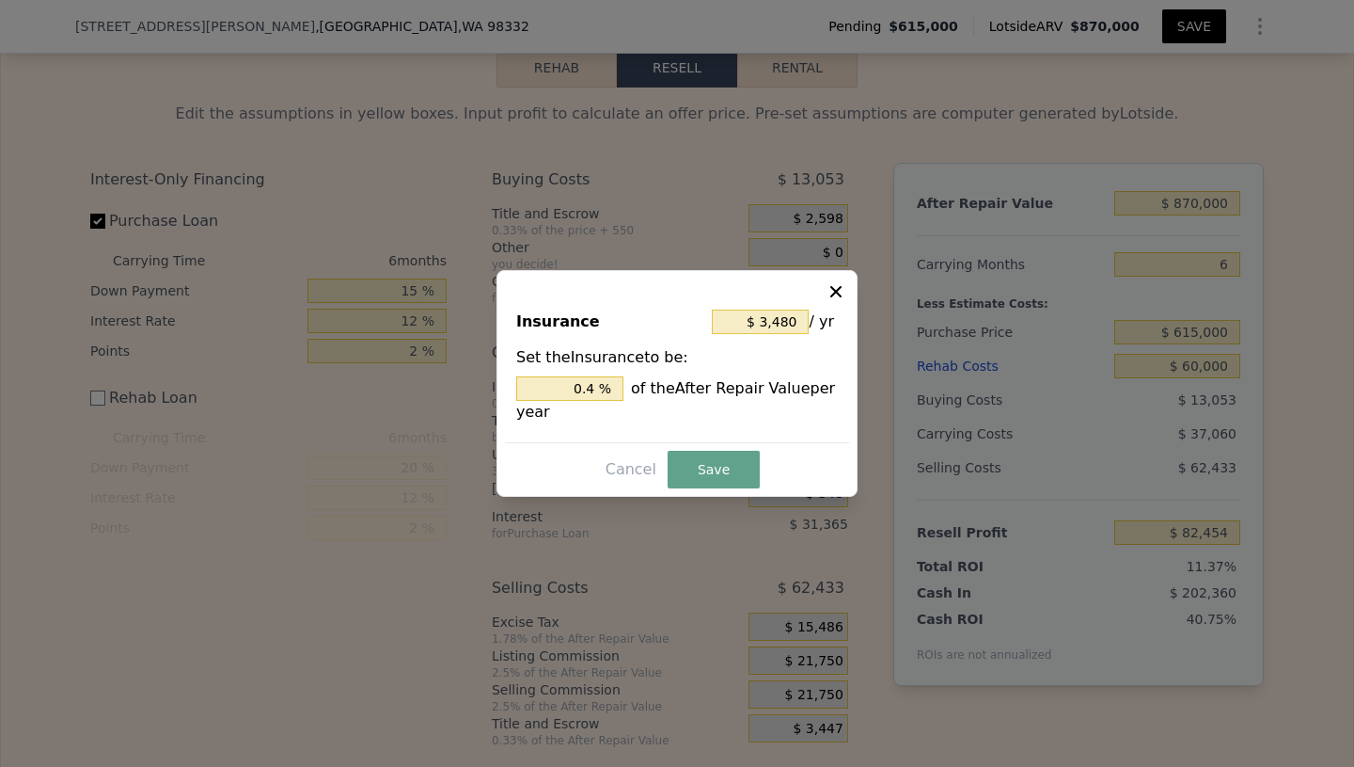
click at [838, 289] on icon at bounding box center [836, 291] width 11 height 11
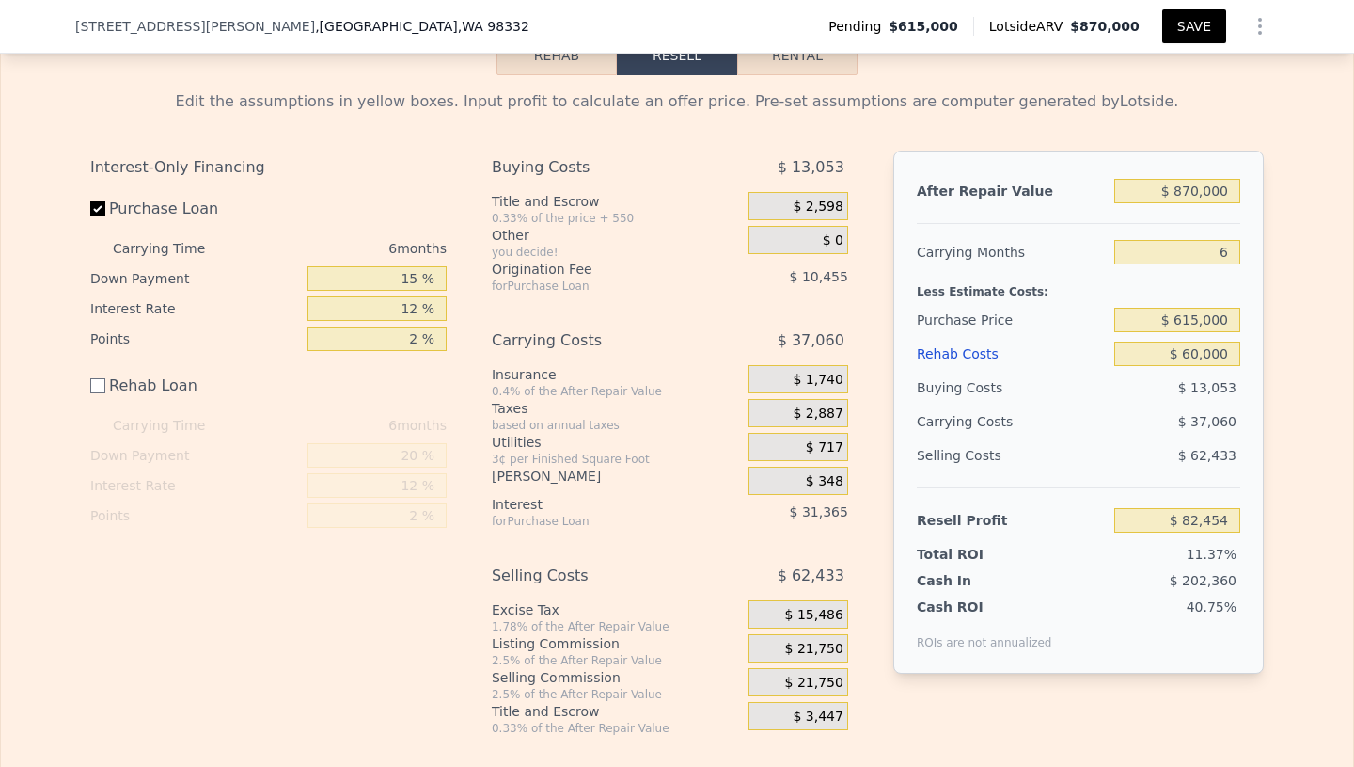
scroll to position [2873, 0]
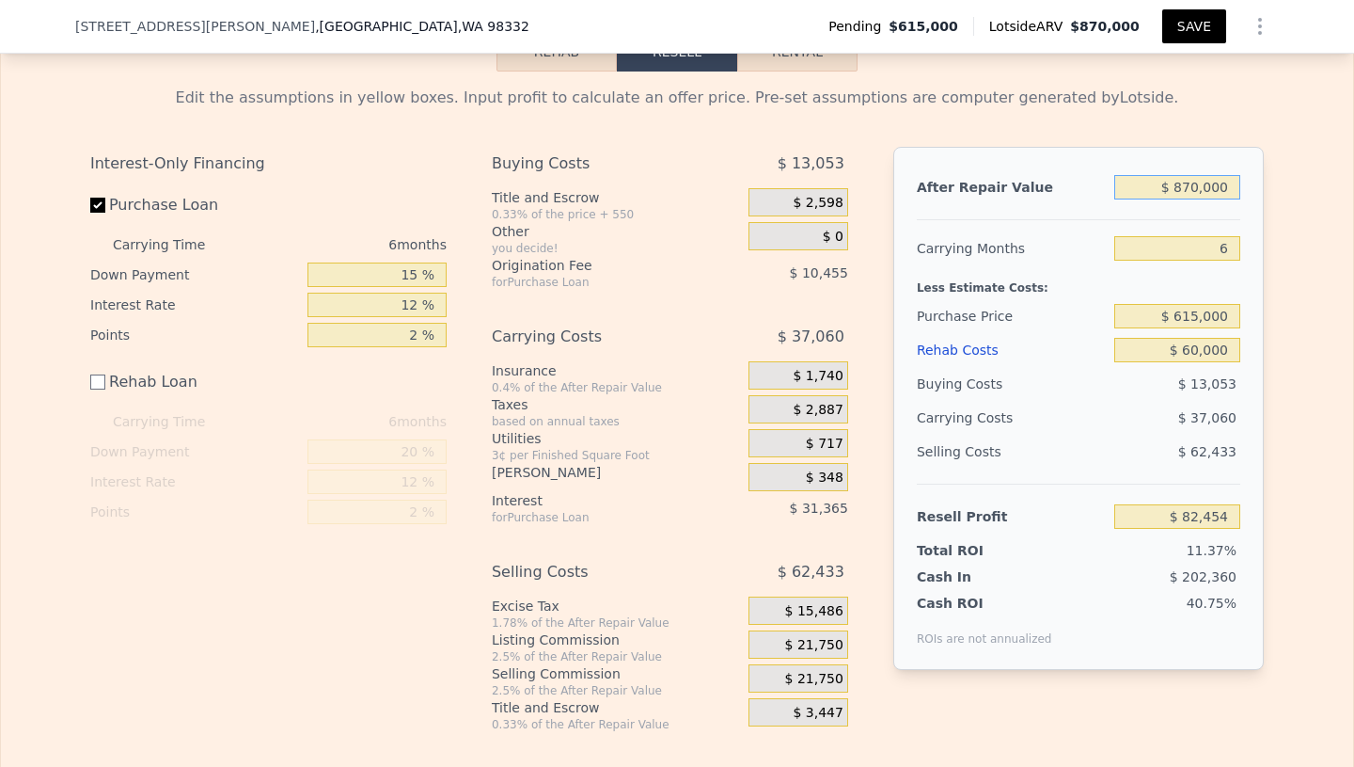
click at [1194, 177] on input "$ 870,000" at bounding box center [1178, 187] width 126 height 24
type input "$ 80,000"
type input "-$ 649,773"
click at [1200, 175] on input "$ 80,000" at bounding box center [1178, 187] width 126 height 24
type input "$ 8,000"
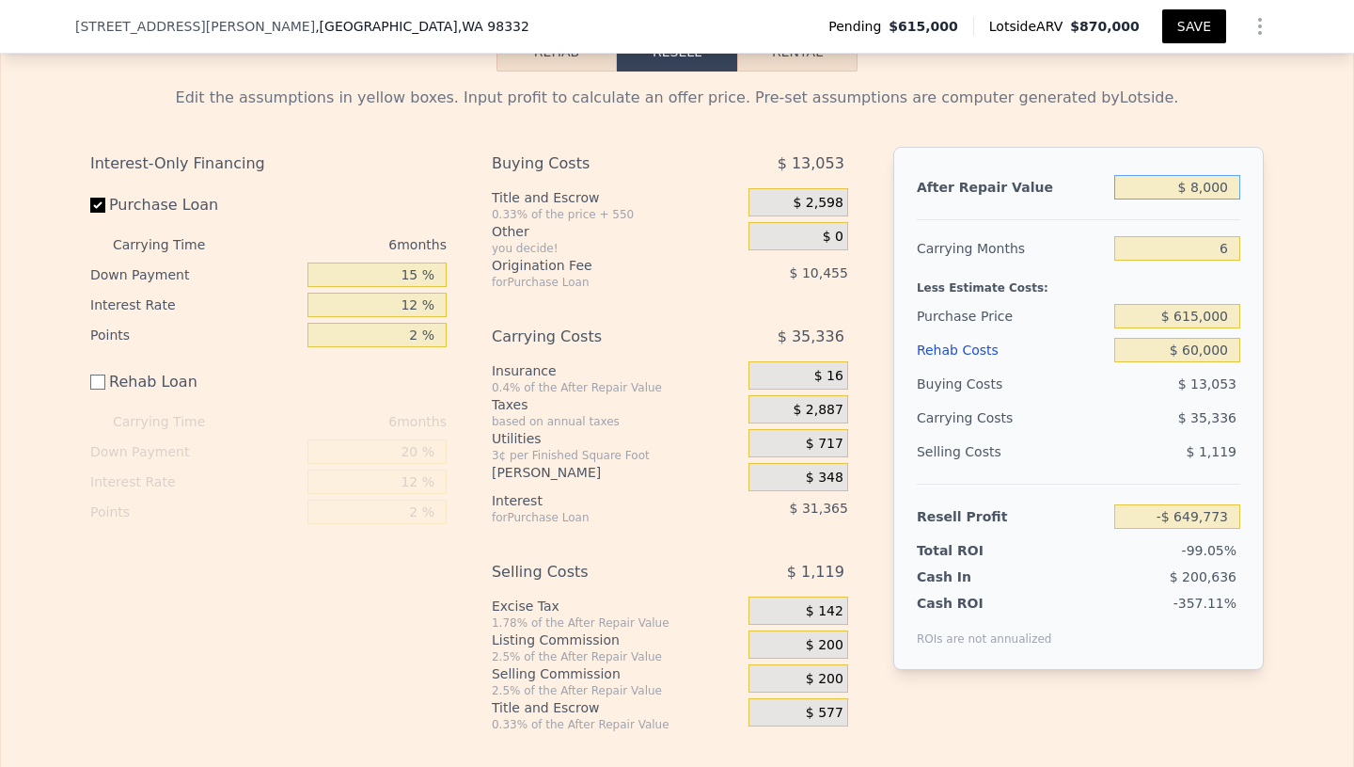
type input "-$ 716,508"
type input "$ 82,000"
type input "-$ 647,920"
type input "$ 825,000"
type input "$ 40,745"
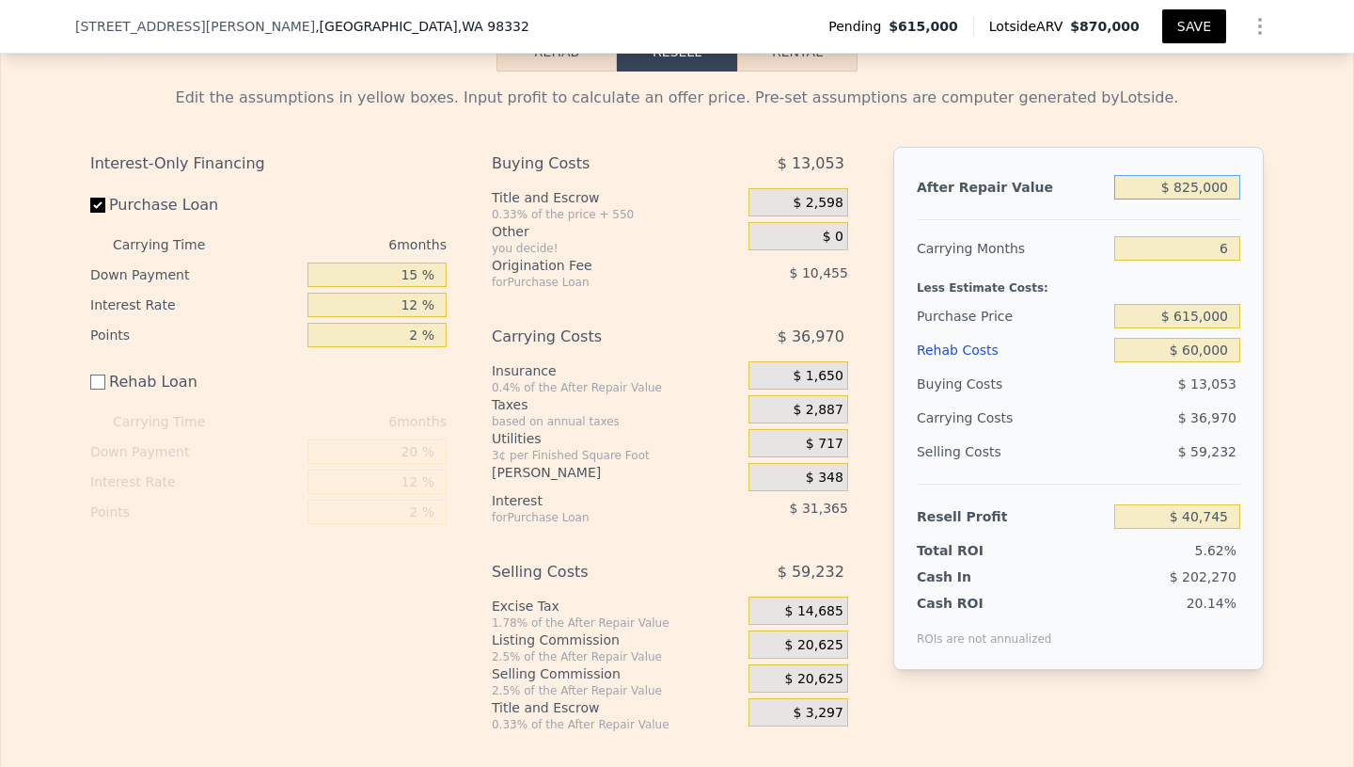
type input "$ 825,000"
click at [1285, 444] on div "Edit the assumptions in yellow boxes. Input profit to calculate an offer price.…" at bounding box center [677, 401] width 1353 height 660
click at [422, 293] on input "12 %" at bounding box center [377, 305] width 139 height 24
type input "1 %"
type input "$ 69,497"
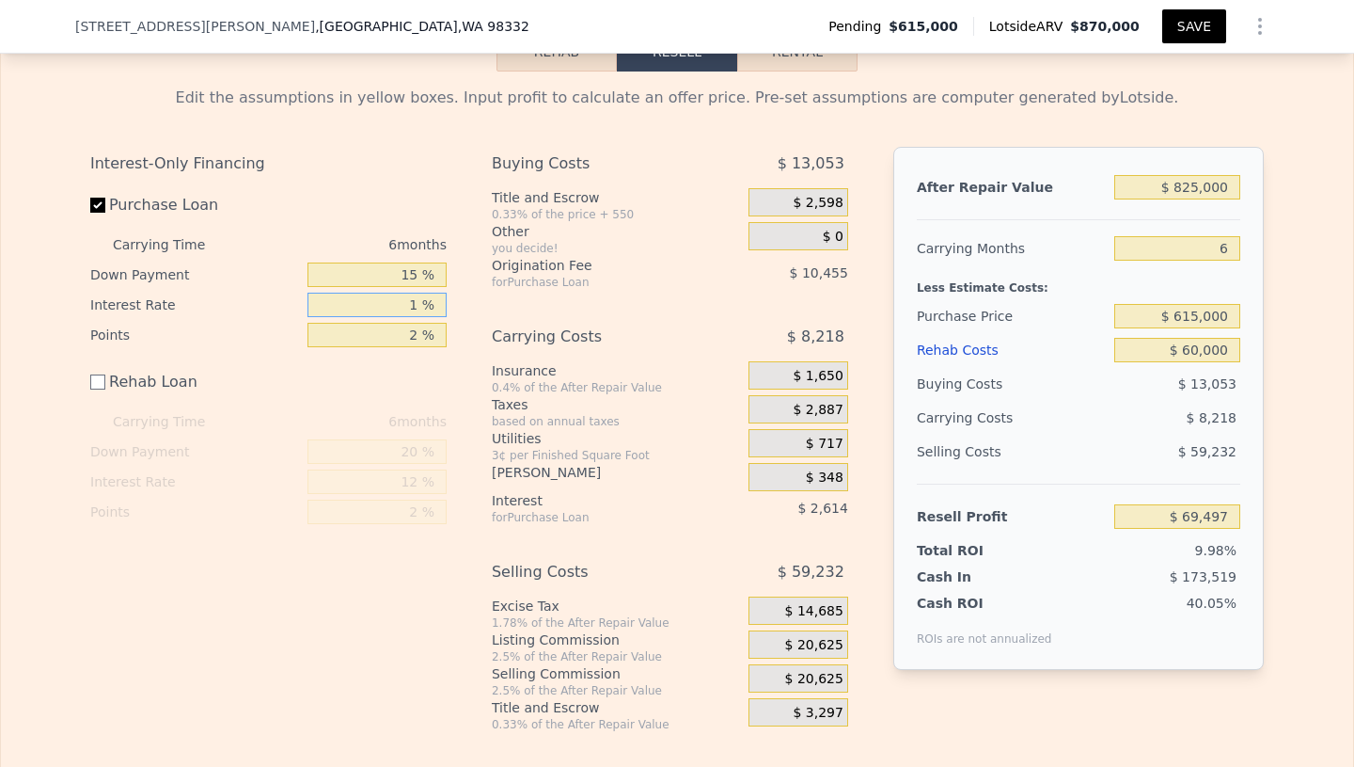
type input "11 %"
type input "$ 43,361"
type input "1 %"
type input "$ 69,497"
type input "12 %"
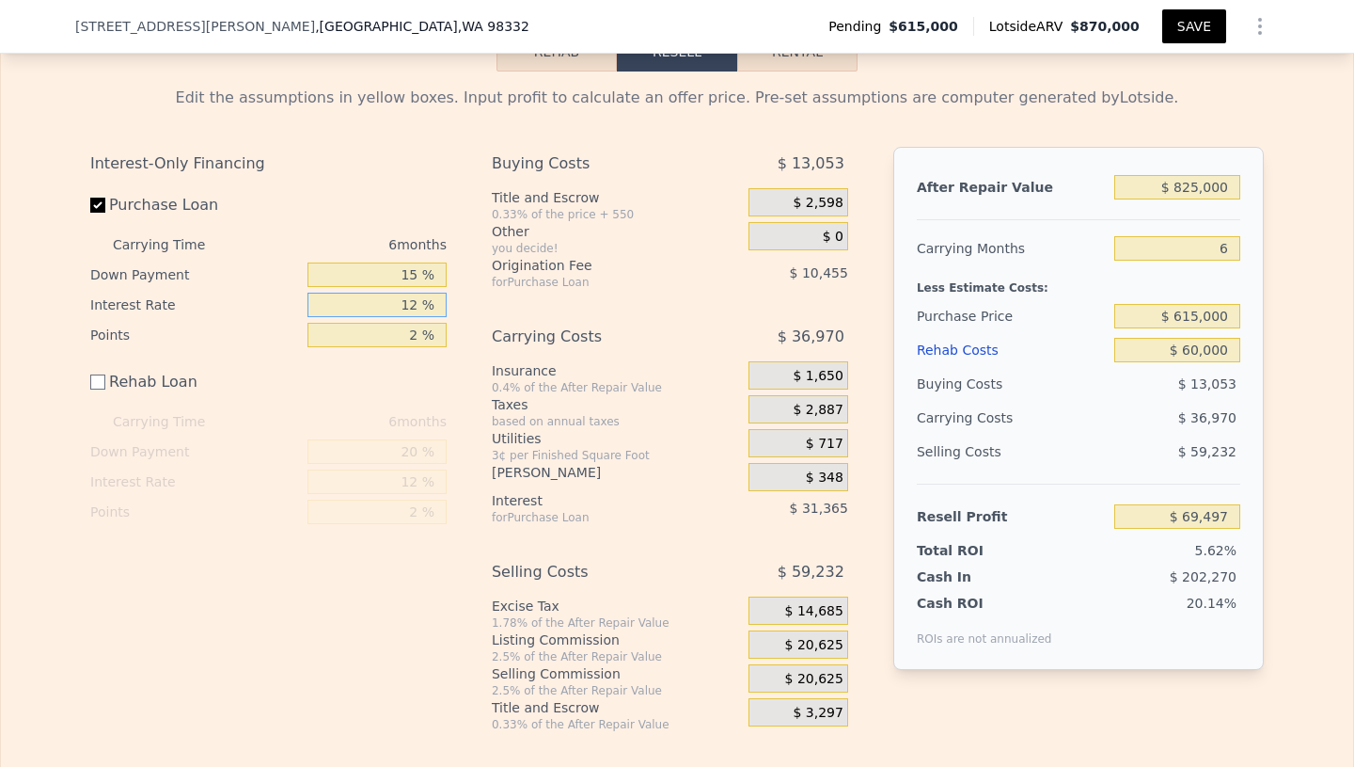
type input "$ 40,745"
click at [396, 234] on div "6 months" at bounding box center [345, 244] width 204 height 30
click at [1231, 237] on input "6" at bounding box center [1178, 248] width 126 height 24
type input "3"
type input "$ 59,229"
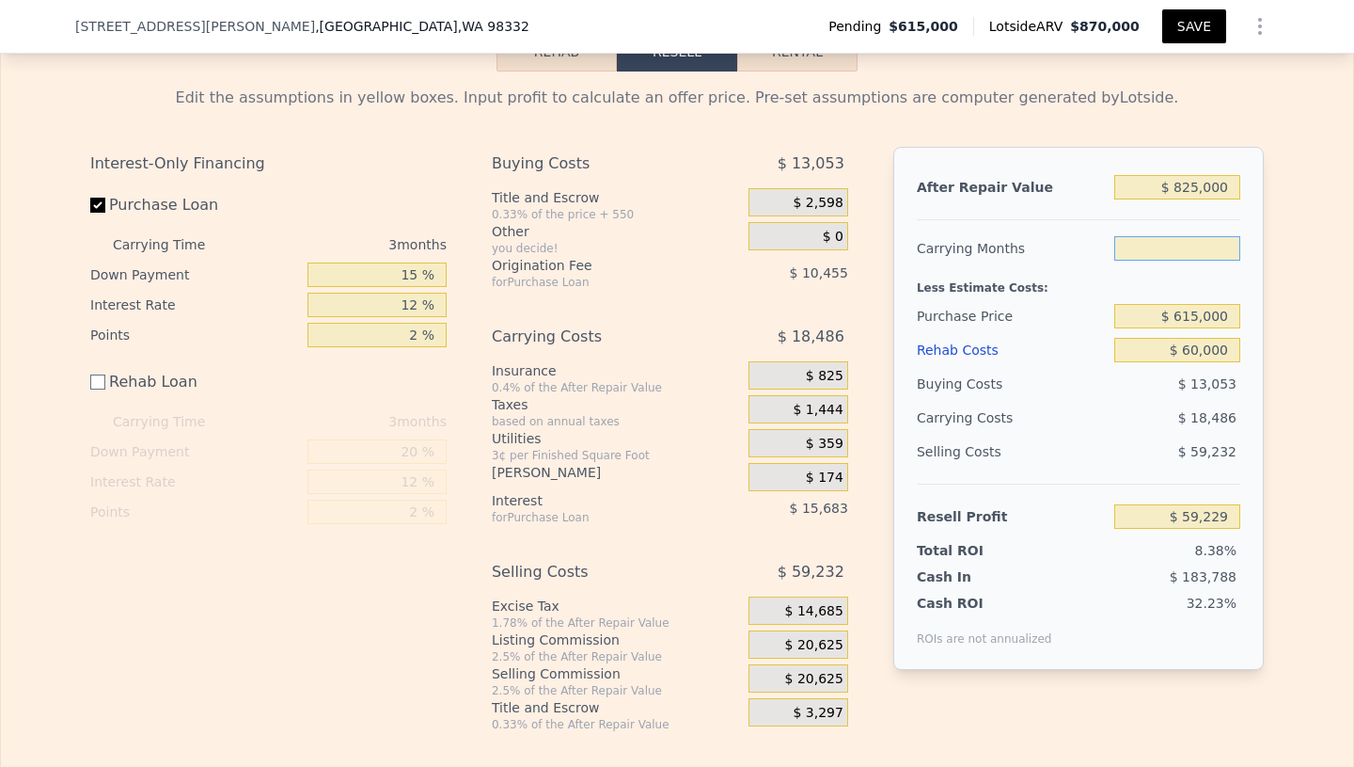
type input "2"
type input "$ 65,392"
type input "3"
type input "$ 59,229"
type input "2"
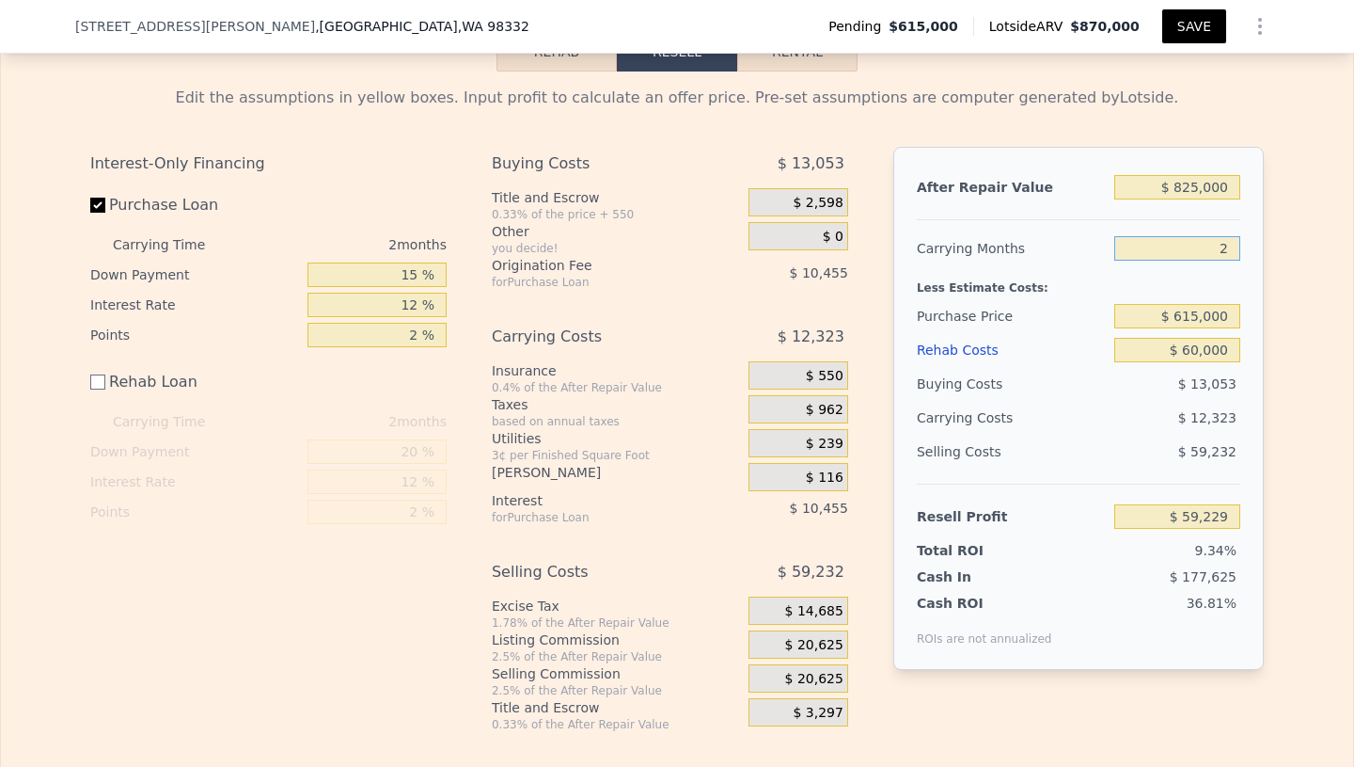
type input "$ 65,392"
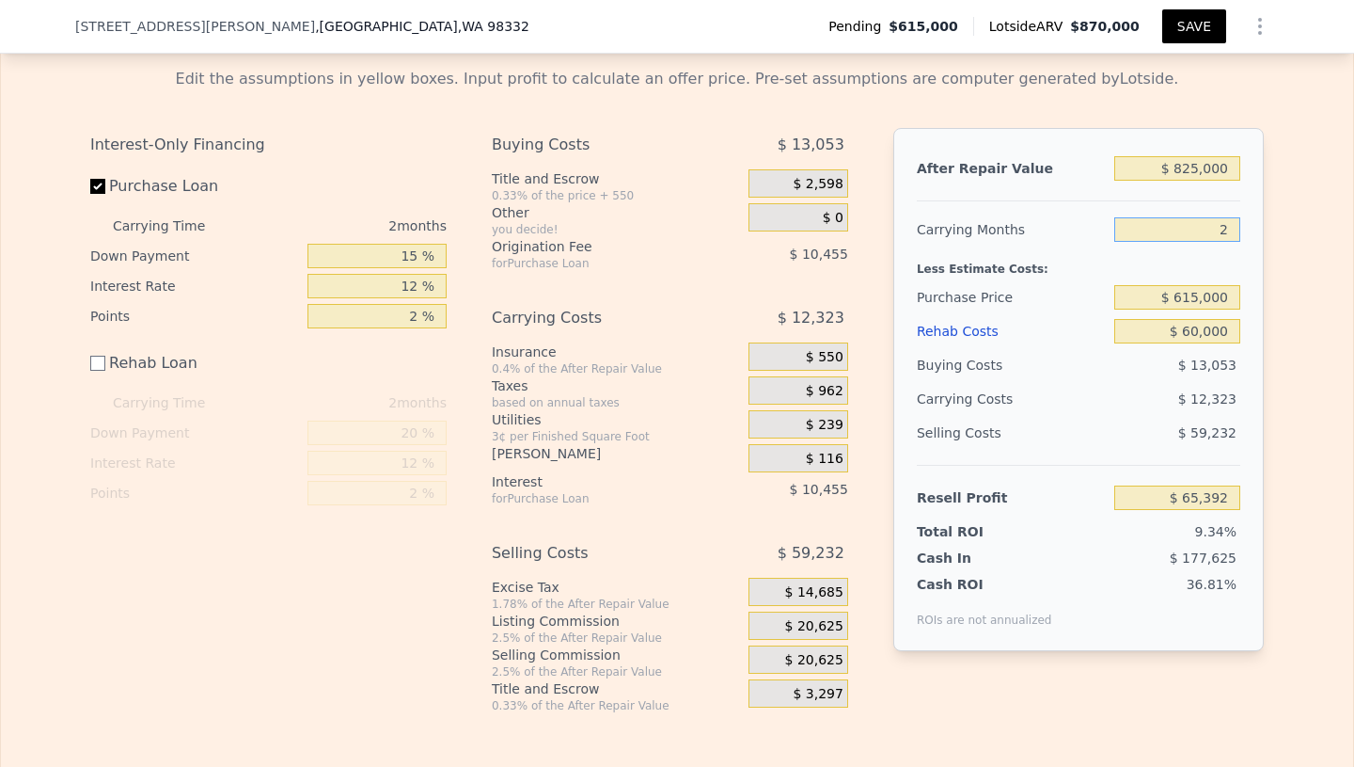
scroll to position [2898, 0]
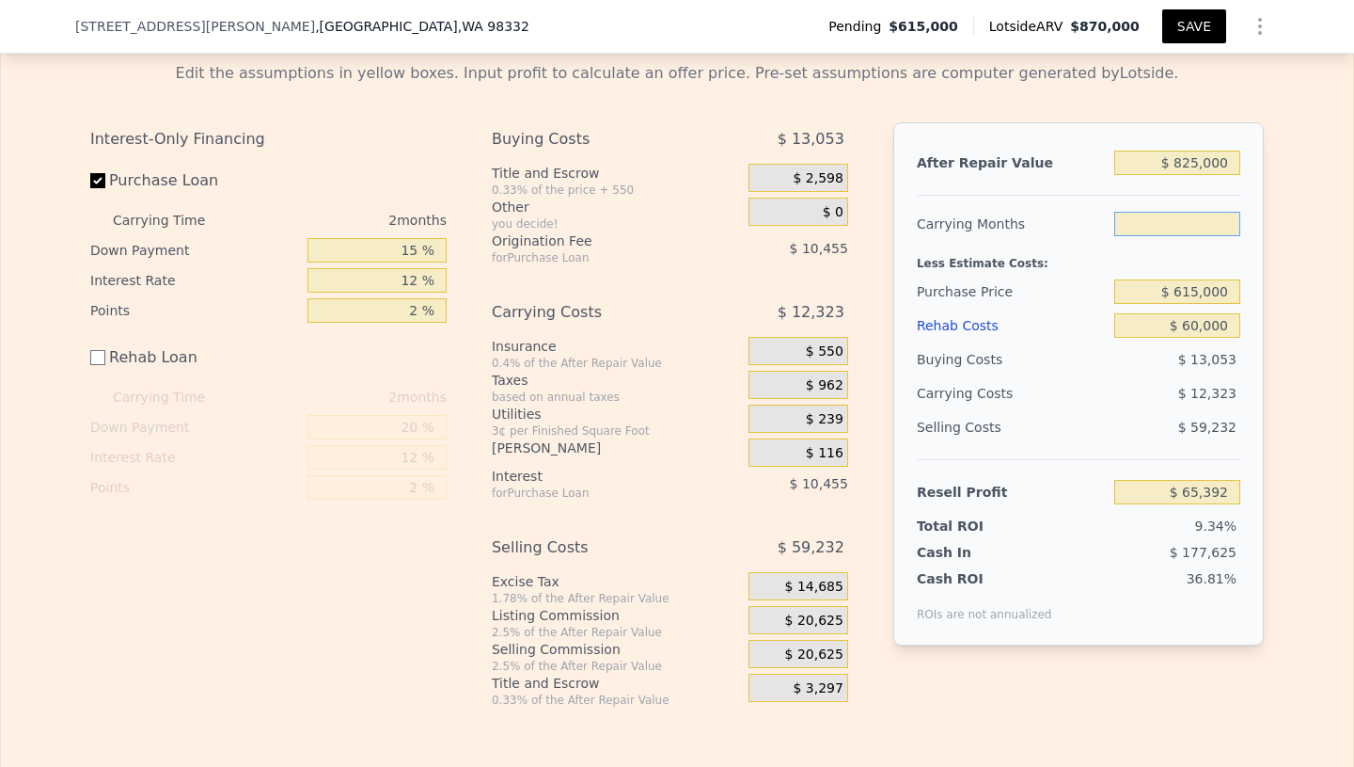
type input "3"
type input "$ 59,229"
type input "3"
